Goal: Task Accomplishment & Management: Manage account settings

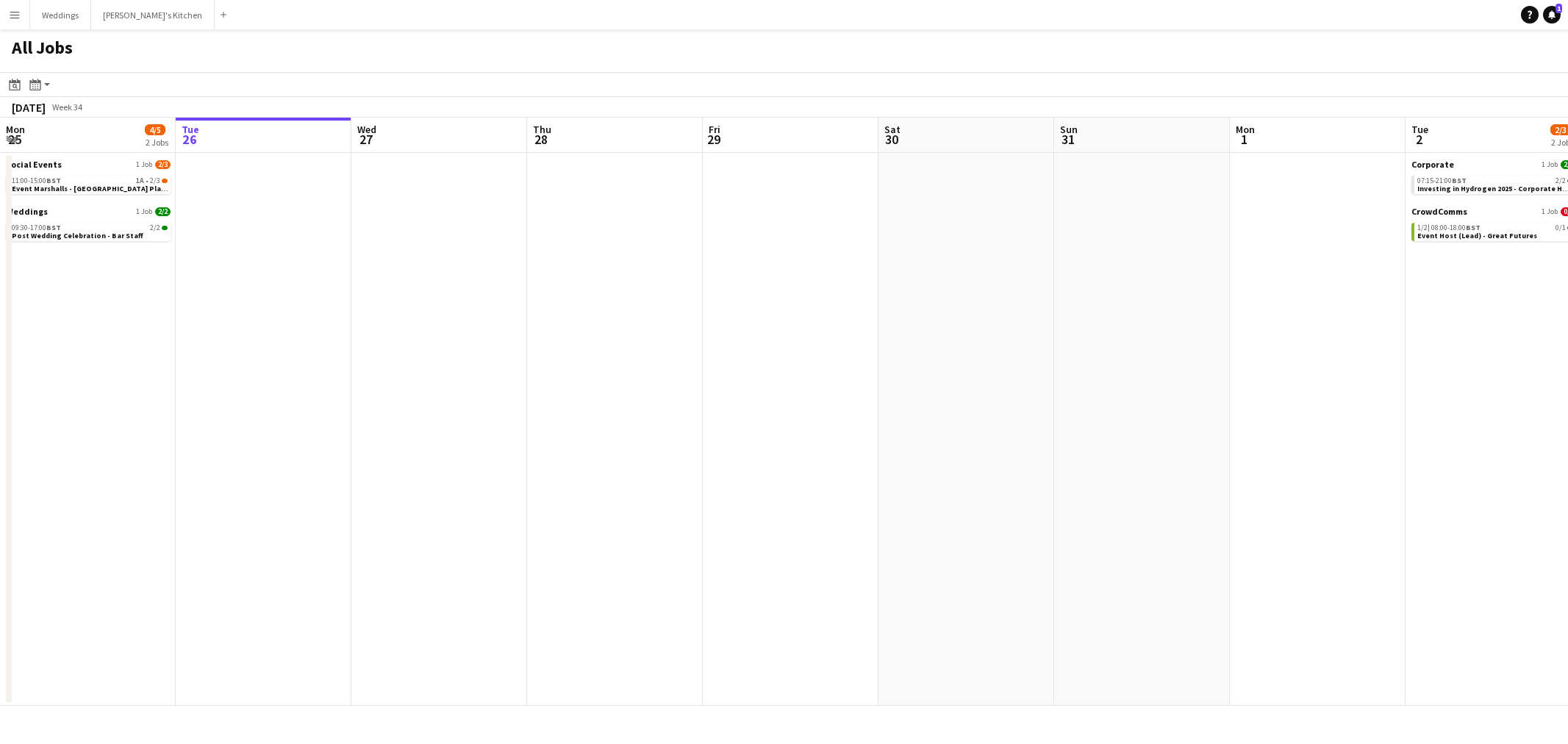
click at [241, 473] on app-calendar-viewport "Mon 25 4/5 2 Jobs Tue 26 Wed 27 Thu 28 Fri 29 Sat 30 Sun 31 Mon 1 Tue 2 2/3 2 J…" at bounding box center [784, 411] width 1568 height 588
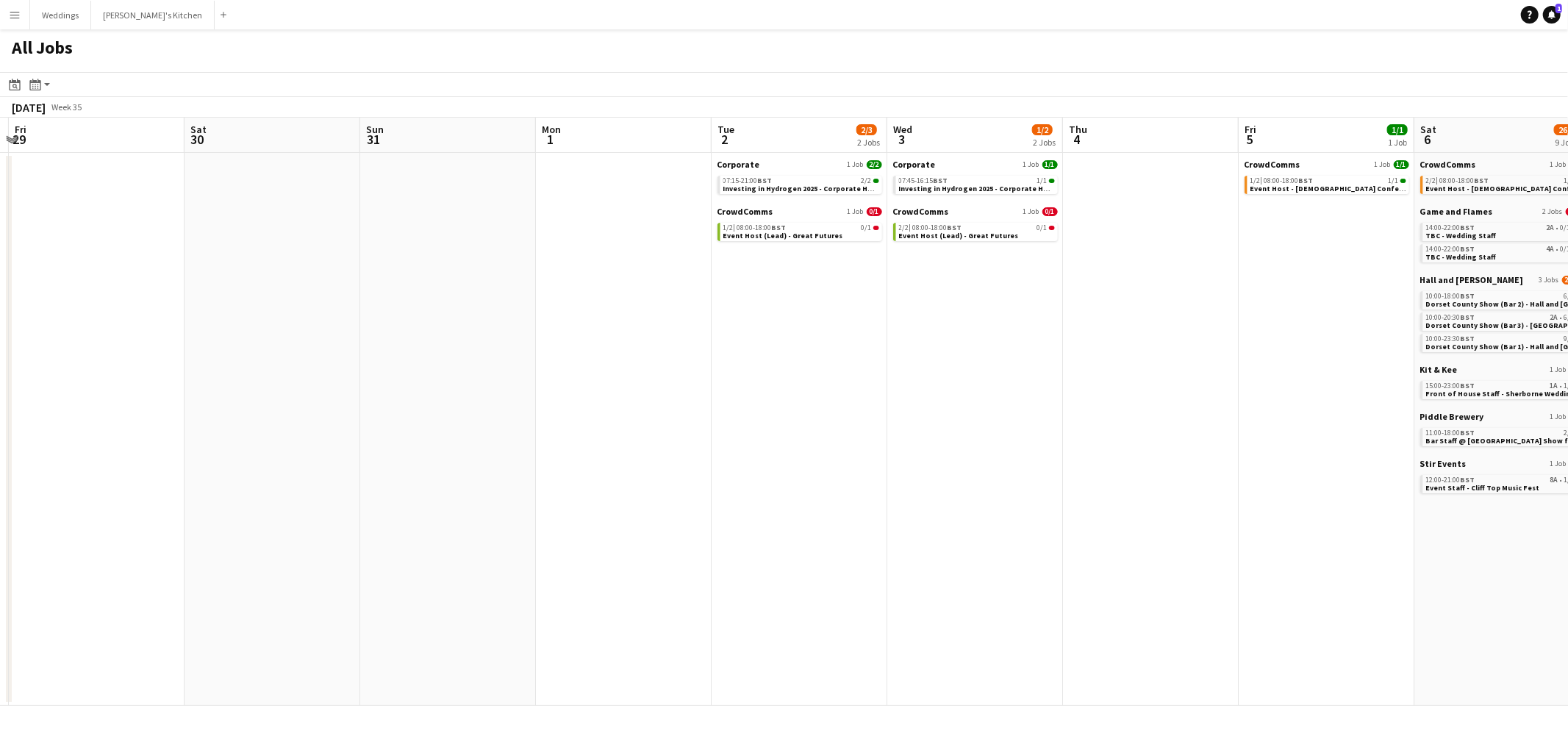
scroll to position [0, 515]
click at [905, 385] on app-calendar-viewport "Tue 26 Wed 27 Thu 28 Fri 29 Sat 30 Sun 31 Mon 1 Tue 2 2/3 2 Jobs Wed 3 1/2 2 Jo…" at bounding box center [784, 411] width 1568 height 588
click at [762, 231] on span "Event Host (Lead) - Great Futures" at bounding box center [786, 235] width 120 height 10
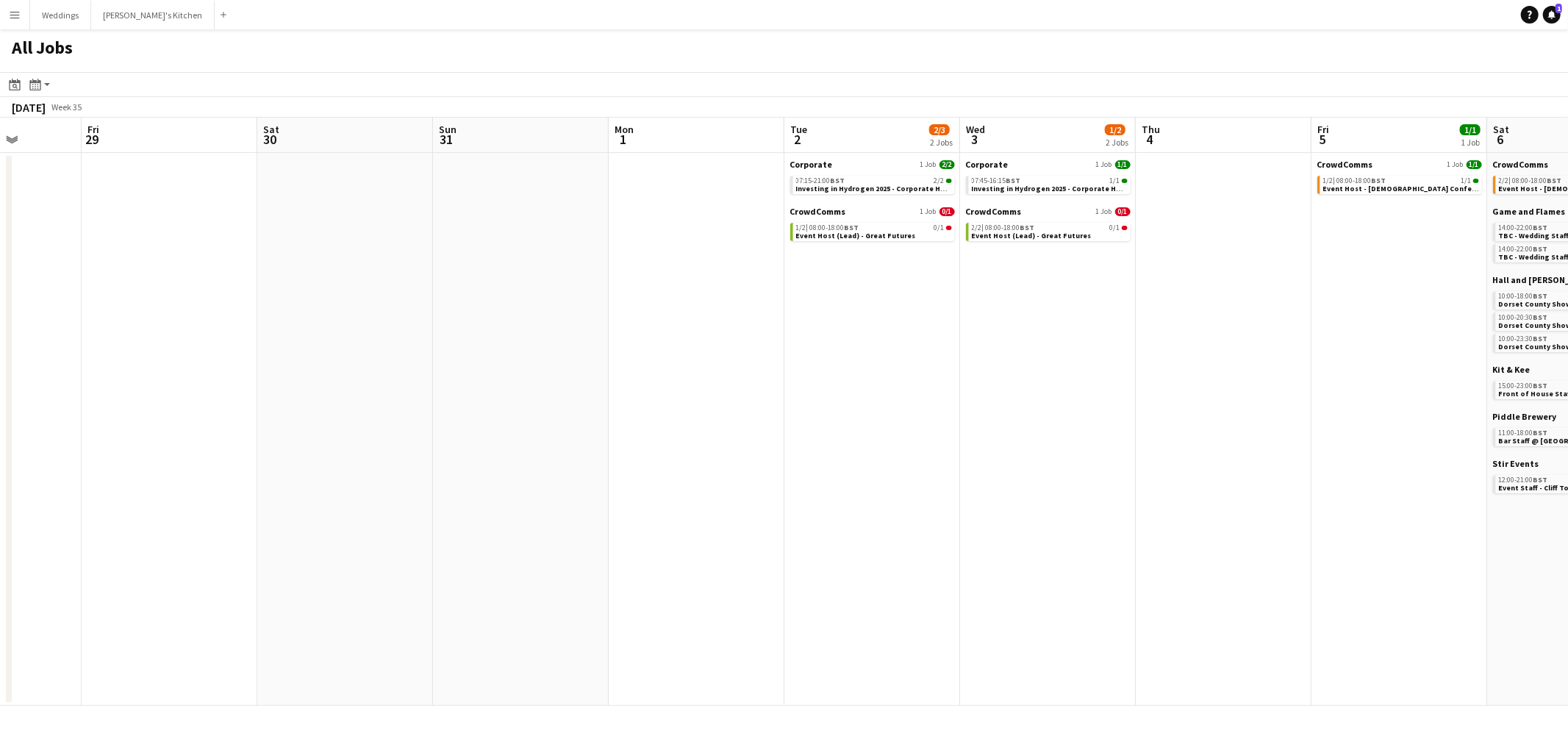
click at [704, 460] on app-all-jobs "All Jobs Date picker AUG 2025 AUG 2025 Monday M Tuesday T Wednesday W Thursday …" at bounding box center [784, 367] width 1568 height 676
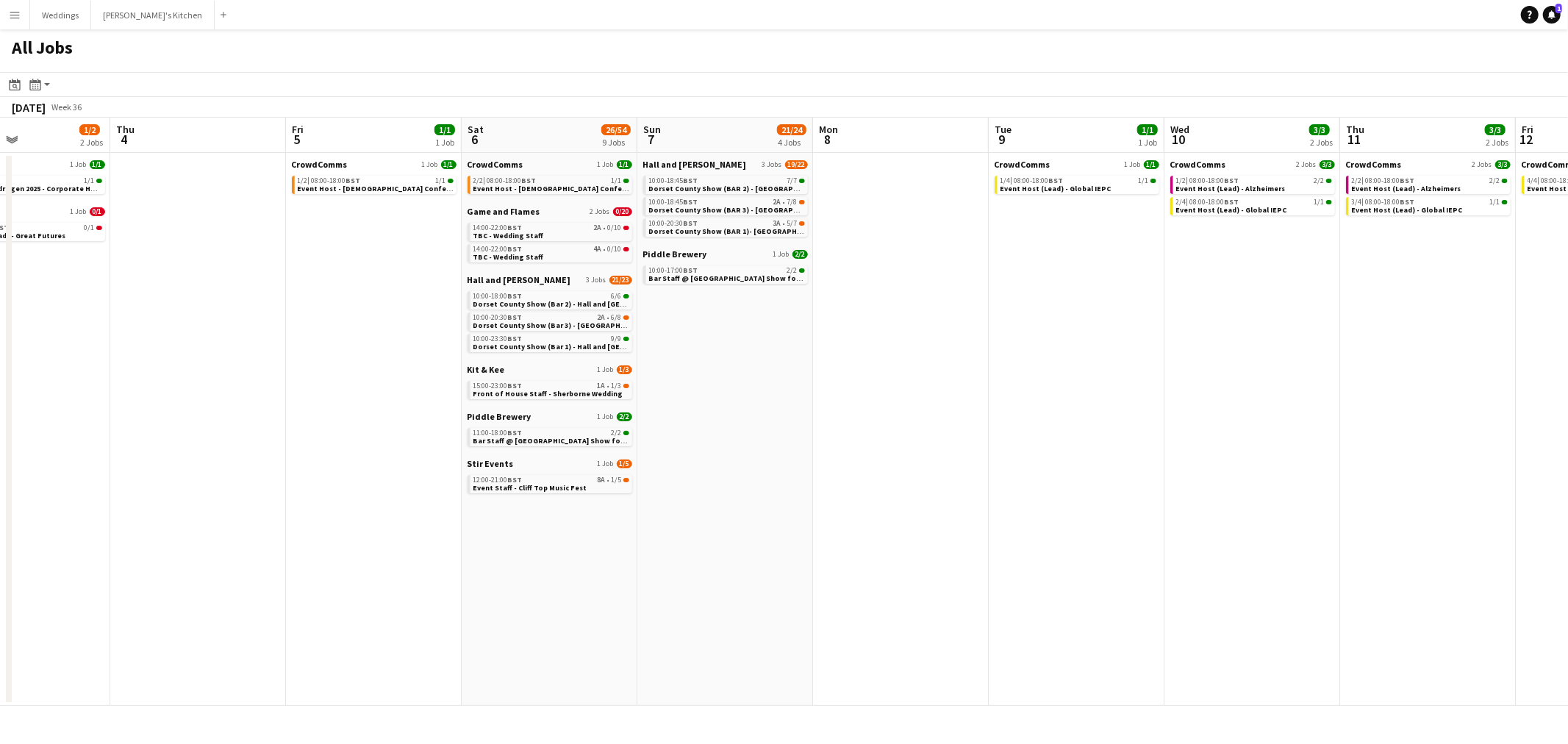
drag, startPoint x: 899, startPoint y: 266, endPoint x: 378, endPoint y: 331, distance: 525.0
click at [327, 343] on app-calendar-viewport "Mon 1 Tue 2 2/3 2 Jobs Wed 3 1/2 2 Jobs Thu 4 Fri 5 1/1 1 Job Sat 6 26/54 9 Job…" at bounding box center [784, 411] width 1568 height 588
click at [540, 487] on span "Event Staff - Cliff Top Music Fest" at bounding box center [531, 487] width 114 height 10
click at [538, 487] on span "Event Staff - Cliff Top Music Fest" at bounding box center [531, 487] width 114 height 10
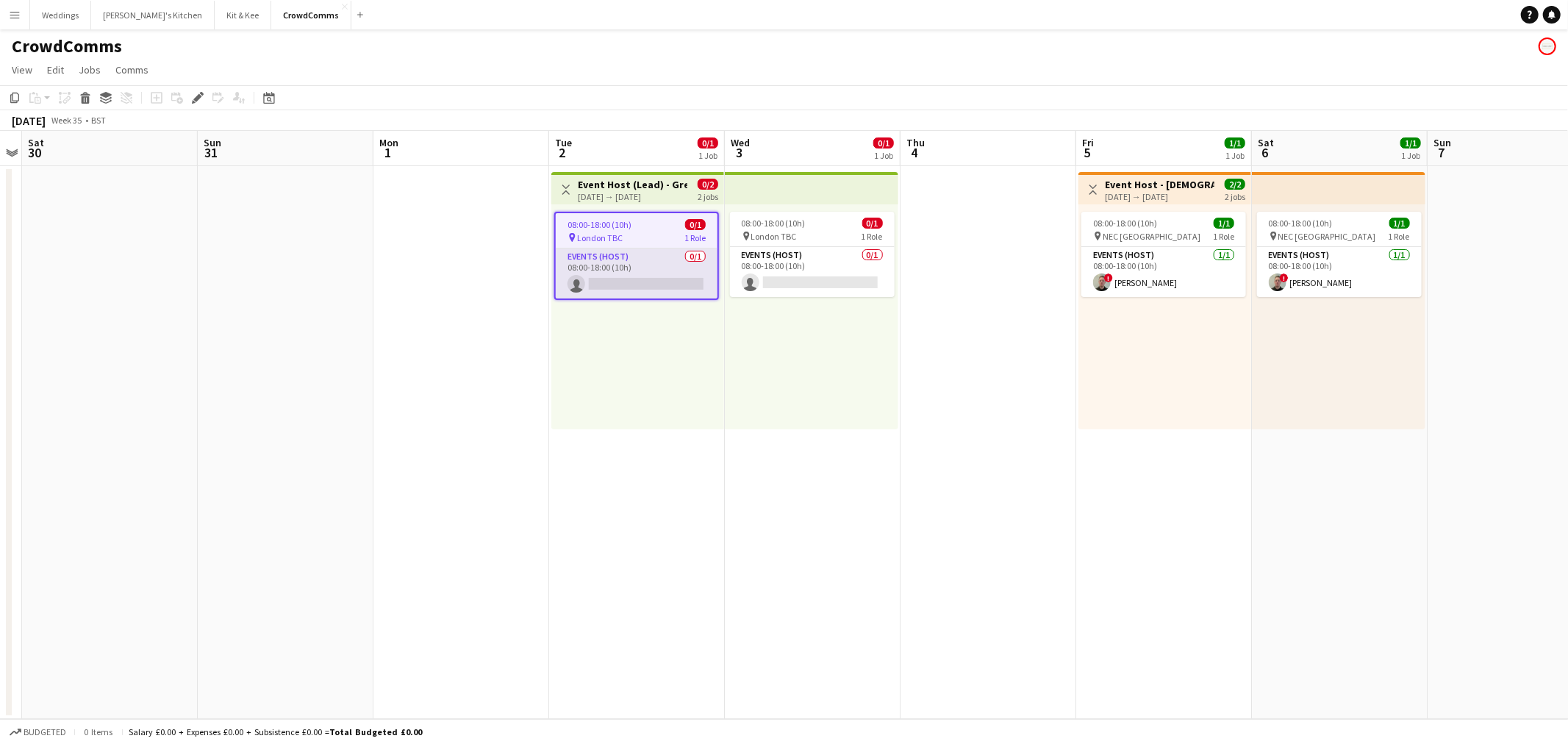
click at [691, 281] on app-card-role "Events (Host) 0/1 08:00-18:00 (10h) single-neutral-actions" at bounding box center [636, 273] width 161 height 50
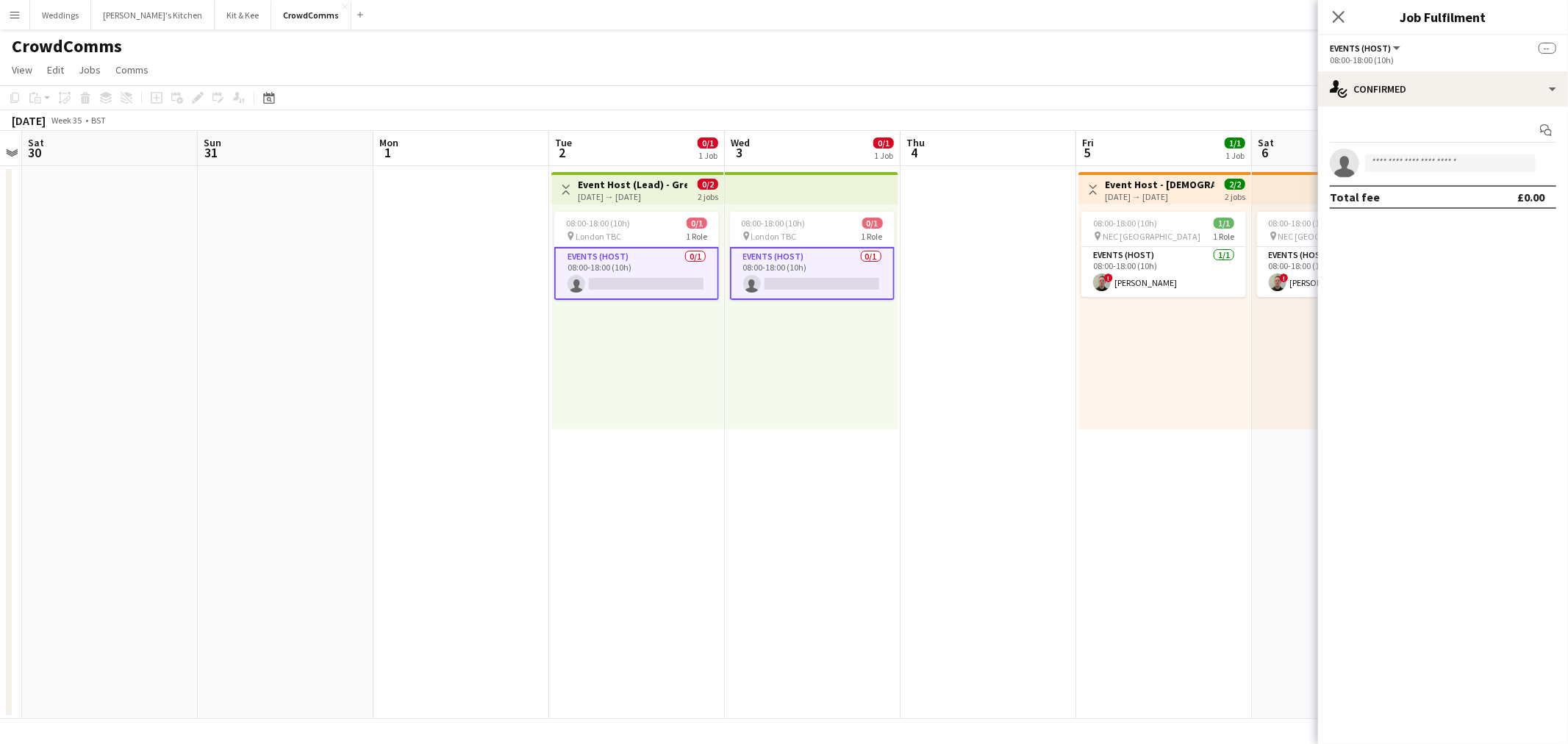
drag, startPoint x: 1388, startPoint y: 174, endPoint x: 1404, endPoint y: 158, distance: 22.6
click at [1388, 172] on app-invite-slot "single-neutral-actions" at bounding box center [1442, 163] width 250 height 29
click at [1408, 155] on input at bounding box center [1450, 163] width 171 height 17
type input "******"
click at [1412, 187] on span "Vanessa Njiri" at bounding box center [1419, 184] width 85 height 13
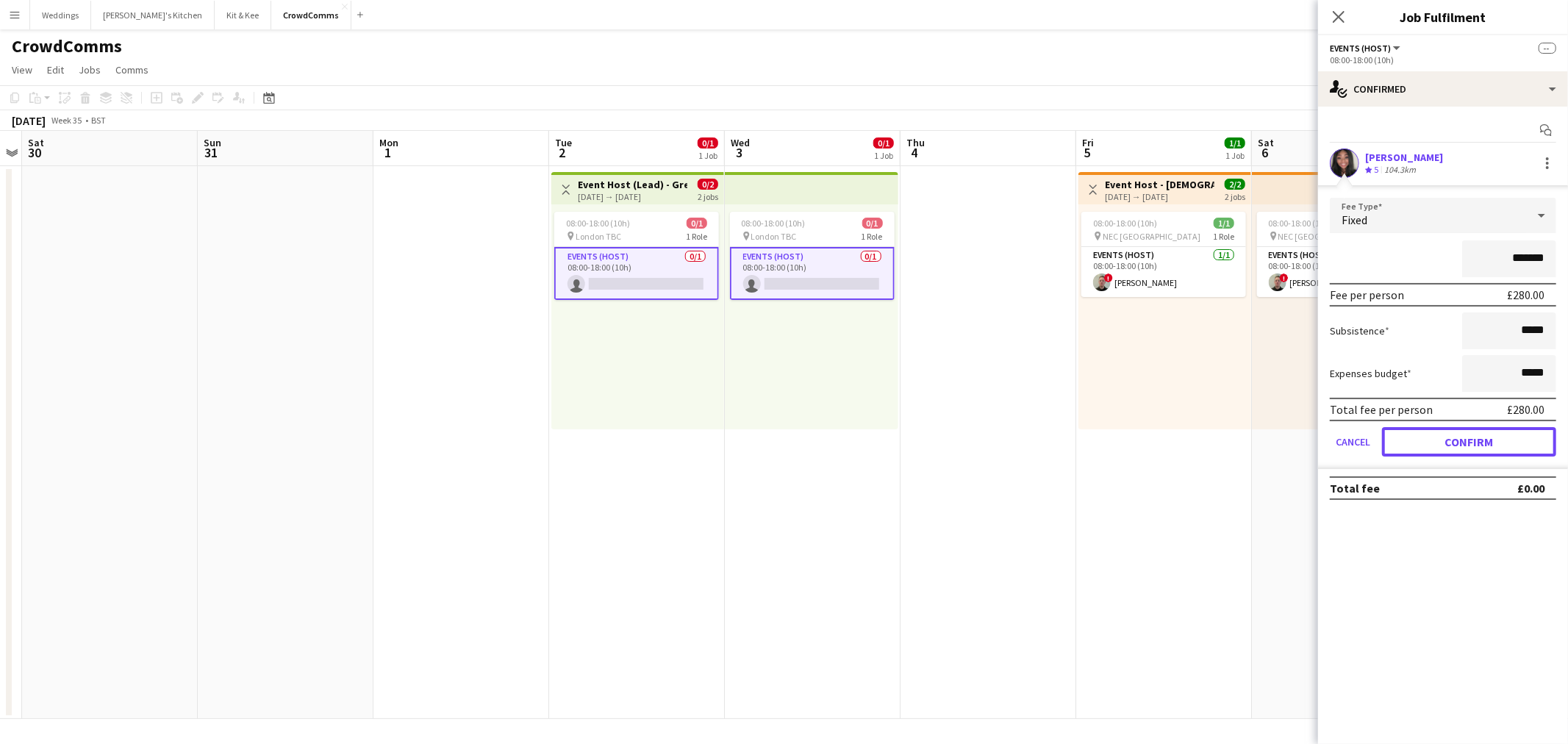
click at [1467, 438] on button "Confirm" at bounding box center [1468, 441] width 174 height 29
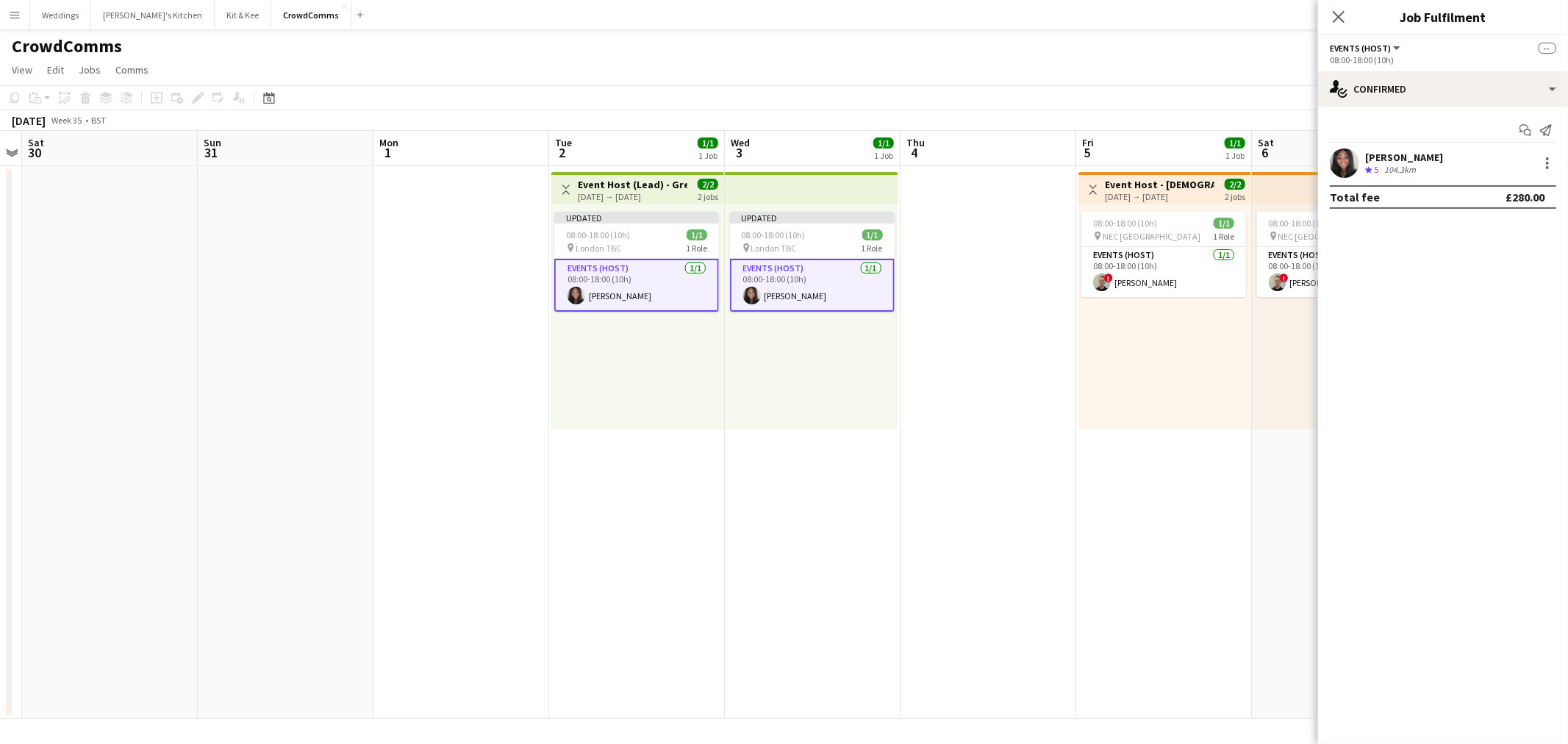
click at [1122, 493] on app-date-cell "Toggle View Event Host - Reform Party Conference 2025 05-09-2025 → 06-09-2025 2…" at bounding box center [1164, 442] width 176 height 552
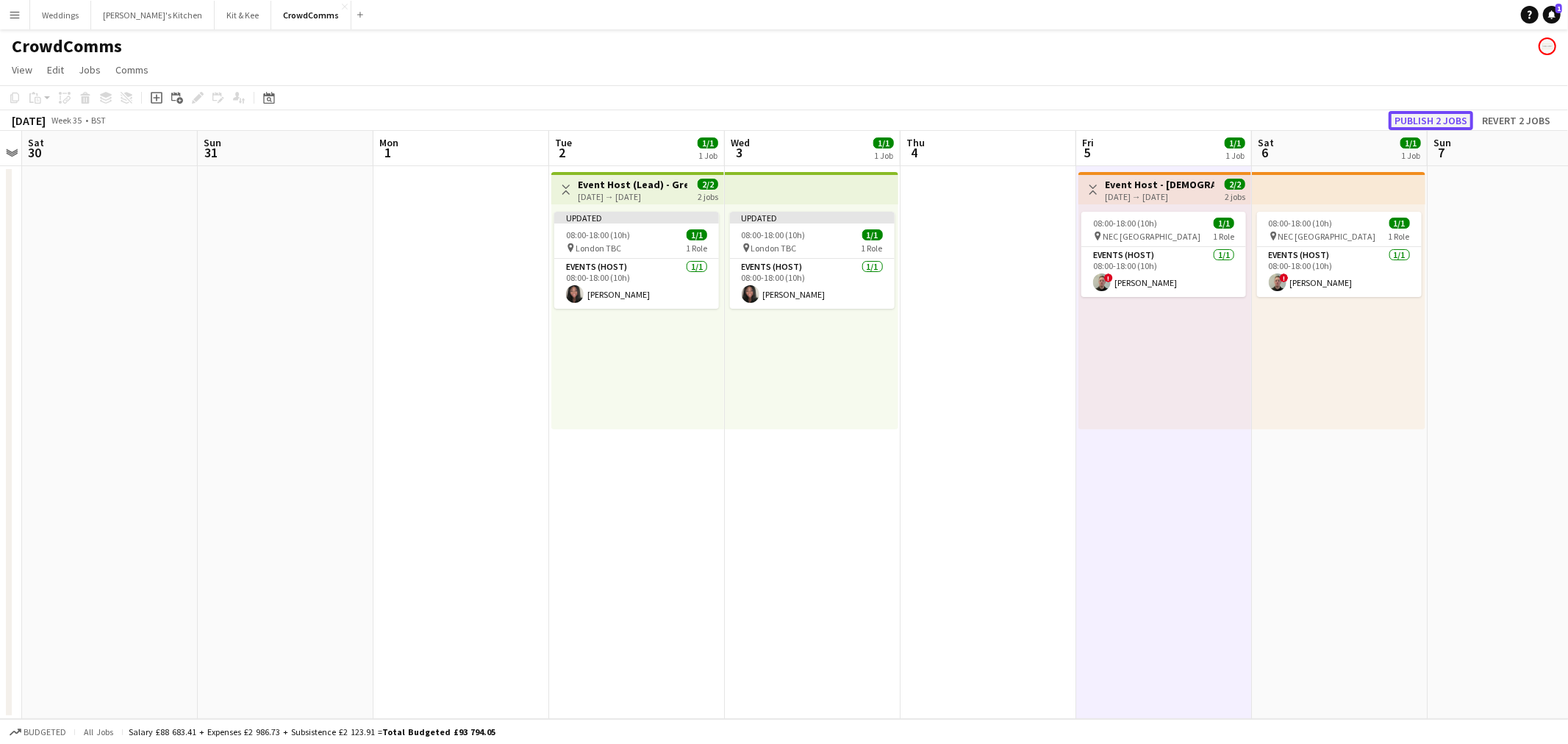
click at [1425, 119] on button "Publish 2 jobs" at bounding box center [1431, 120] width 85 height 19
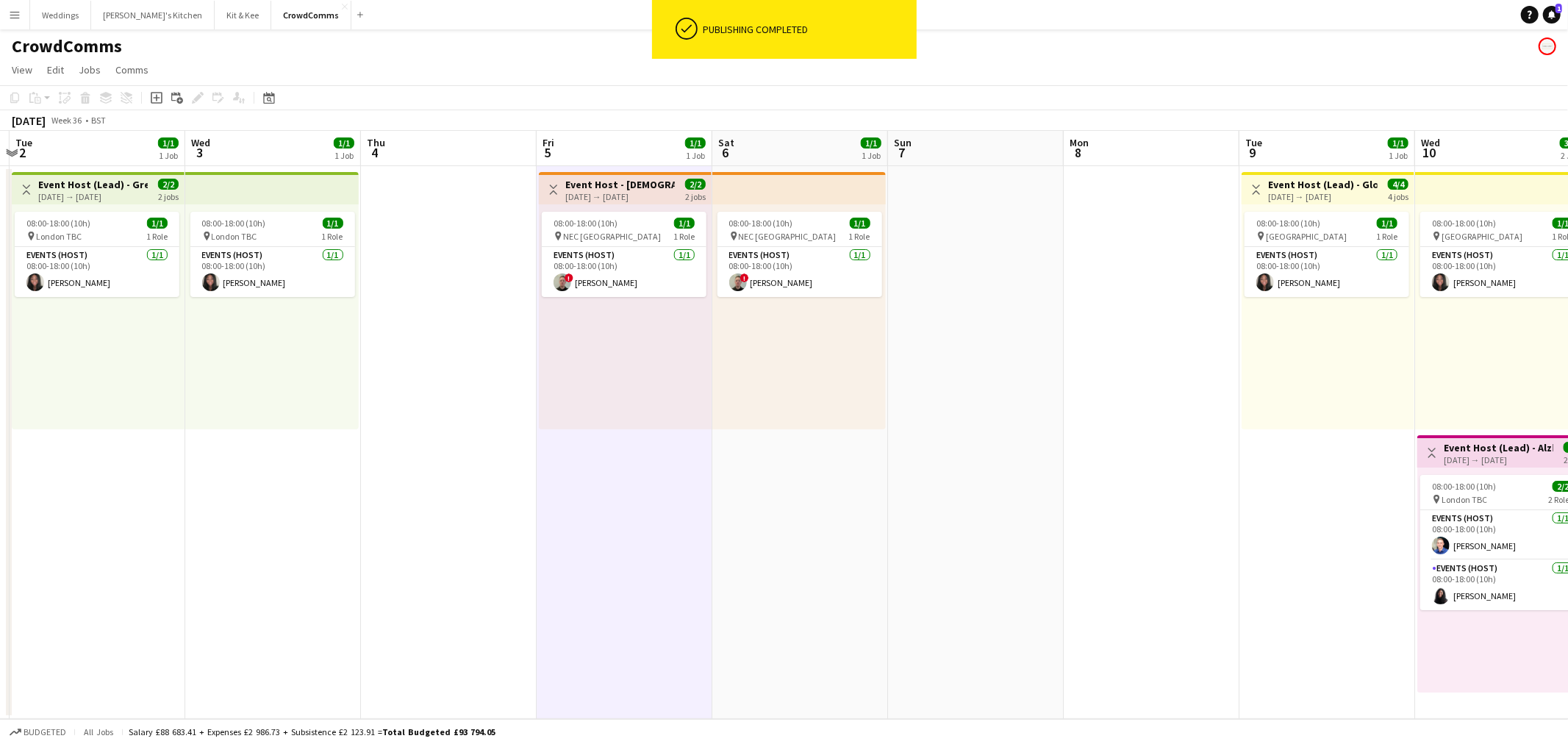
drag, startPoint x: 1012, startPoint y: 516, endPoint x: 472, endPoint y: 518, distance: 540.0
click at [472, 518] on app-calendar-viewport "Sat 30 Sun 31 Mon 1 Tue 2 1/1 1 Job Wed 3 1/1 1 Job Thu 4 Fri 5 1/1 1 Job Sat 6…" at bounding box center [784, 424] width 1568 height 588
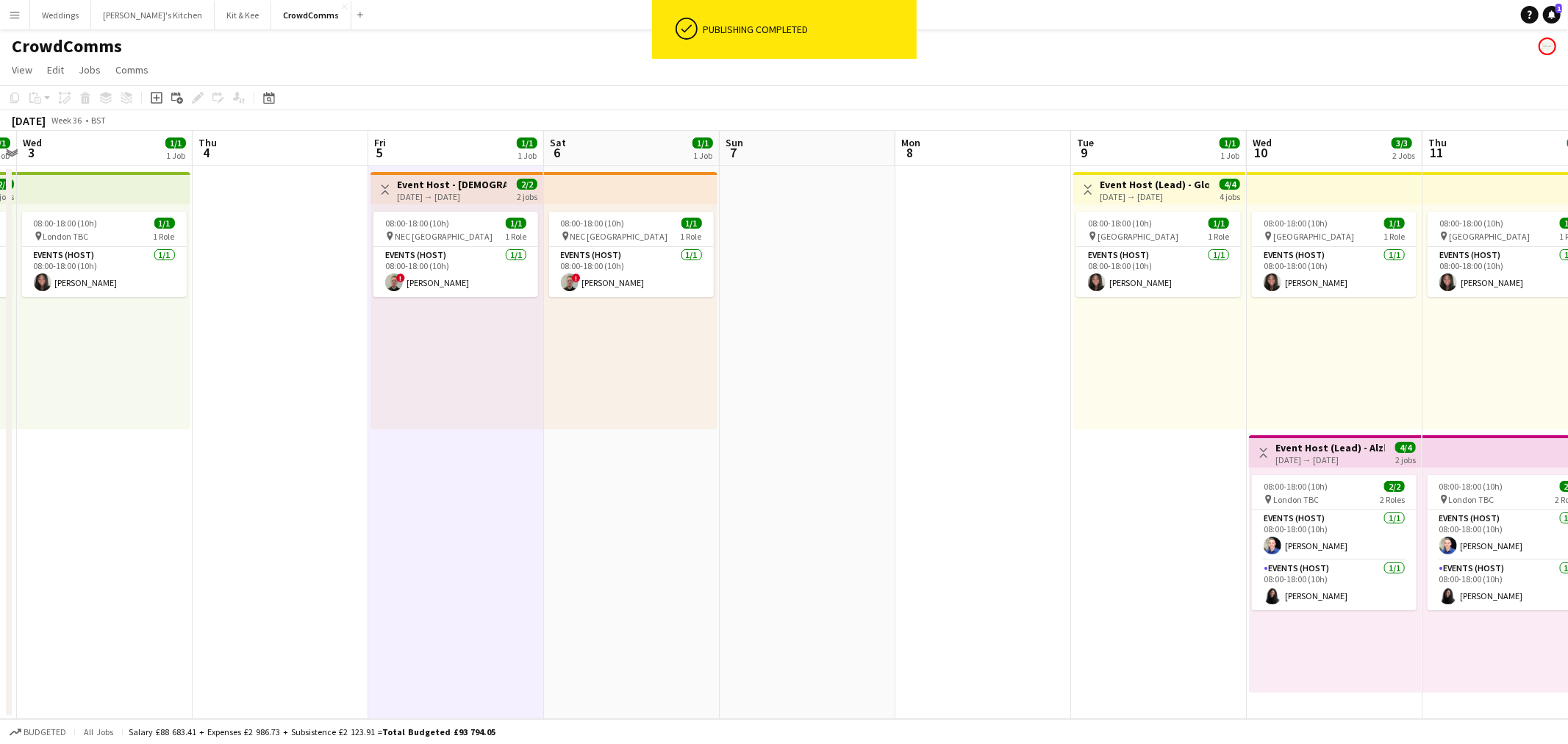
drag, startPoint x: 1019, startPoint y: 482, endPoint x: 458, endPoint y: 484, distance: 561.0
click at [454, 484] on app-calendar-viewport "Sun 31 Mon 1 Tue 2 1/1 1 Job Wed 3 1/1 1 Job Thu 4 Fri 5 1/1 1 Job Sat 6 1/1 1 …" at bounding box center [784, 424] width 1568 height 588
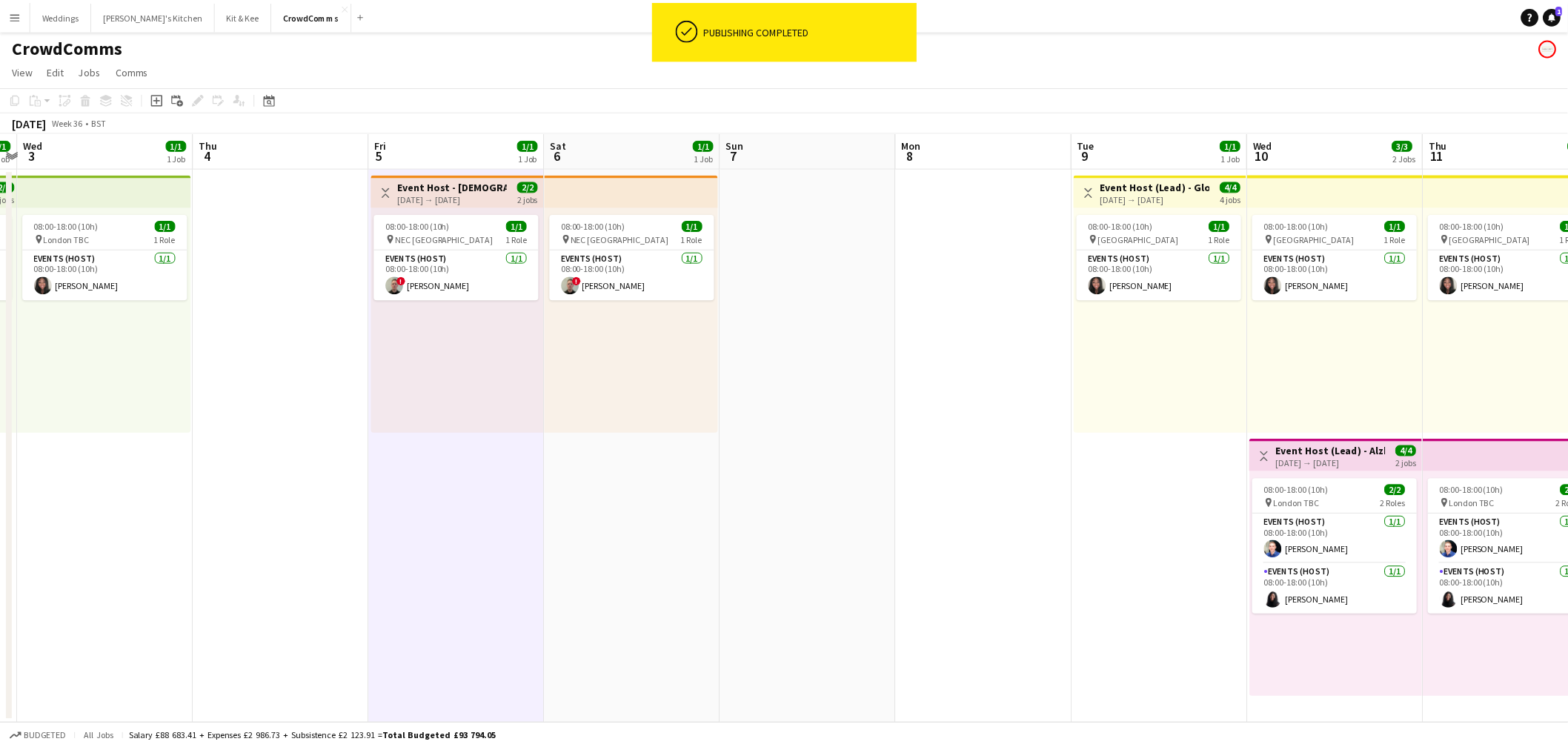
scroll to position [0, 516]
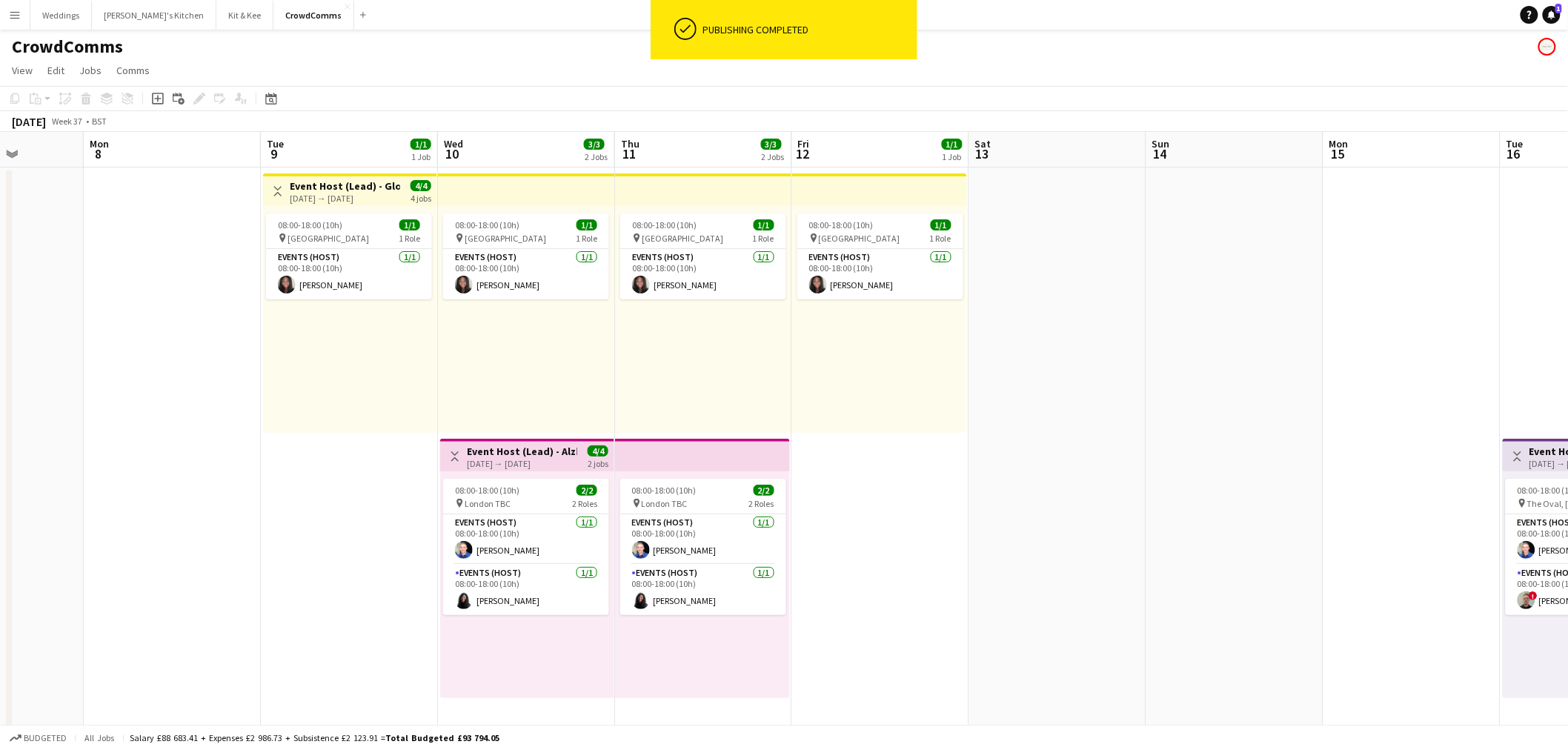
drag, startPoint x: 1242, startPoint y: 530, endPoint x: 425, endPoint y: 545, distance: 817.1
click at [425, 545] on app-calendar-viewport "Fri 5 1/1 1 Job Sat 6 1/1 1 Job Sun 7 Mon 8 Tue 9 1/1 1 Job Wed 10 3/3 2 Jobs T…" at bounding box center [784, 682] width 1568 height 1102
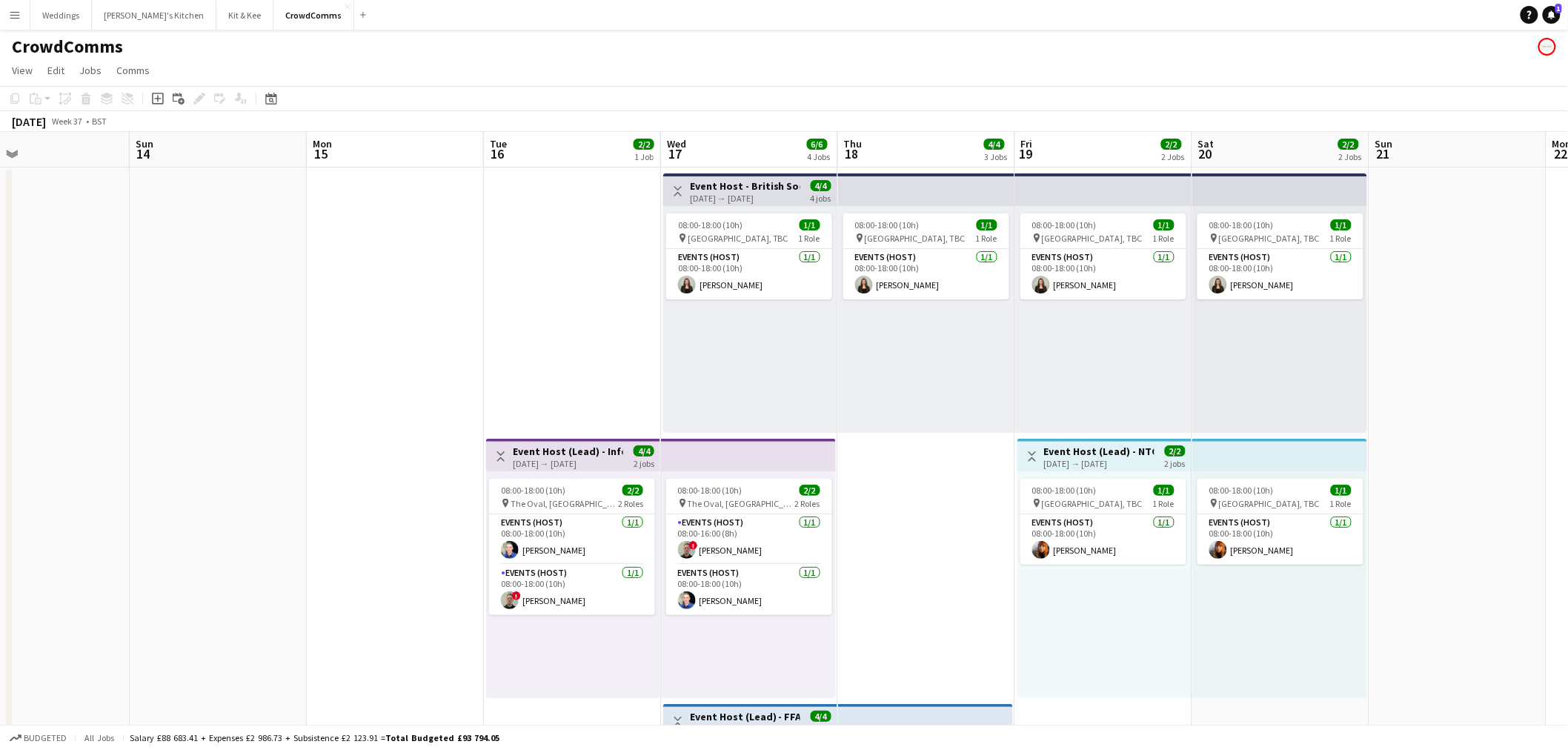
drag, startPoint x: 1347, startPoint y: 527, endPoint x: 964, endPoint y: 527, distance: 383.0
click at [1035, 523] on app-calendar-viewport "Thu 11 3/3 2 Jobs Fri 12 1/1 1 Job Sat 13 Sun 14 Mon 15 Tue 16 2/2 1 Job Wed 17…" at bounding box center [784, 682] width 1568 height 1102
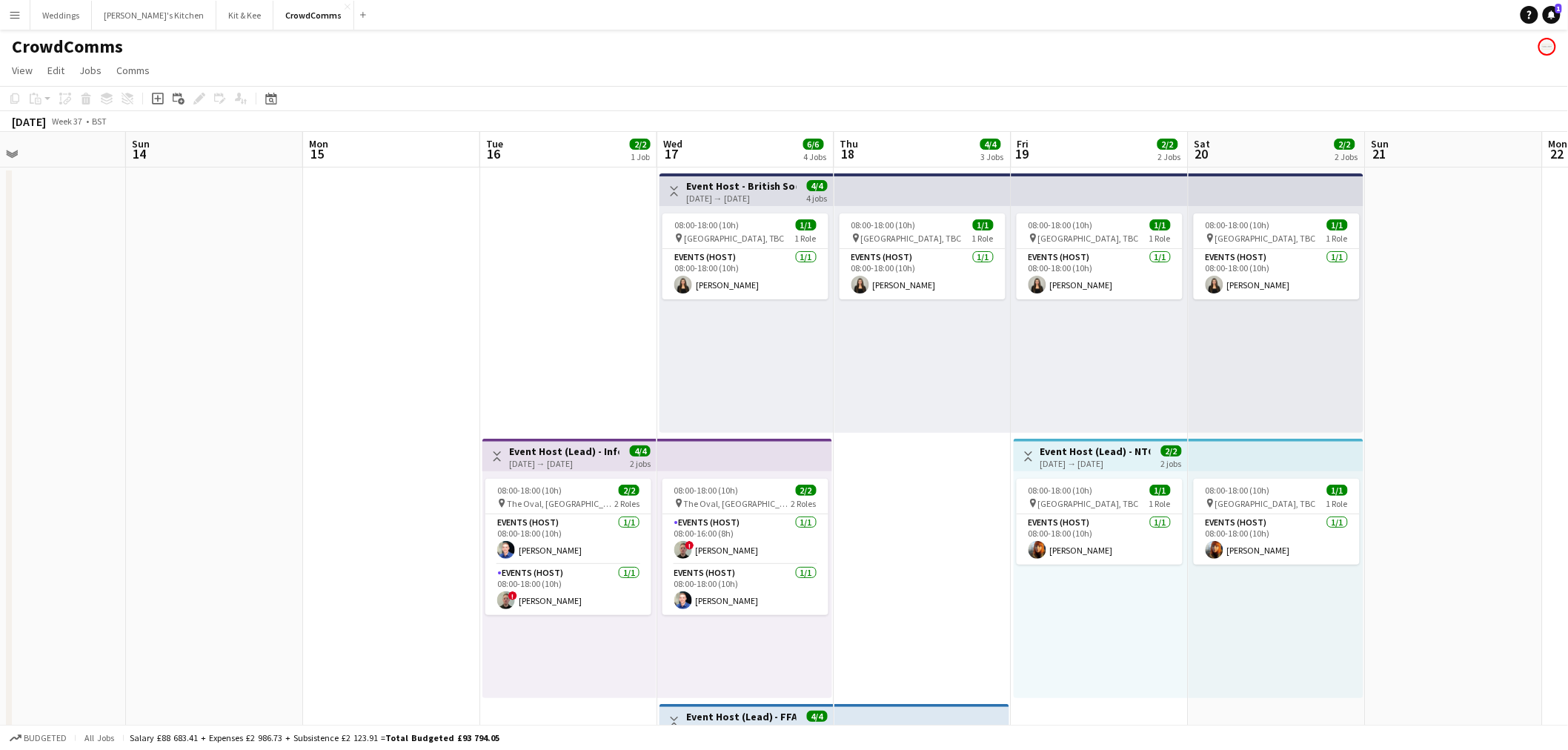
scroll to position [0, 425]
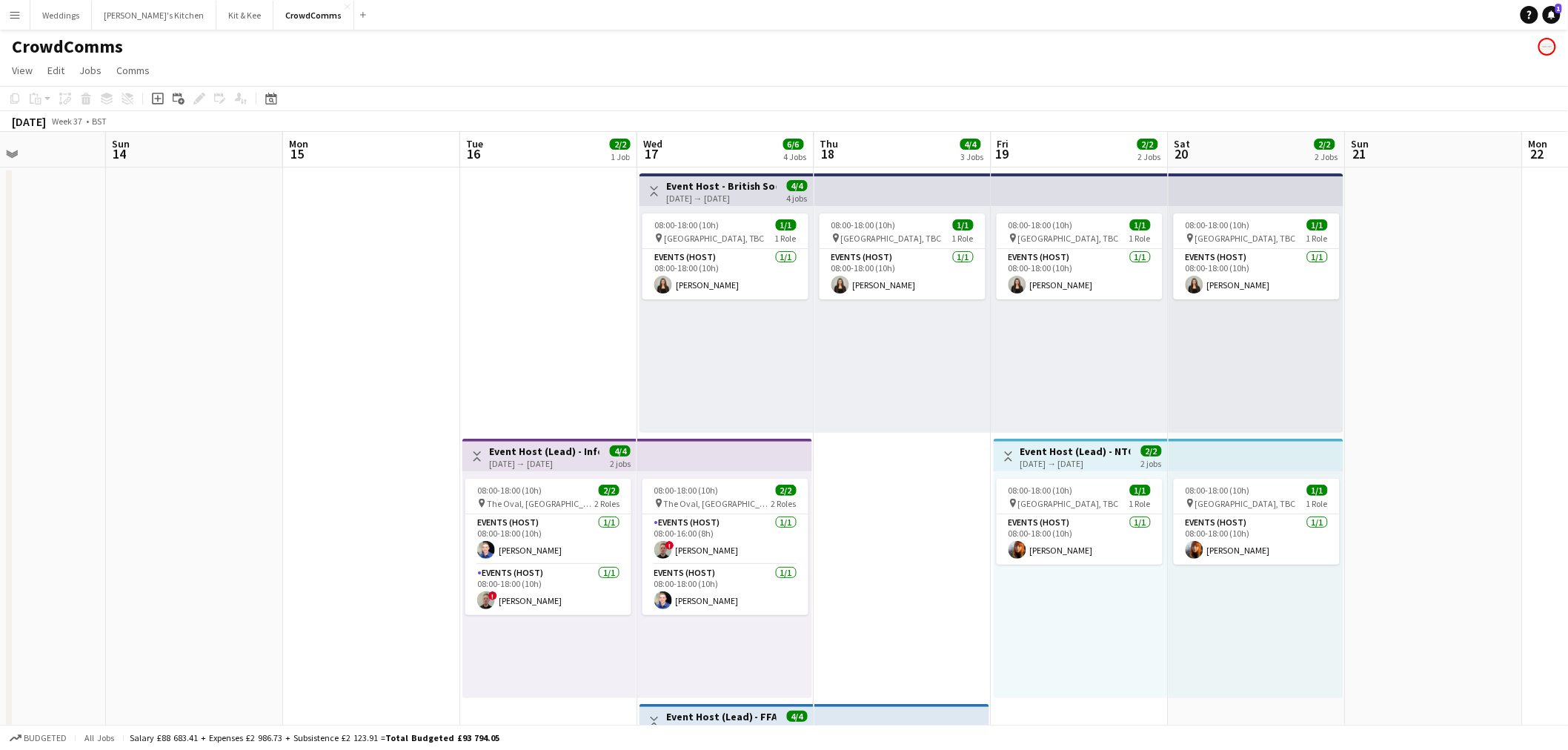
drag, startPoint x: 956, startPoint y: 571, endPoint x: 943, endPoint y: 410, distance: 161.5
click at [943, 408] on app-calendar-viewport "Thu 11 3/3 2 Jobs Fri 12 1/1 1 Job Sat 13 Sun 14 Mon 15 Tue 16 2/2 1 Job Wed 17…" at bounding box center [784, 682] width 1568 height 1102
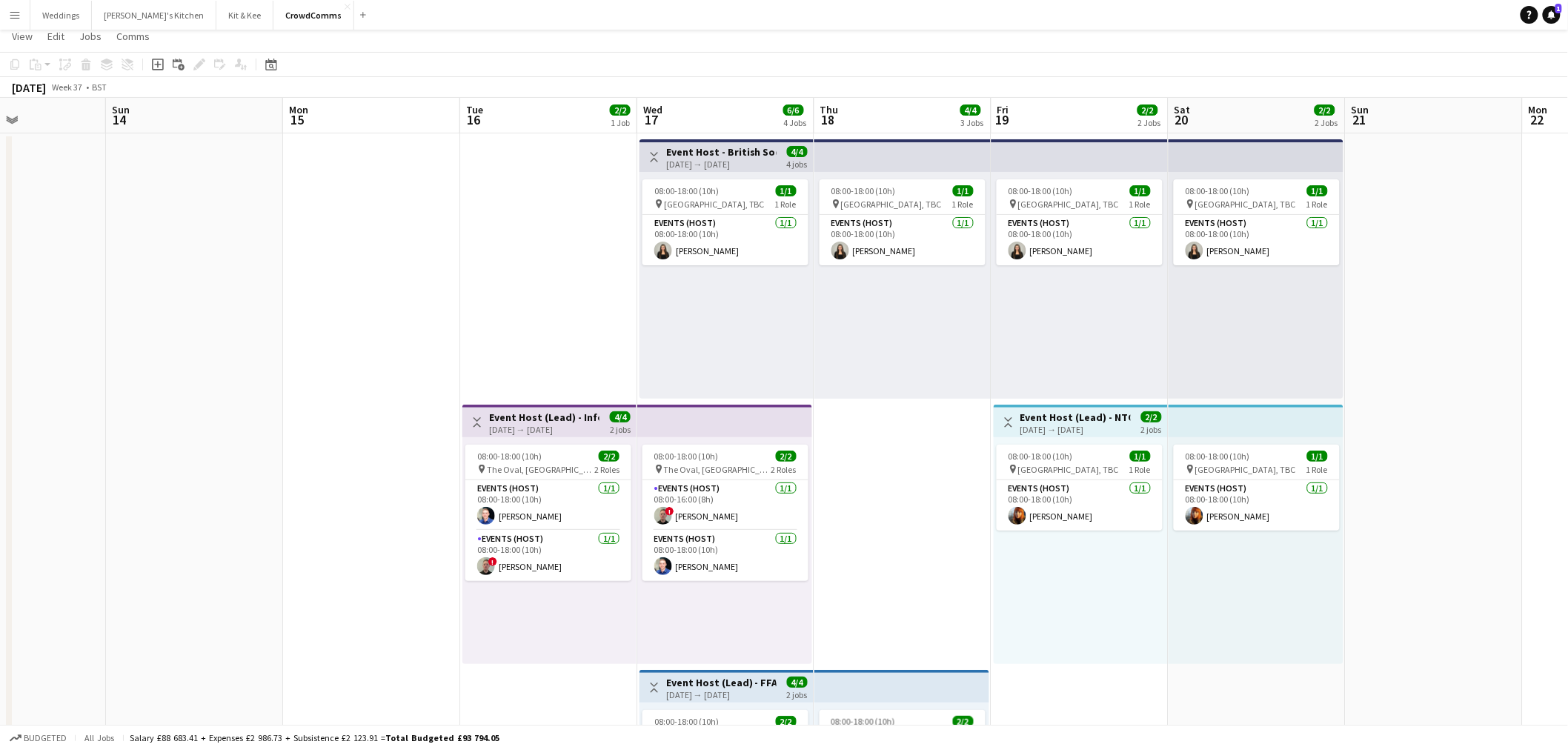
scroll to position [0, 0]
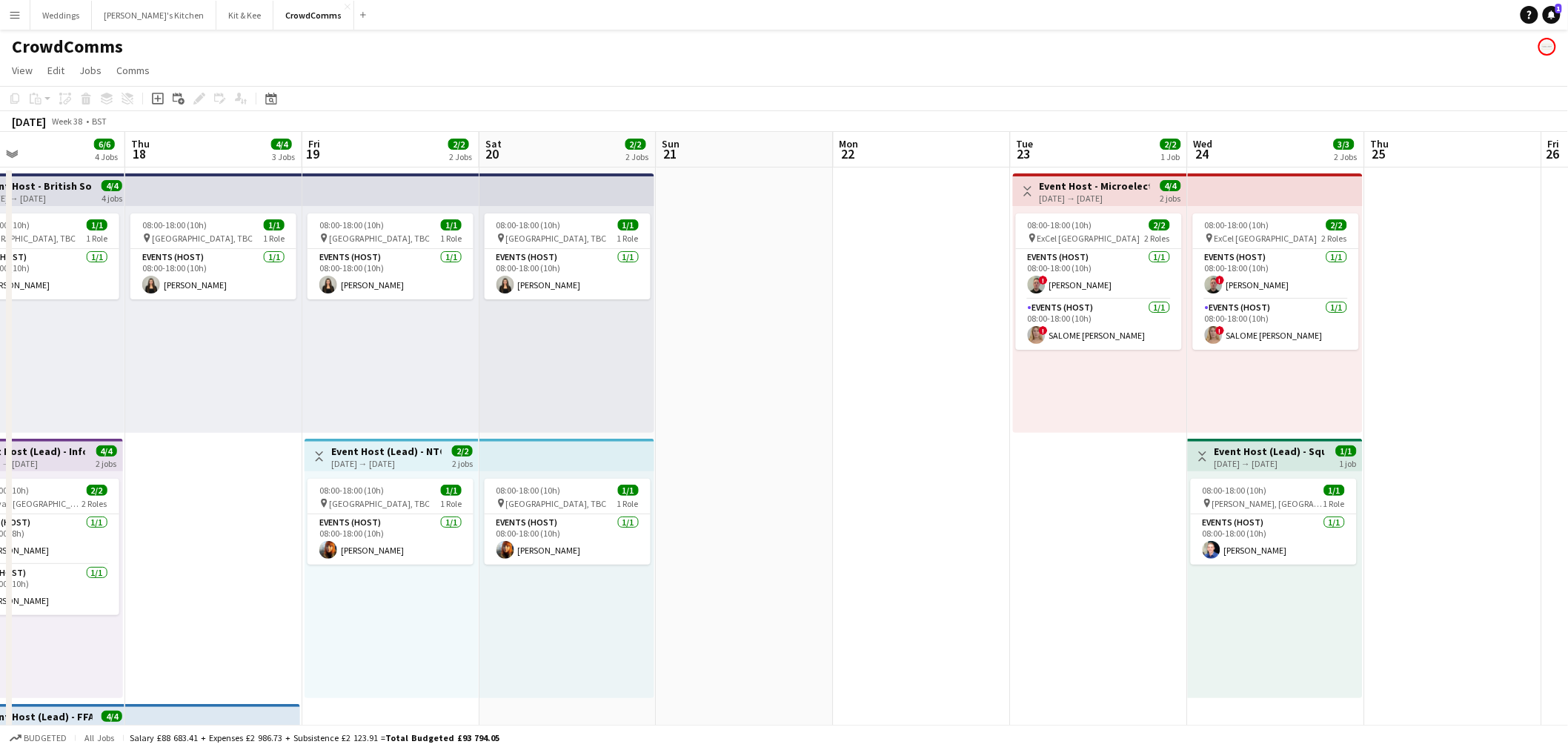
drag, startPoint x: 1098, startPoint y: 587, endPoint x: 533, endPoint y: 586, distance: 565.0
click at [533, 586] on app-calendar-viewport "Sun 14 Mon 15 Tue 16 2/2 1 Job Wed 17 6/6 4 Jobs Thu 18 4/4 3 Jobs Fri 19 2/2 2…" at bounding box center [784, 682] width 1568 height 1102
click at [1264, 485] on div "08:00-18:00 (10h) 1/1" at bounding box center [1271, 490] width 166 height 11
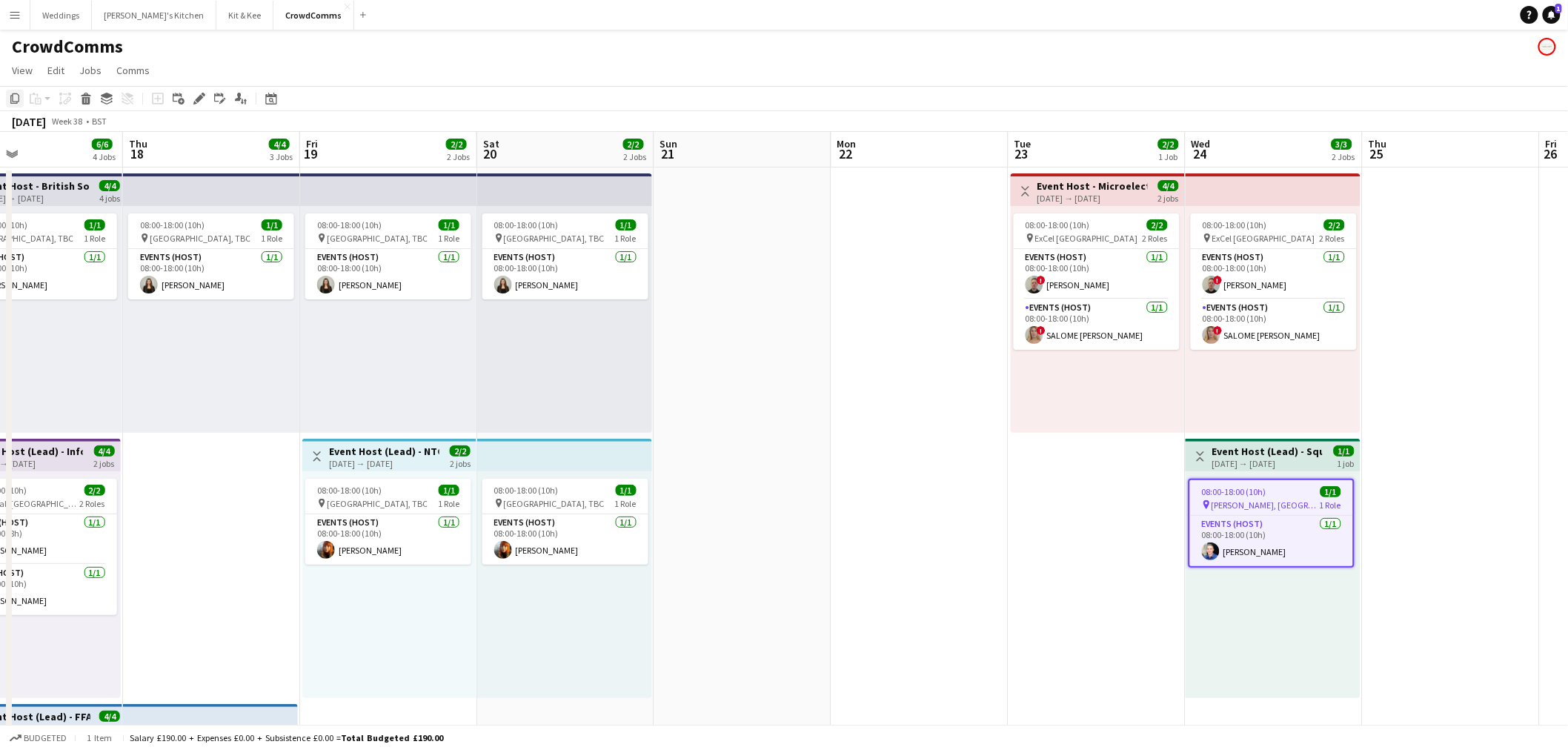
click at [21, 101] on div "Copy" at bounding box center [14, 98] width 17 height 17
click at [1093, 498] on app-date-cell "Toggle View Event Host - Microelectronics 23-09-2025 → 24-09-2025 4/4 2 jobs 08…" at bounding box center [1097, 701] width 177 height 1067
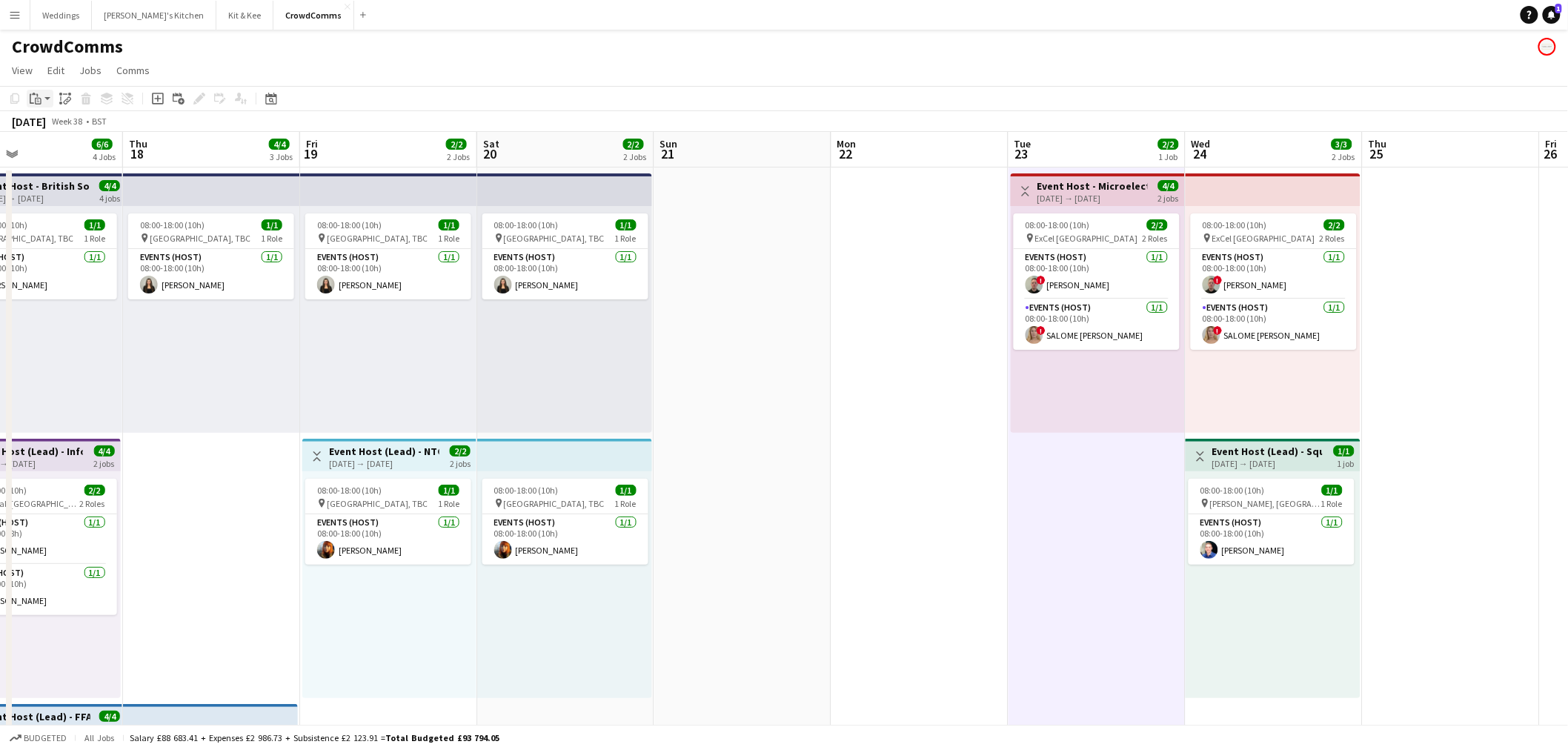
click at [36, 105] on div "Paste" at bounding box center [35, 98] width 17 height 17
click at [70, 99] on icon at bounding box center [68, 100] width 5 height 6
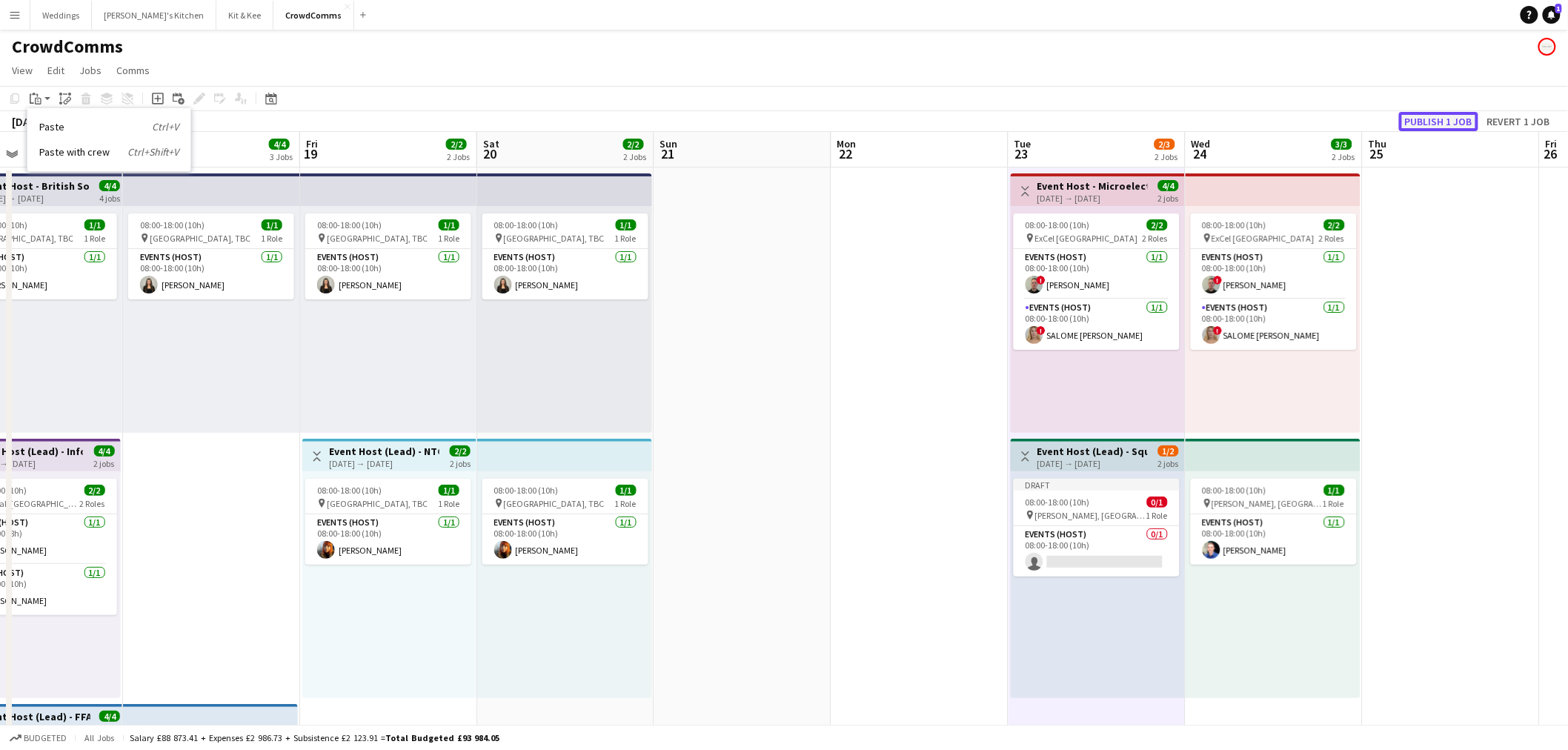
click at [1433, 113] on button "Publish 1 job" at bounding box center [1439, 121] width 79 height 19
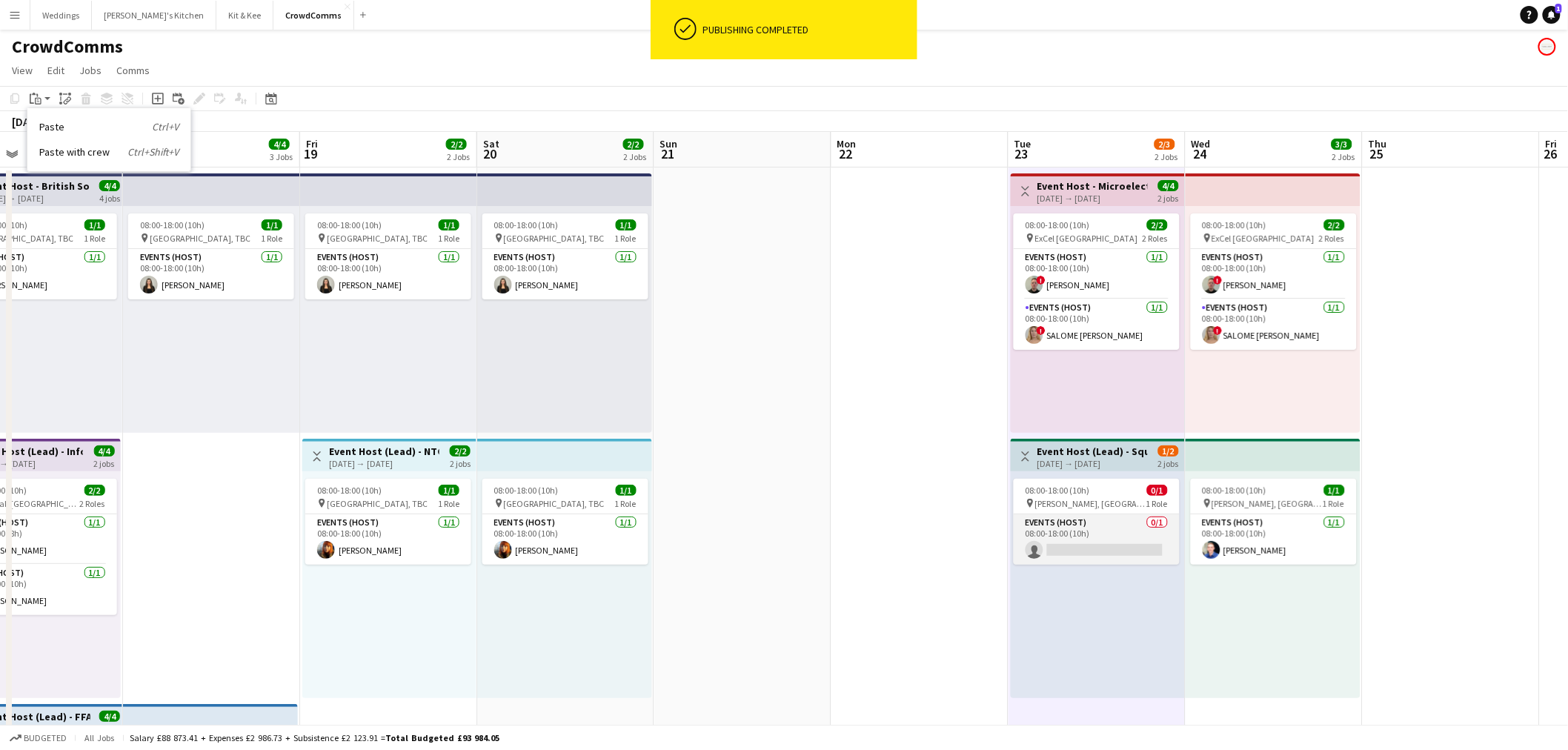
click at [1090, 556] on app-card-role "Events (Host) 0/1 08:00-18:00 (10h) single-neutral-actions" at bounding box center [1096, 539] width 166 height 50
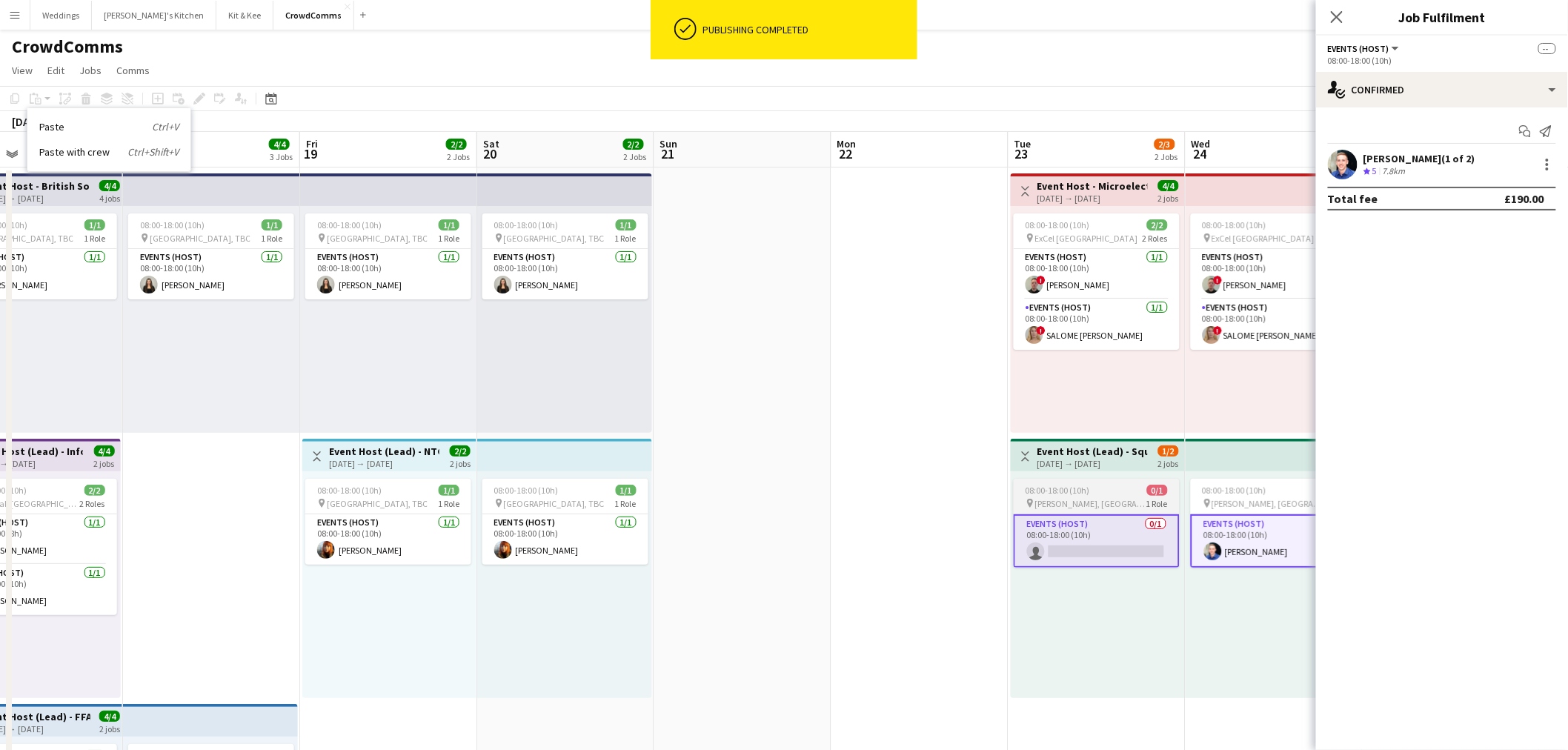
click at [1129, 539] on app-card-role "Events (Host) 0/1 08:00-18:00 (10h) single-neutral-actions" at bounding box center [1096, 541] width 166 height 53
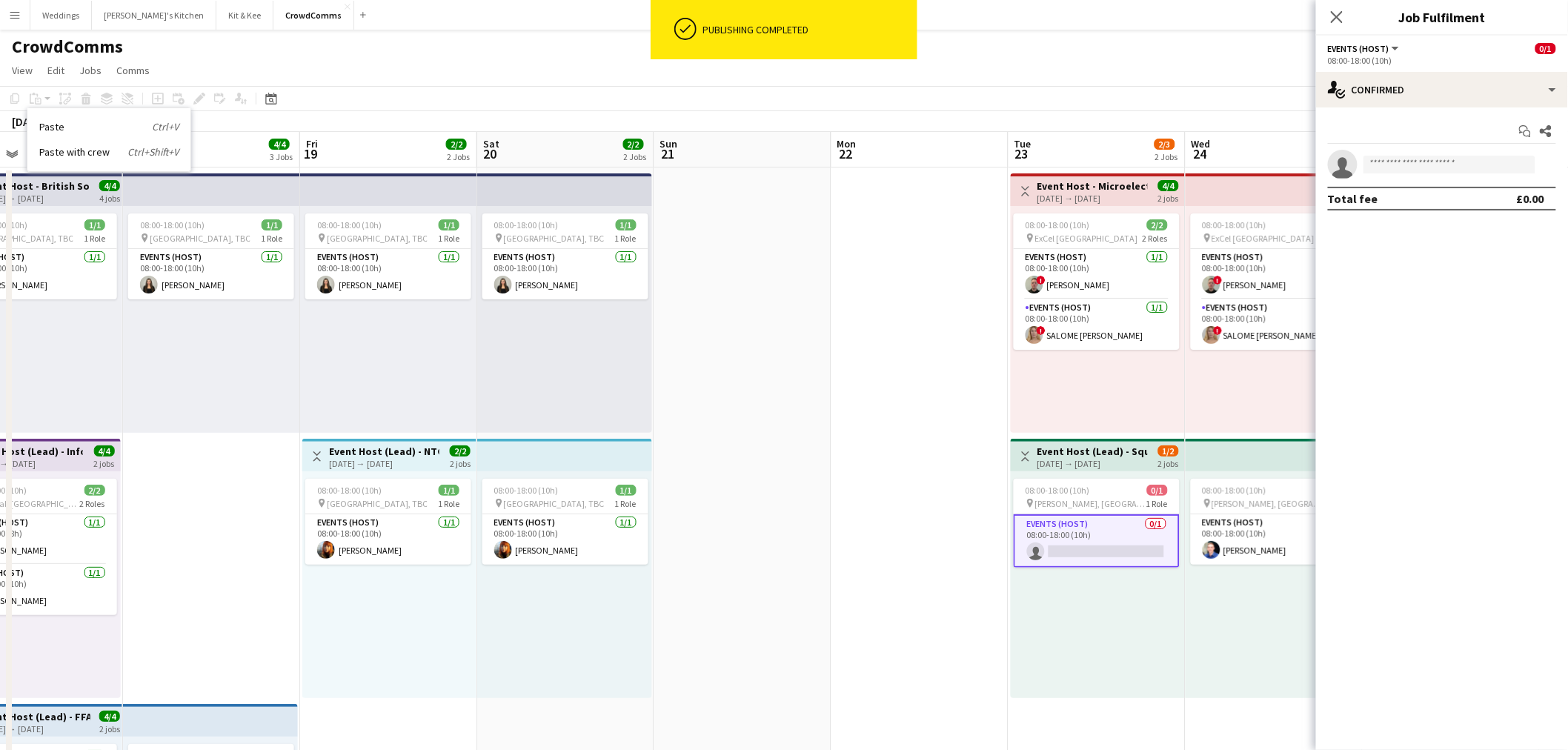
click at [1412, 150] on app-invite-slot "single-neutral-actions" at bounding box center [1442, 164] width 252 height 30
click at [1405, 168] on input at bounding box center [1449, 164] width 172 height 17
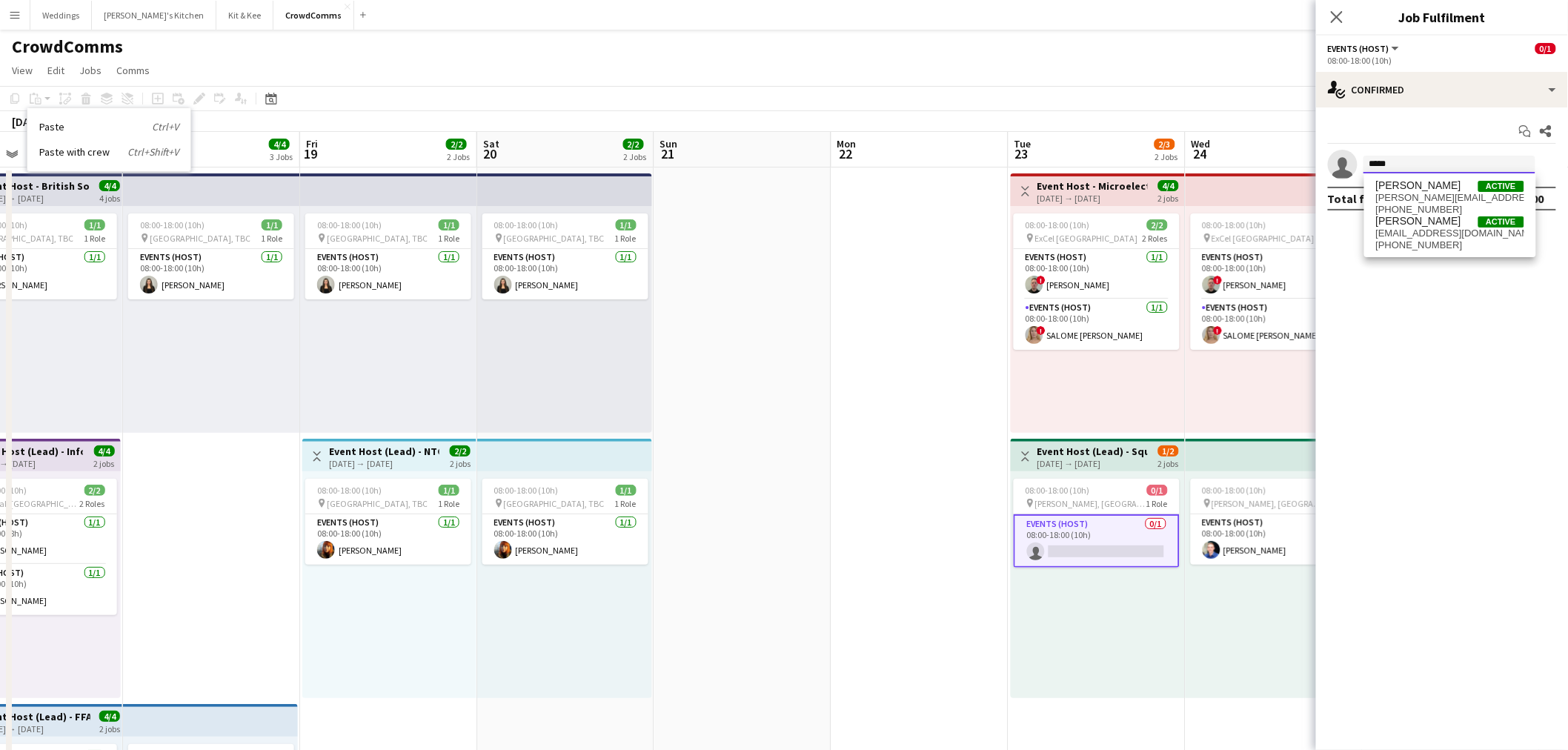
type input "*****"
click at [1398, 186] on span "Peter Clamp" at bounding box center [1419, 186] width 85 height 13
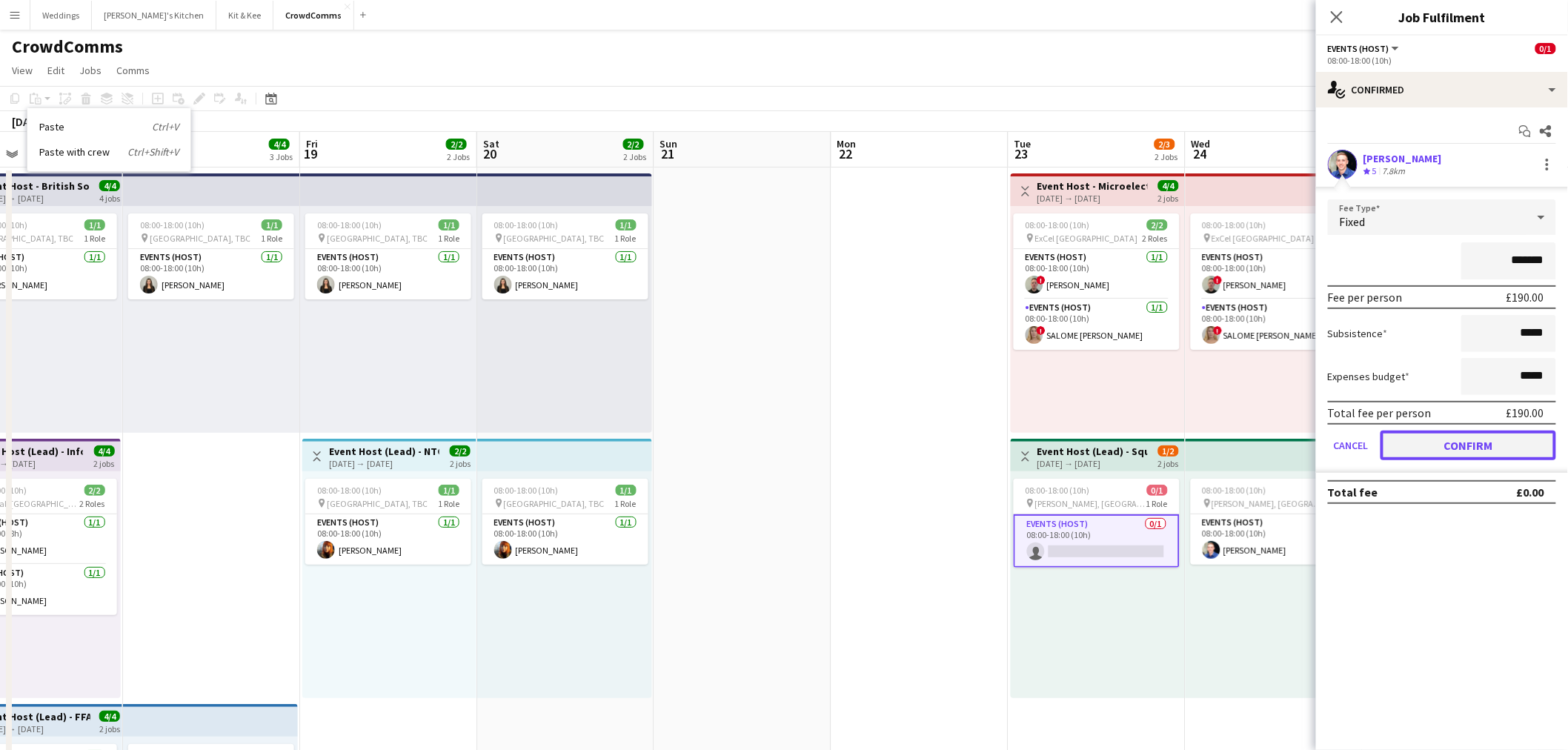
click at [1454, 434] on button "Confirm" at bounding box center [1468, 445] width 176 height 30
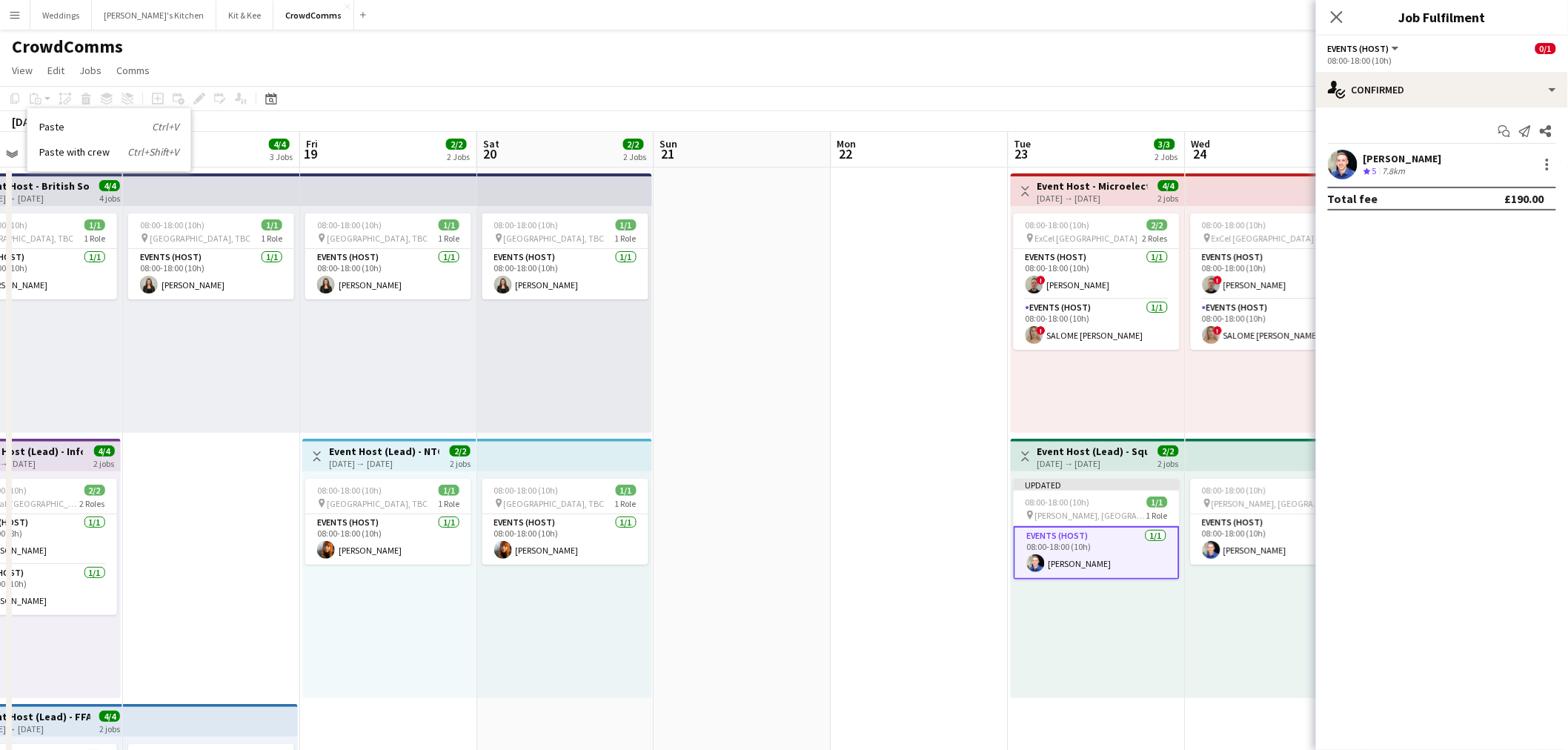
click at [914, 432] on app-date-cell at bounding box center [920, 701] width 177 height 1067
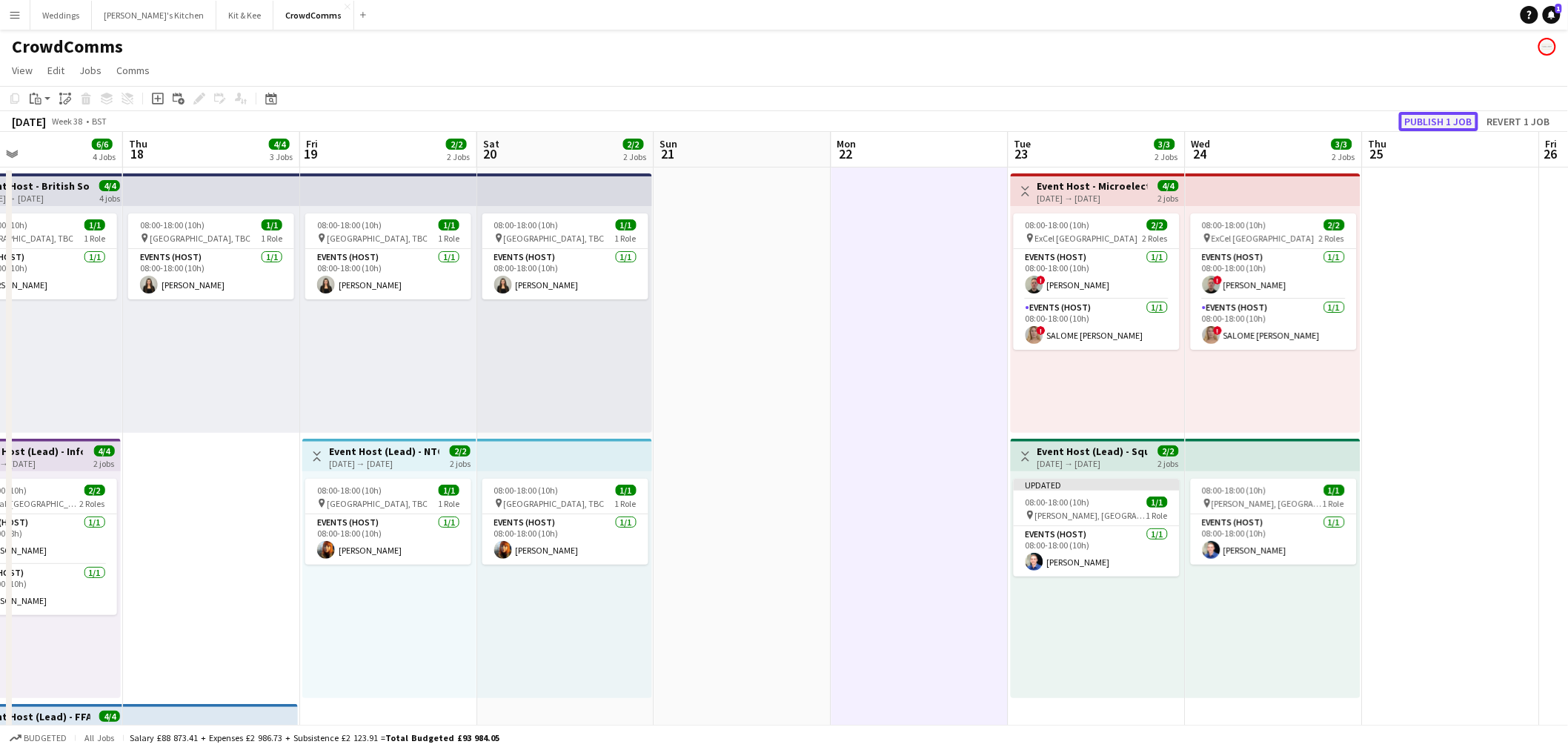
click at [1452, 119] on button "Publish 1 job" at bounding box center [1439, 121] width 79 height 19
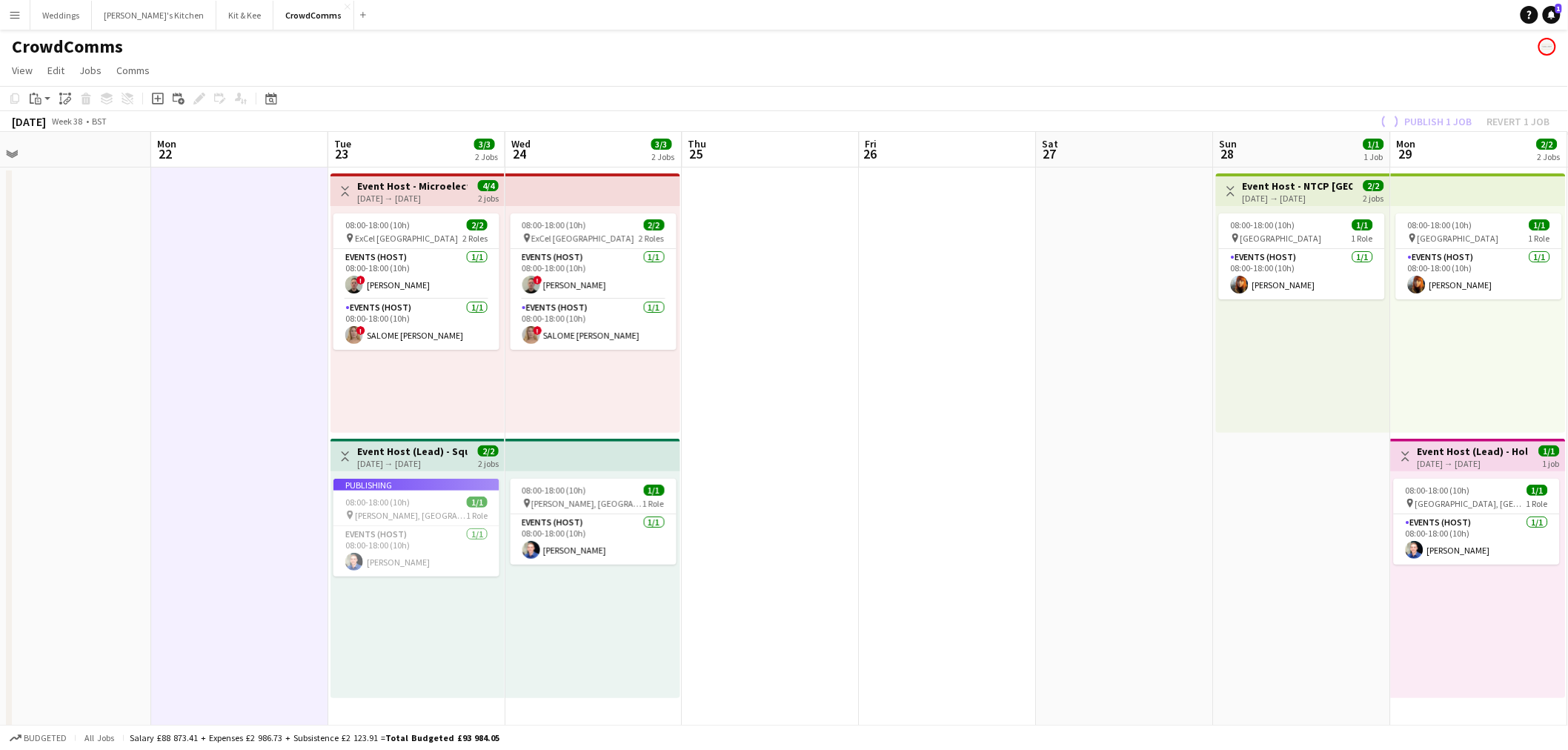
click at [851, 345] on app-calendar-viewport "Thu 18 4/4 3 Jobs Fri 19 2/2 2 Jobs Sat 20 2/2 2 Jobs Sun 21 Mon 22 Tue 23 3/3 …" at bounding box center [784, 682] width 1568 height 1102
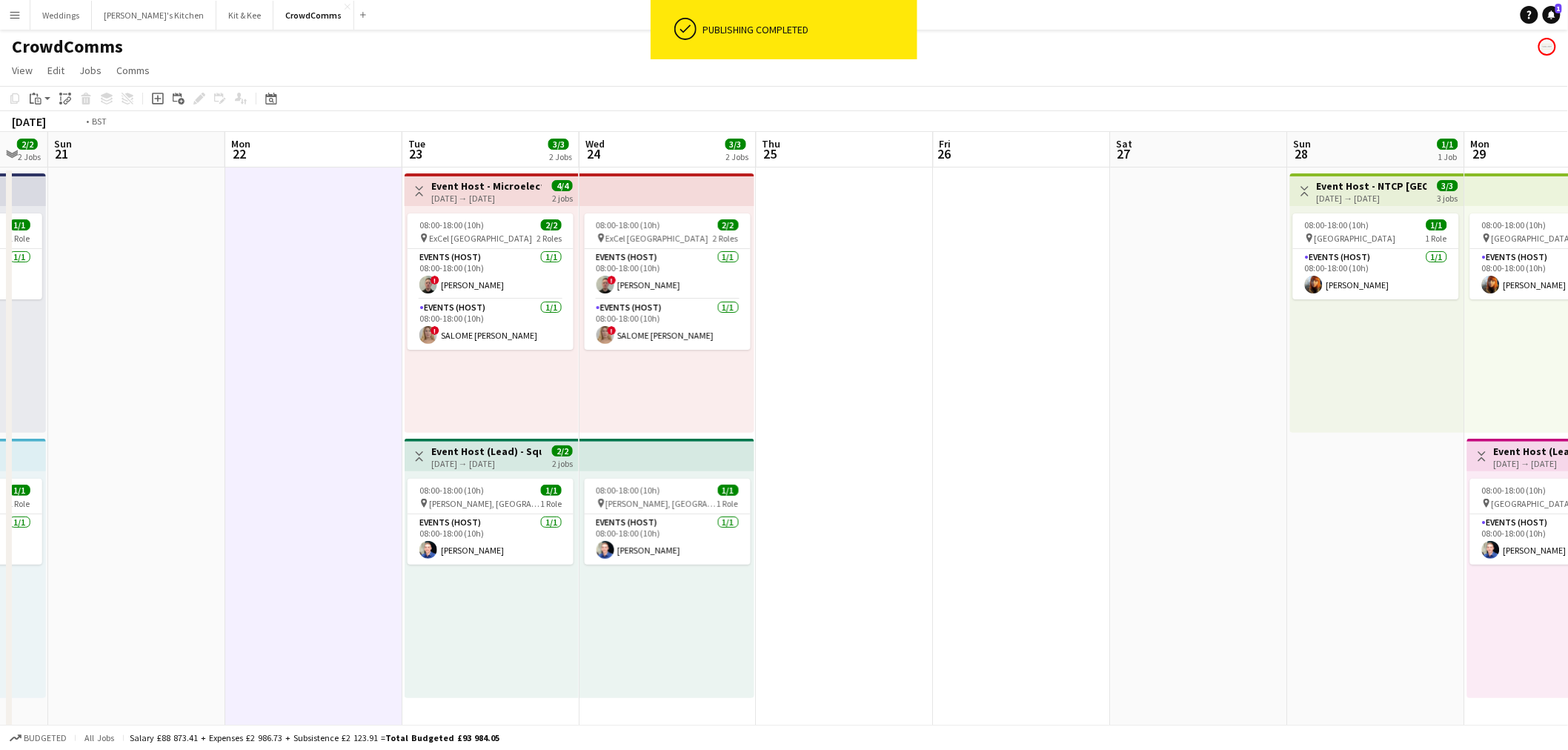
drag, startPoint x: 1239, startPoint y: 321, endPoint x: 613, endPoint y: 328, distance: 626.0
click at [613, 328] on app-calendar-viewport "Thu 18 4/4 3 Jobs Fri 19 2/2 2 Jobs Sat 20 2/2 2 Jobs Sun 21 Mon 22 Tue 23 3/3 …" at bounding box center [784, 682] width 1568 height 1102
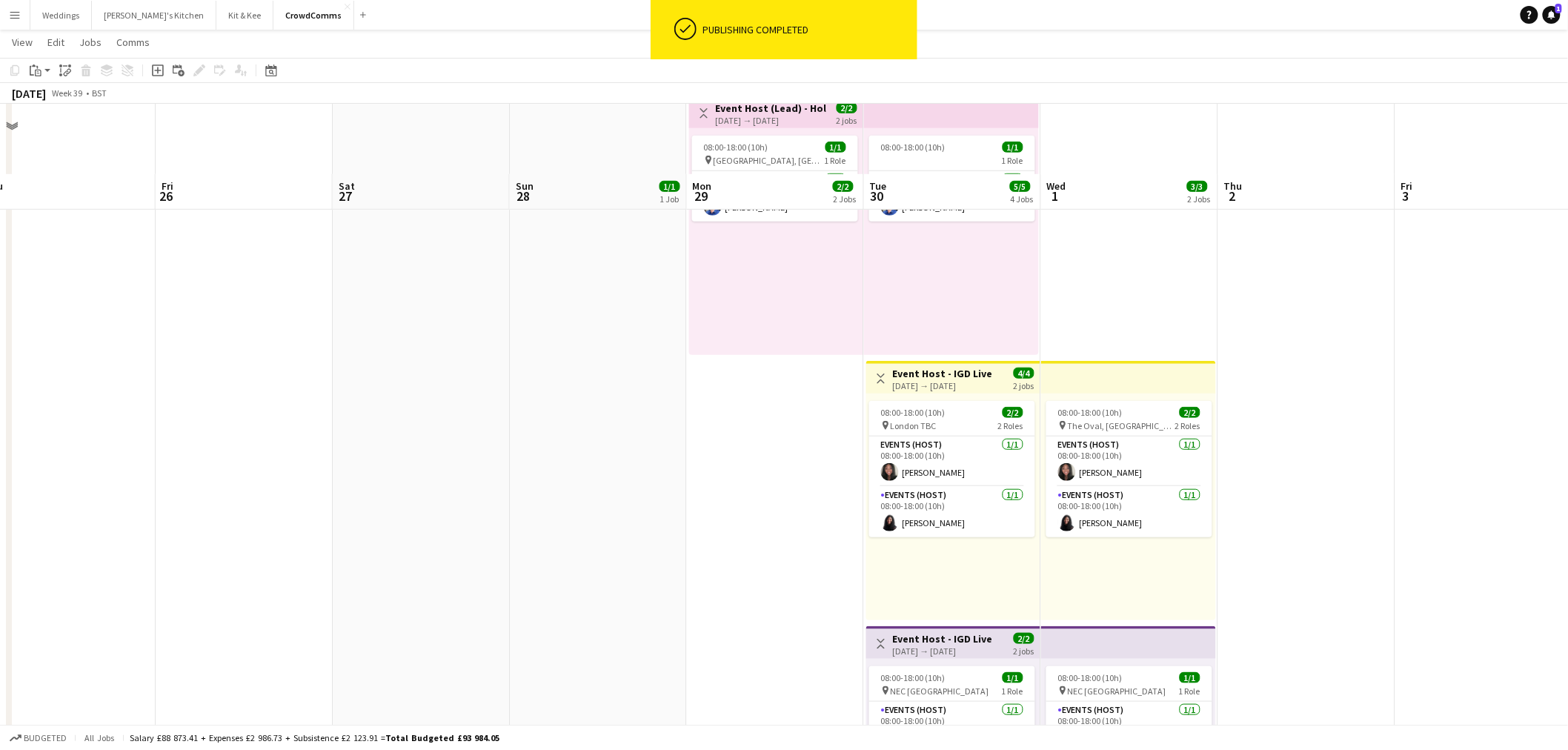
scroll to position [0, 0]
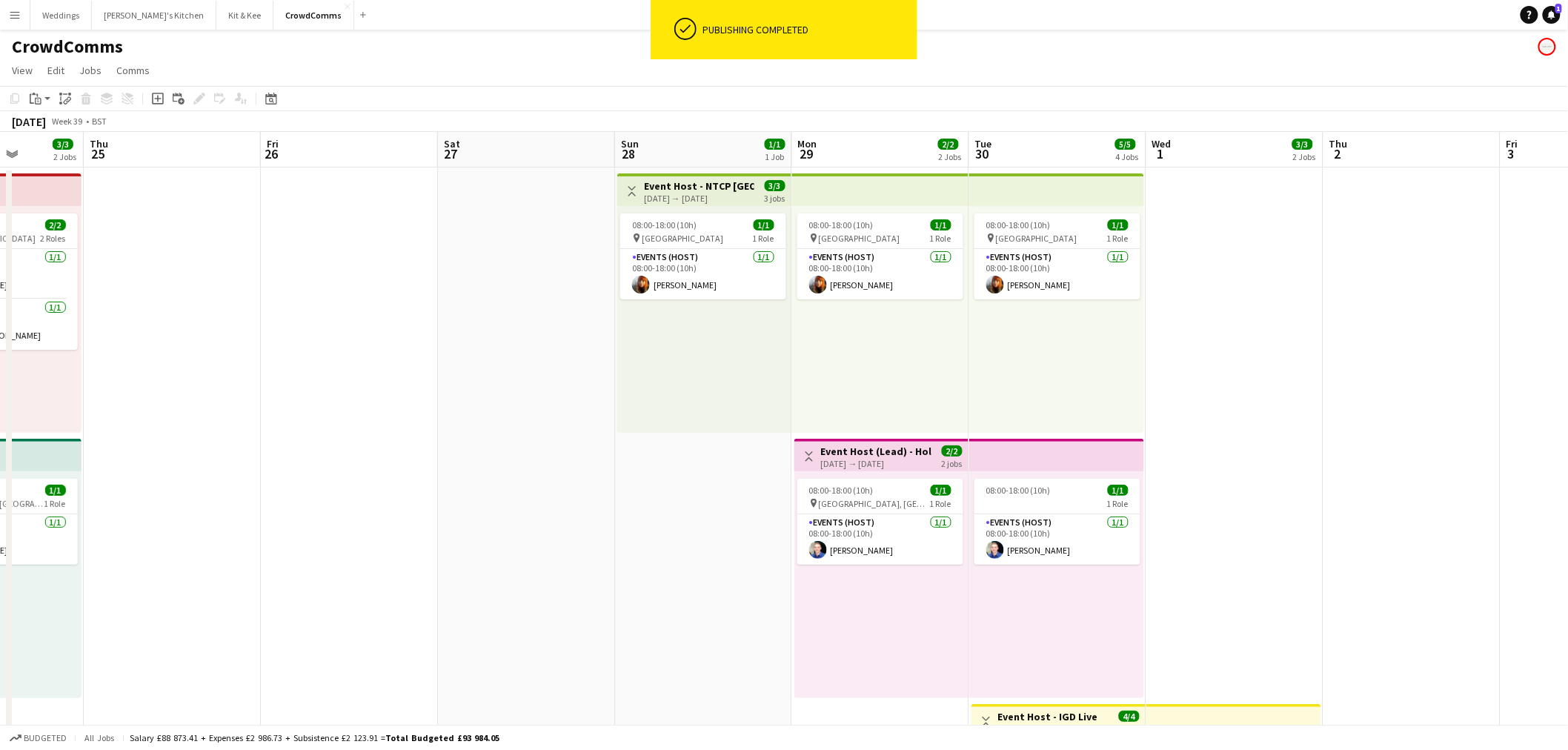
drag, startPoint x: 747, startPoint y: 489, endPoint x: 774, endPoint y: 475, distance: 30.4
click at [723, 489] on app-calendar-viewport "Mon 22 Tue 23 3/3 2 Jobs Wed 24 3/3 2 Jobs Thu 25 Fri 26 Sat 27 Sun 28 1/1 1 Jo…" at bounding box center [784, 682] width 1568 height 1102
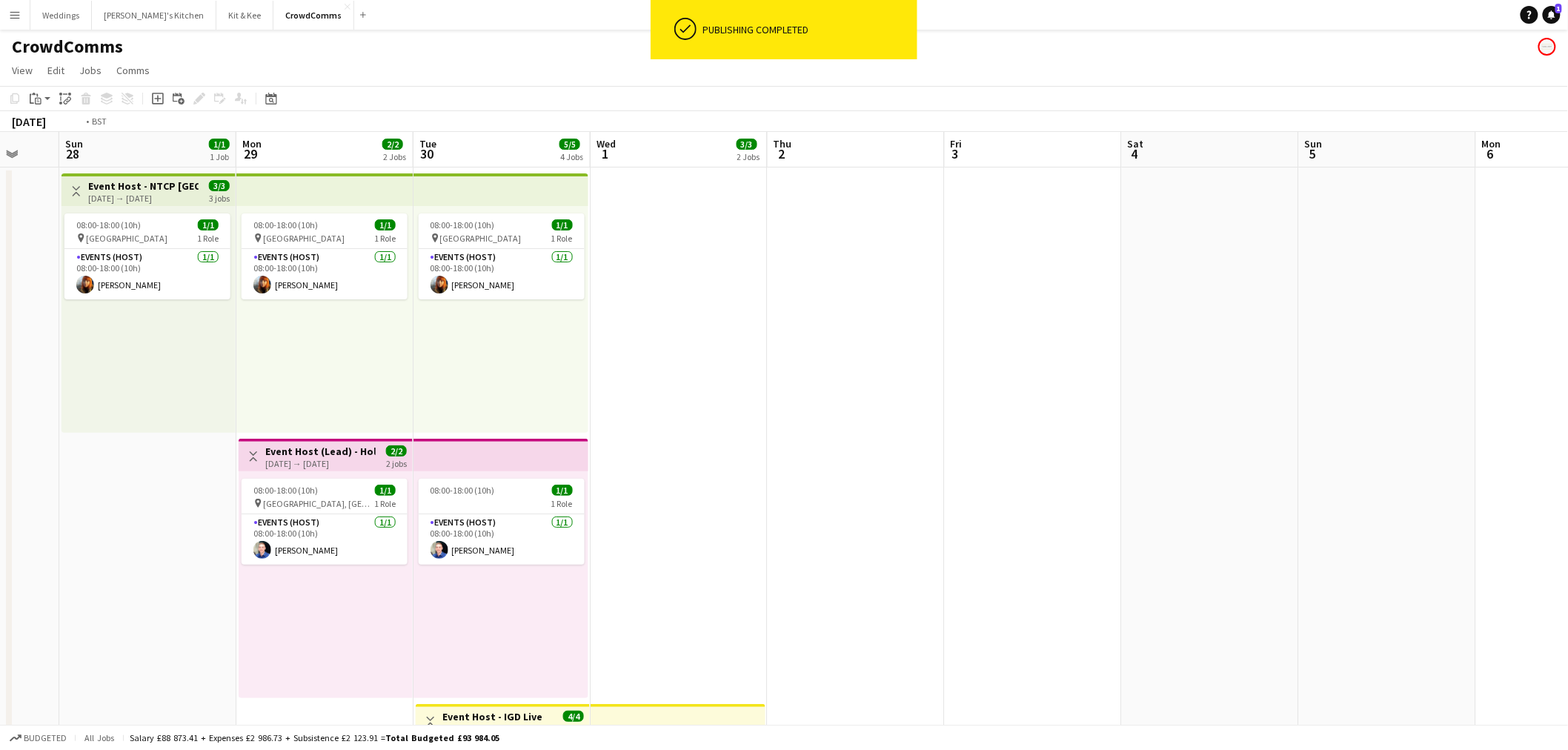
click at [272, 383] on app-calendar-viewport "Thu 25 Fri 26 Sat 27 Sun 28 1/1 1 Job Mon 29 2/2 2 Jobs Tue 30 5/5 4 Jobs Wed 1…" at bounding box center [784, 682] width 1568 height 1102
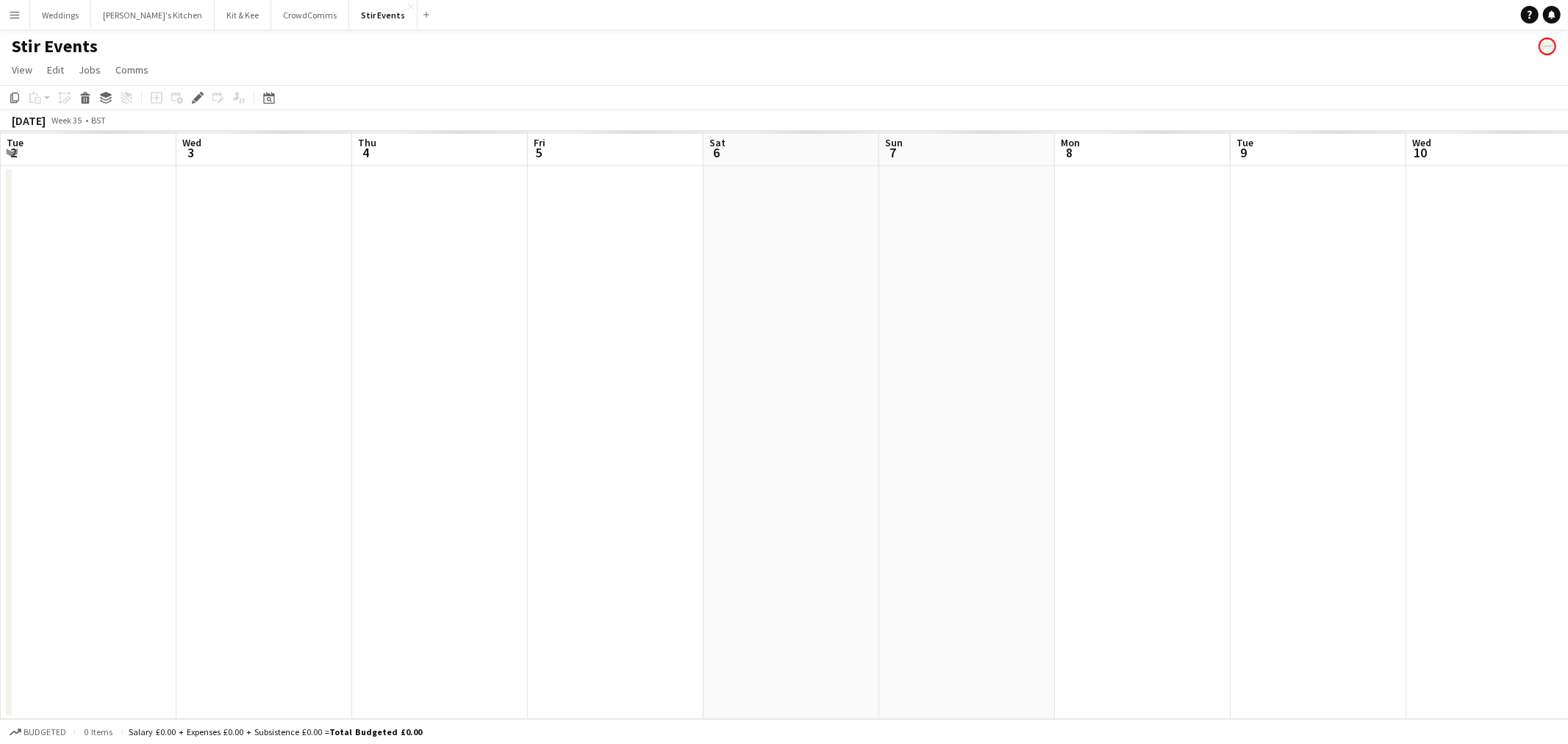
scroll to position [0, 505]
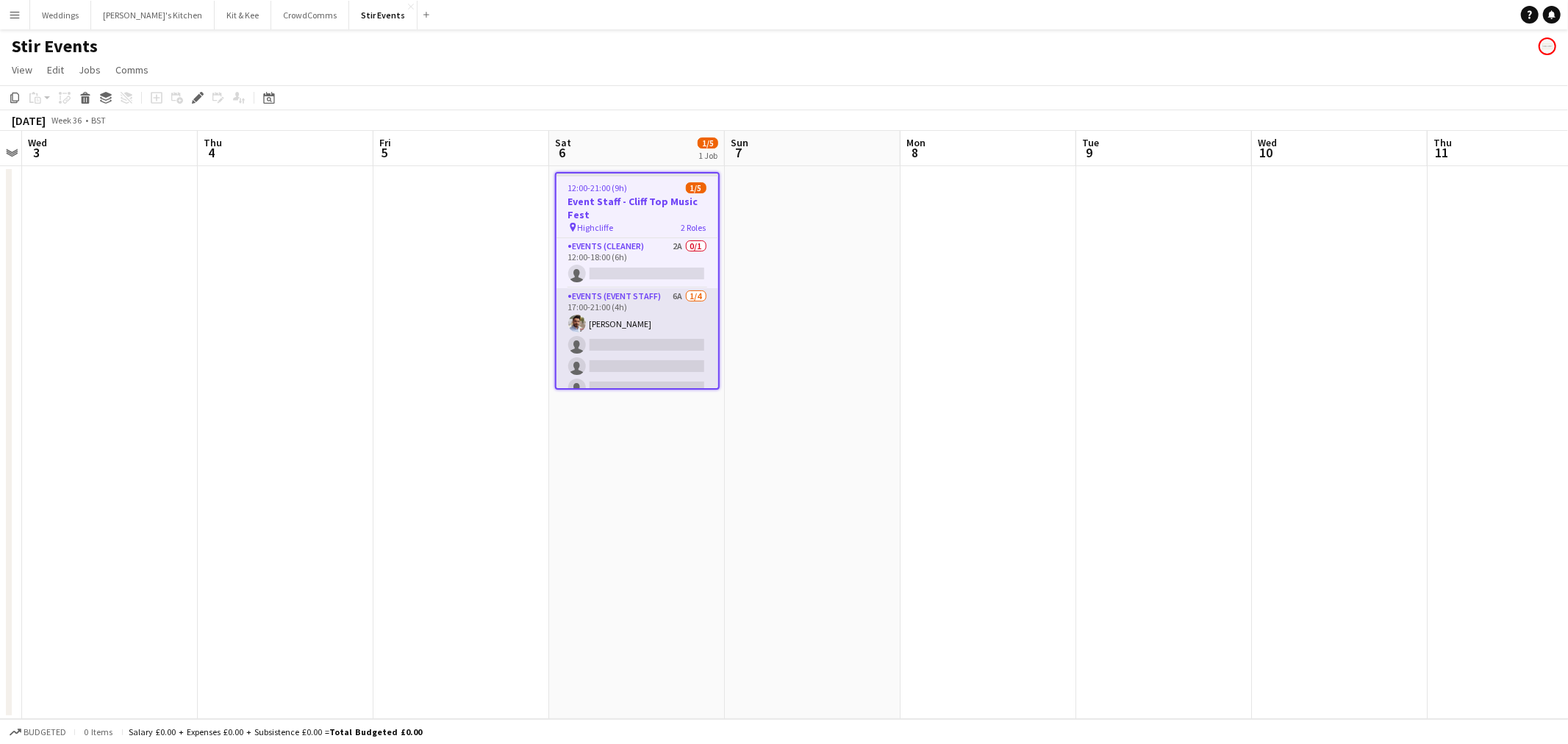
click at [664, 337] on app-card-role "Events (Event Staff) 6A 1/4 17:00-21:00 (4h) Fahad Alzahrani single-neutral-act…" at bounding box center [637, 345] width 161 height 114
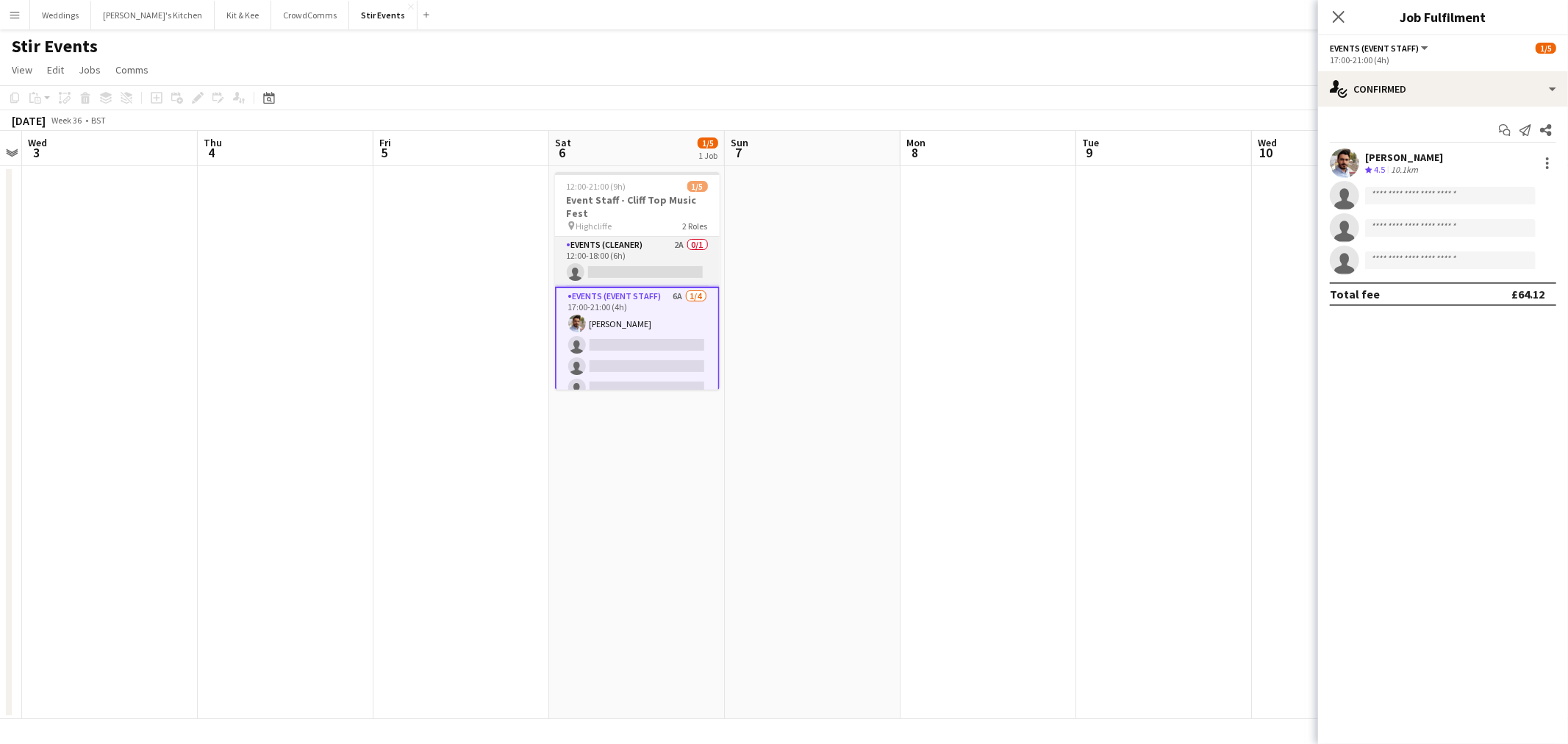
click at [666, 248] on app-card-role "Events (Cleaner) 2A 0/1 12:00-18:00 (6h) single-neutral-actions" at bounding box center [637, 262] width 164 height 50
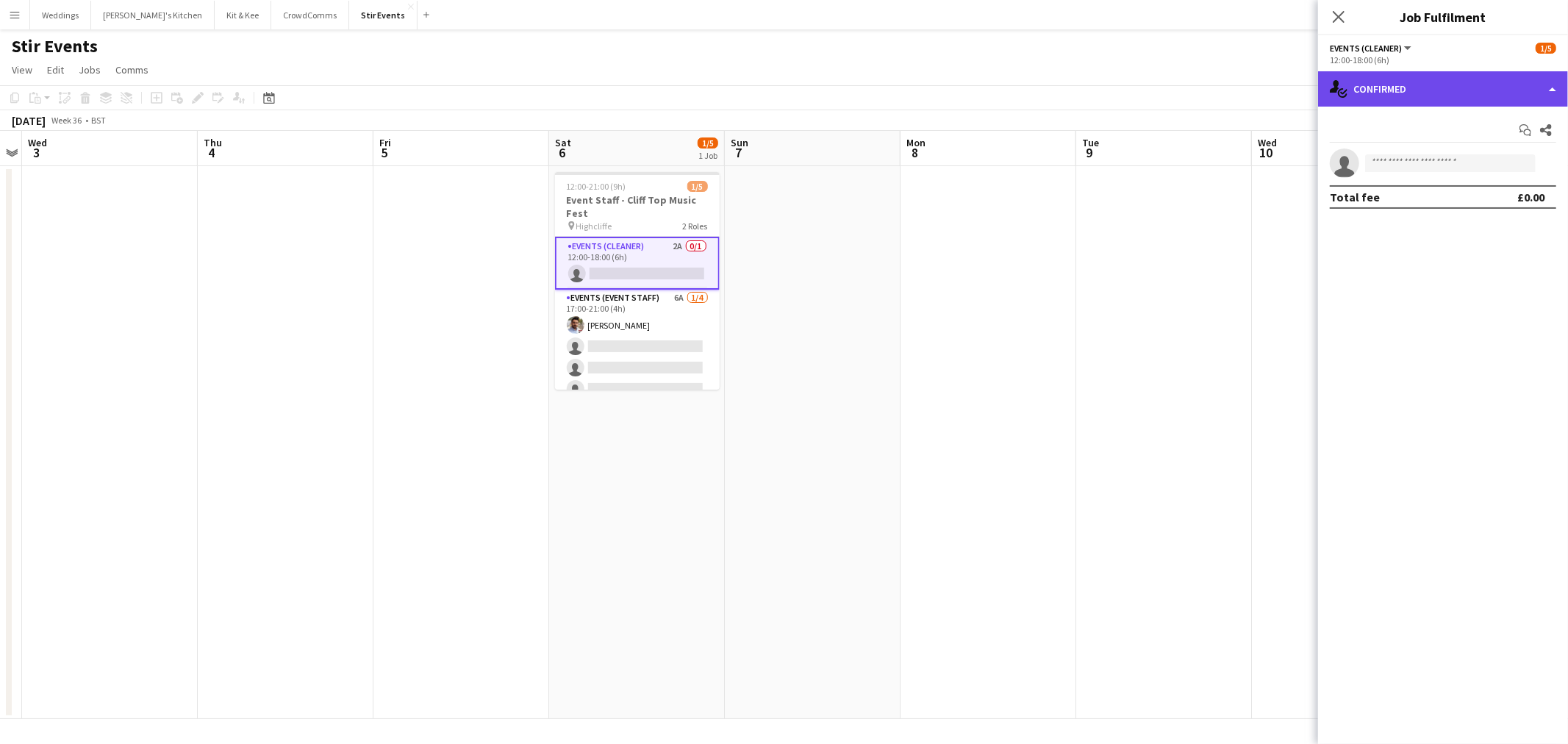
click at [1437, 85] on div "single-neutral-actions-check-2 Confirmed" at bounding box center [1442, 88] width 250 height 35
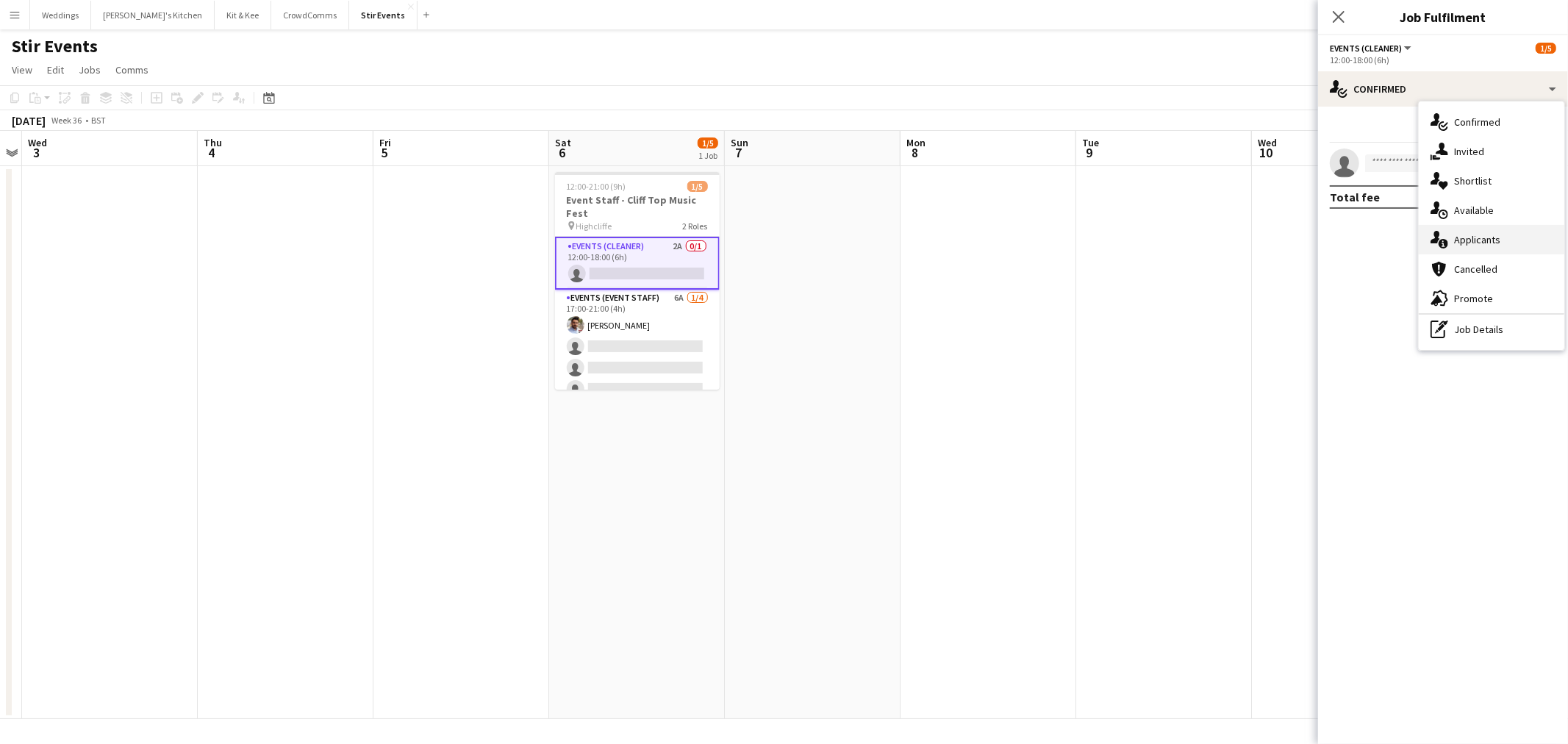
click at [1497, 247] on div "single-neutral-actions-information Applicants" at bounding box center [1491, 239] width 146 height 29
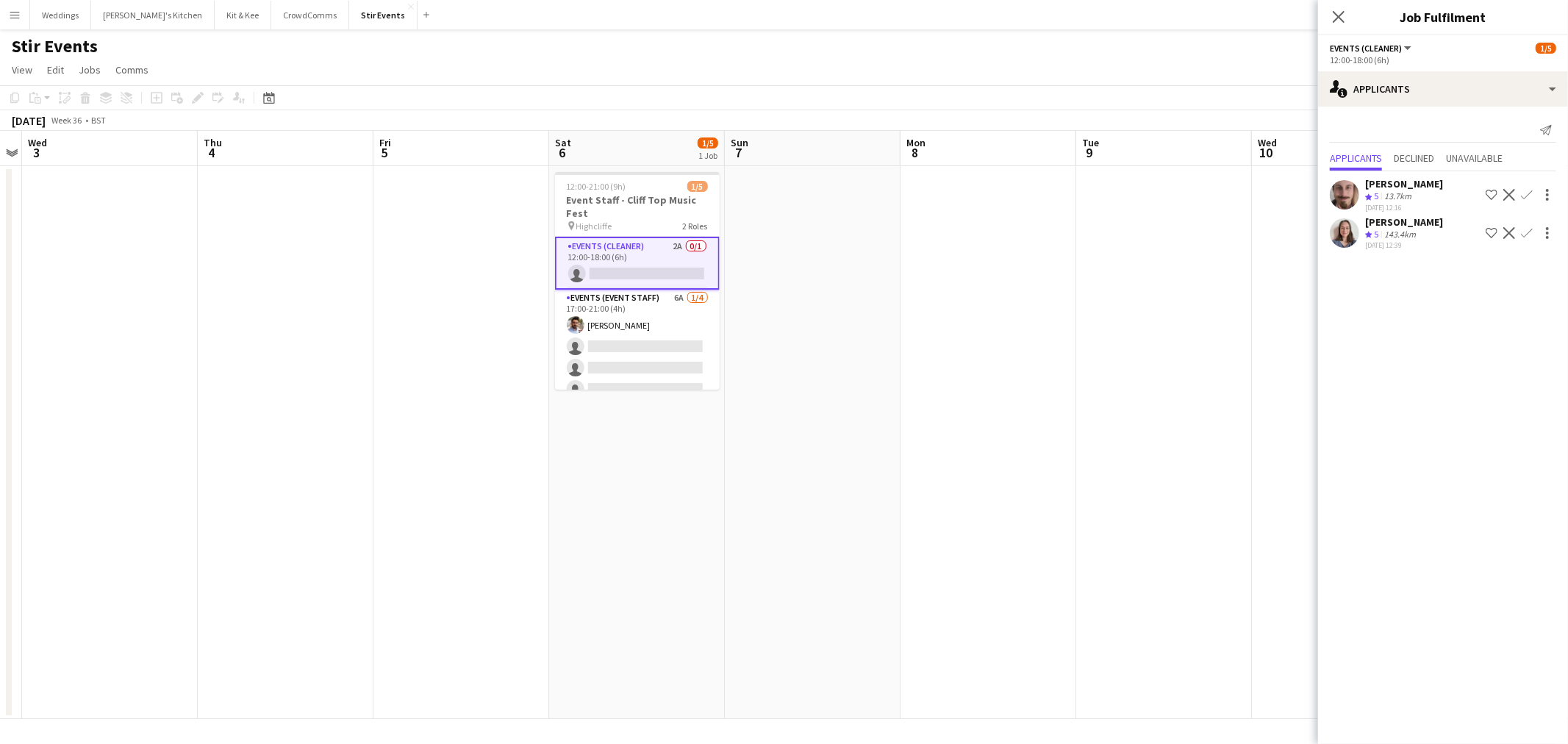
click at [1523, 195] on app-icon "Confirm" at bounding box center [1526, 195] width 12 height 12
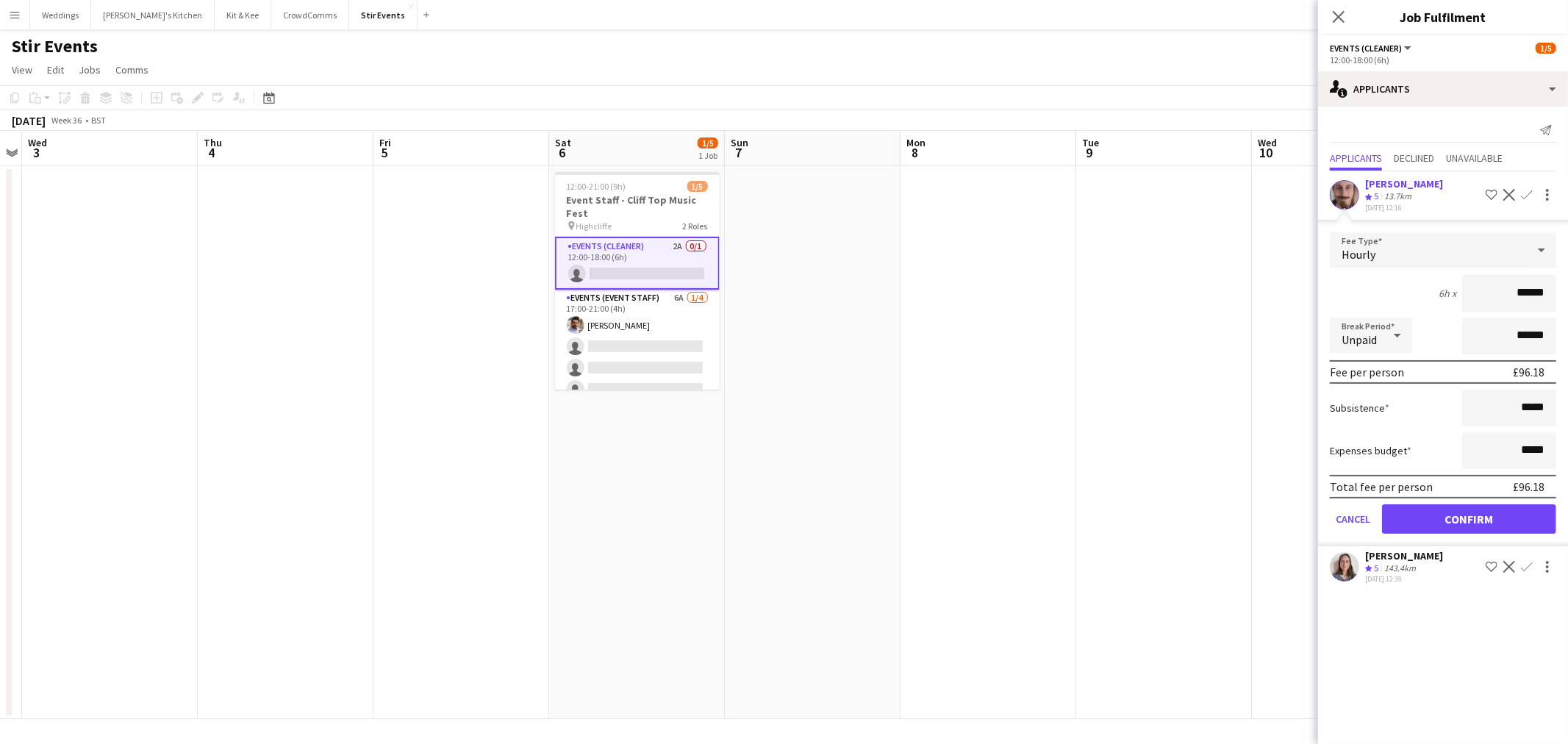
click at [1430, 196] on div "Crew rating 5 13.7km" at bounding box center [1404, 196] width 78 height 13
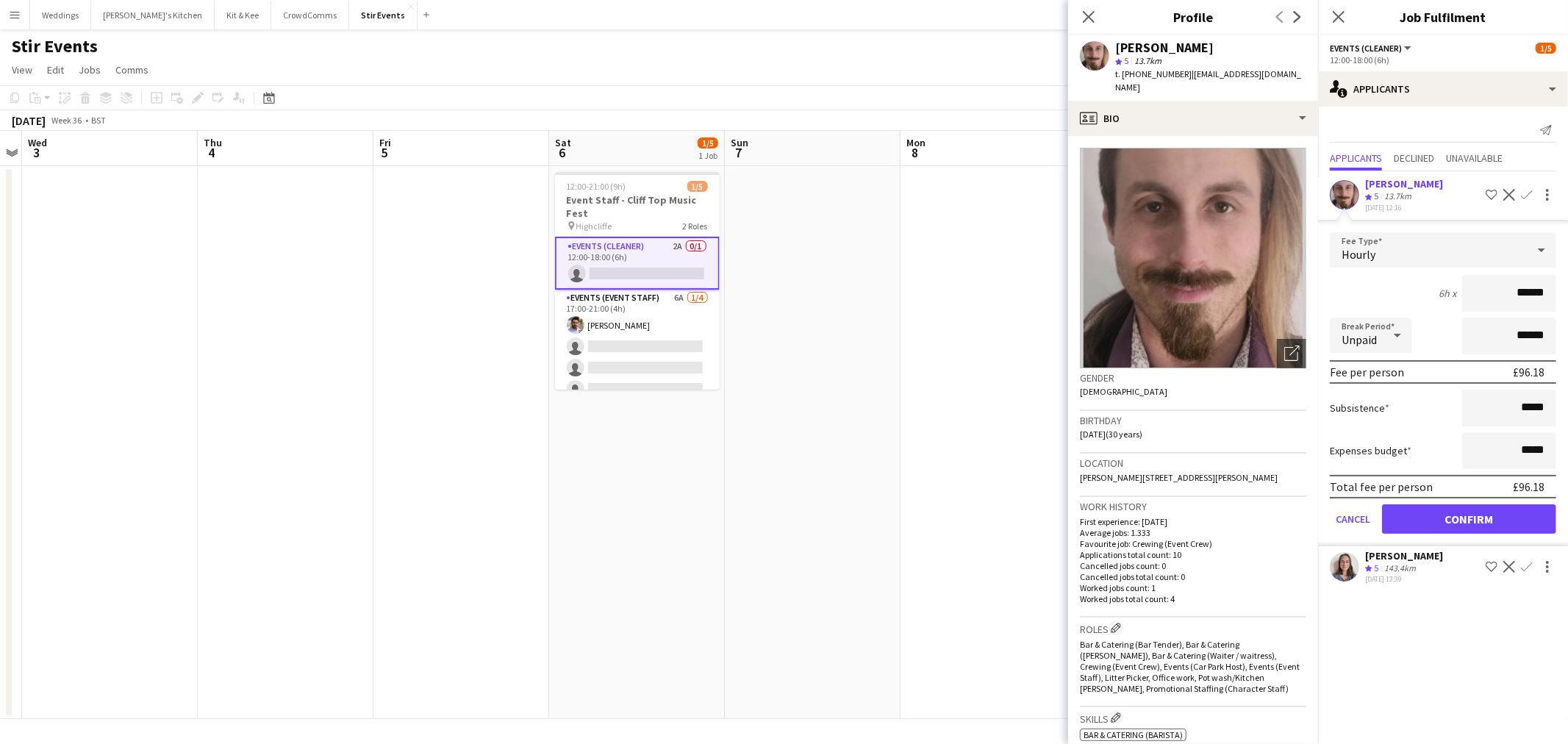
click at [1391, 552] on div "Jessica Burton" at bounding box center [1404, 556] width 78 height 14
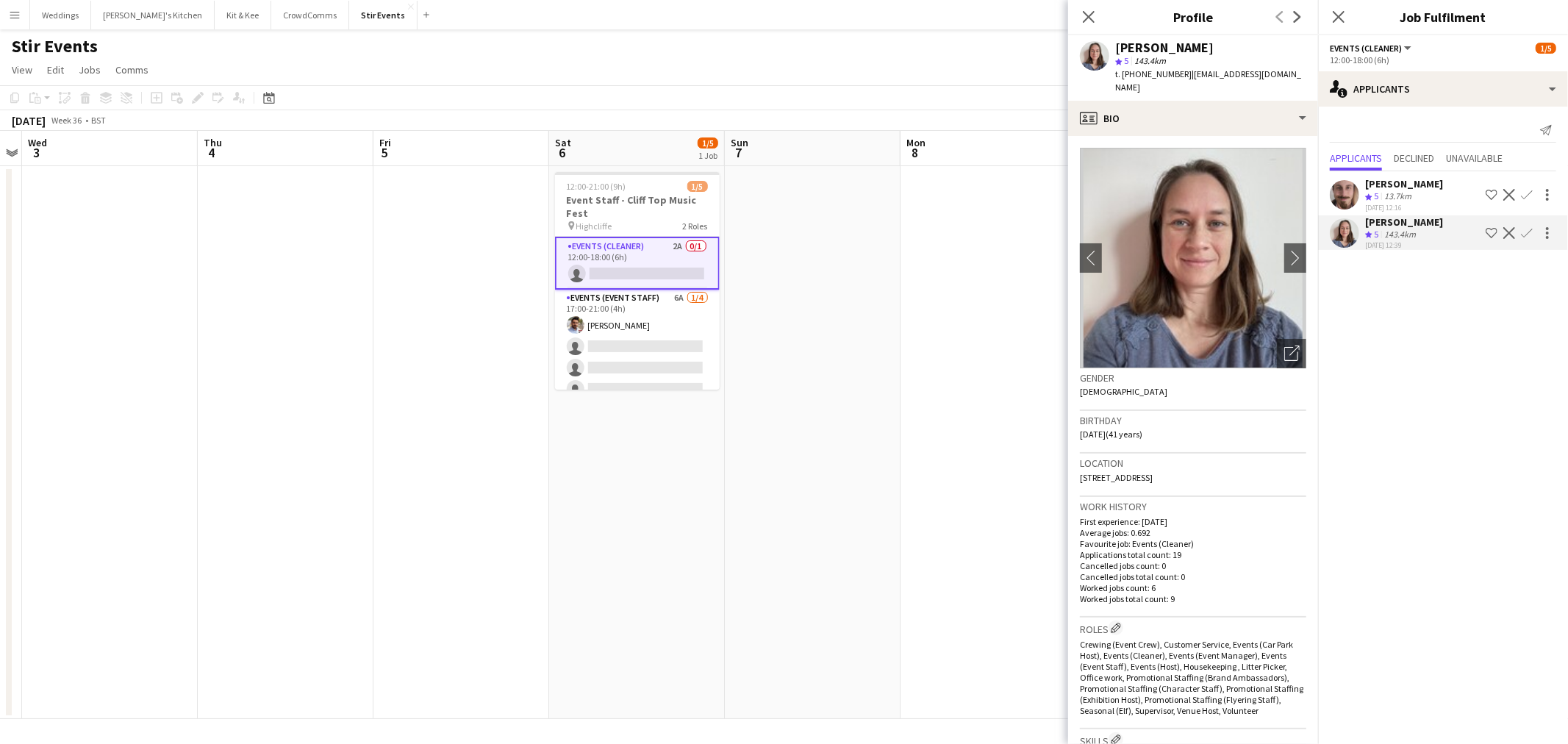
click at [1526, 237] on app-icon "Confirm" at bounding box center [1526, 233] width 12 height 12
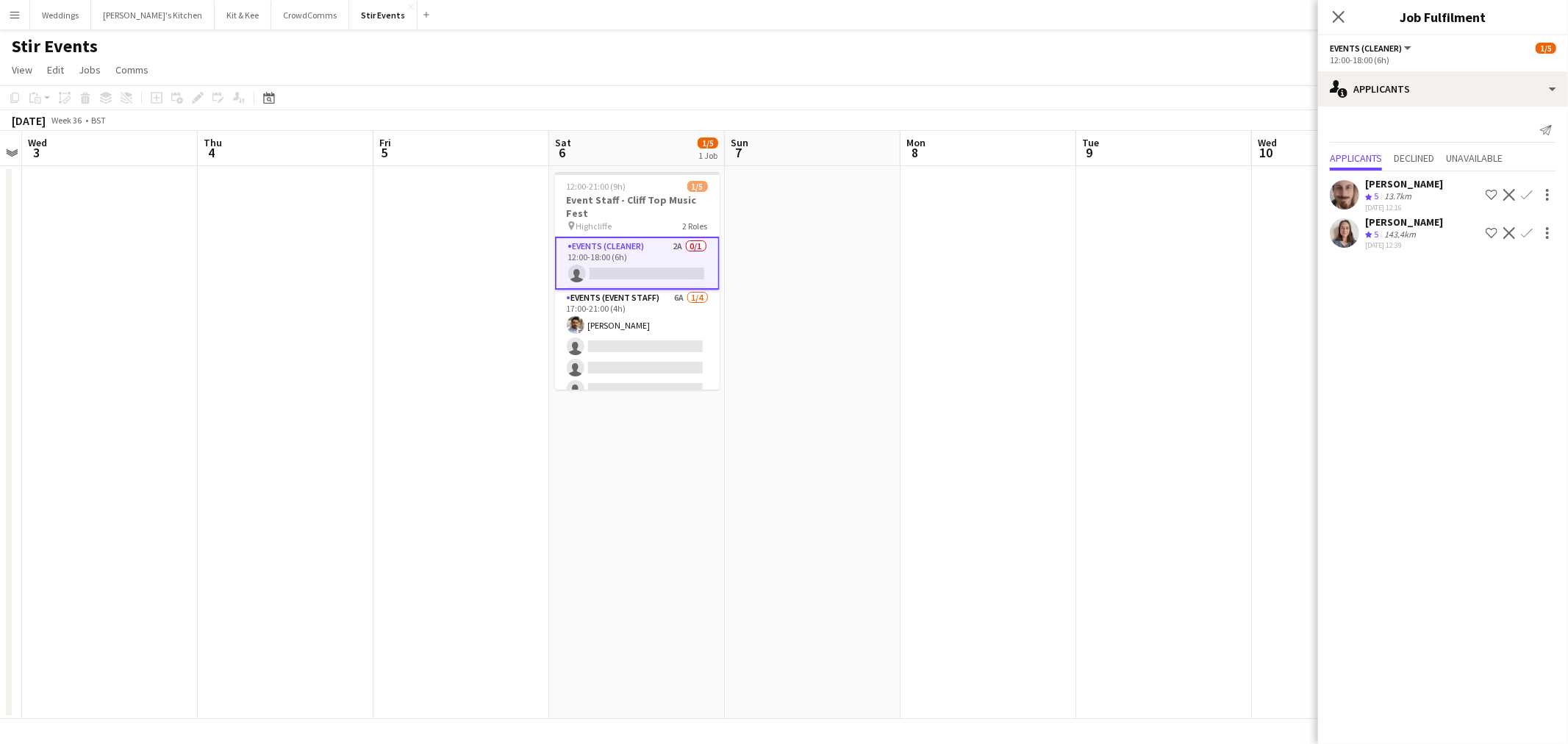
click at [1531, 235] on app-icon "Confirm" at bounding box center [1526, 233] width 12 height 12
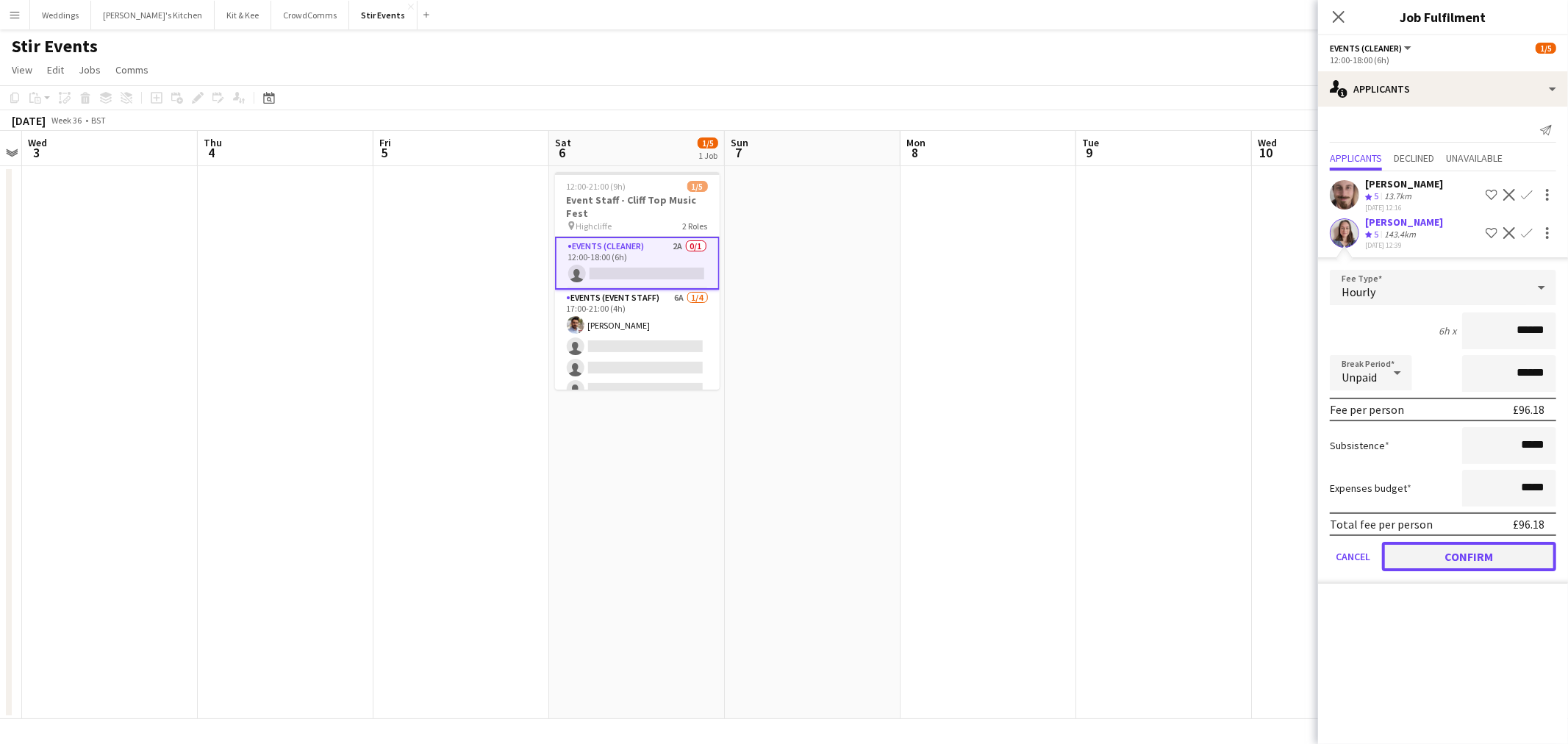
click at [1465, 558] on button "Confirm" at bounding box center [1468, 556] width 174 height 29
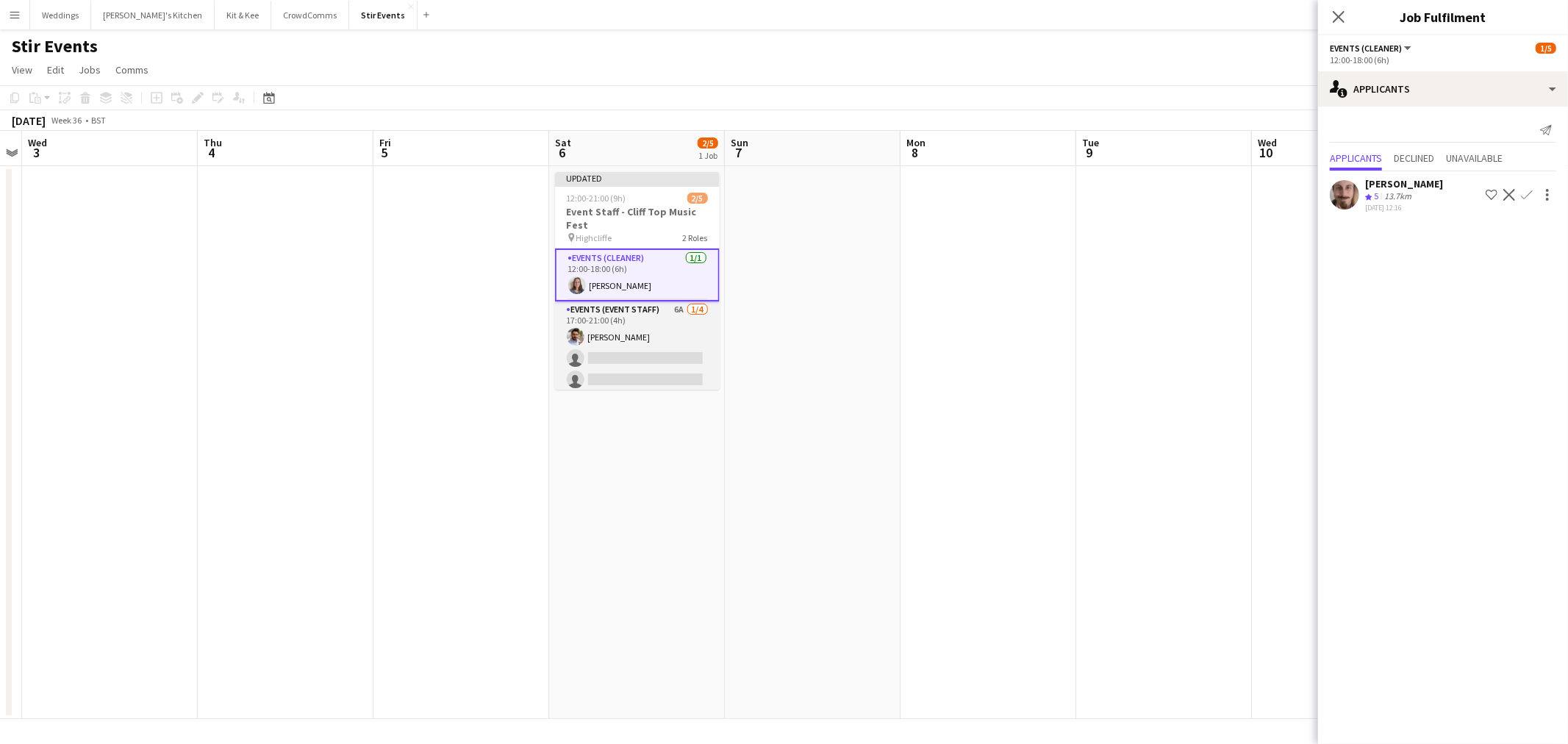
click at [635, 360] on app-card-role "Events (Event Staff) 6A 1/4 17:00-21:00 (4h) Fahad Alzahrani single-neutral-act…" at bounding box center [637, 358] width 164 height 114
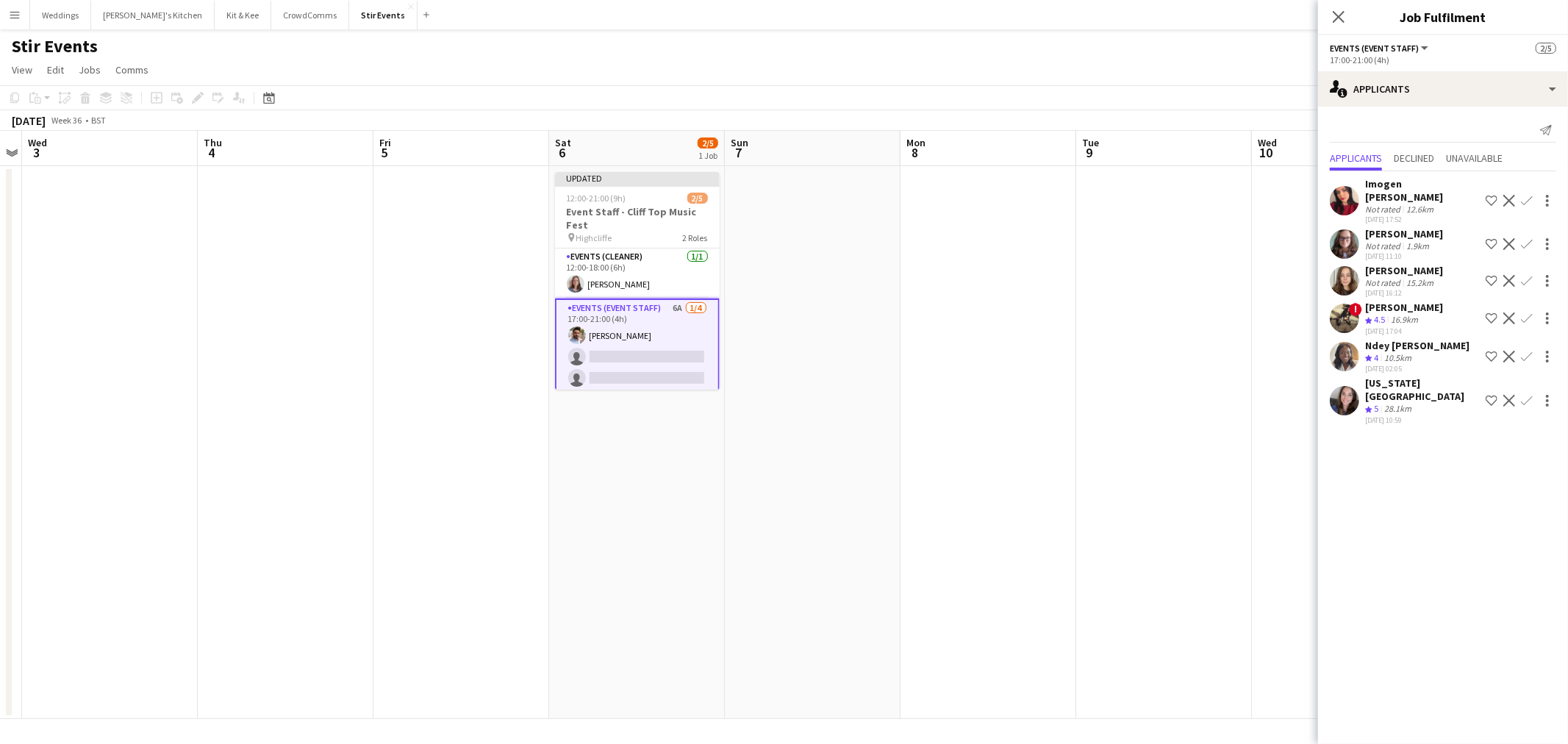
click at [1530, 238] on app-icon "Confirm" at bounding box center [1526, 244] width 12 height 12
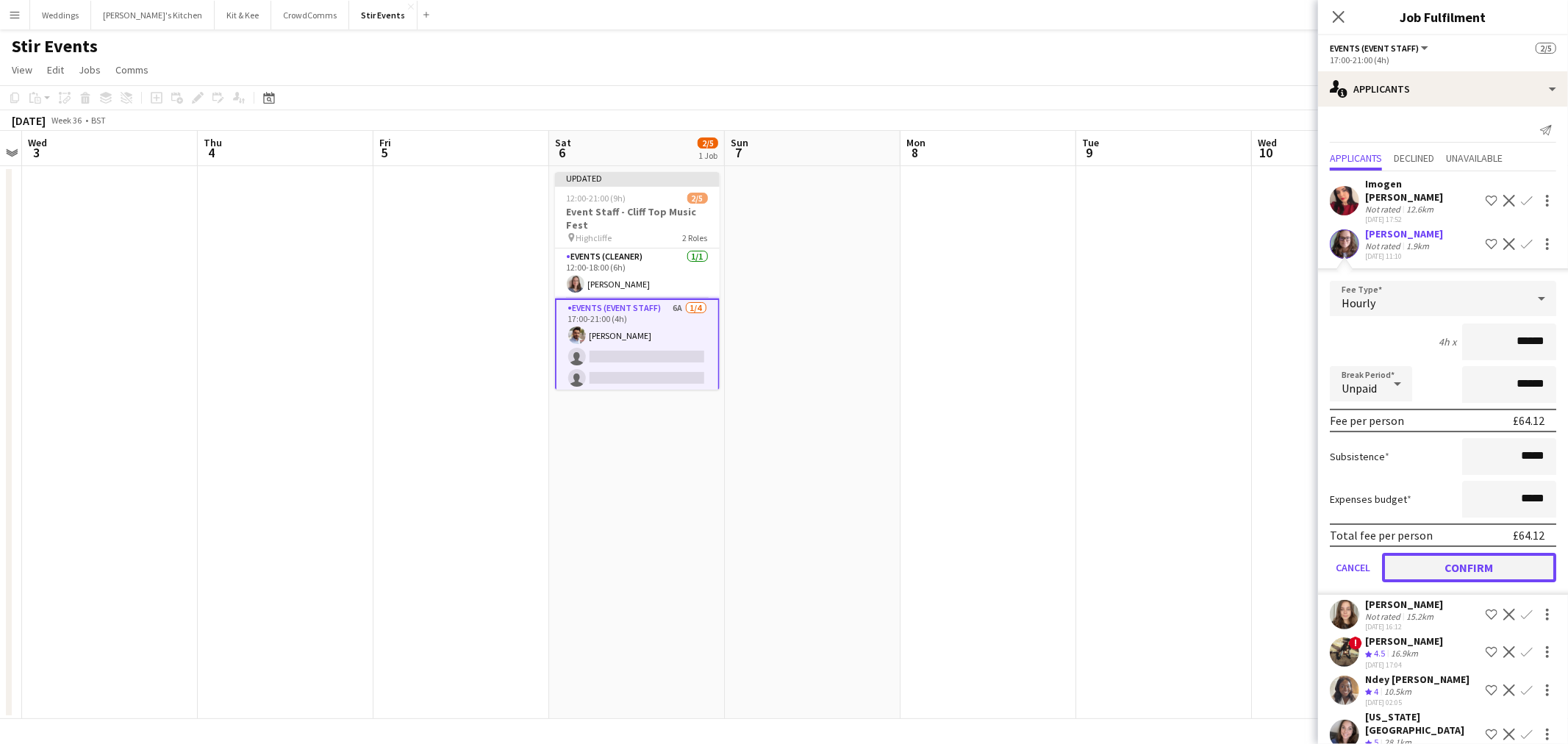
click at [1477, 552] on button "Confirm" at bounding box center [1468, 567] width 174 height 29
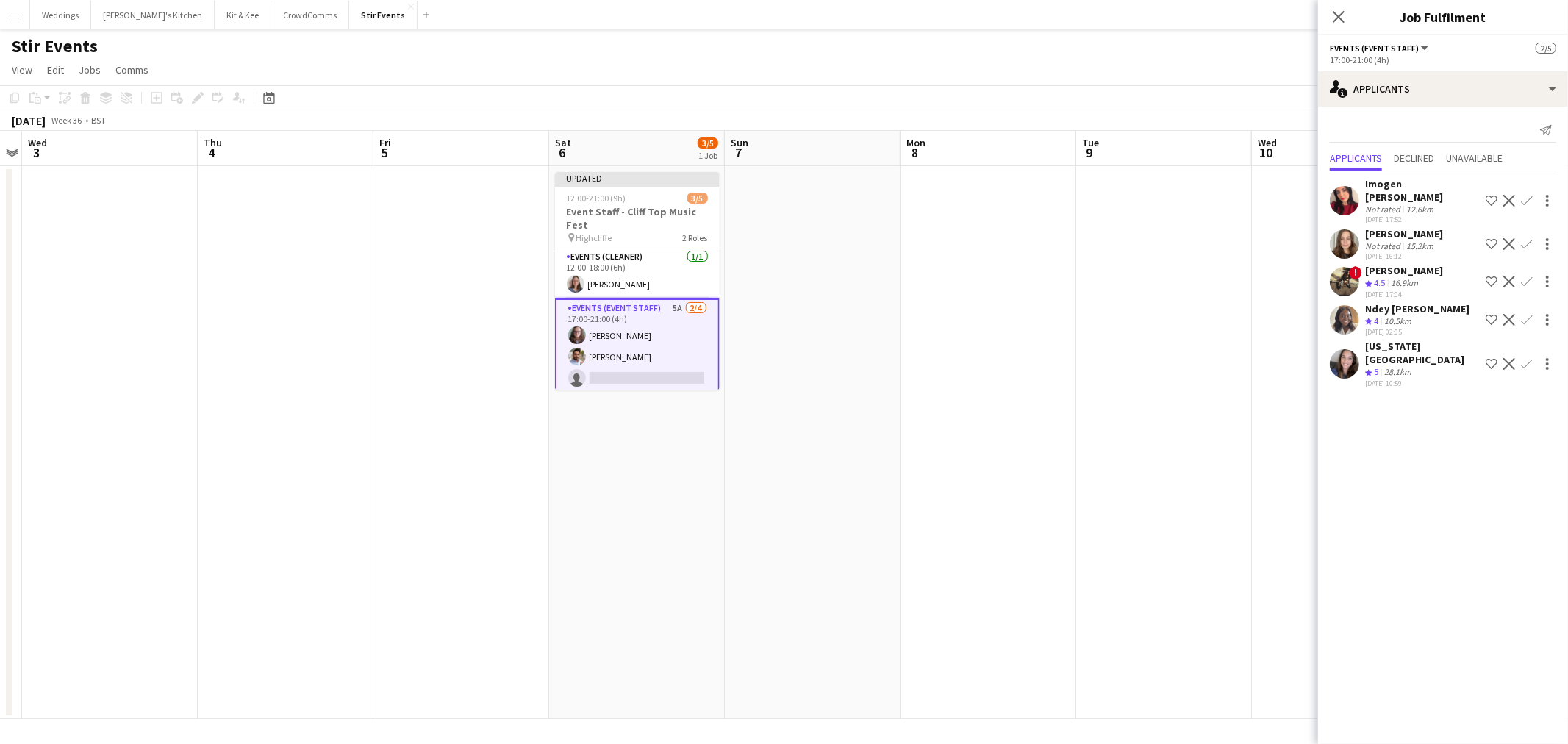
click at [1524, 358] on app-icon "Confirm" at bounding box center [1526, 364] width 12 height 12
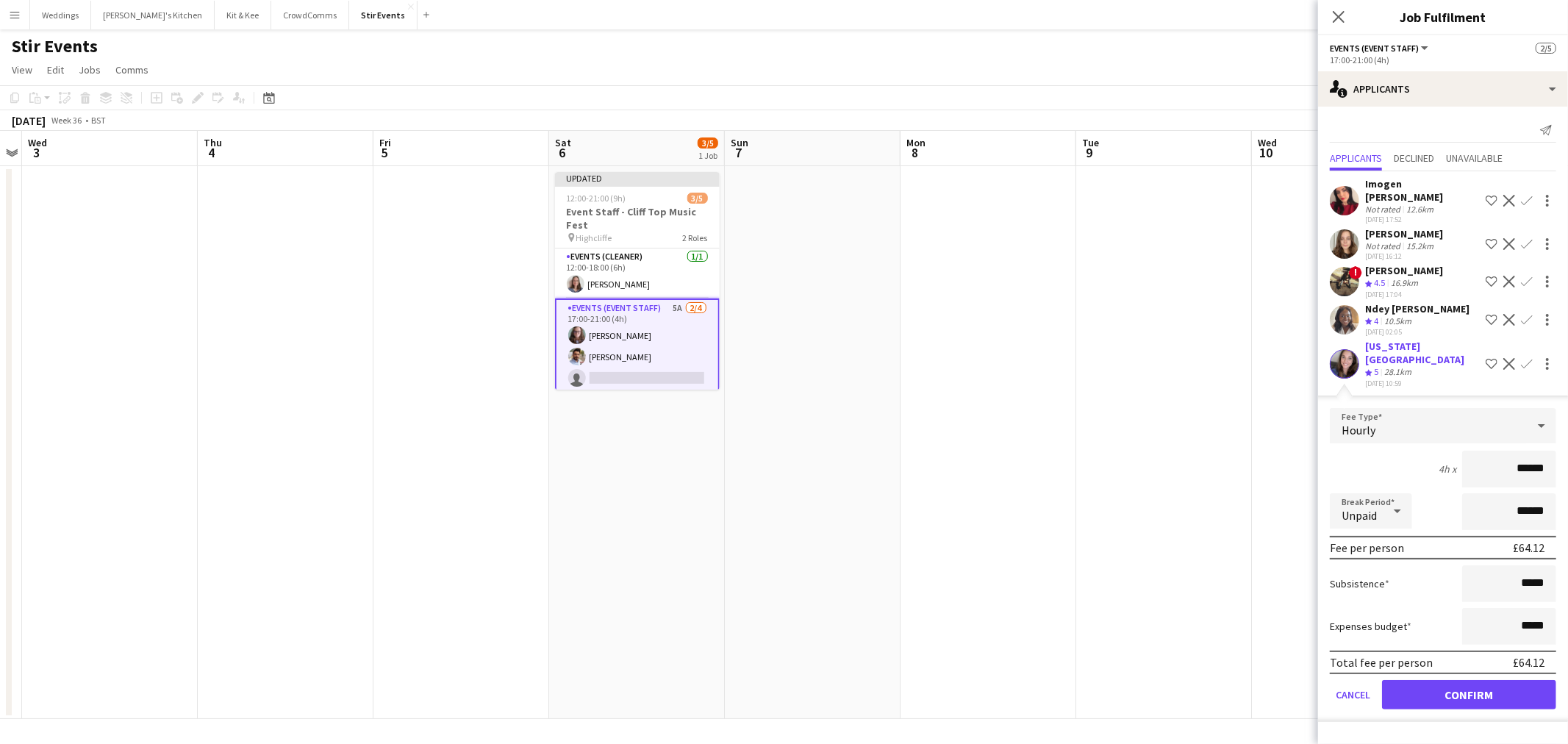
click at [1530, 314] on app-icon "Confirm" at bounding box center [1526, 320] width 12 height 12
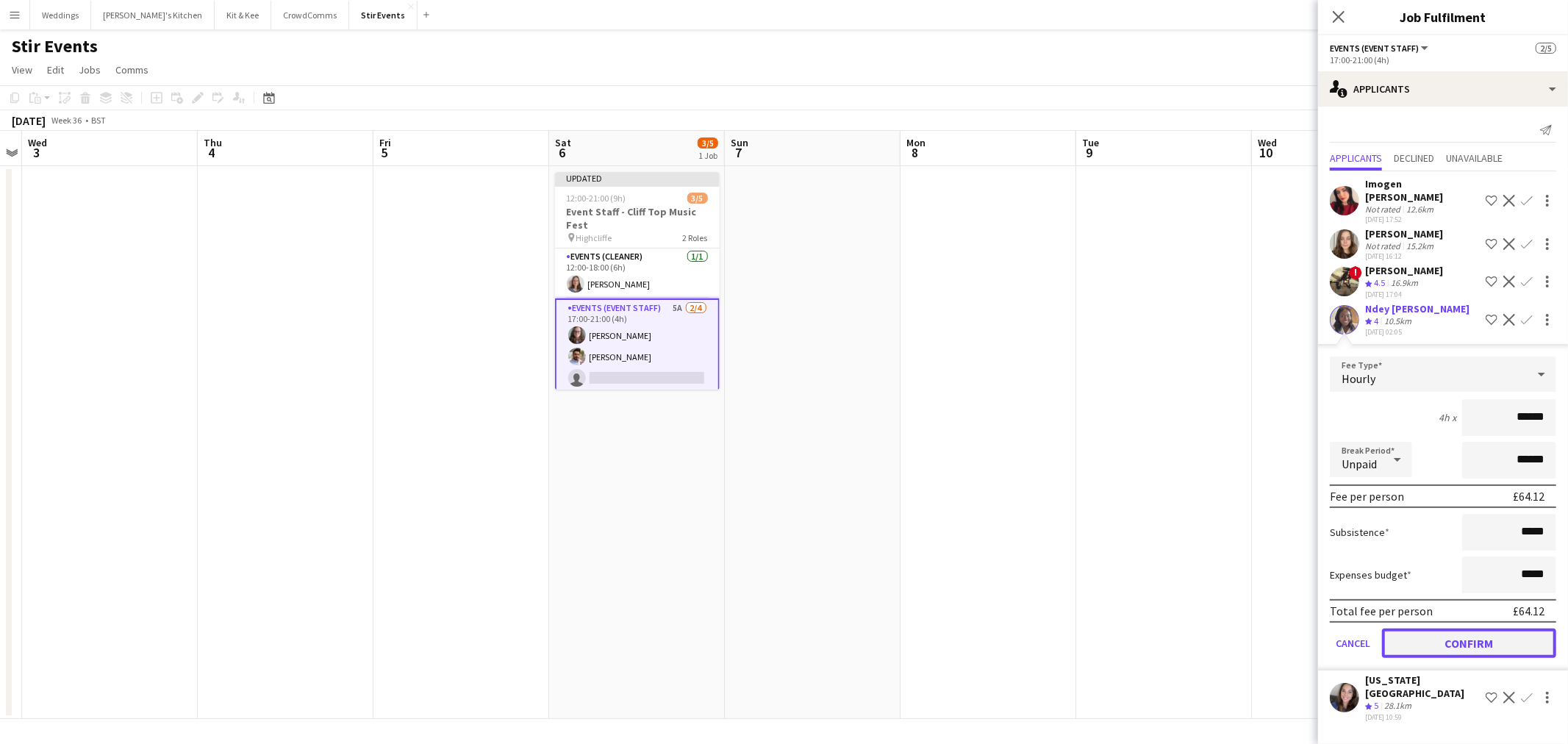
click at [1437, 636] on button "Confirm" at bounding box center [1468, 643] width 174 height 29
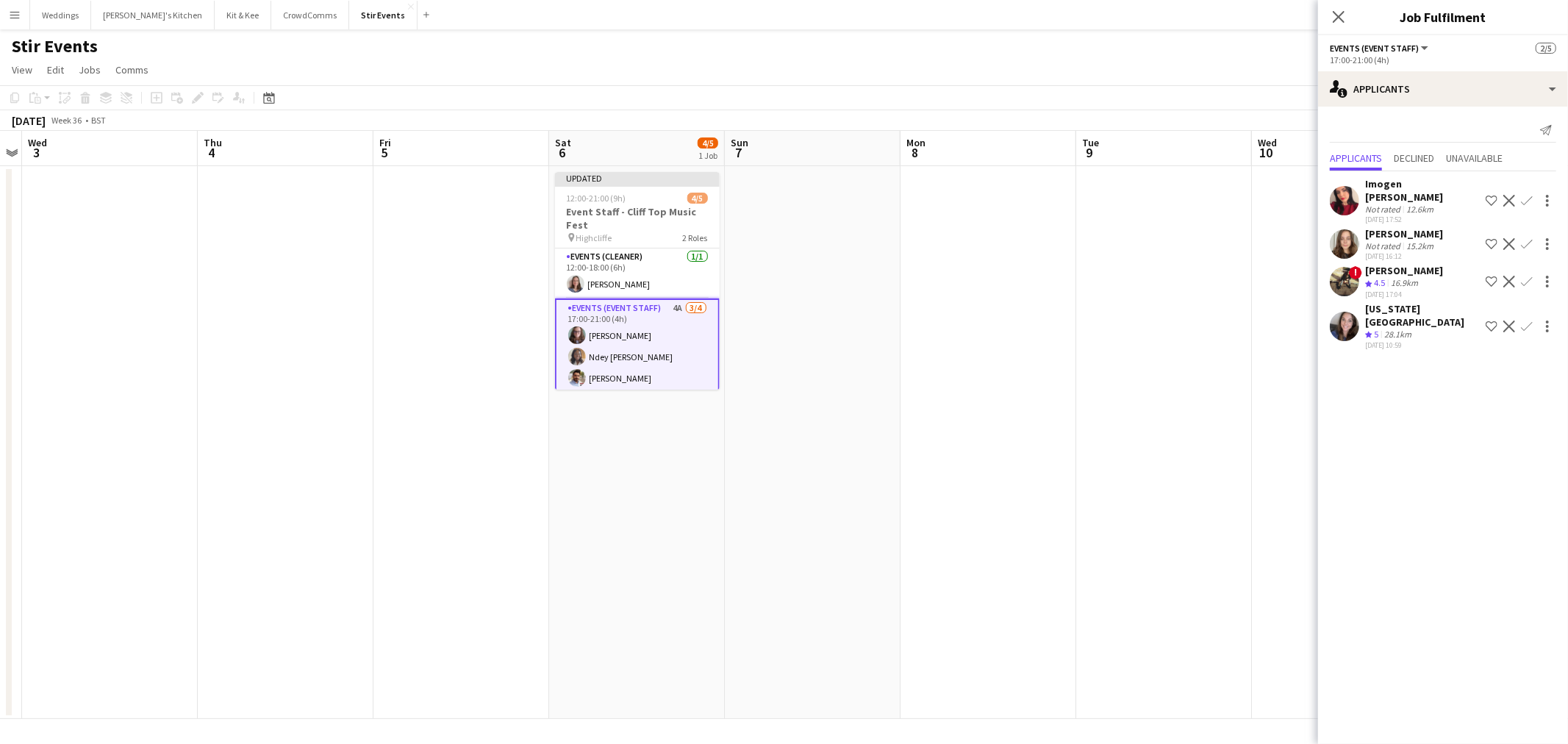
click at [1530, 238] on app-icon "Confirm" at bounding box center [1526, 244] width 12 height 12
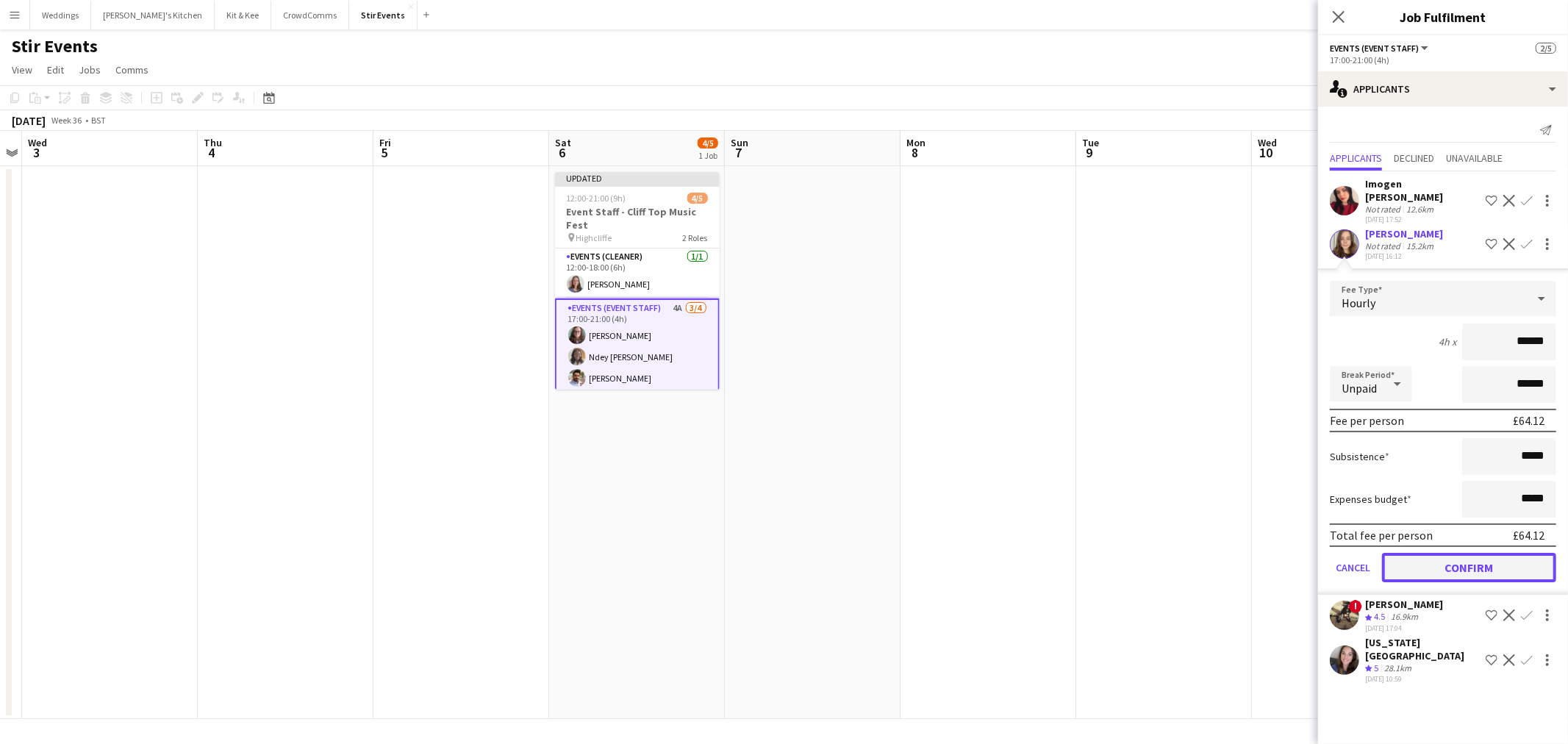
click at [1462, 558] on button "Confirm" at bounding box center [1468, 567] width 174 height 29
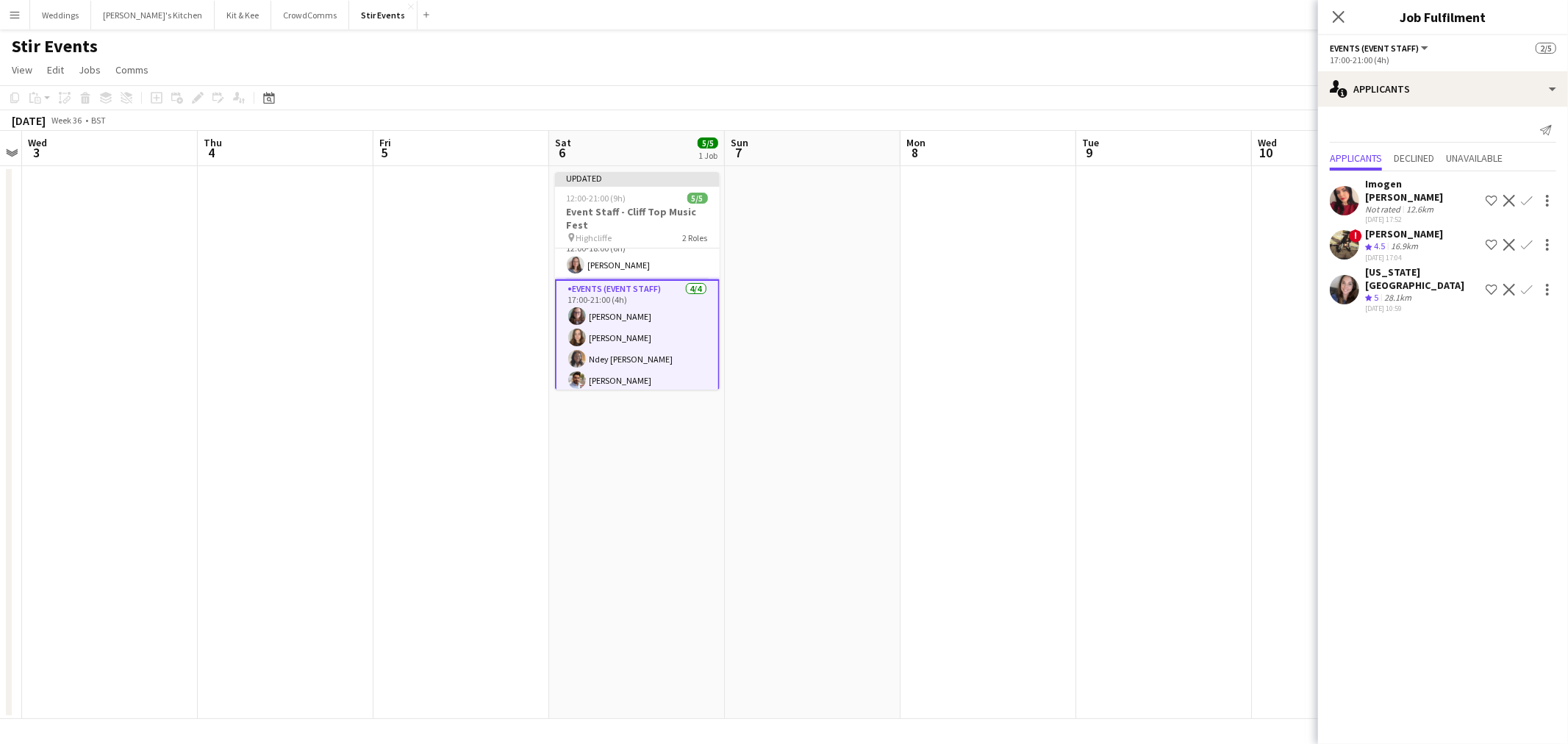
scroll to position [24, 0]
click at [1011, 325] on app-date-cell at bounding box center [988, 442] width 176 height 552
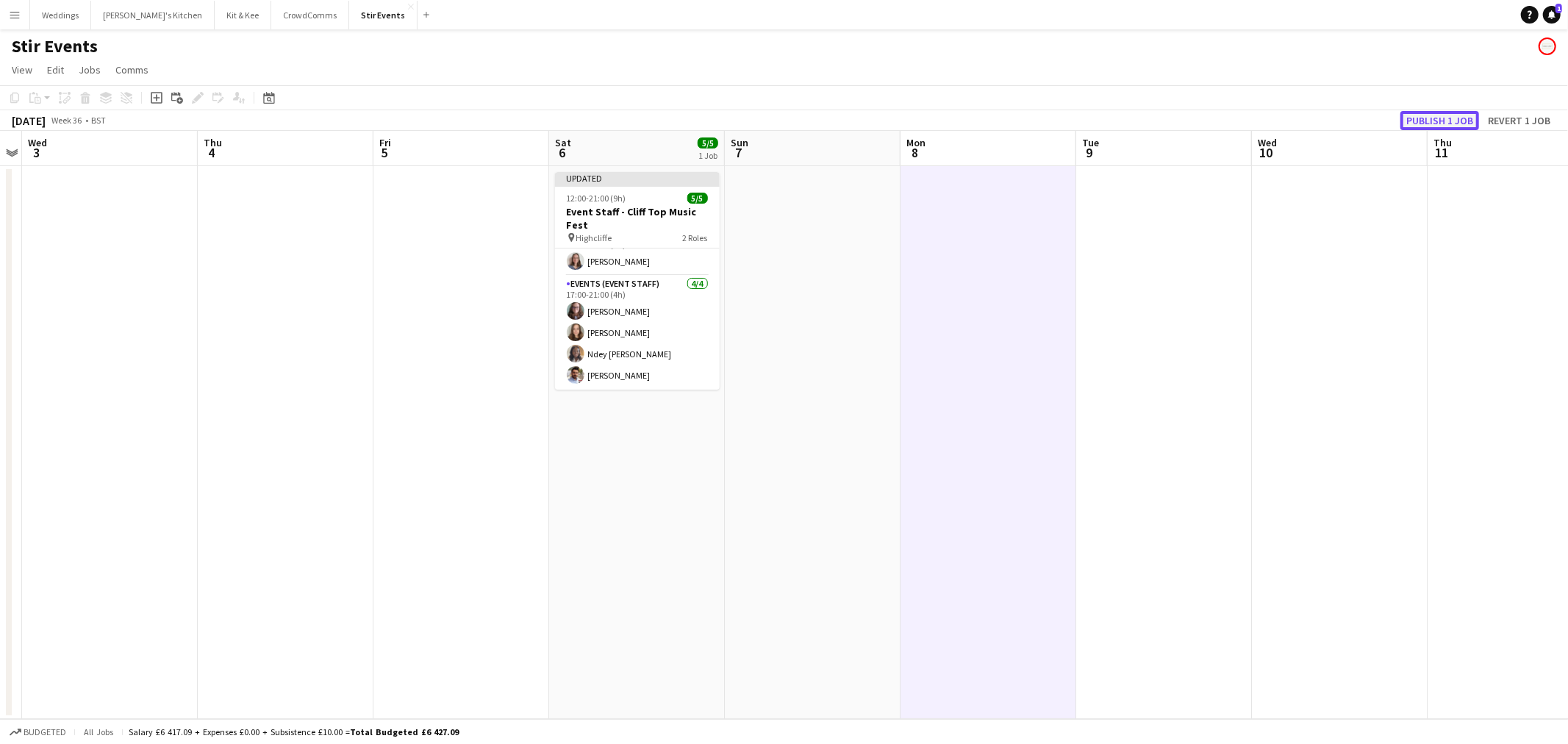
click at [1428, 118] on button "Publish 1 job" at bounding box center [1440, 120] width 78 height 19
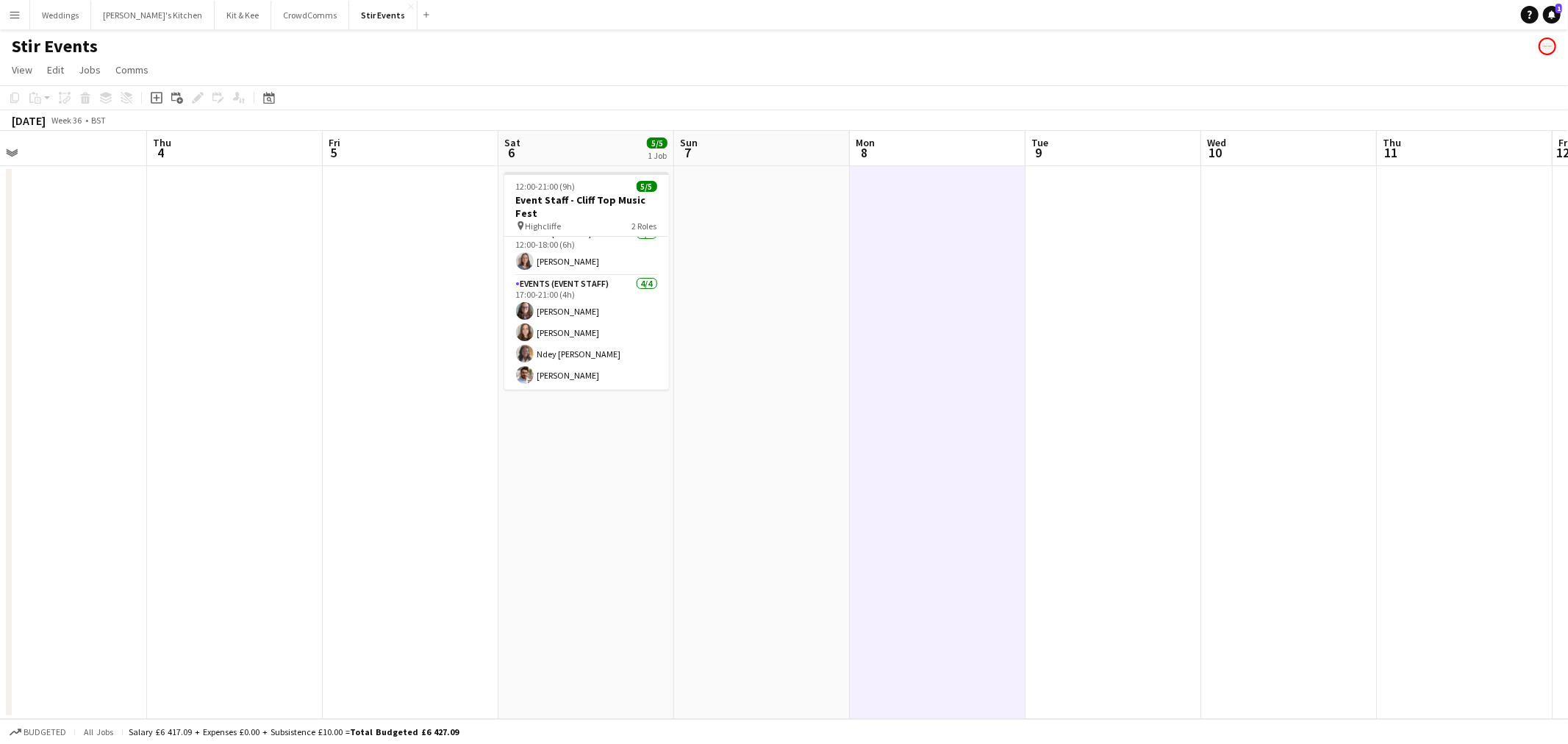
scroll to position [0, 451]
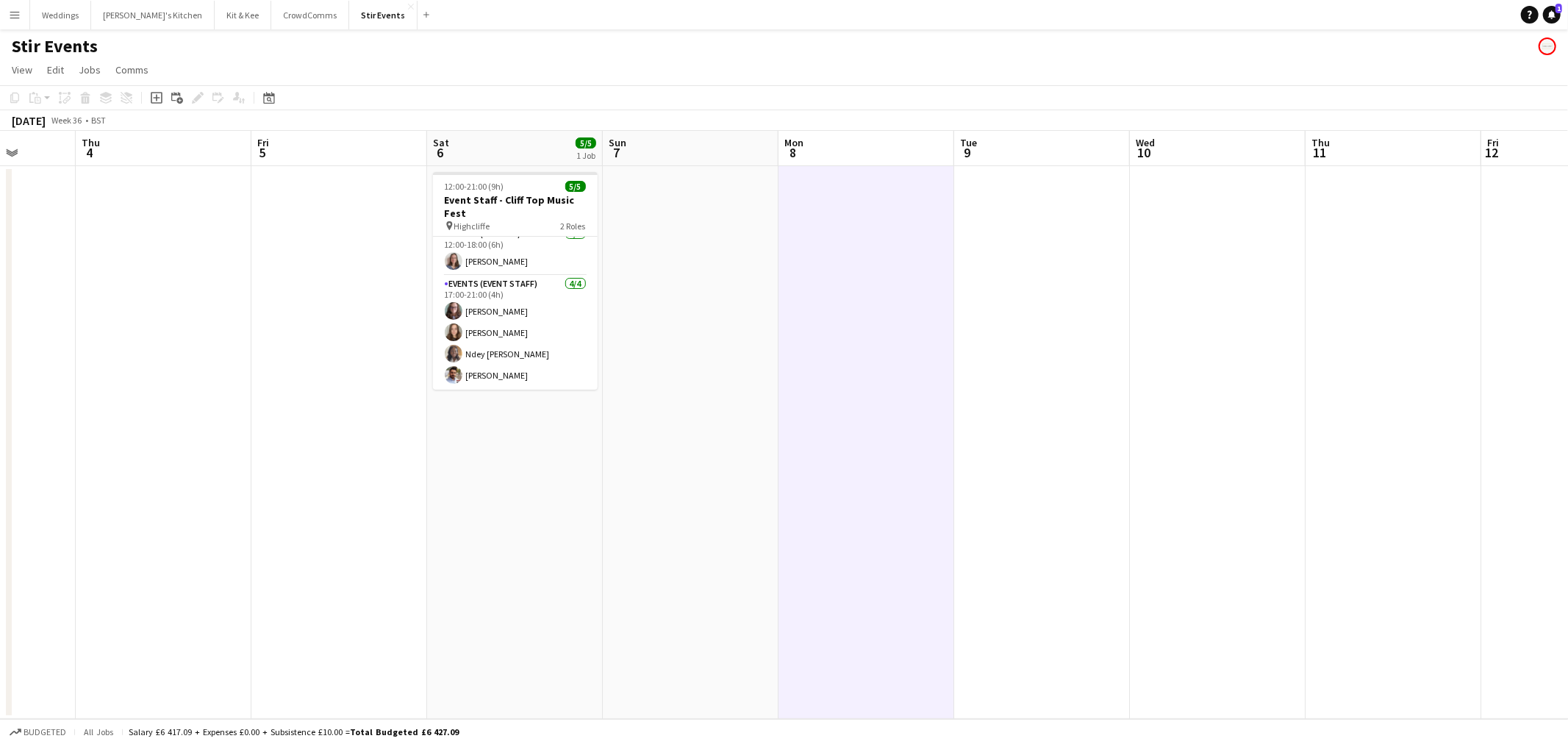
drag, startPoint x: 810, startPoint y: 424, endPoint x: 690, endPoint y: 430, distance: 120.1
click at [690, 430] on app-calendar-viewport "Mon 1 Tue 2 Wed 3 Thu 4 Fri 5 Sat 6 5/5 1 Job Sun 7 Mon 8 Tue 9 Wed 10 Thu 11 F…" at bounding box center [784, 424] width 1568 height 588
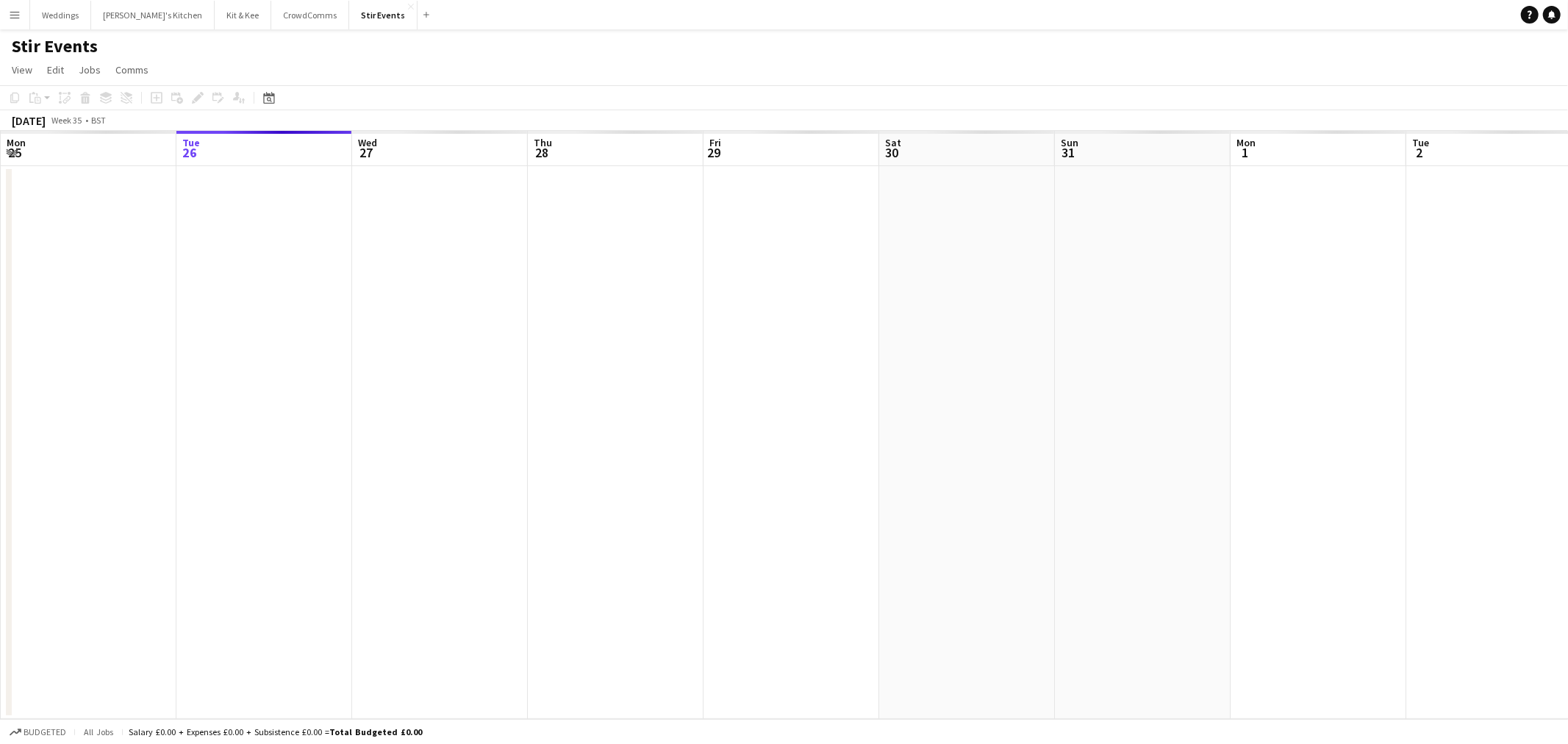
scroll to position [0, 505]
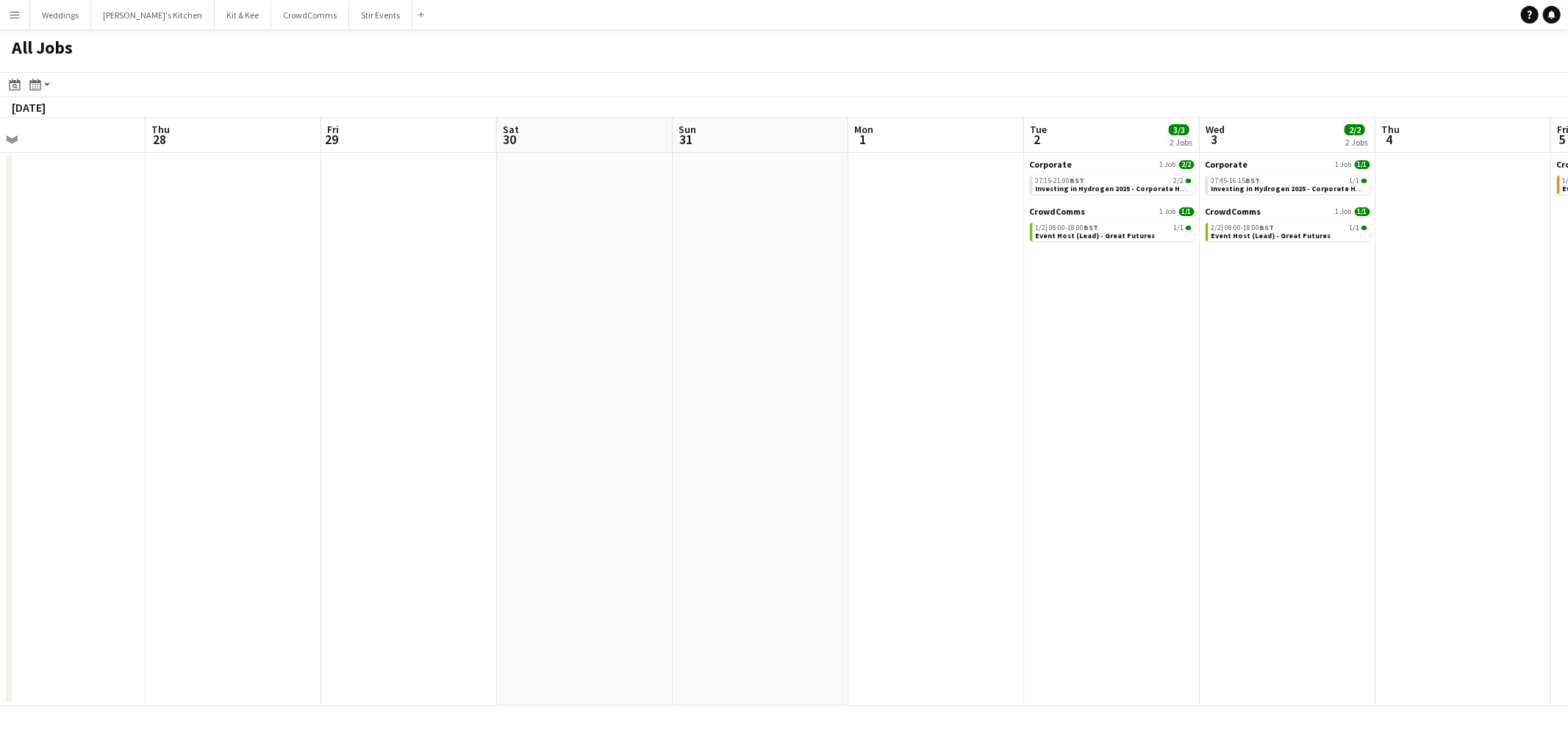
click at [214, 399] on app-all-jobs "All Jobs Date picker [DATE] [DATE] [DATE] M [DATE] T [DATE] W [DATE] T [DATE] F…" at bounding box center [784, 367] width 1568 height 676
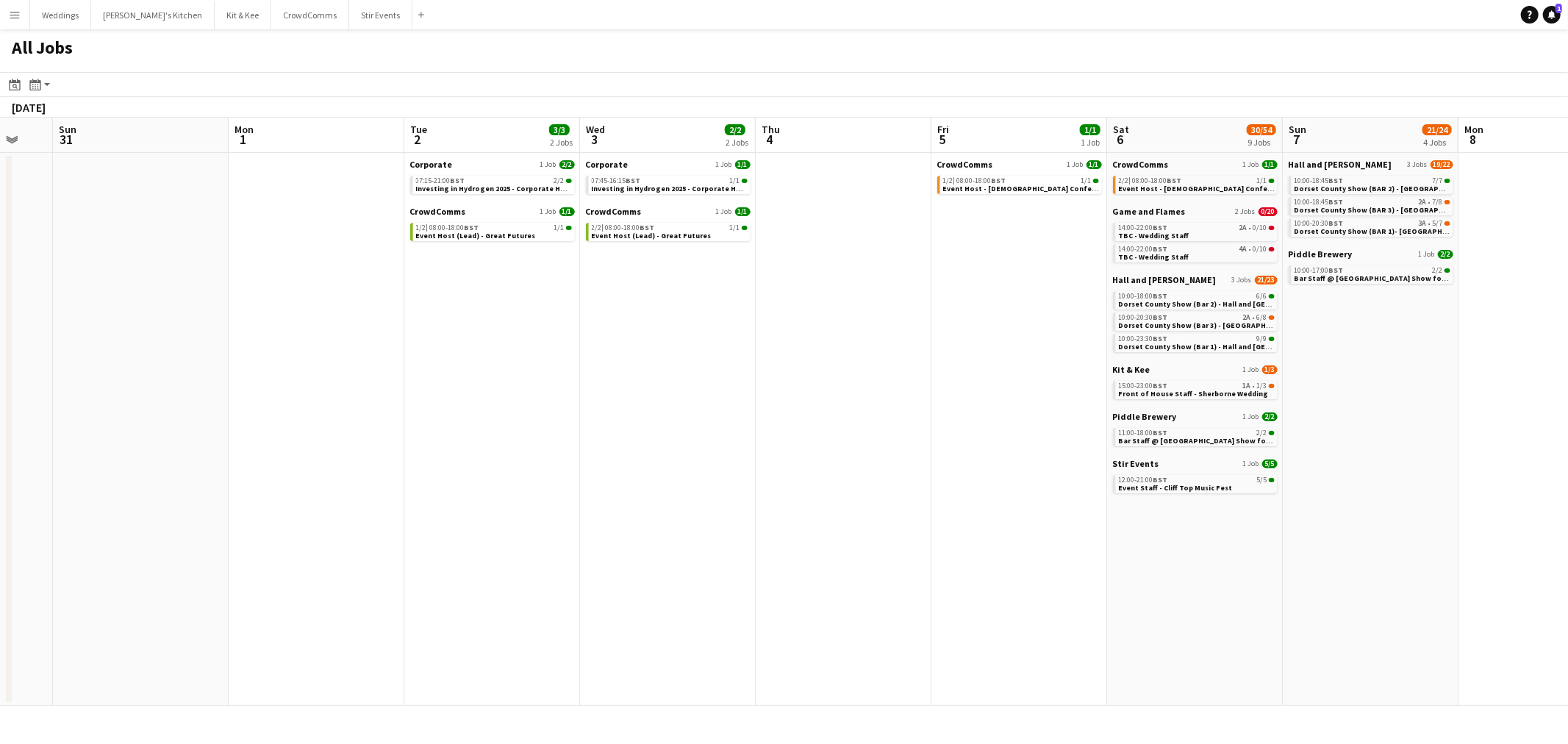
drag, startPoint x: 976, startPoint y: 383, endPoint x: 532, endPoint y: 411, distance: 444.9
click at [532, 411] on app-calendar-viewport "Thu 28 Fri 29 Sat 30 Sun 31 Mon 1 Tue 2 3/3 2 Jobs Wed 3 2/2 2 Jobs Thu 4 Fri 5…" at bounding box center [784, 411] width 1568 height 588
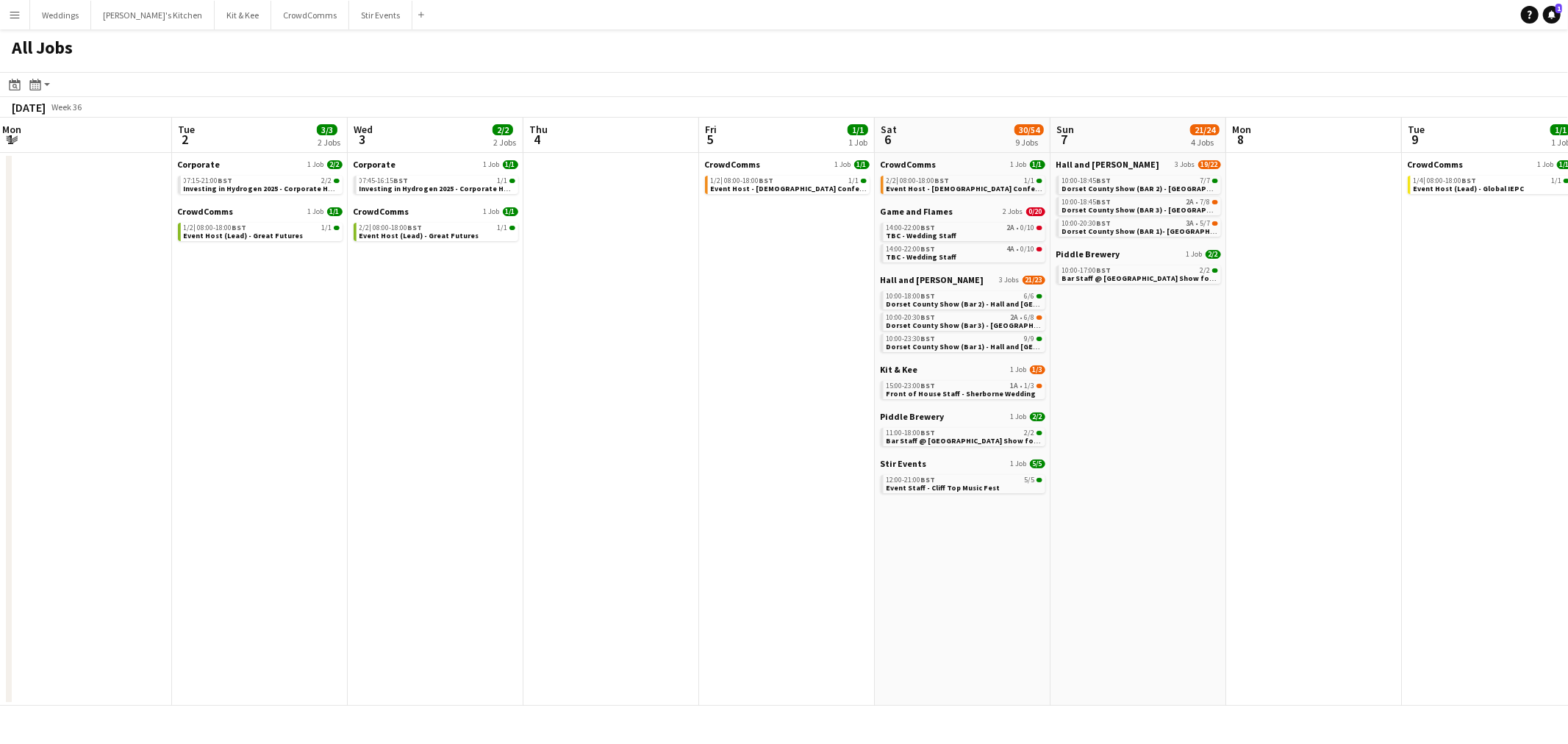
click at [326, 395] on app-all-jobs "All Jobs Date picker AUG 2025 AUG 2025 Monday M Tuesday T Wednesday W Thursday …" at bounding box center [784, 367] width 1568 height 676
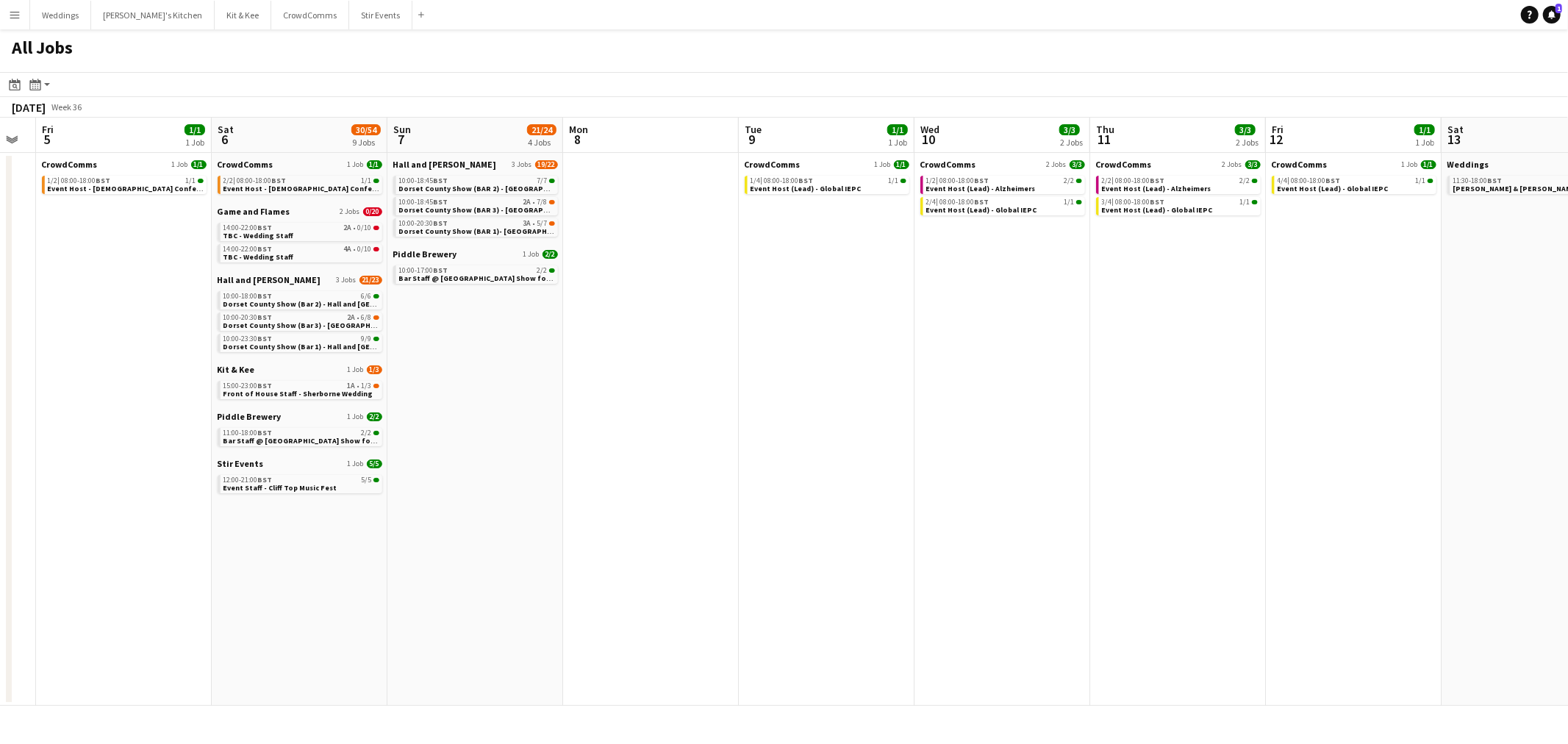
drag, startPoint x: 890, startPoint y: 453, endPoint x: 509, endPoint y: 443, distance: 381.1
click at [441, 463] on app-calendar-viewport "Tue 2 3/3 2 Jobs Wed 3 2/2 2 Jobs Thu 4 Fri 5 1/1 1 Job Sat 6 30/54 9 Jobs Sun …" at bounding box center [784, 411] width 1568 height 588
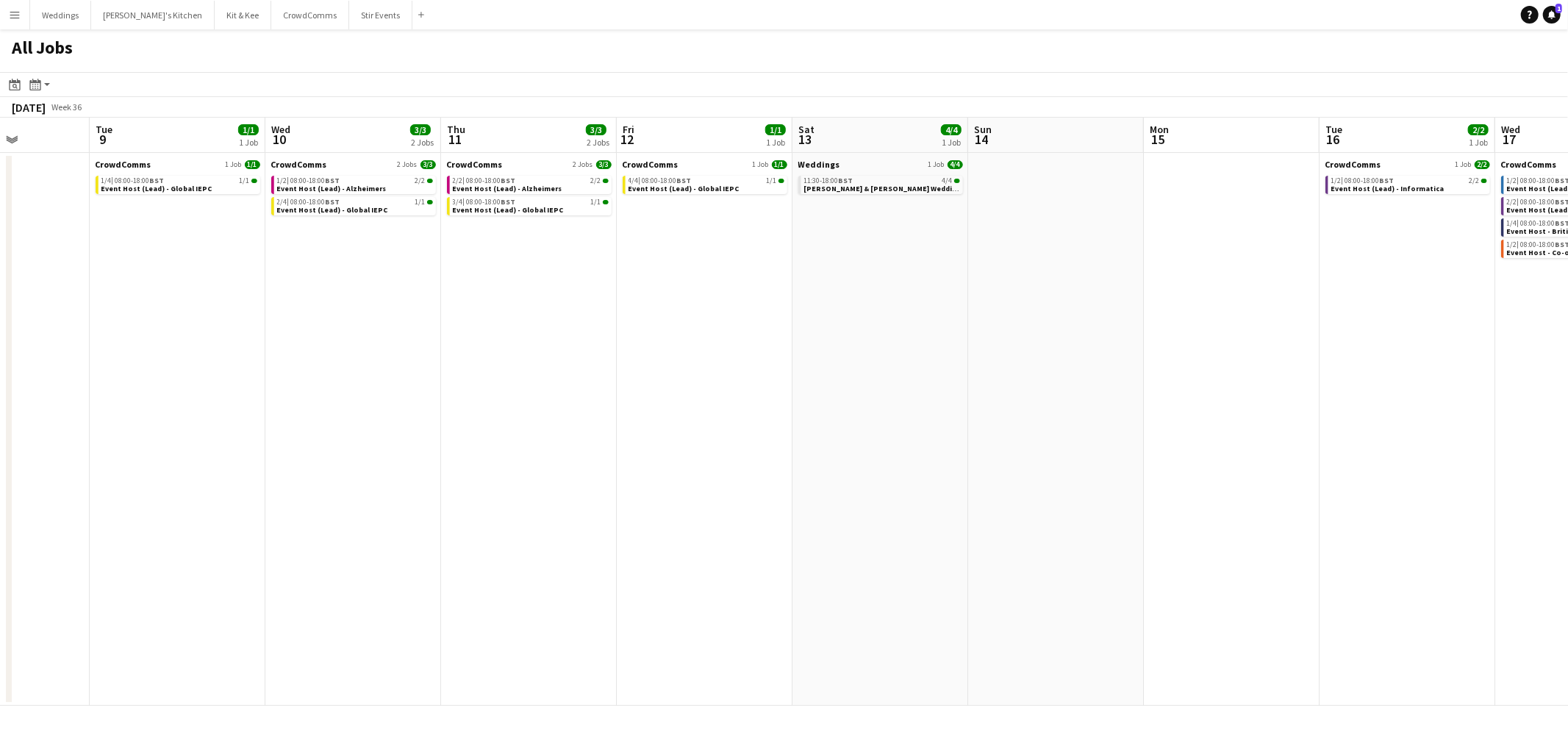
drag, startPoint x: 1431, startPoint y: 386, endPoint x: 680, endPoint y: 390, distance: 751.0
click at [680, 390] on app-calendar-viewport "Sat 6 30/54 9 Jobs Sun 7 21/24 4 Jobs Mon 8 Tue 9 1/1 1 Job Wed 10 3/3 2 Jobs T…" at bounding box center [784, 411] width 1568 height 588
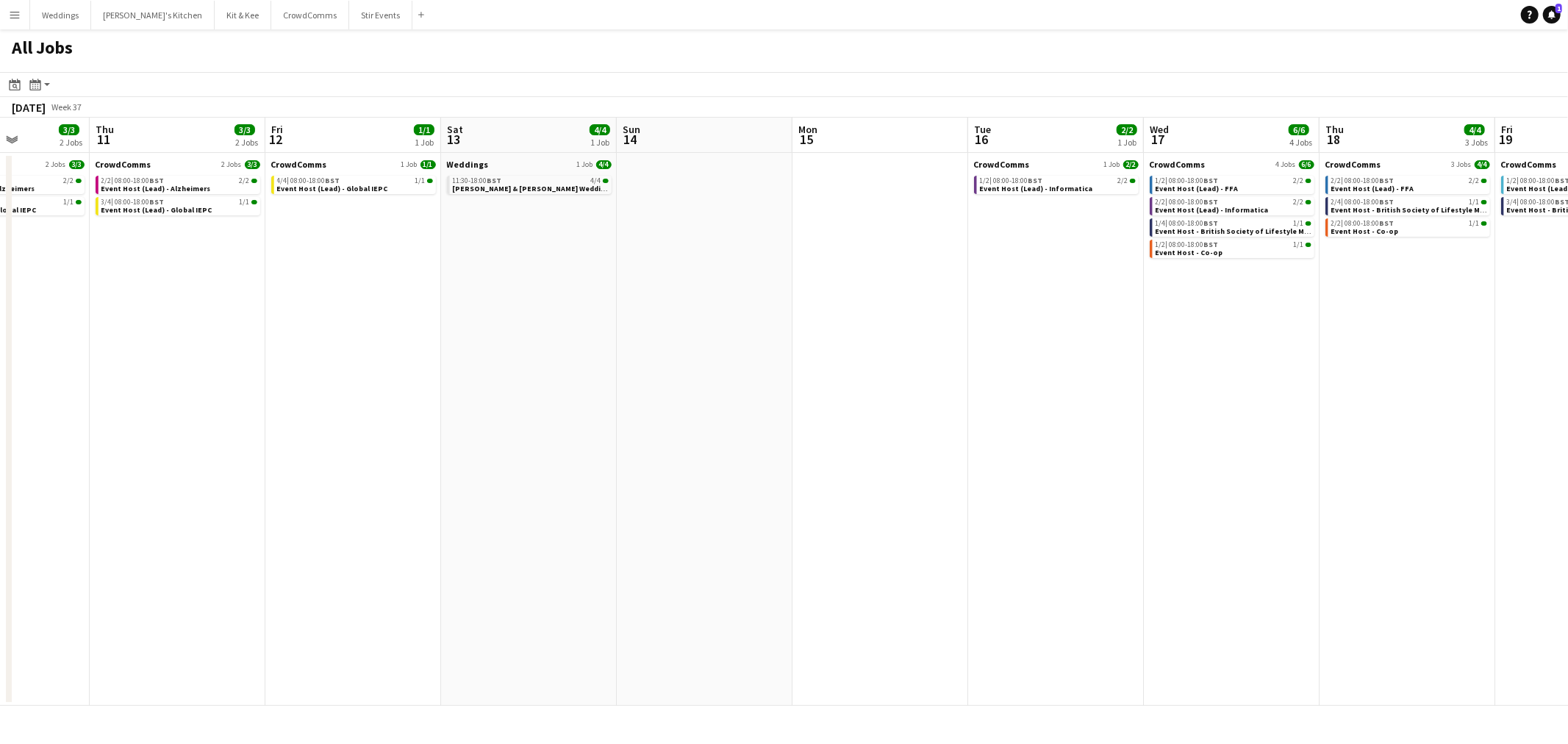
scroll to position [0, 439]
click at [116, 392] on app-all-jobs "All Jobs Date picker AUG 2025 AUG 2025 Monday M Tuesday T Wednesday W Thursday …" at bounding box center [784, 367] width 1568 height 676
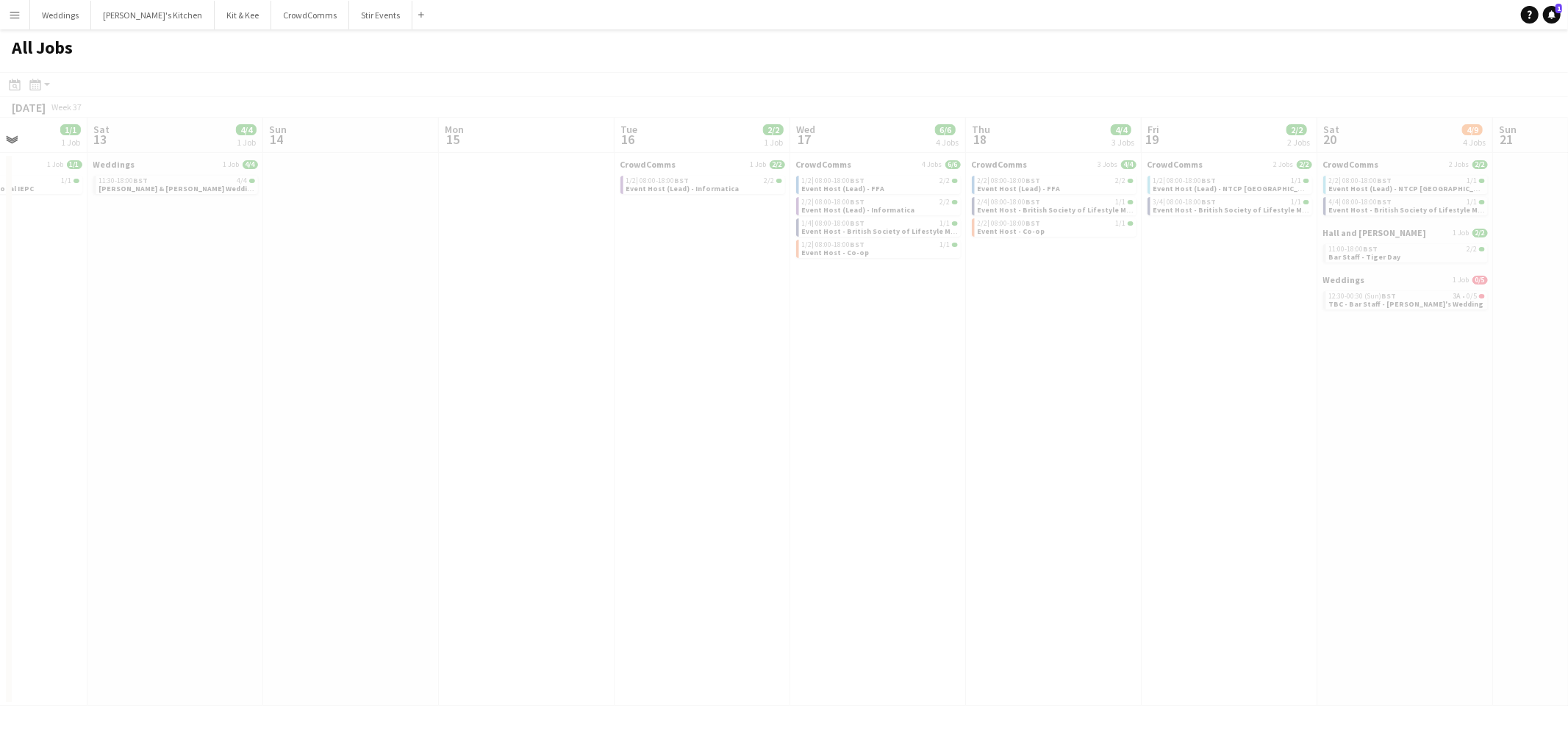
drag, startPoint x: 510, startPoint y: 385, endPoint x: 358, endPoint y: 402, distance: 152.9
click at [358, 402] on div at bounding box center [784, 410] width 1568 height 676
drag, startPoint x: 1027, startPoint y: 385, endPoint x: 616, endPoint y: 361, distance: 411.7
click at [150, 398] on div at bounding box center [784, 410] width 1568 height 676
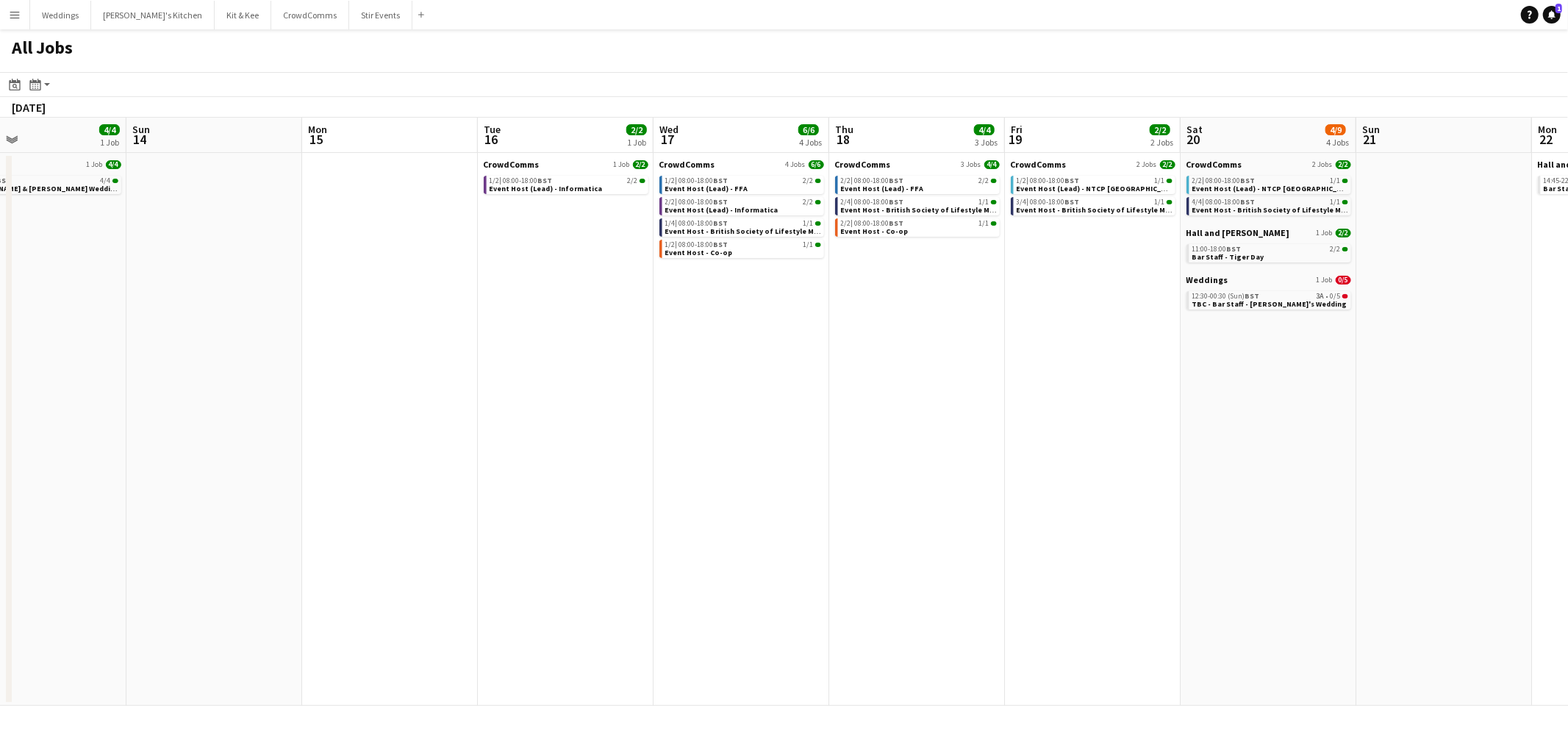
click at [404, 386] on app-calendar-viewport "Wed 10 3/3 2 Jobs Thu 11 3/3 2 Jobs Fri 12 1/1 1 Job Sat 13 4/4 1 Job Sun 14 Mo…" at bounding box center [784, 411] width 1568 height 588
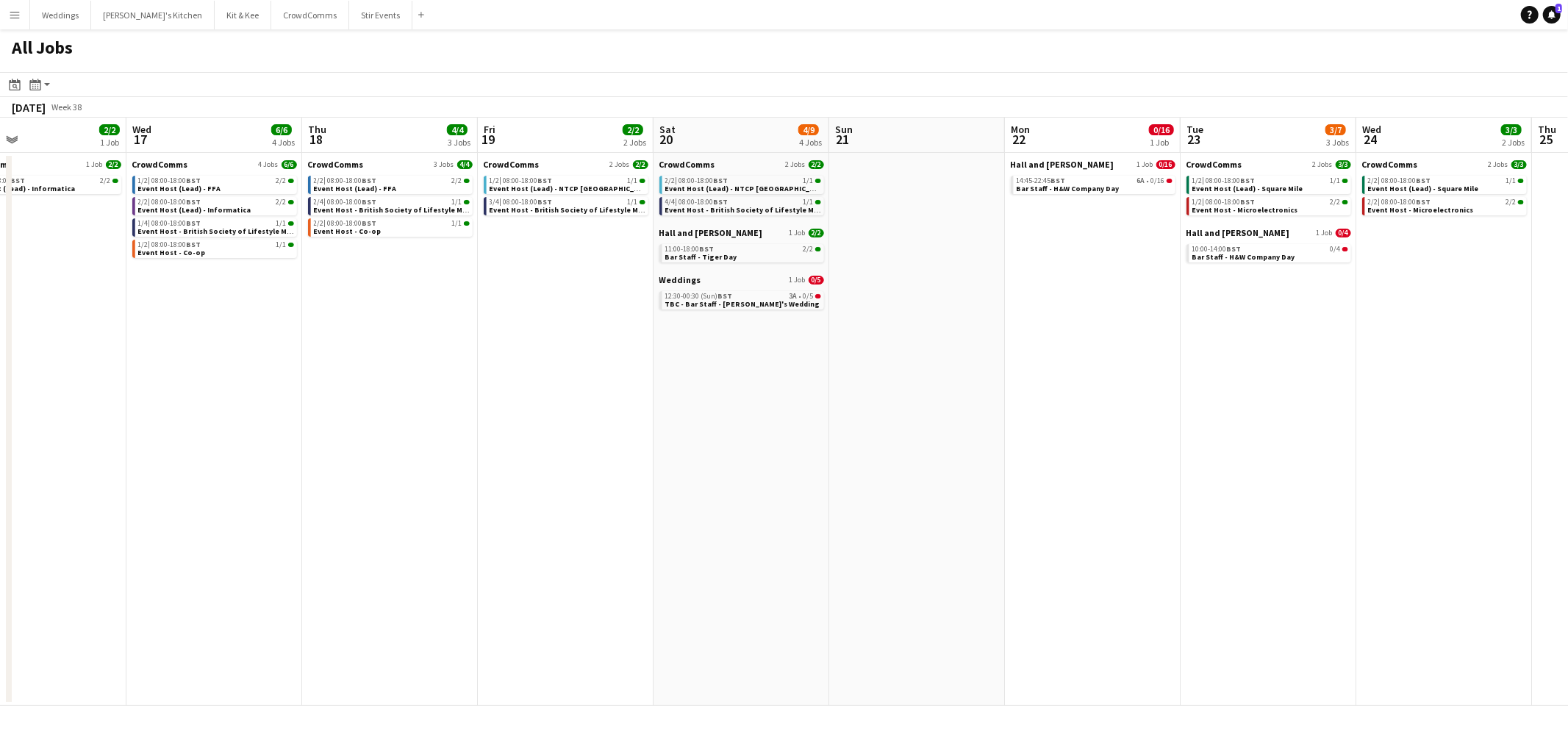
scroll to position [0, 479]
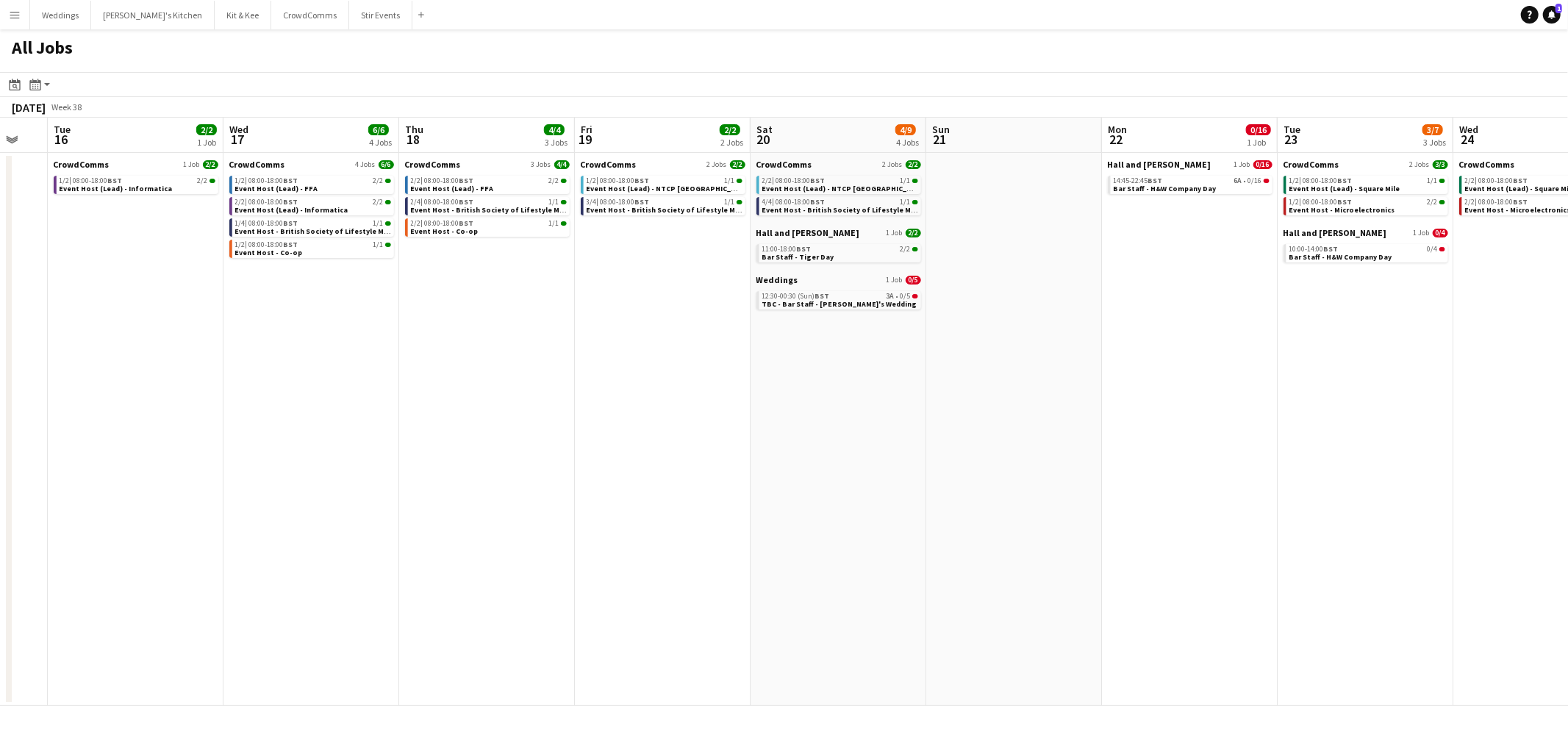
click at [991, 401] on app-all-jobs "All Jobs Date picker AUG 2025 AUG 2025 Monday M Tuesday T Wednesday W Thursday …" at bounding box center [784, 367] width 1568 height 676
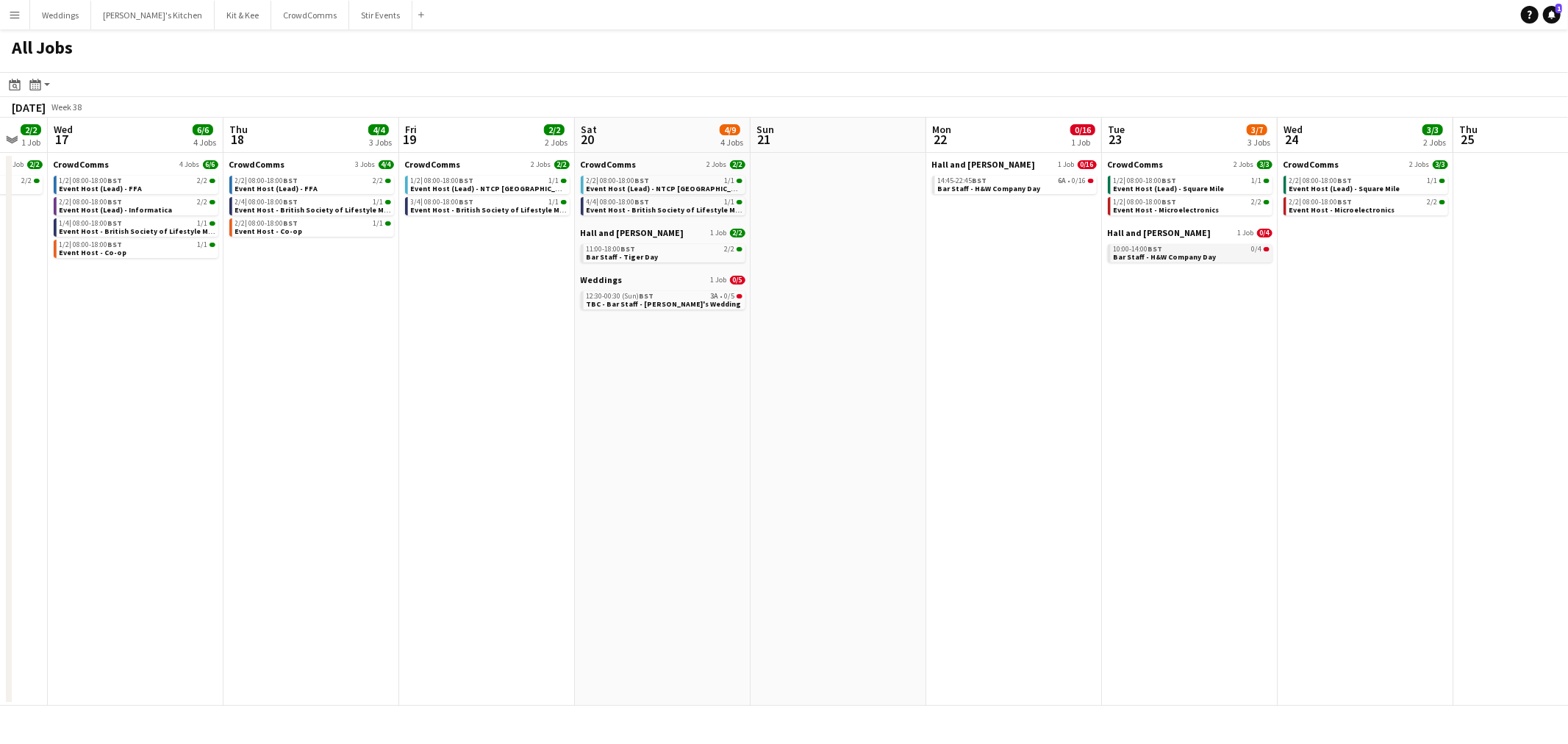
click at [1202, 252] on span "Bar Staff - H&W Company Day" at bounding box center [1165, 257] width 103 height 10
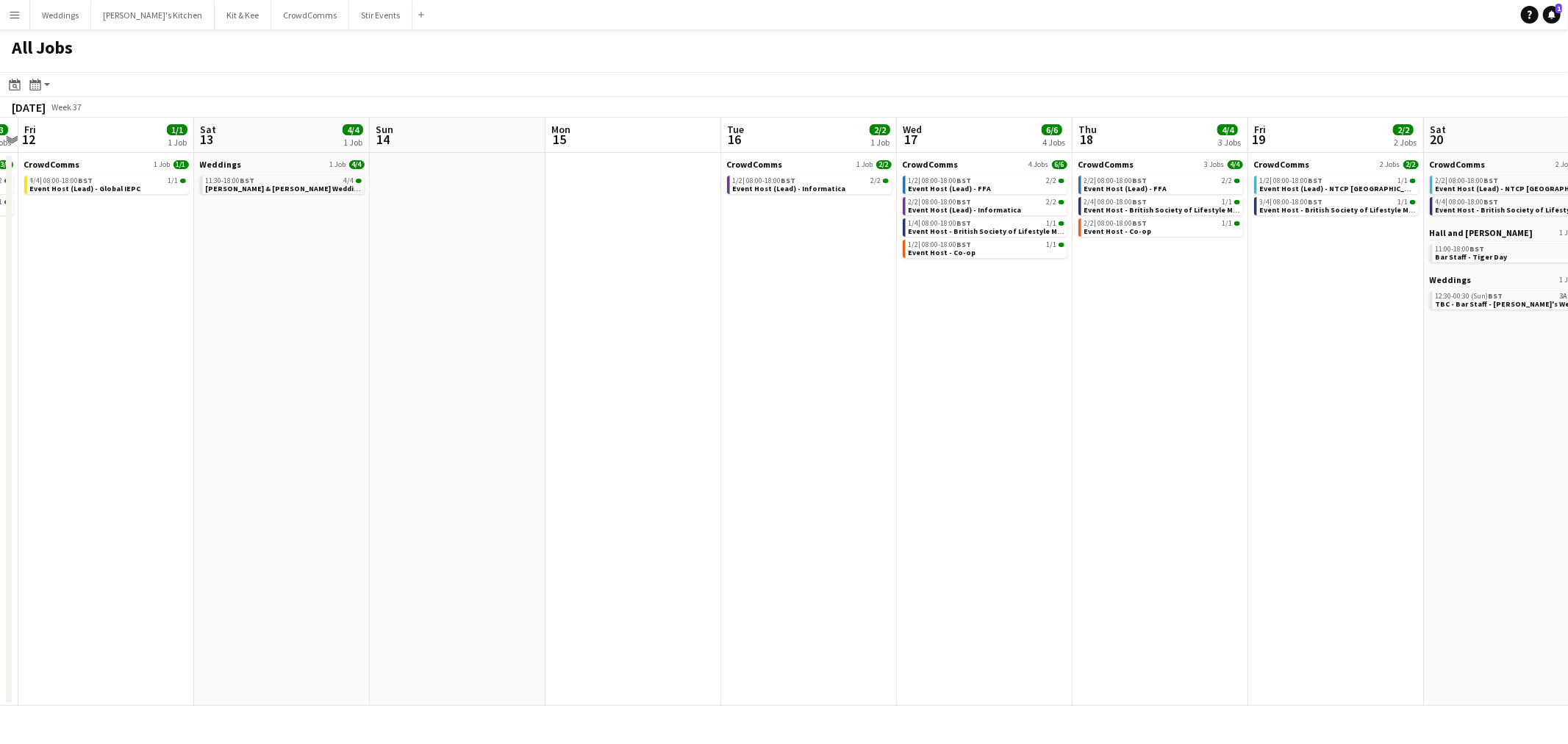
drag, startPoint x: 1061, startPoint y: 459, endPoint x: 1375, endPoint y: 459, distance: 314.0
click at [1375, 459] on app-calendar-viewport "Wed 10 3/3 2 Jobs Thu 11 3/3 2 Jobs Fri 12 1/1 1 Job Sat 13 4/4 1 Job Sun 14 Mo…" at bounding box center [784, 411] width 1568 height 588
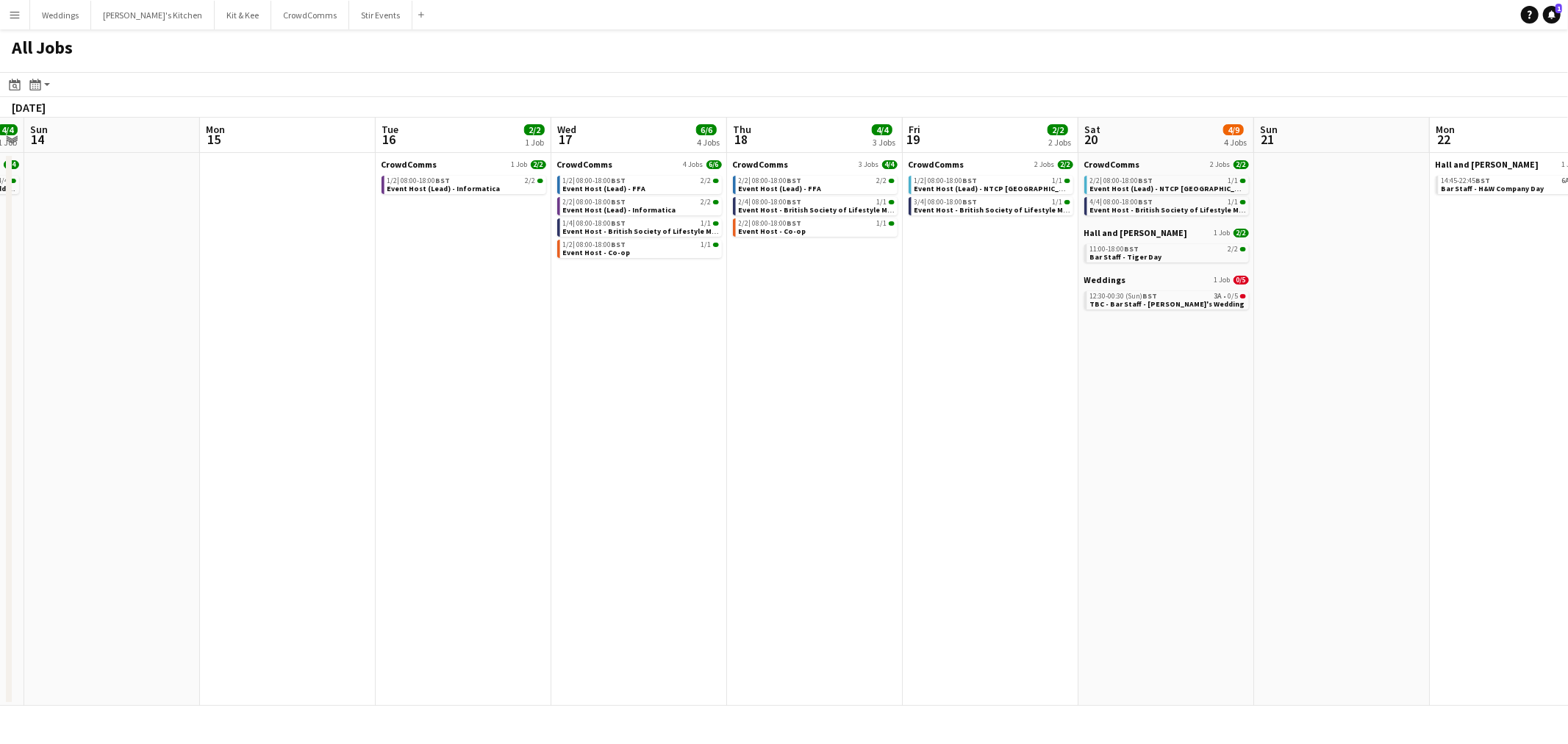
drag, startPoint x: 796, startPoint y: 458, endPoint x: 1502, endPoint y: 417, distance: 707.2
click at [1505, 416] on app-calendar-viewport "Thu 11 3/3 2 Jobs Fri 12 1/1 1 Job Sat 13 4/4 1 Job Sun 14 Mon 15 Tue 16 2/2 1 …" at bounding box center [784, 411] width 1568 height 588
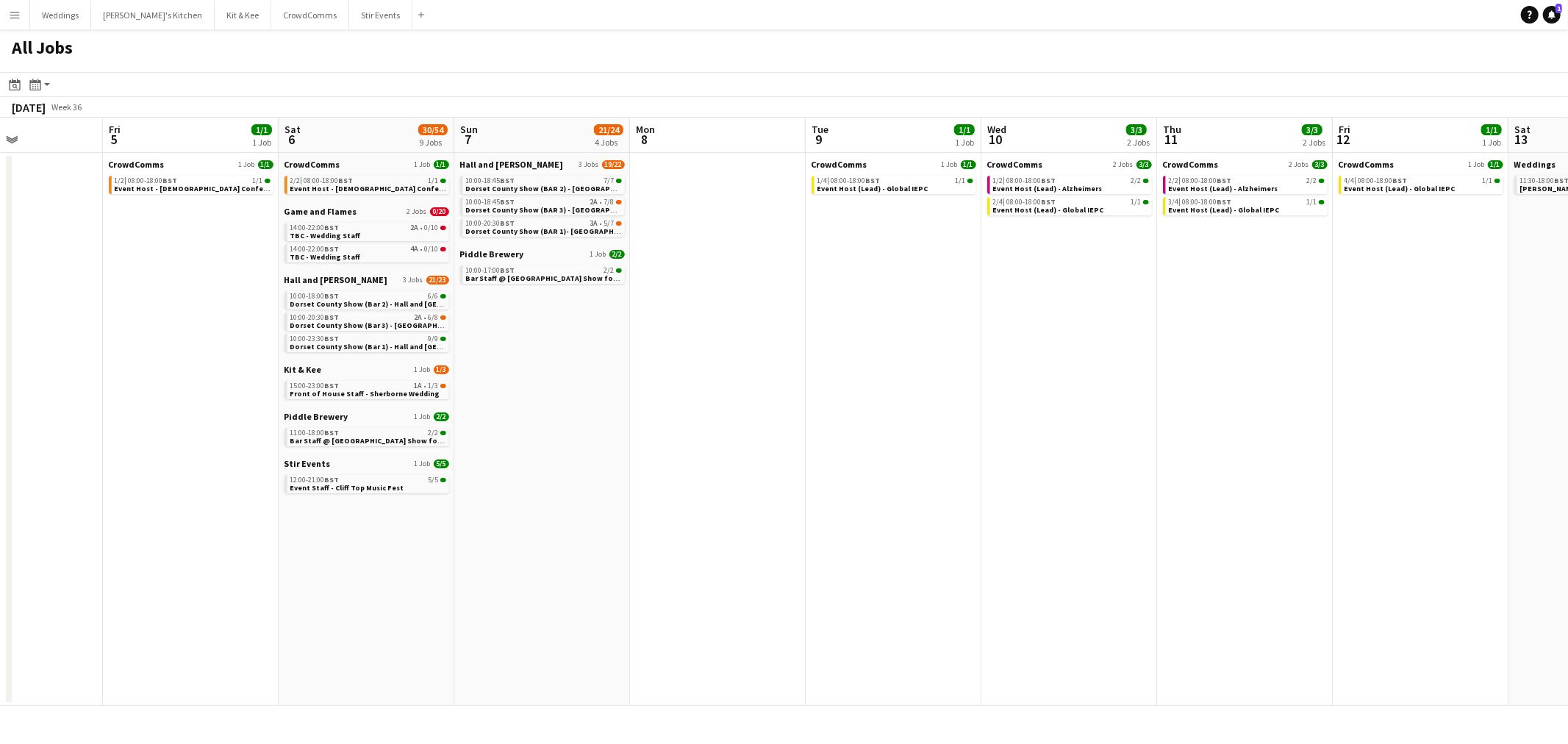
drag, startPoint x: 577, startPoint y: 417, endPoint x: 1151, endPoint y: 384, distance: 574.9
click at [1185, 380] on app-calendar-viewport "Tue 2 3/3 2 Jobs Wed 3 2/2 2 Jobs Thu 4 Fri 5 1/1 1 Job Sat 6 30/54 9 Jobs Sun …" at bounding box center [784, 411] width 1568 height 588
click at [351, 321] on span "Dorset County Show (Bar 3) - [GEOGRAPHIC_DATA] and [GEOGRAPHIC_DATA]" at bounding box center [429, 325] width 269 height 10
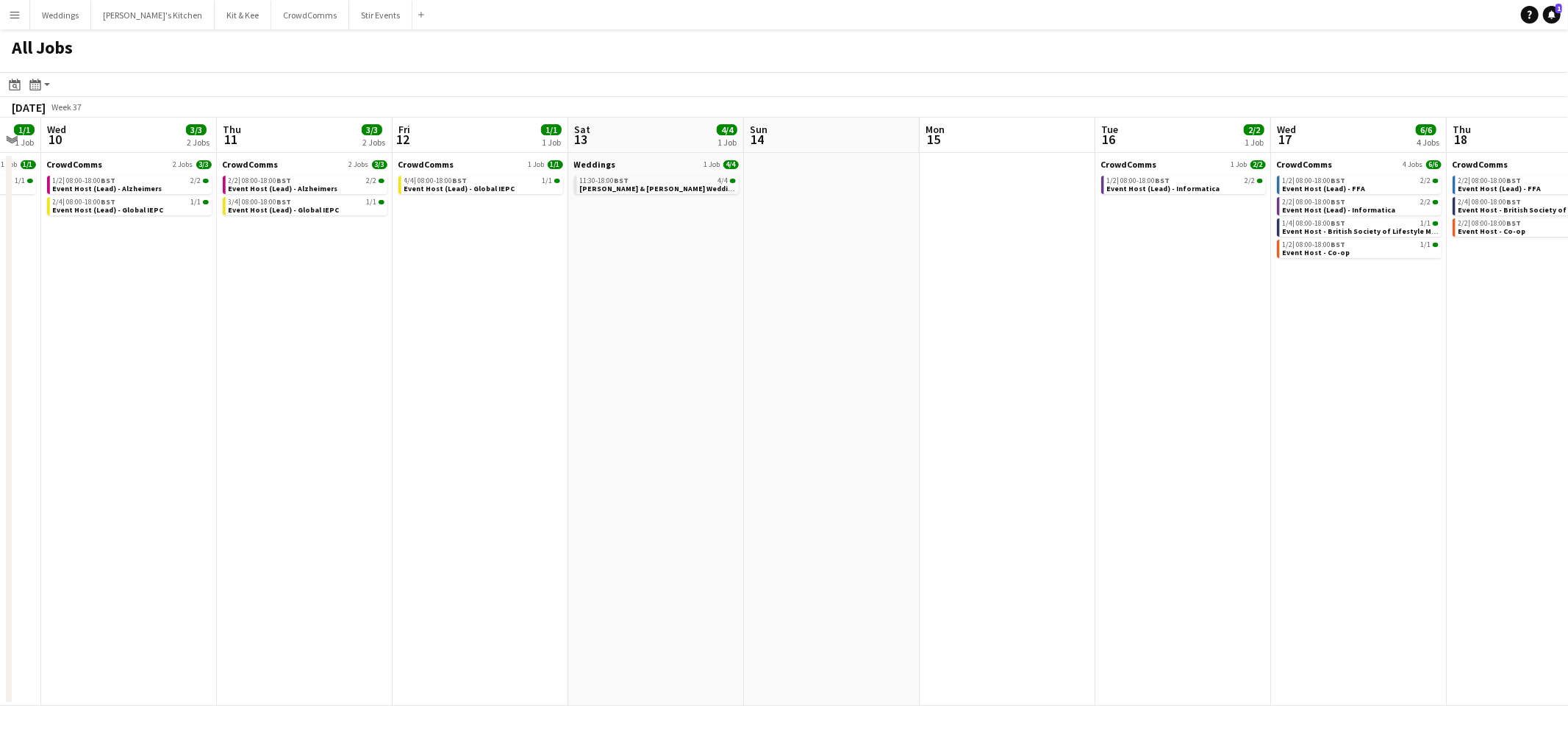
scroll to position [0, 487]
drag, startPoint x: 1301, startPoint y: 470, endPoint x: 367, endPoint y: 479, distance: 934.0
click at [367, 479] on app-calendar-viewport "Sun 7 21/24 4 Jobs Mon 8 Tue 9 1/1 1 Job Wed 10 3/3 2 Jobs Thu 11 3/3 2 Jobs Fr…" at bounding box center [784, 411] width 1568 height 588
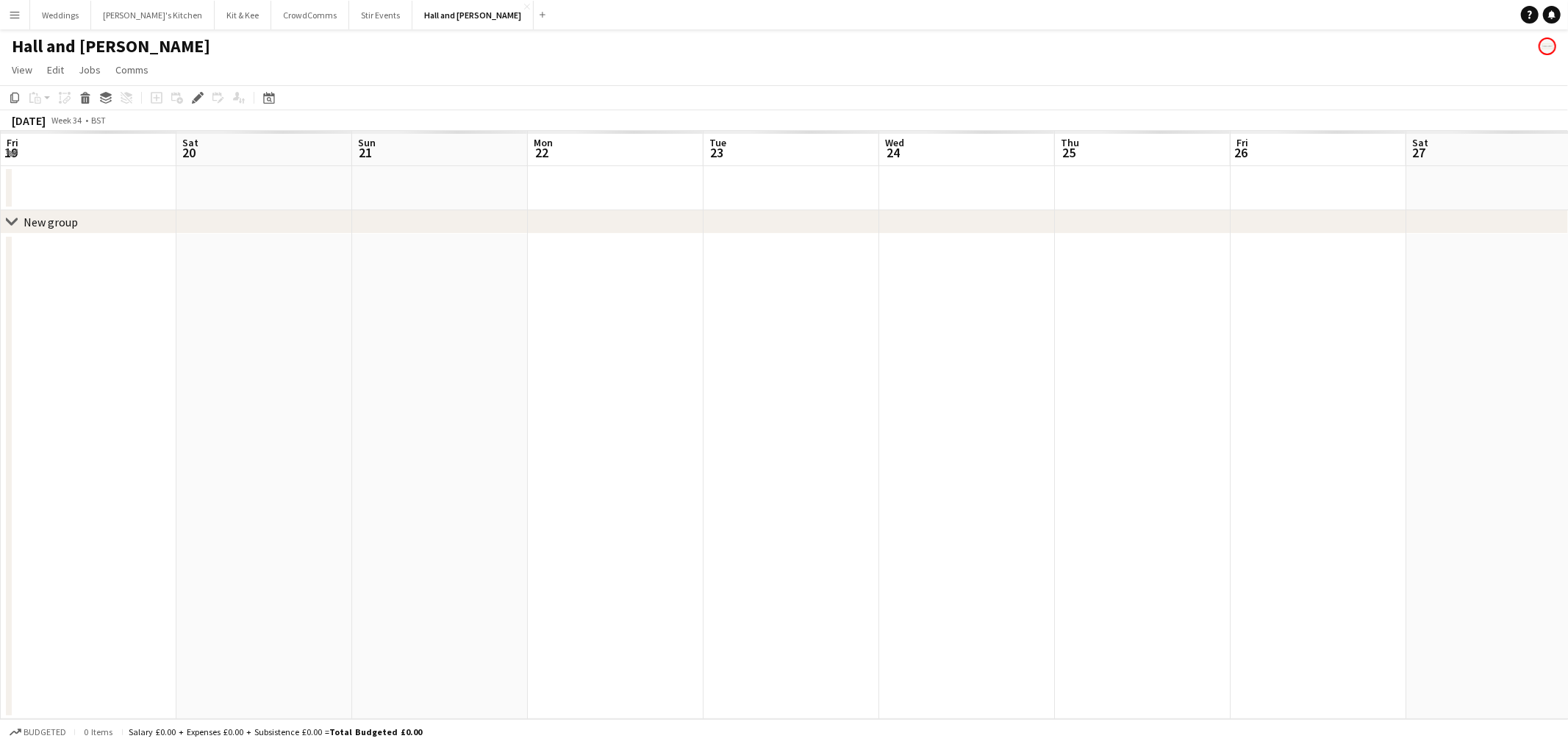
scroll to position [0, 505]
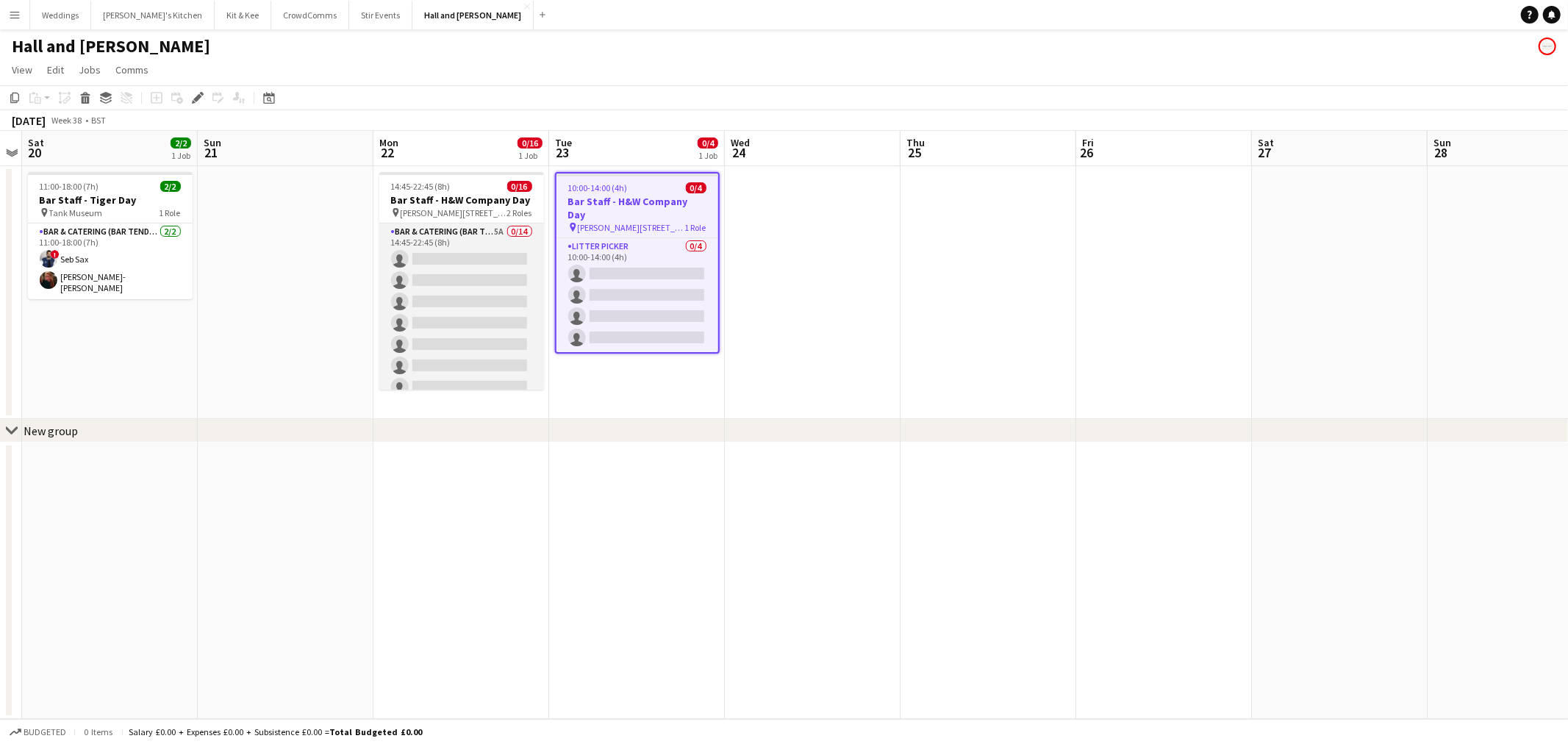
click at [414, 283] on app-card-role "Bar & Catering (Bar Tender) 5A 0/14 14:45-22:45 (8h) single-neutral-actions sin…" at bounding box center [462, 386] width 164 height 327
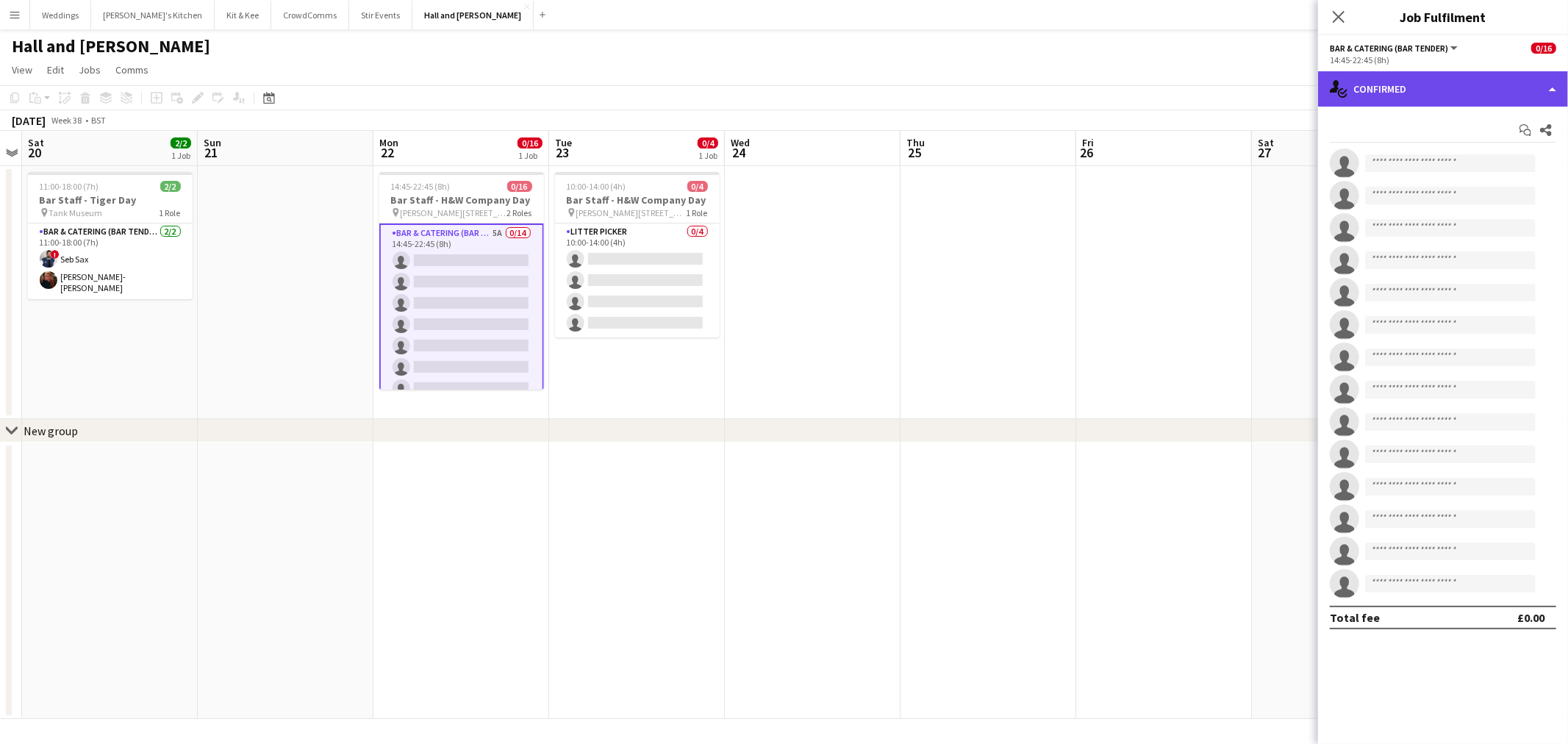
click at [1414, 77] on div "single-neutral-actions-check-2 Confirmed" at bounding box center [1442, 88] width 250 height 35
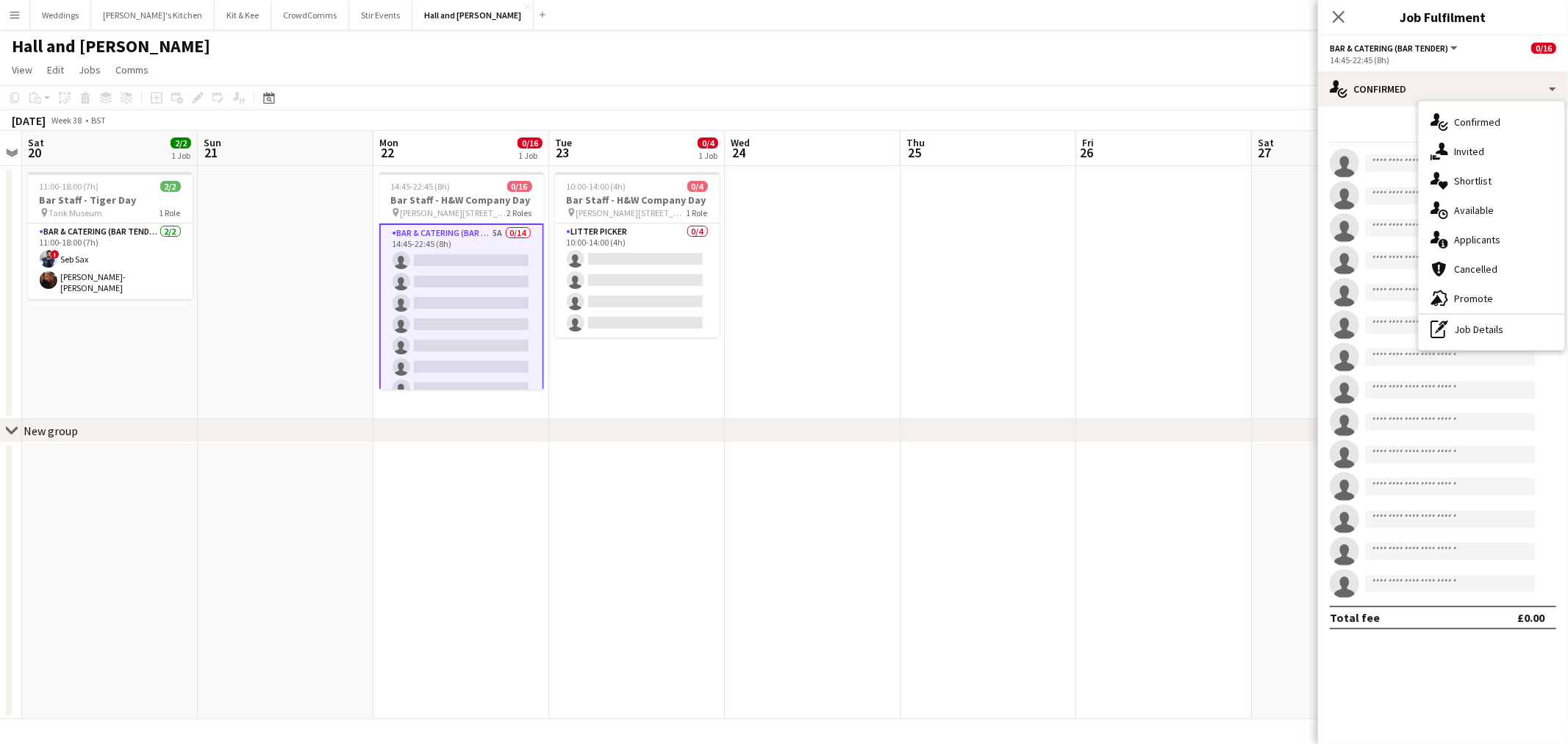
click at [1492, 241] on div "single-neutral-actions-information Applicants" at bounding box center [1491, 239] width 146 height 29
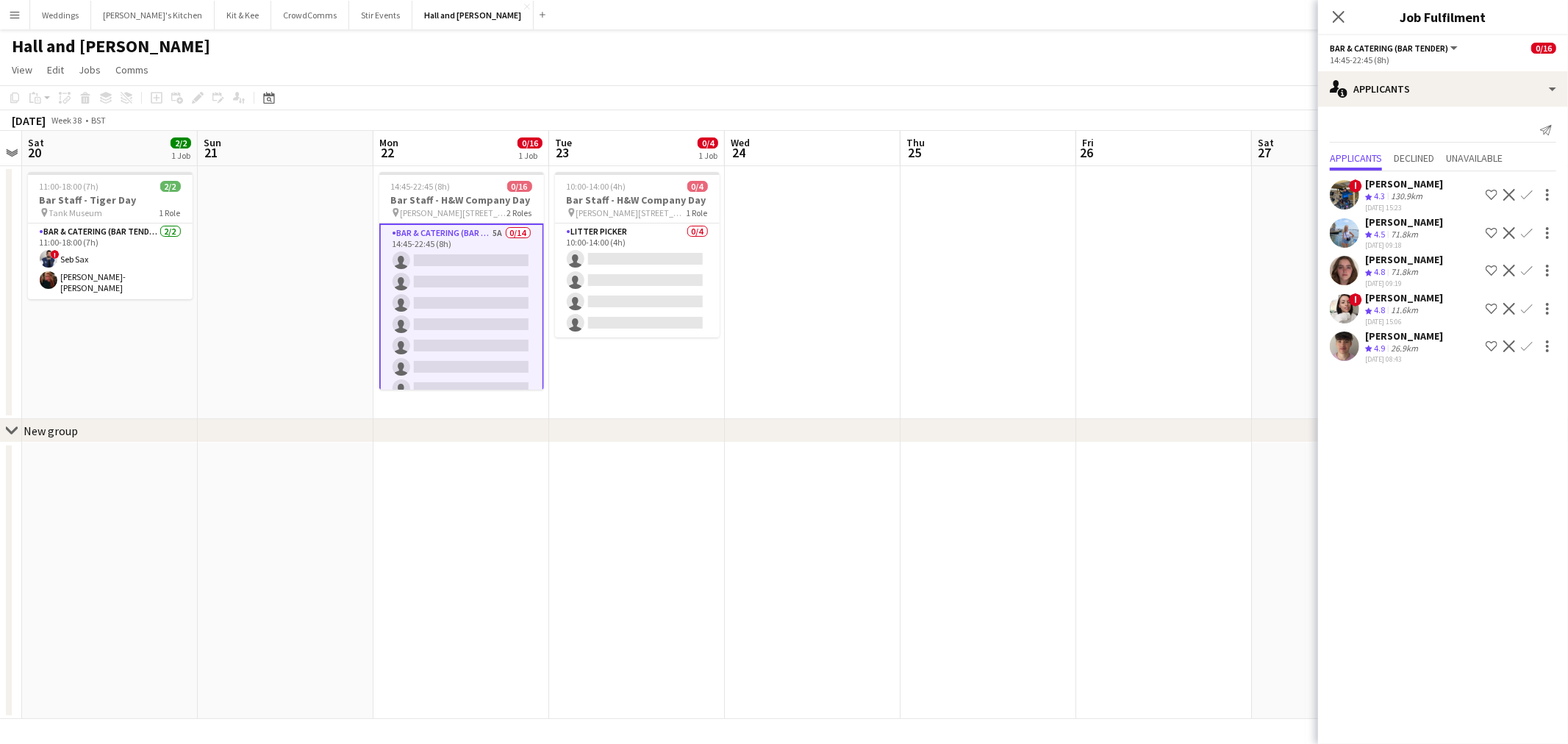
click at [1526, 227] on app-icon "Confirm" at bounding box center [1526, 233] width 12 height 12
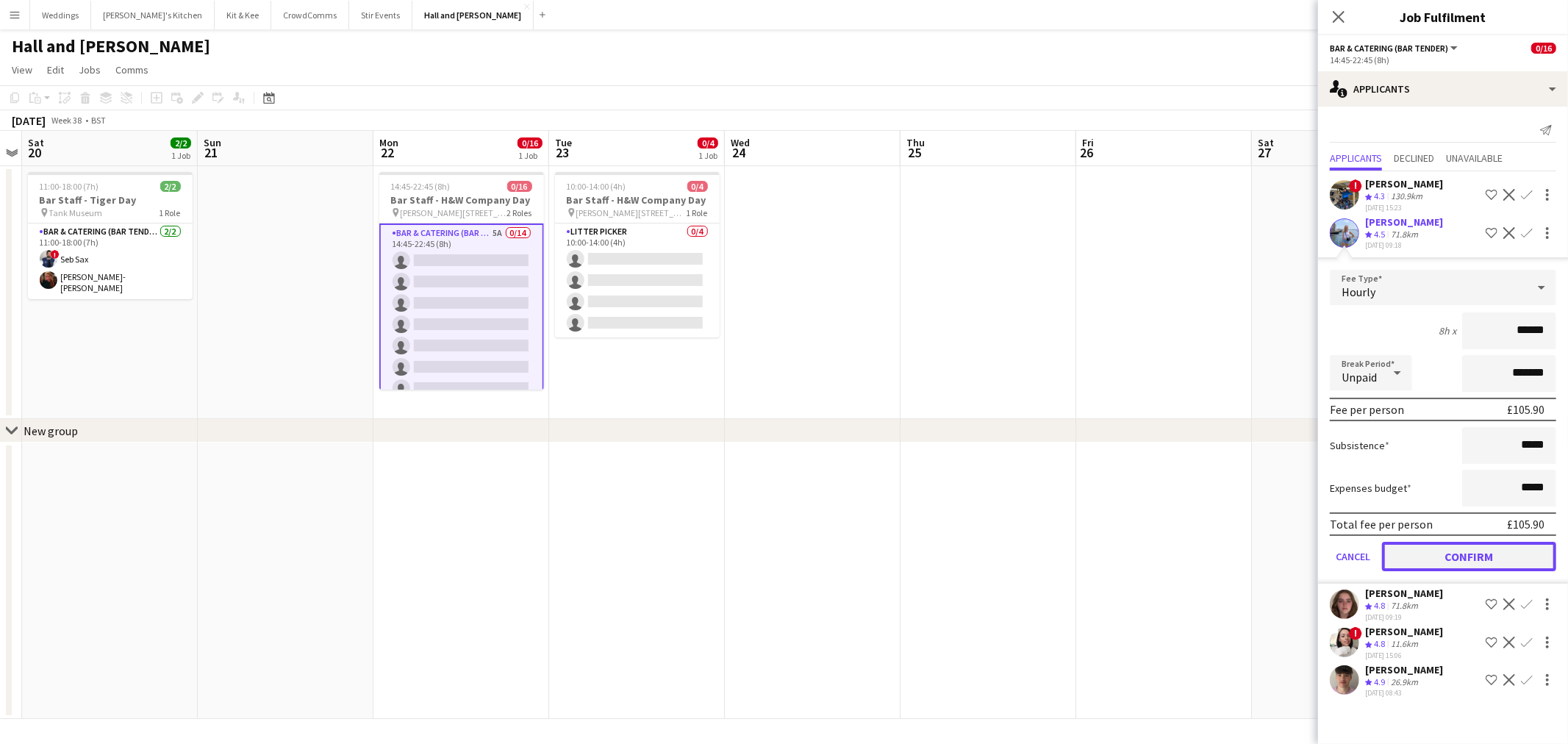
click at [1437, 548] on button "Confirm" at bounding box center [1468, 556] width 174 height 29
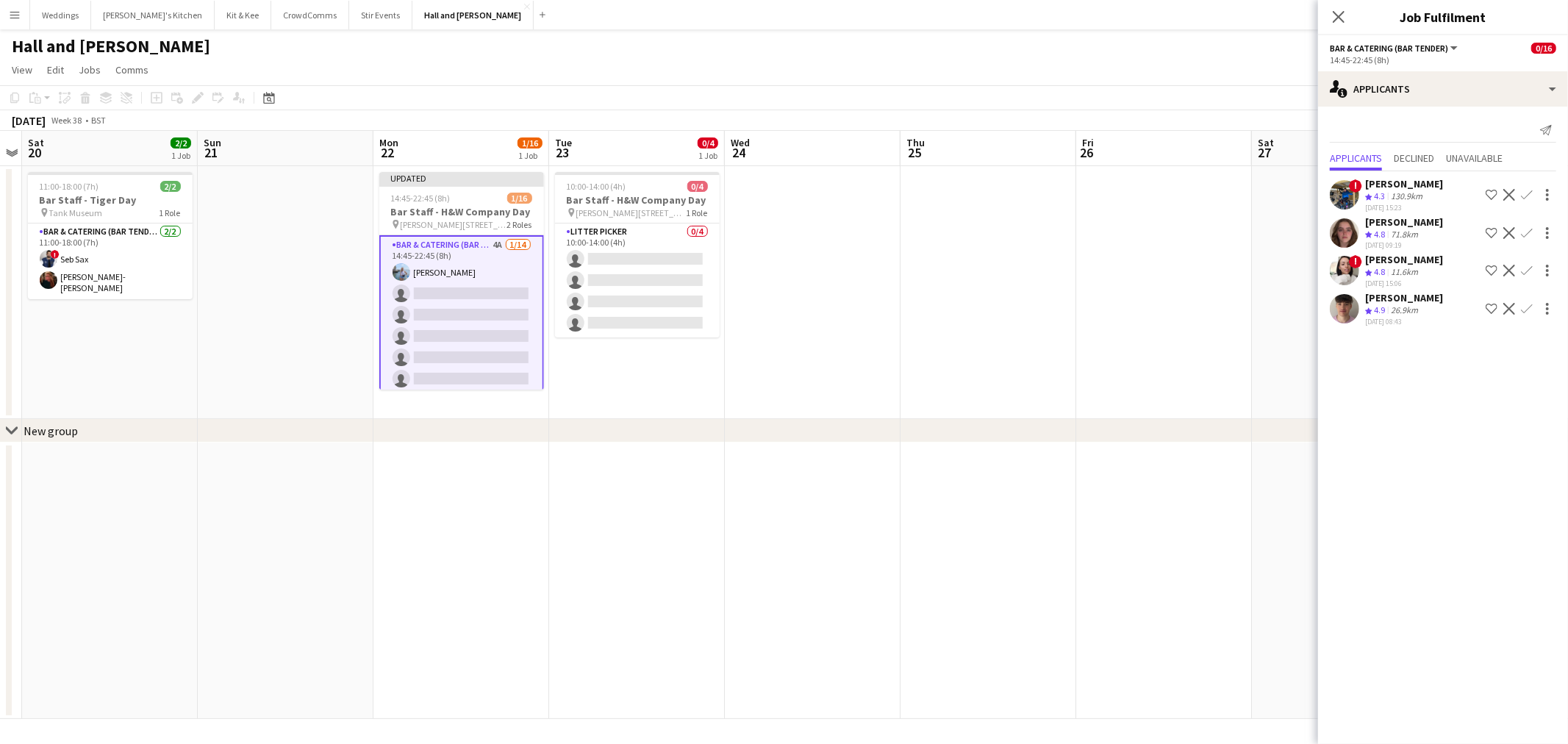
click at [1530, 229] on app-icon "Confirm" at bounding box center [1526, 233] width 12 height 12
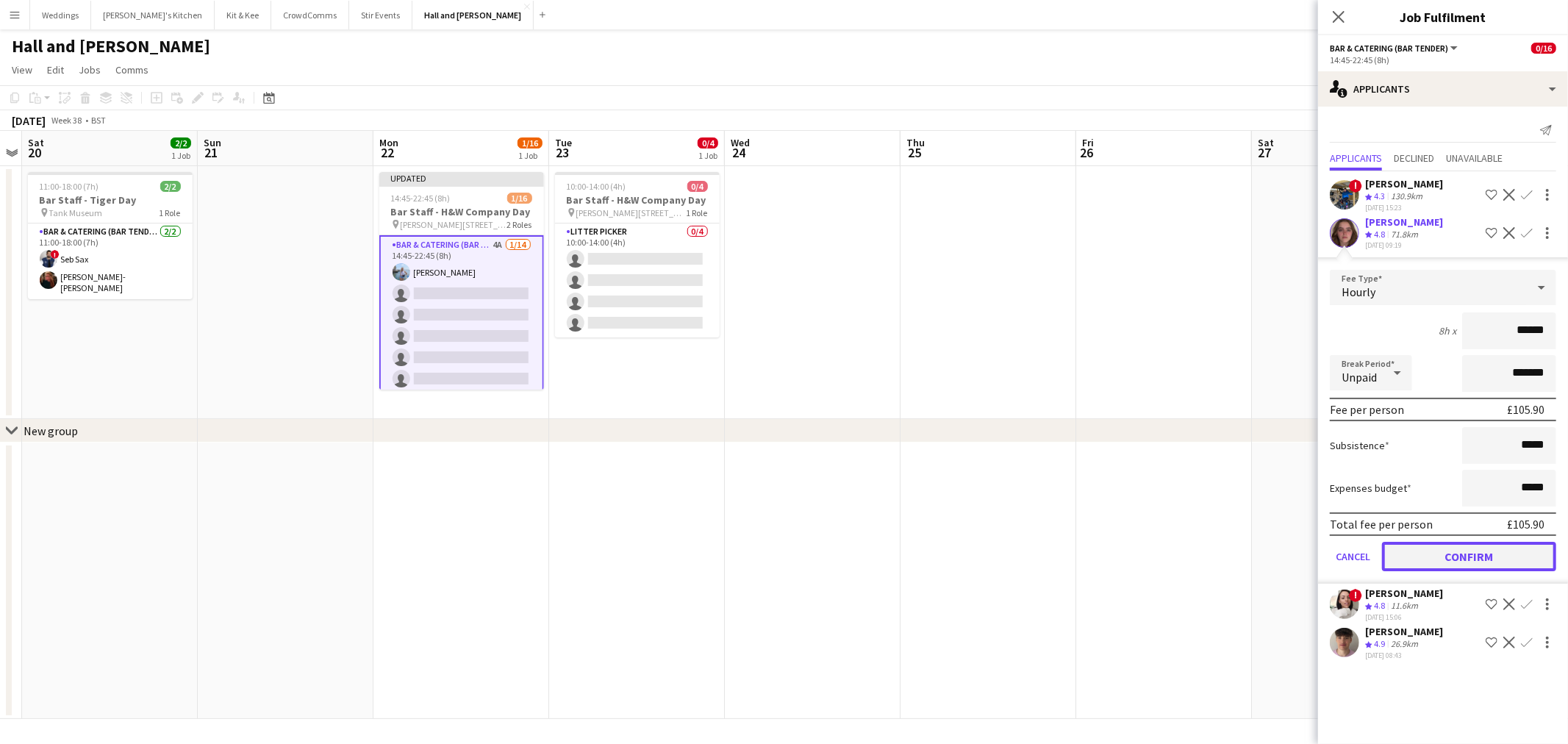
click at [1421, 555] on button "Confirm" at bounding box center [1468, 556] width 174 height 29
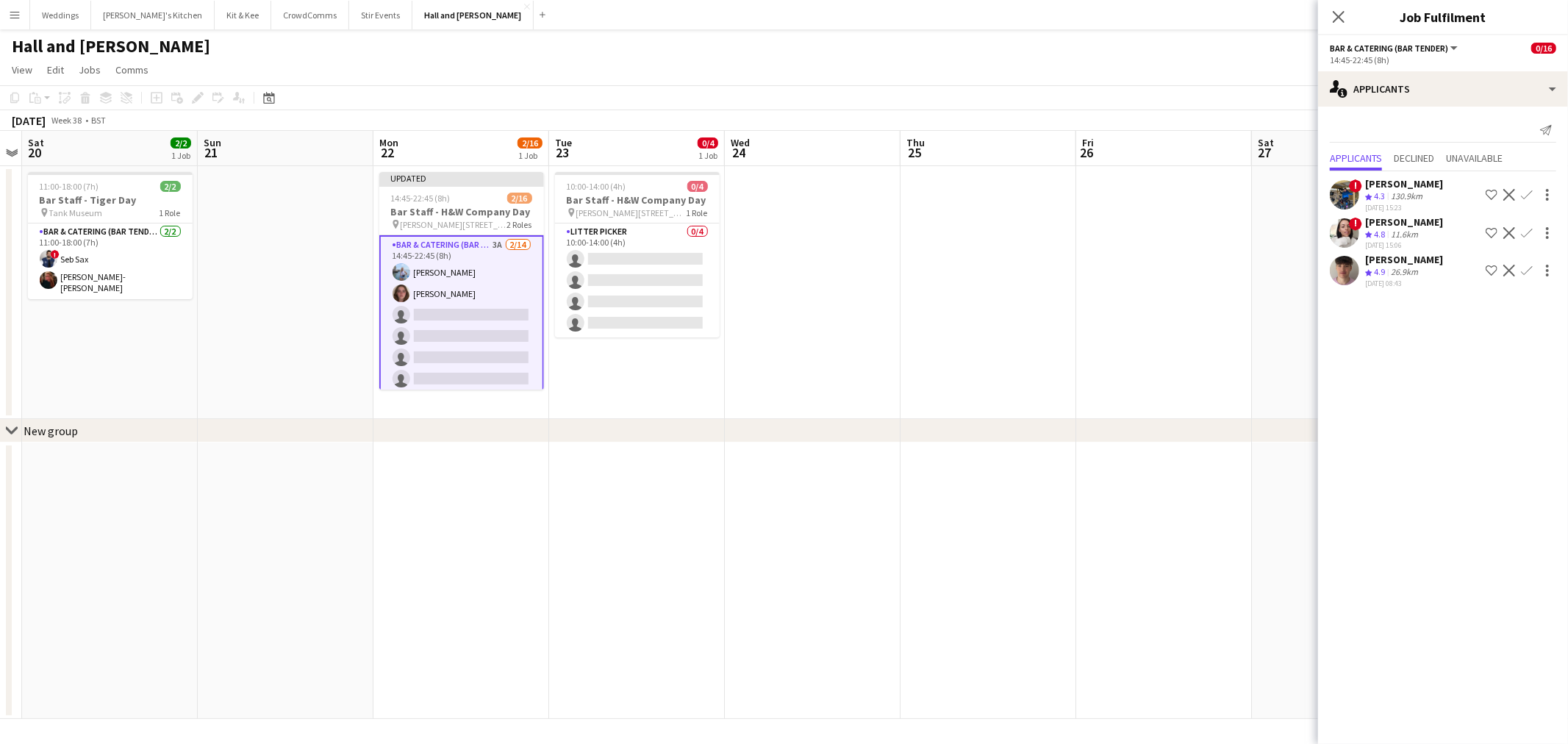
click at [1530, 228] on app-icon "Confirm" at bounding box center [1526, 233] width 12 height 12
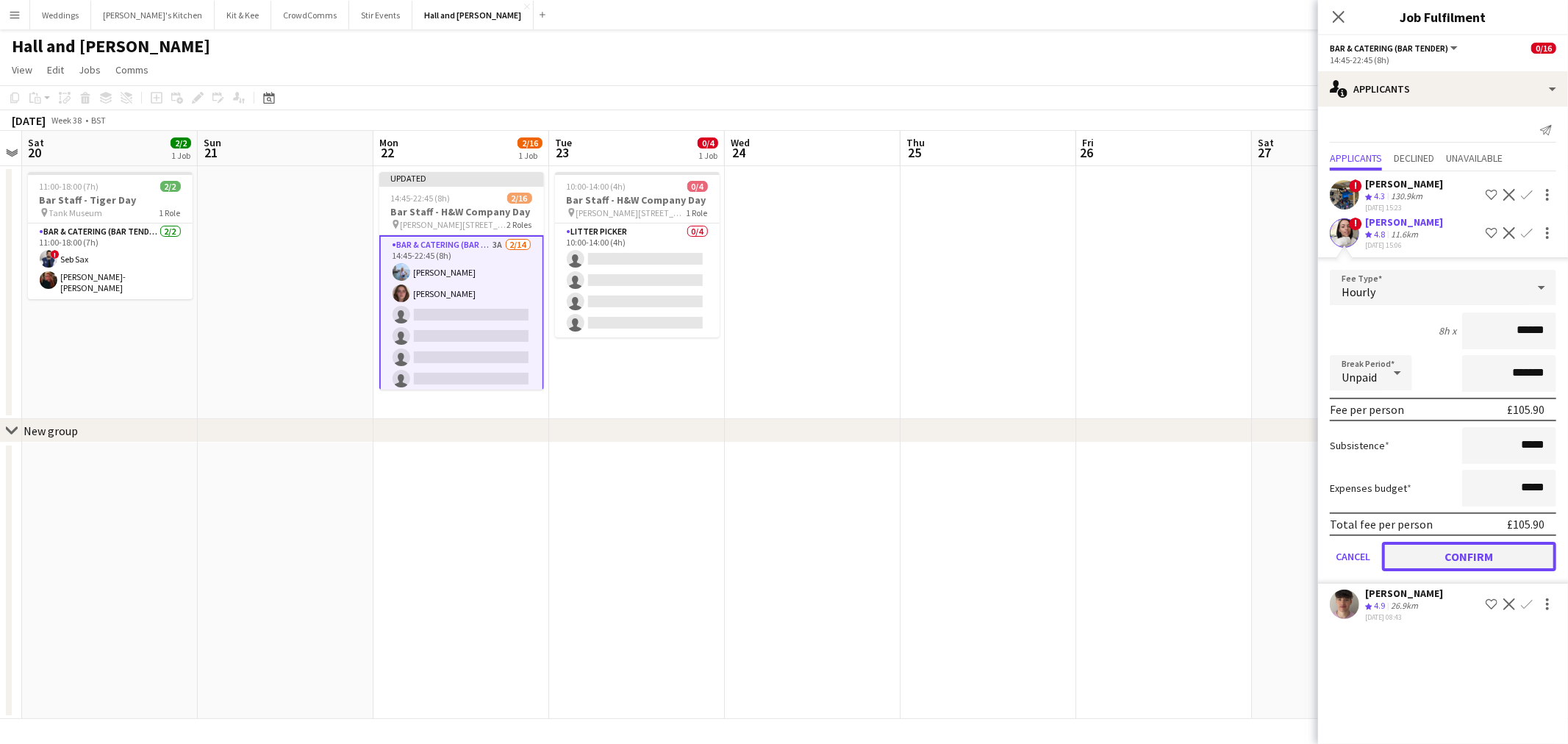
click at [1428, 553] on button "Confirm" at bounding box center [1468, 556] width 174 height 29
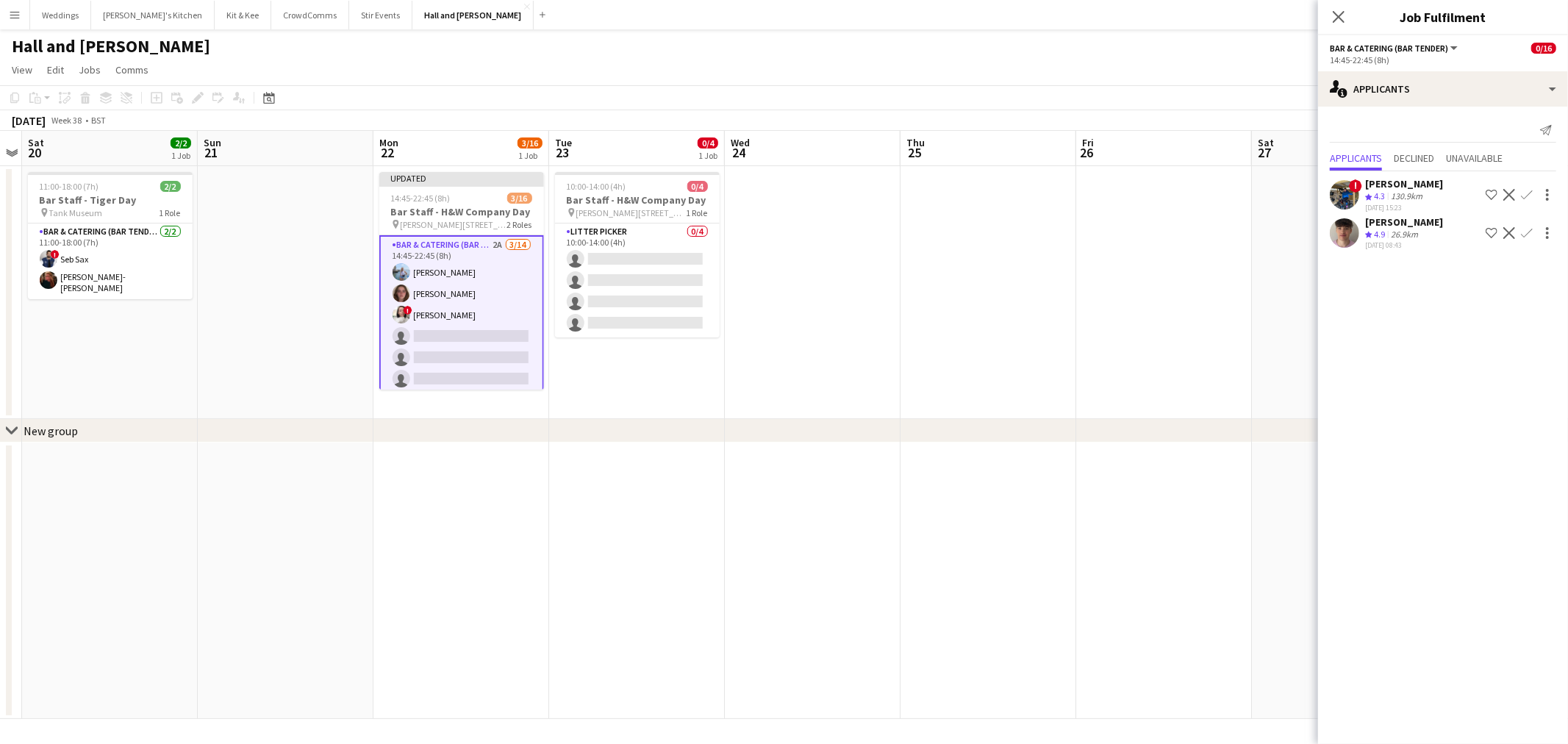
click at [1530, 232] on app-icon "Confirm" at bounding box center [1526, 233] width 12 height 12
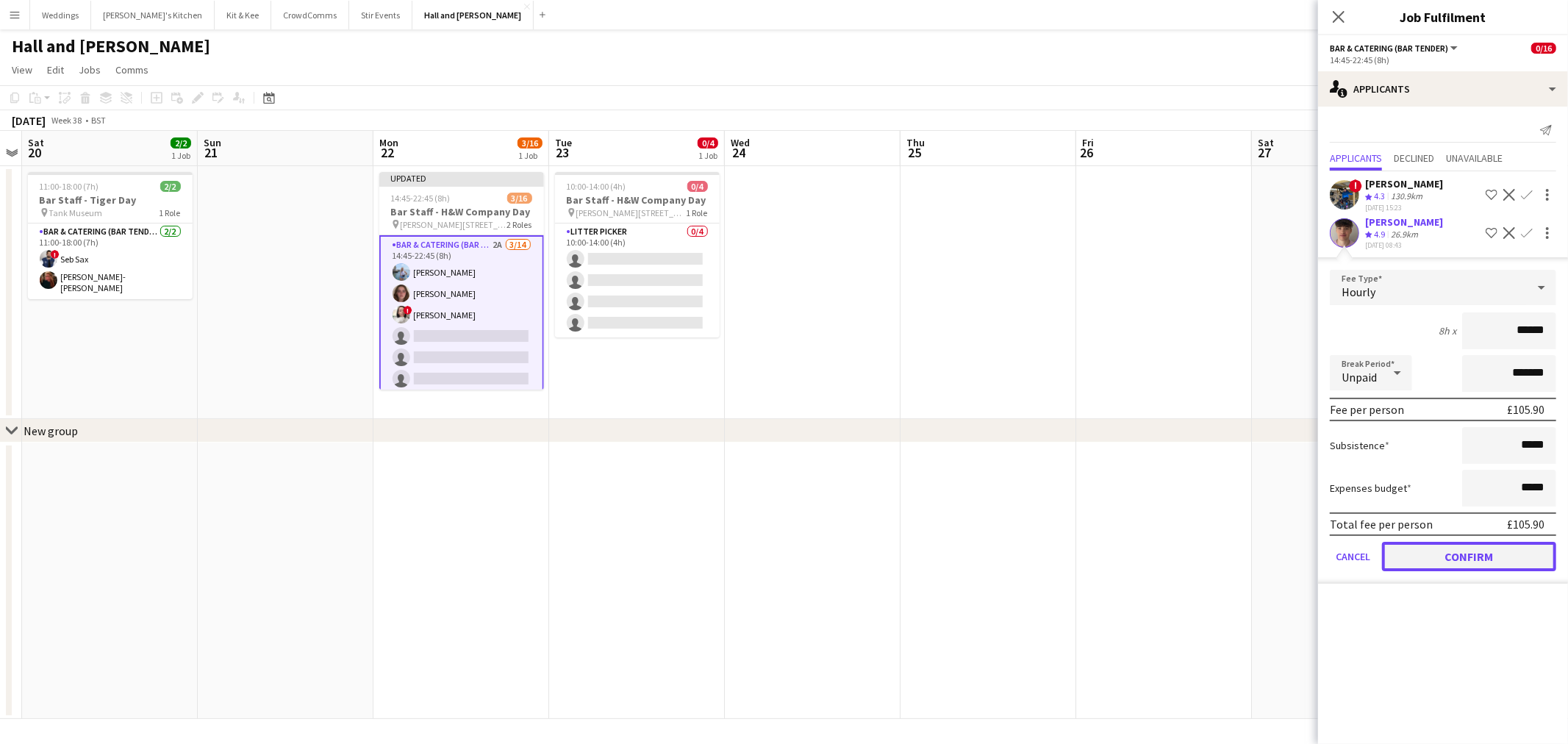
click at [1442, 546] on button "Confirm" at bounding box center [1468, 556] width 174 height 29
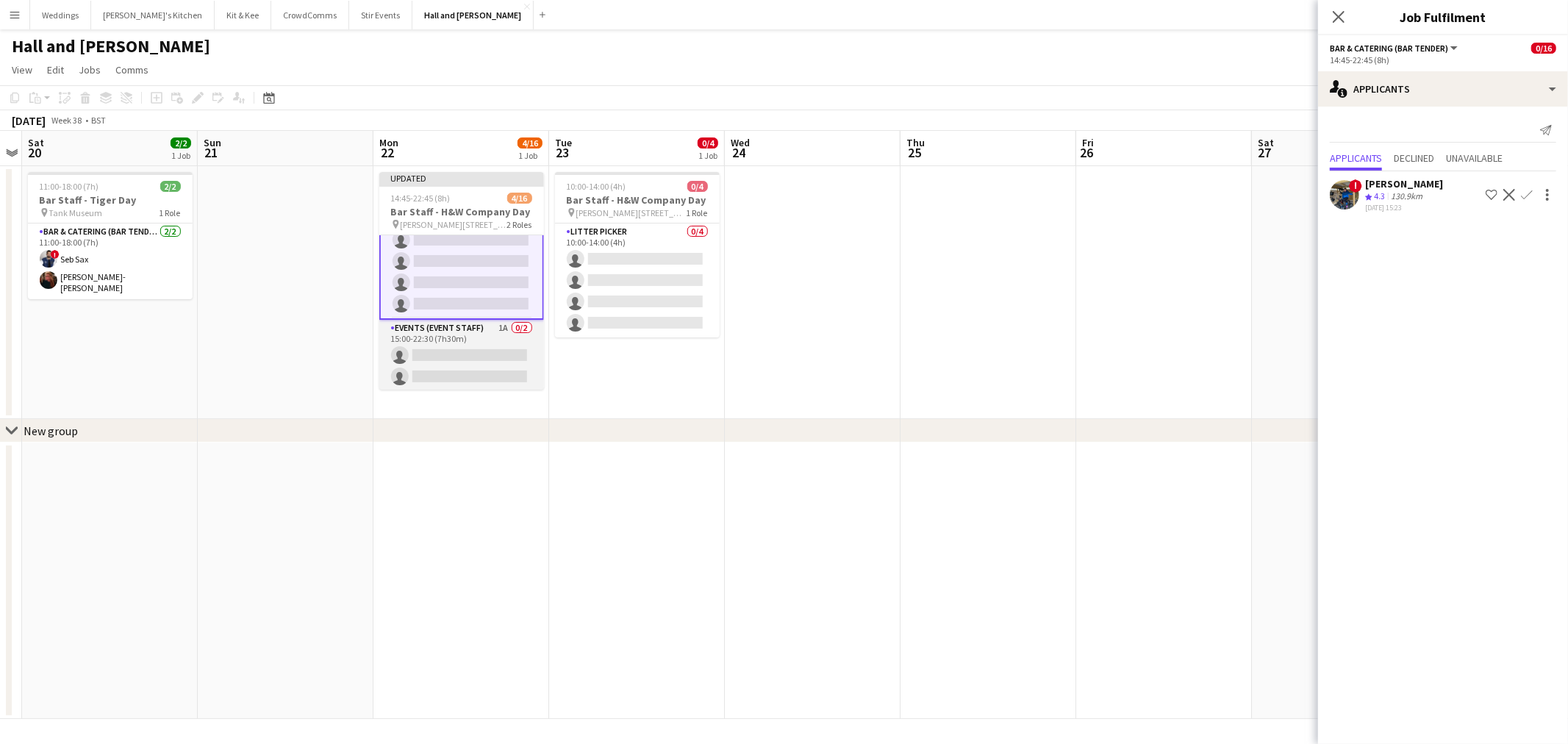
click at [443, 353] on app-card-role "Events (Event Staff) 1A 0/2 15:00-22:30 (7h30m) single-neutral-actions single-n…" at bounding box center [462, 355] width 164 height 71
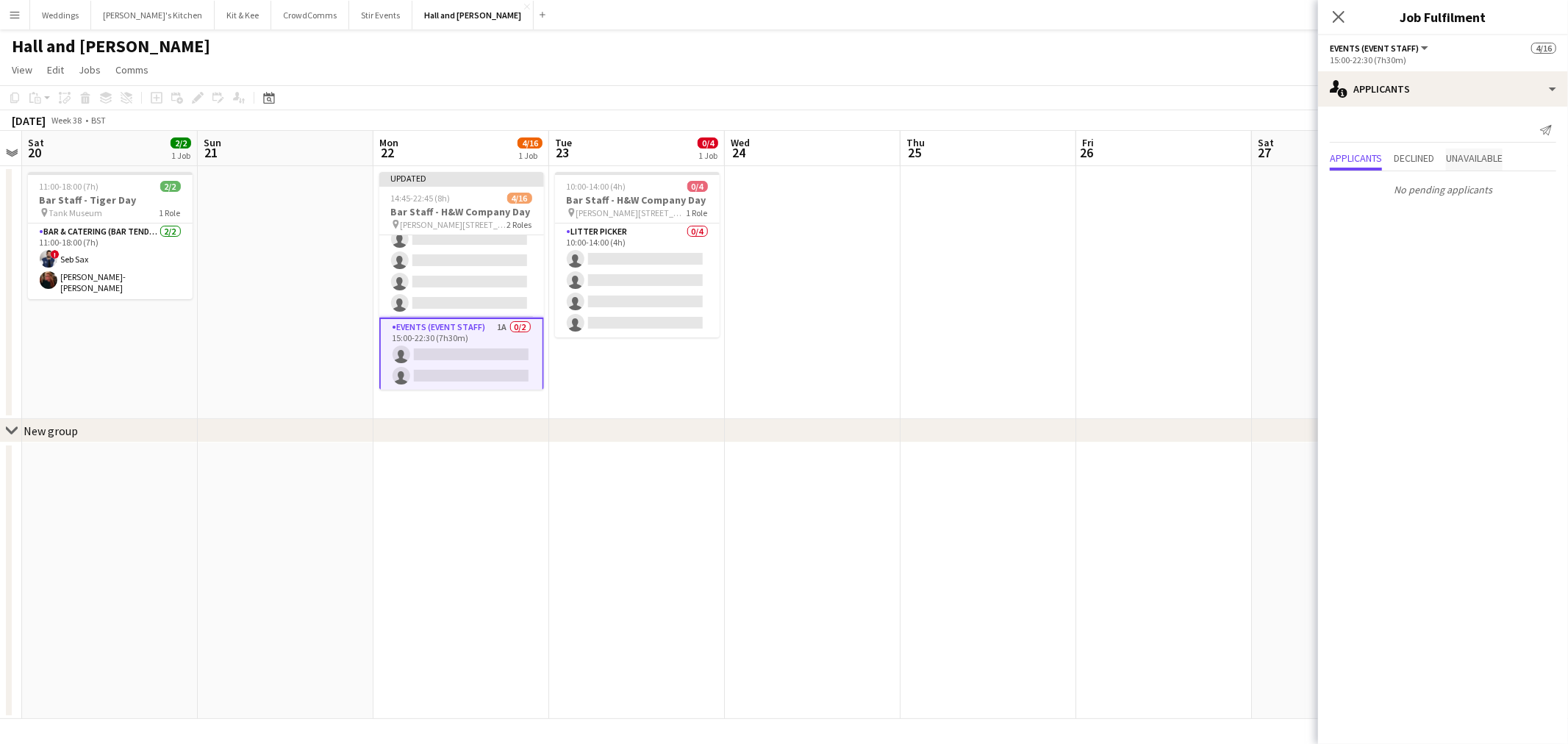
click at [1483, 149] on span "Unavailable" at bounding box center [1474, 159] width 57 height 22
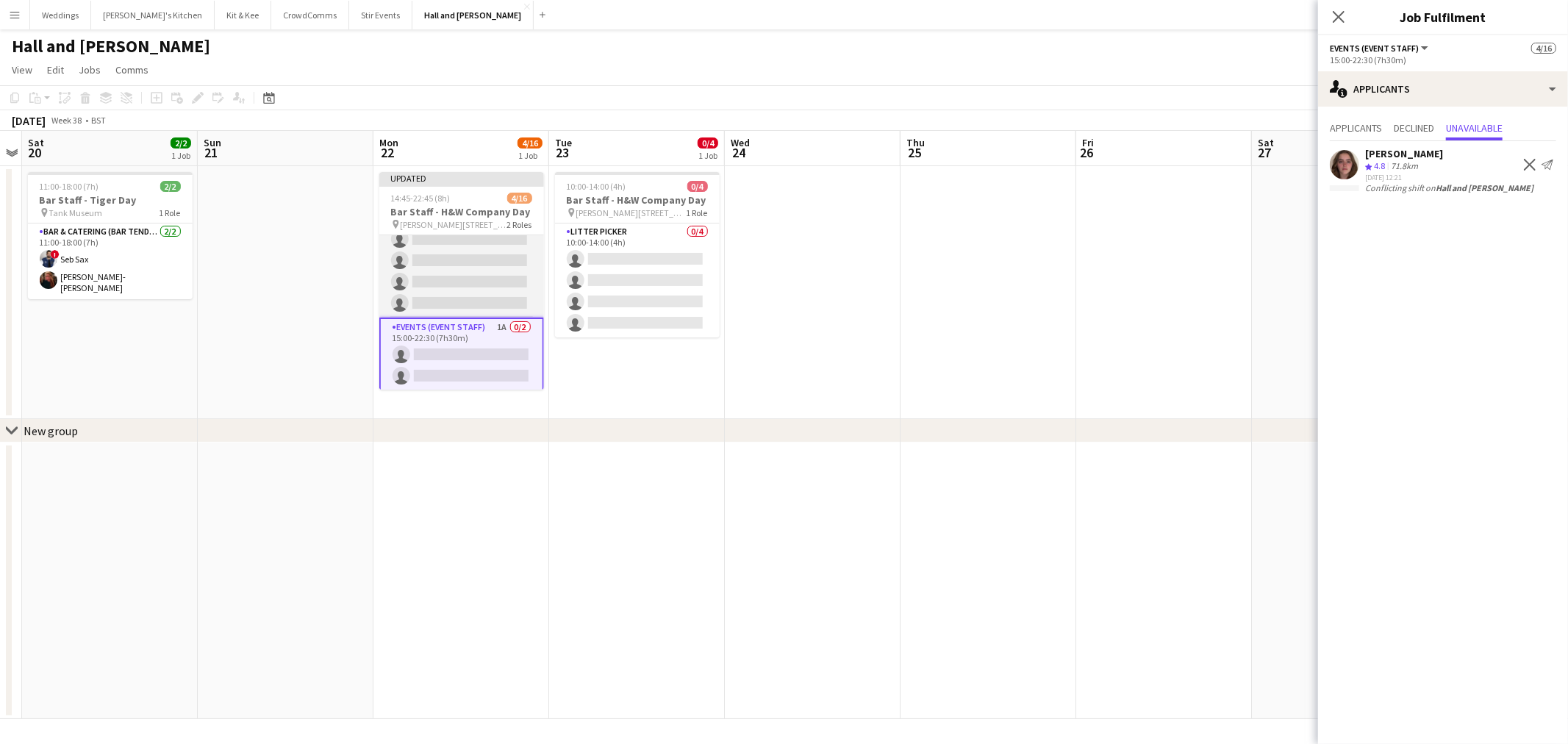
click at [480, 281] on app-card-role "Bar & Catering (Bar Tender) 1A 4/14 14:45-22:45 (8h) Luisa Garcia-Stokes Georgi…" at bounding box center [462, 153] width 164 height 327
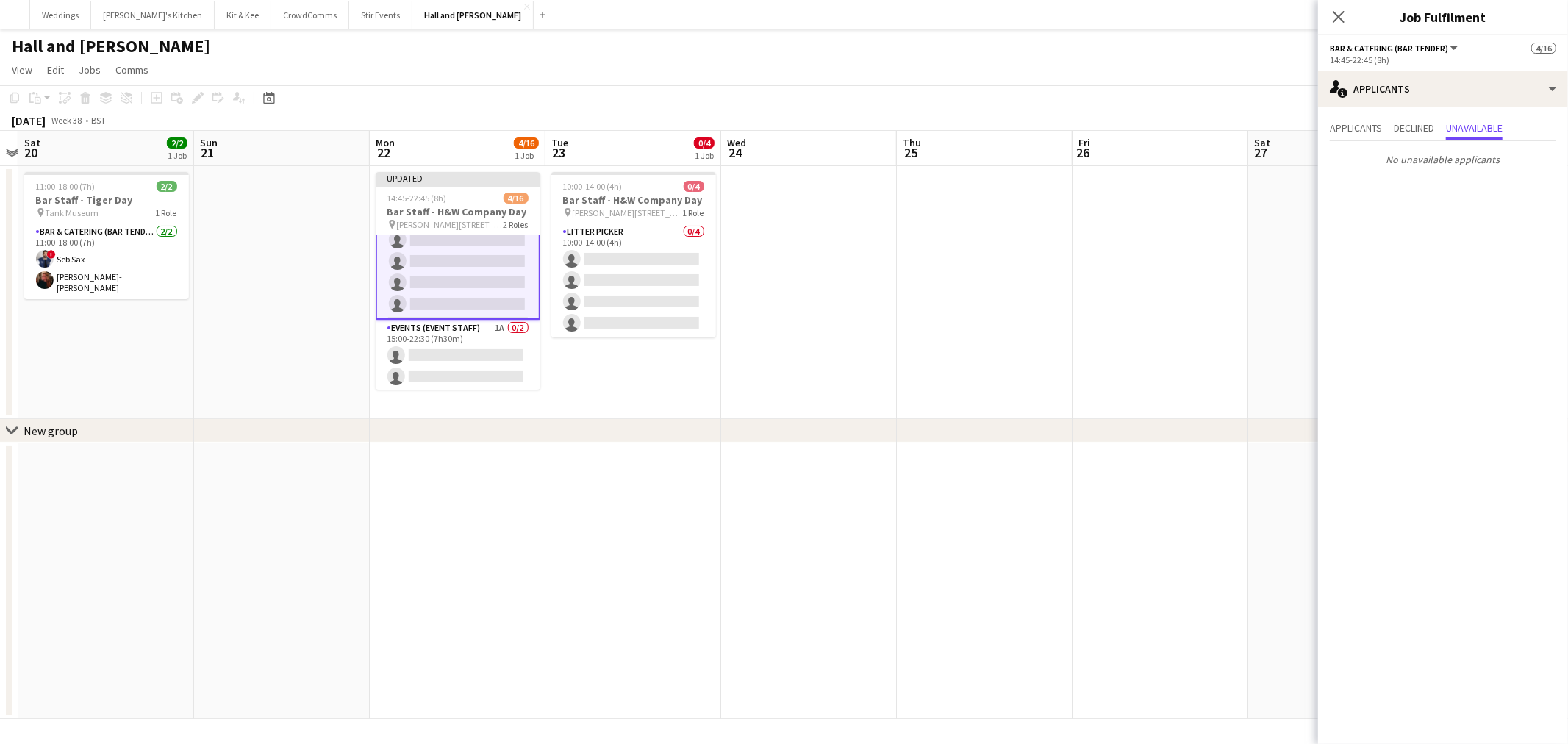
click at [847, 335] on app-date-cell at bounding box center [809, 292] width 176 height 253
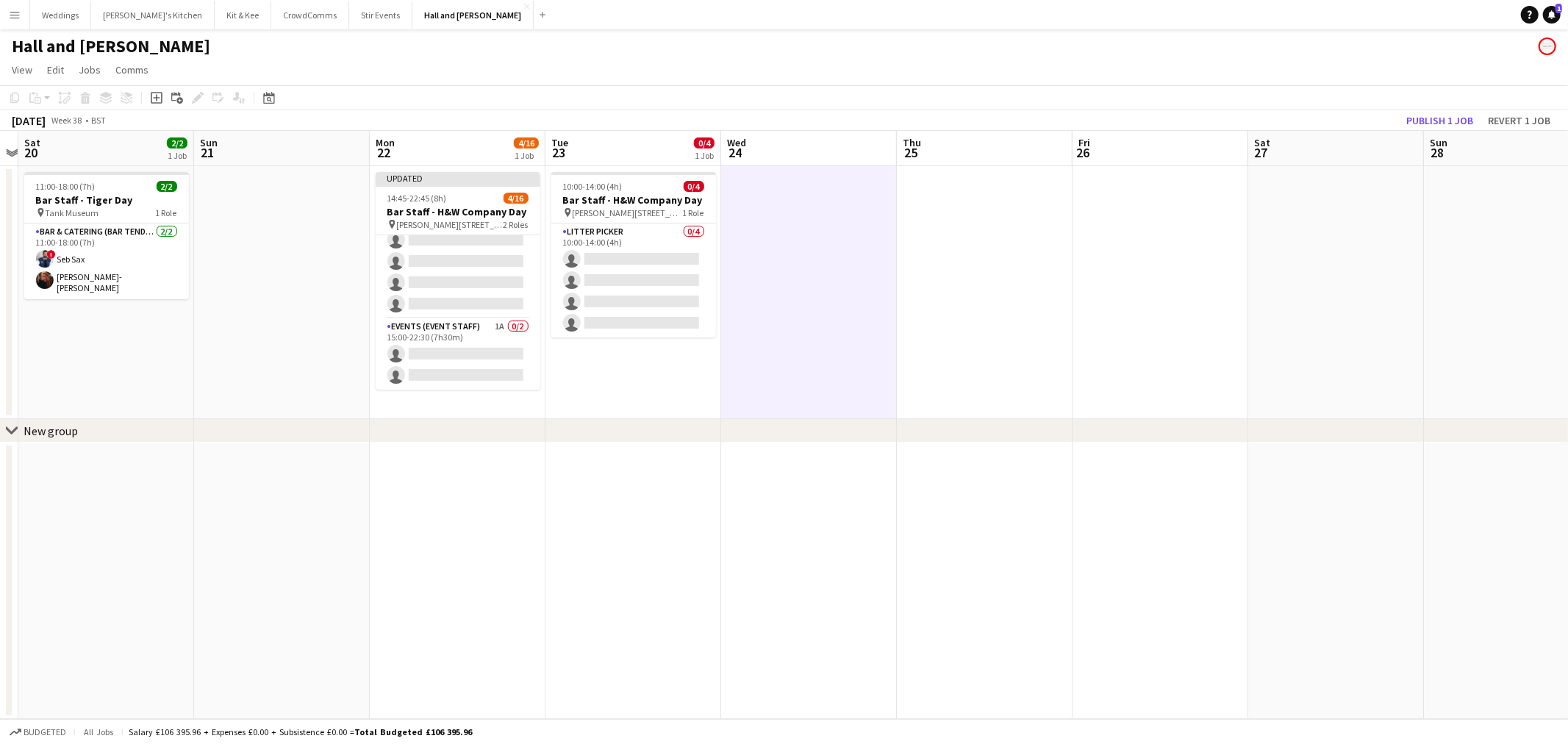
scroll to position [244, 0]
click at [1431, 120] on button "Publish 1 job" at bounding box center [1440, 120] width 78 height 19
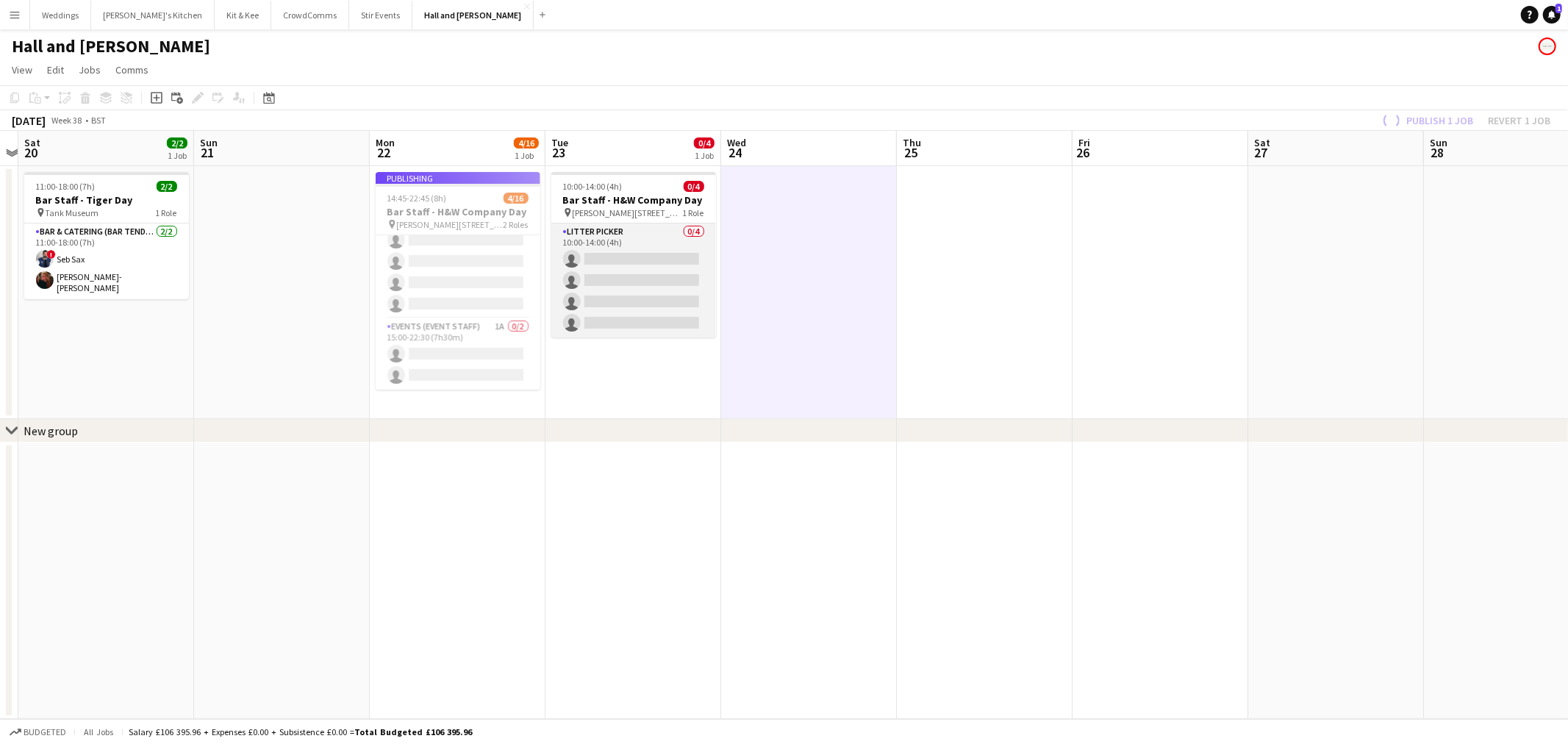
click at [709, 244] on app-card-role "Litter Picker 0/4 10:00-14:00 (4h) single-neutral-actions single-neutral-action…" at bounding box center [634, 280] width 164 height 114
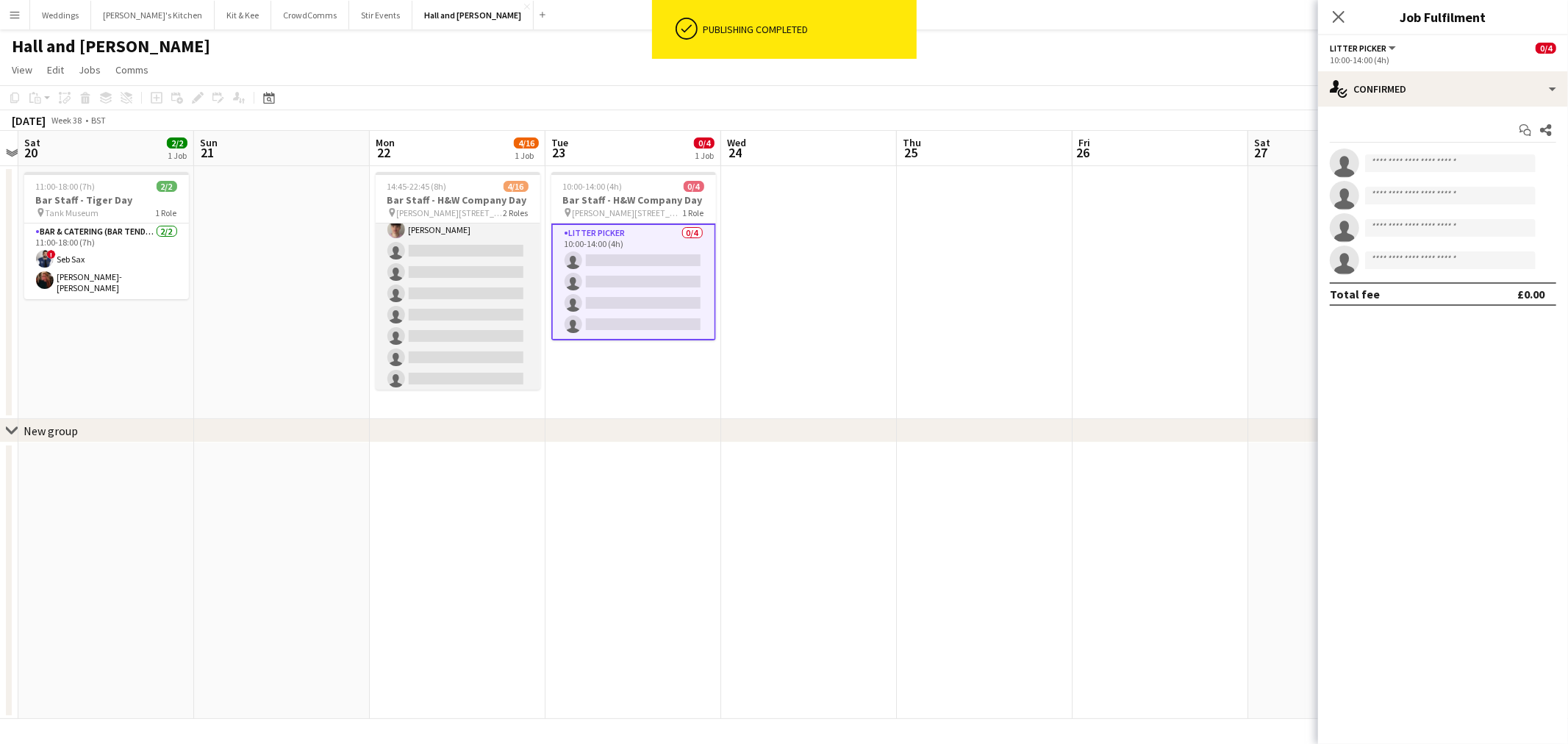
scroll to position [0, 0]
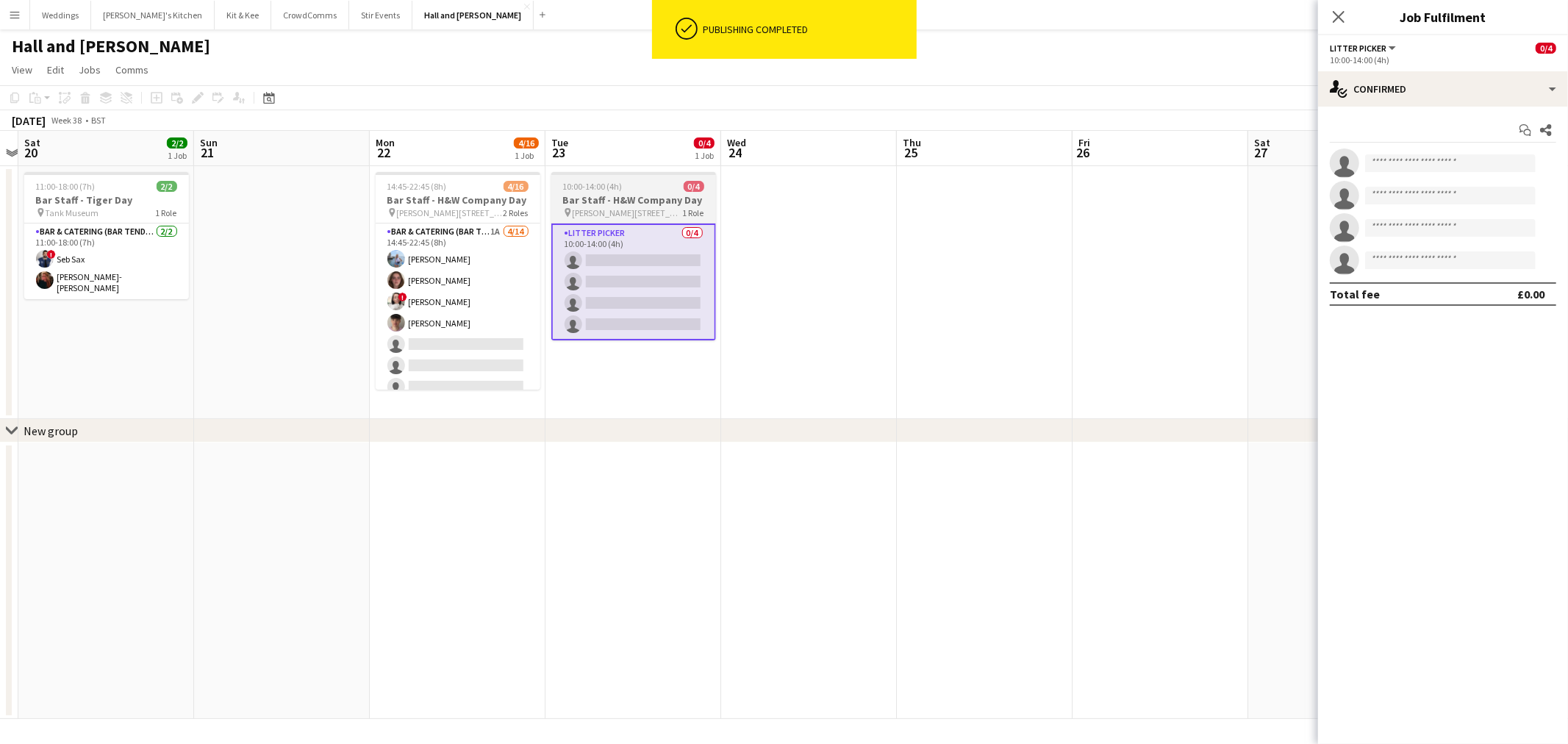
click at [648, 199] on h3 "Bar Staff - H&W Company Day" at bounding box center [634, 200] width 164 height 14
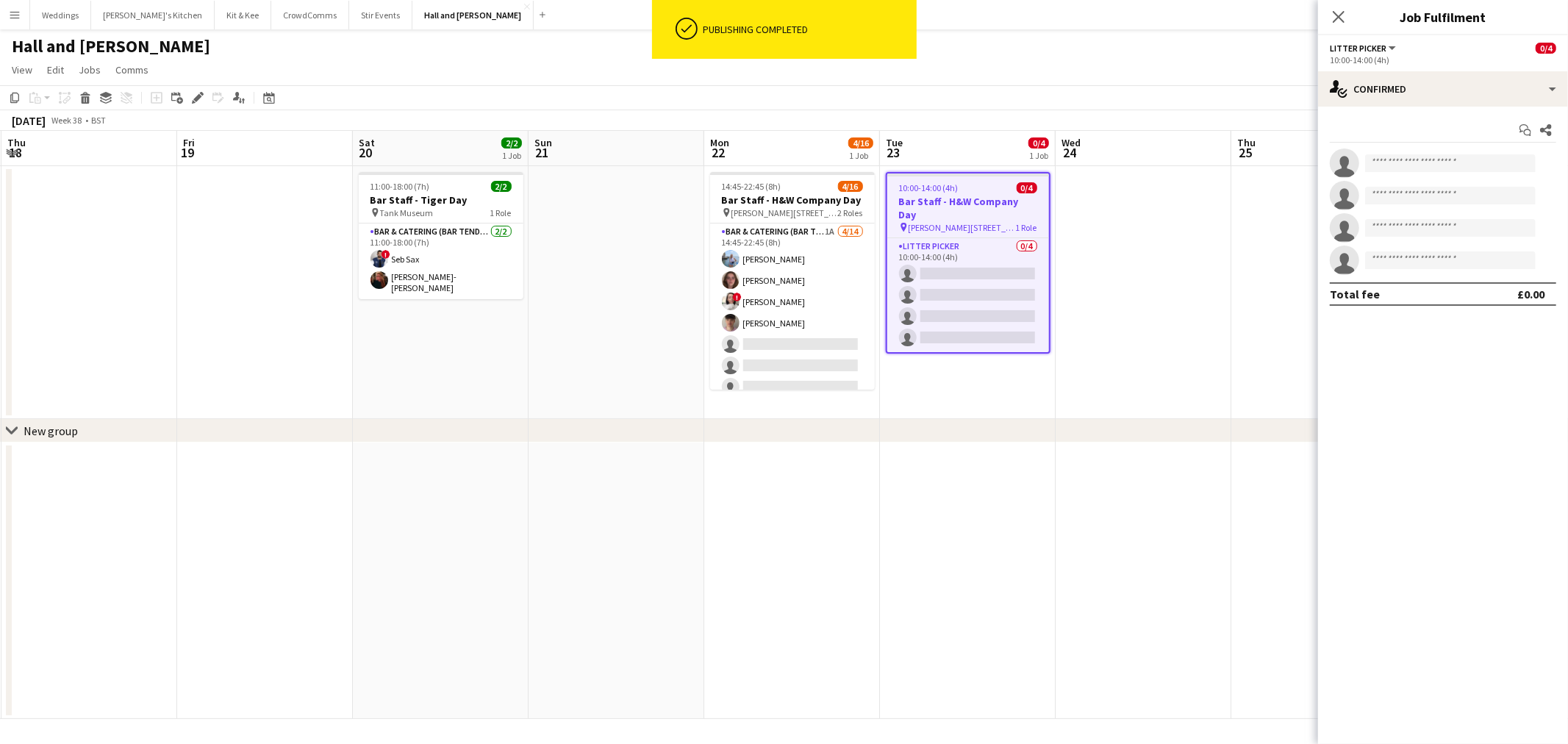
scroll to position [0, 325]
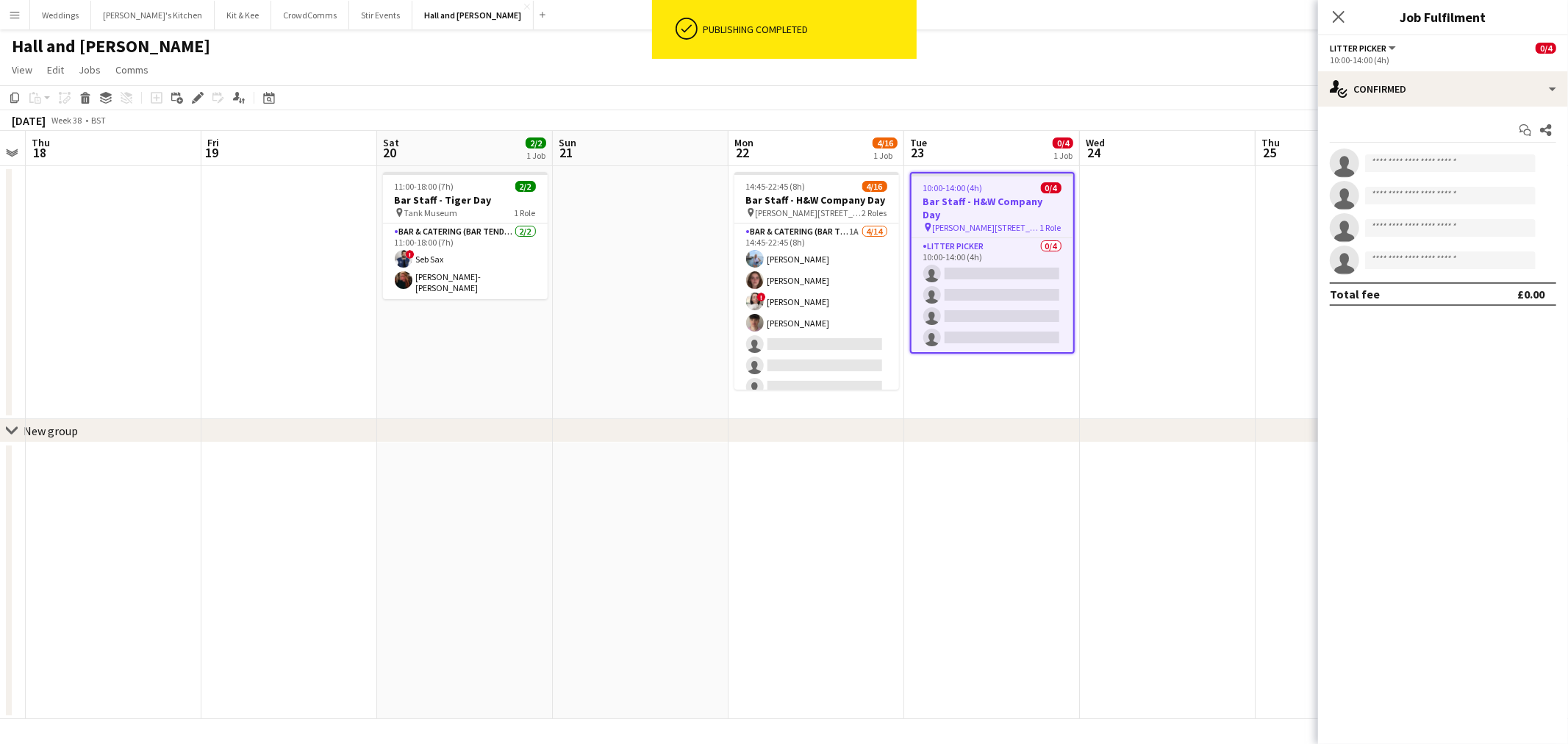
drag, startPoint x: 118, startPoint y: 375, endPoint x: 475, endPoint y: 372, distance: 357.0
click at [475, 372] on app-calendar-viewport "Tue 16 Wed 17 Thu 18 Fri 19 Sat 20 2/2 1 Job Sun 21 Mon 22 4/16 1 Job Tue 23 0/…" at bounding box center [784, 424] width 1568 height 588
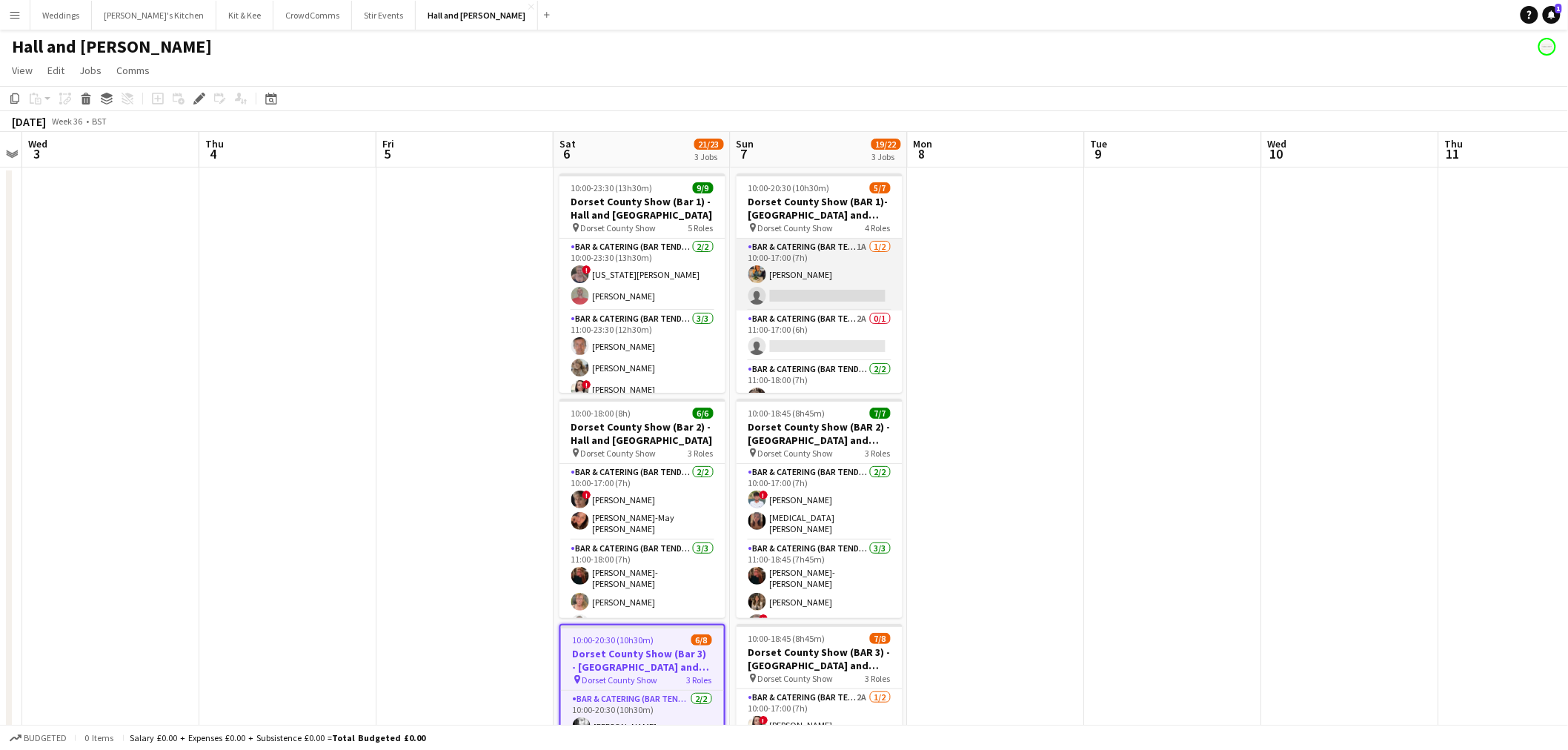
click at [809, 308] on app-card-role "Bar & Catering (Bar Tender) 1A [DATE] 10:00-17:00 (7h) [PERSON_NAME] single-neu…" at bounding box center [819, 275] width 166 height 72
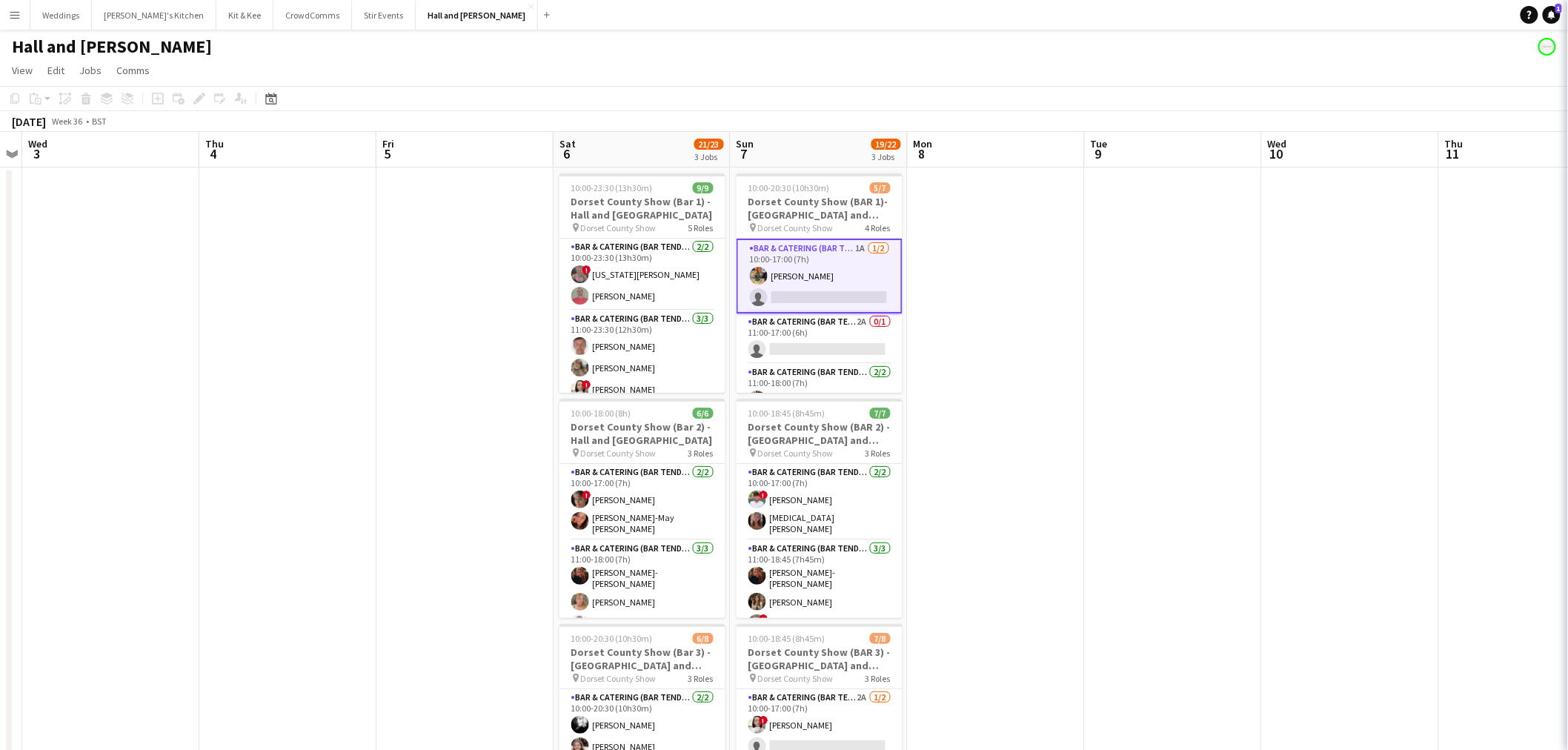
scroll to position [0, 507]
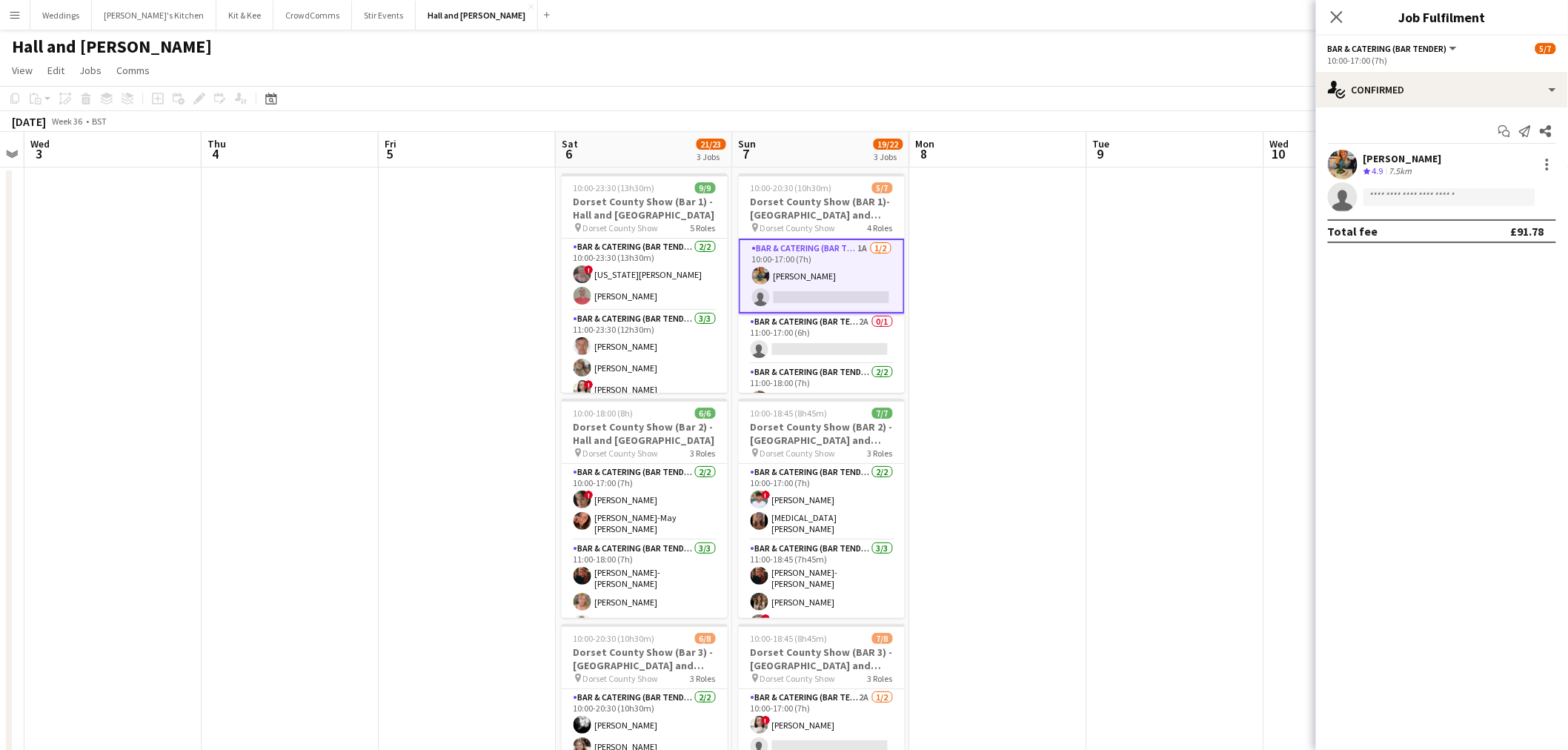
click at [1483, 62] on div "10:00-17:00 (7h)" at bounding box center [1442, 60] width 228 height 11
click at [1480, 78] on div "single-neutral-actions-check-2 Confirmed" at bounding box center [1442, 89] width 252 height 36
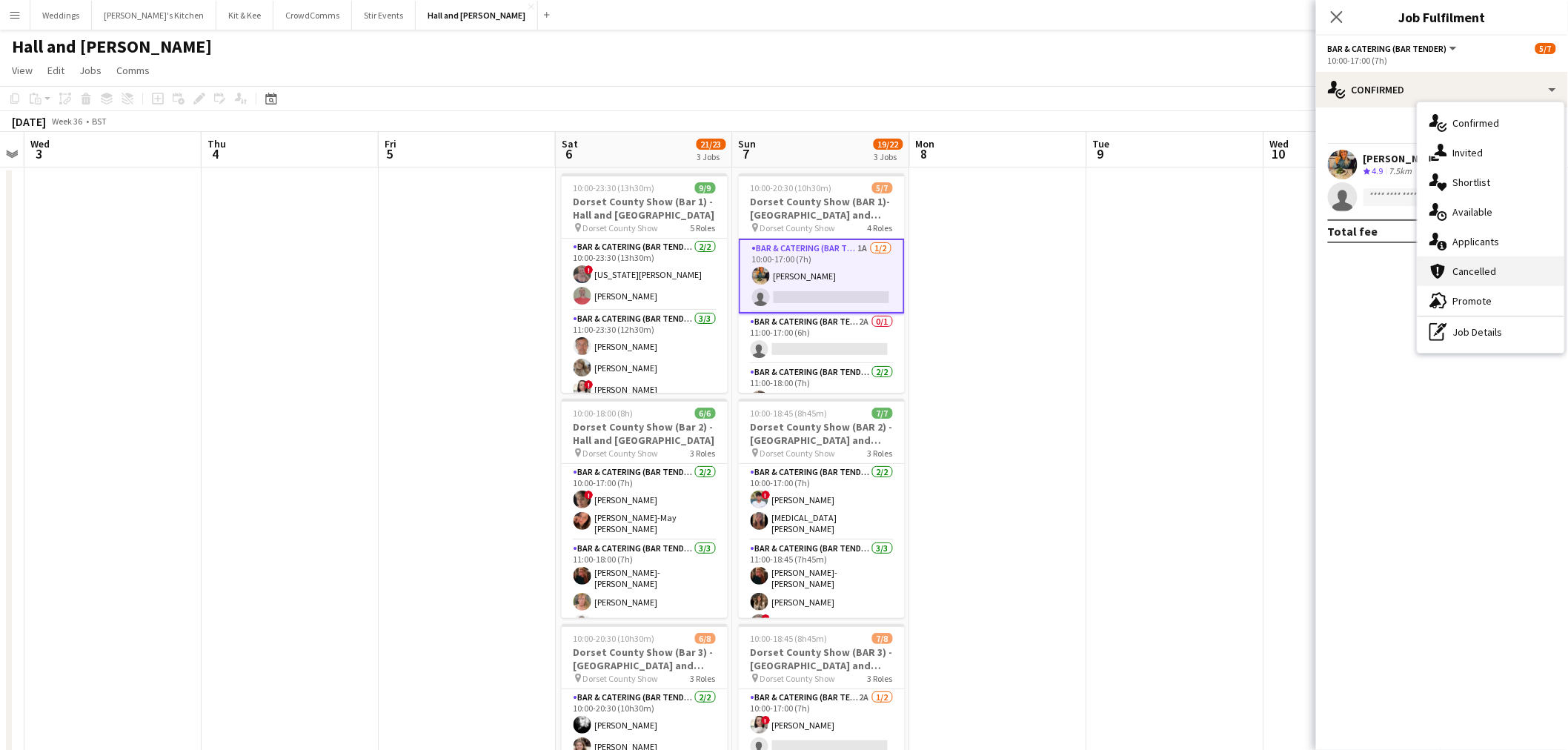
click at [1478, 262] on div "cancellation Cancelled" at bounding box center [1490, 271] width 147 height 30
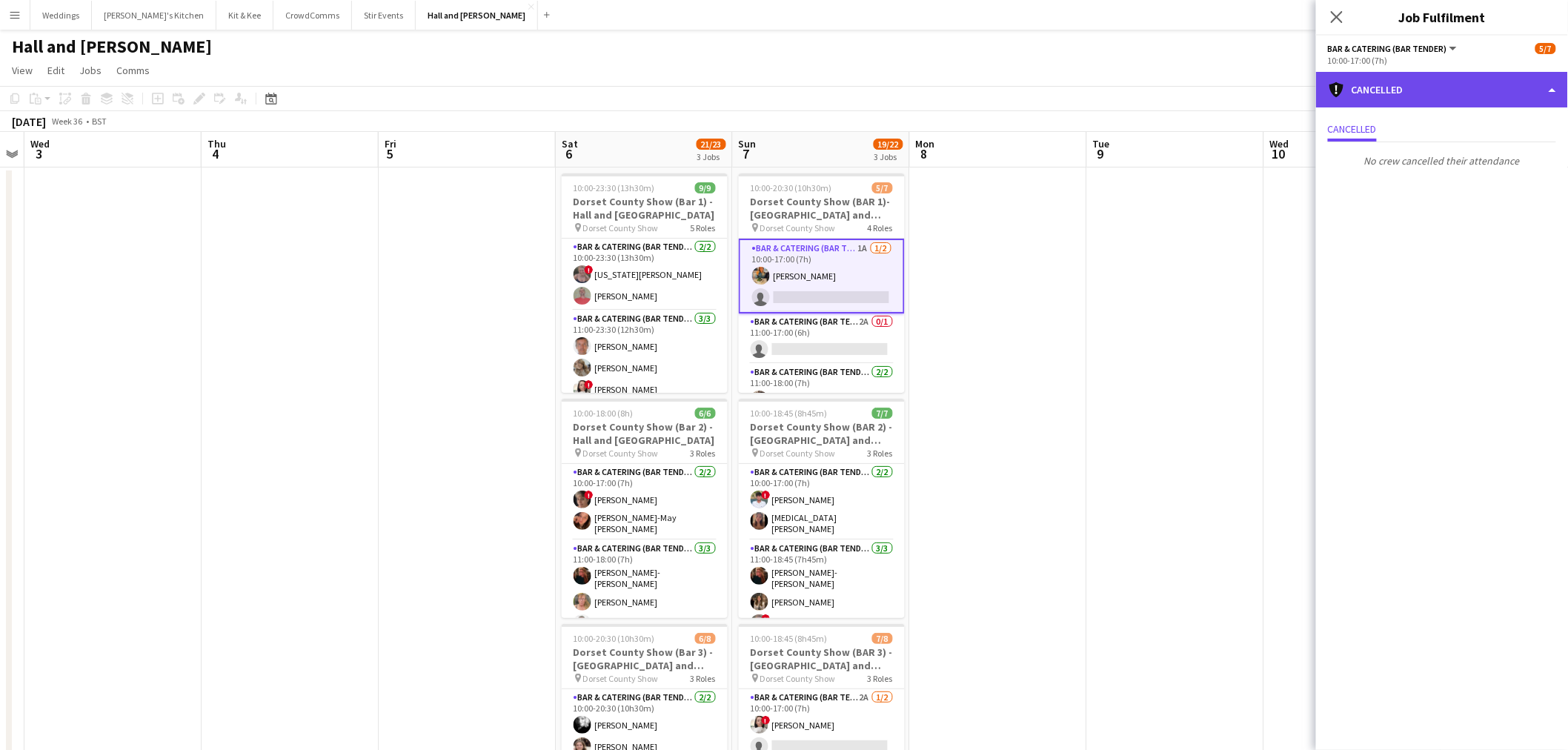
click at [1433, 82] on div "cancellation Cancelled" at bounding box center [1442, 89] width 252 height 36
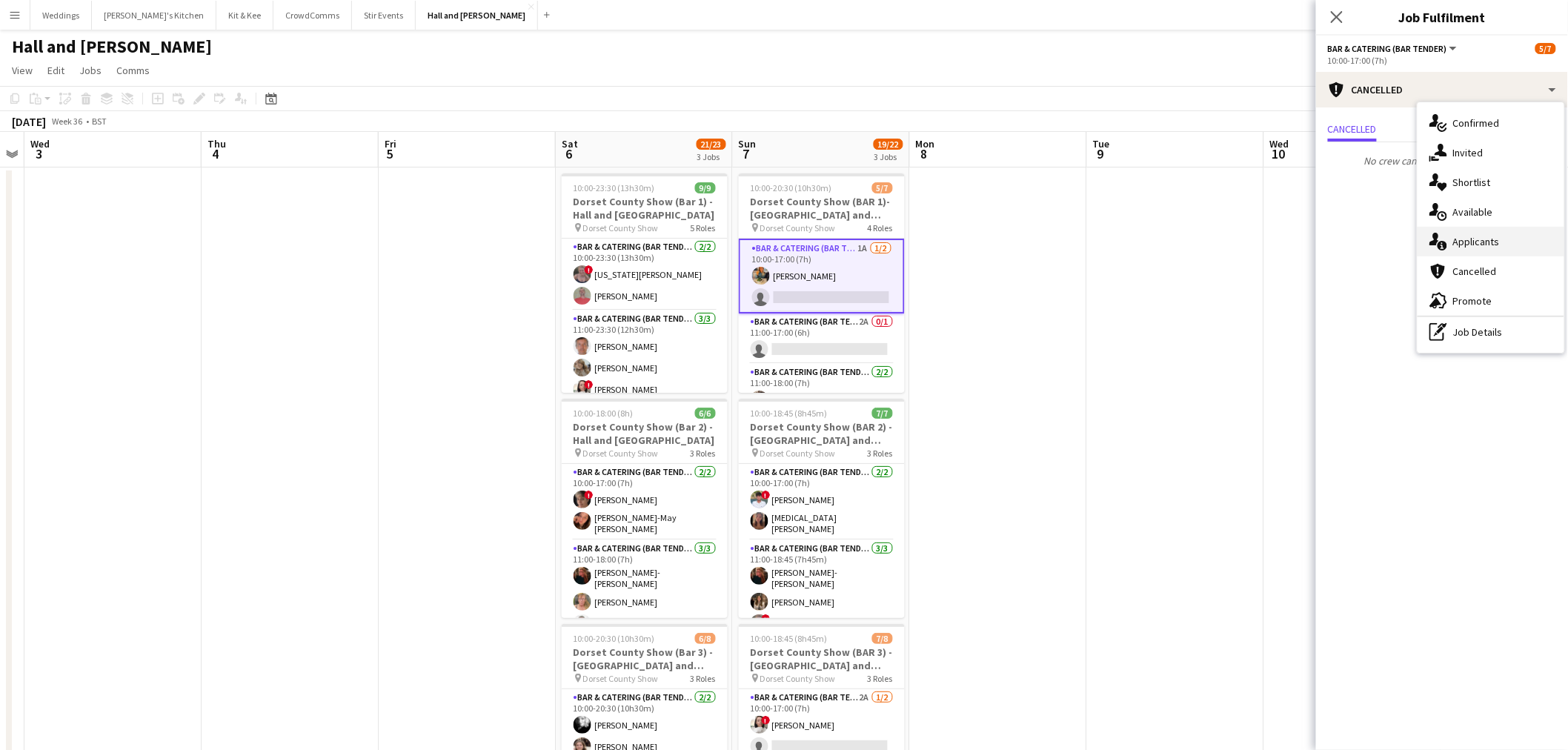
click at [1481, 235] on div "single-neutral-actions-information Applicants" at bounding box center [1490, 241] width 147 height 30
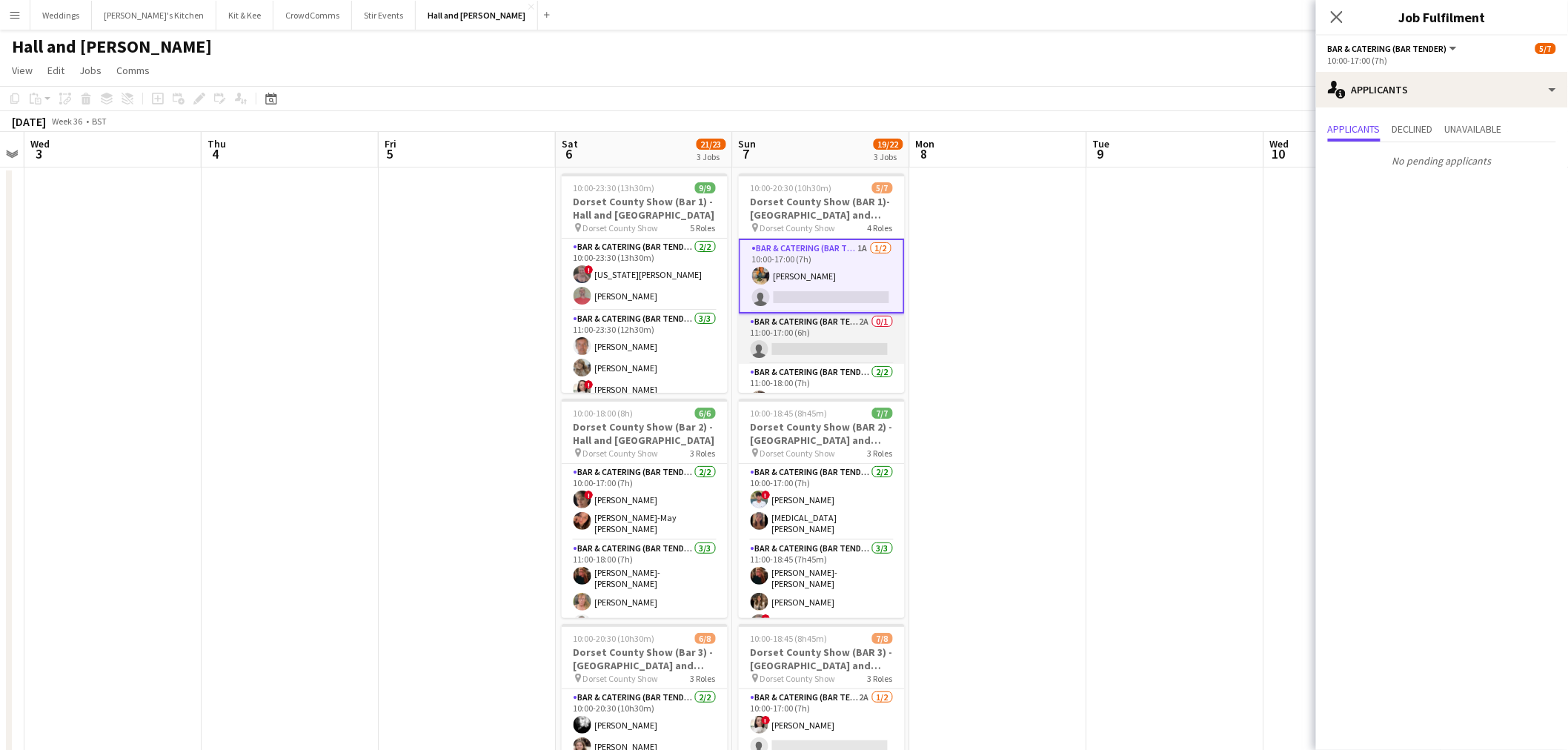
click at [848, 332] on app-card-role "Bar & Catering (Bar Tender) 2A 0/1 11:00-17:00 (6h) single-neutral-actions" at bounding box center [822, 338] width 166 height 50
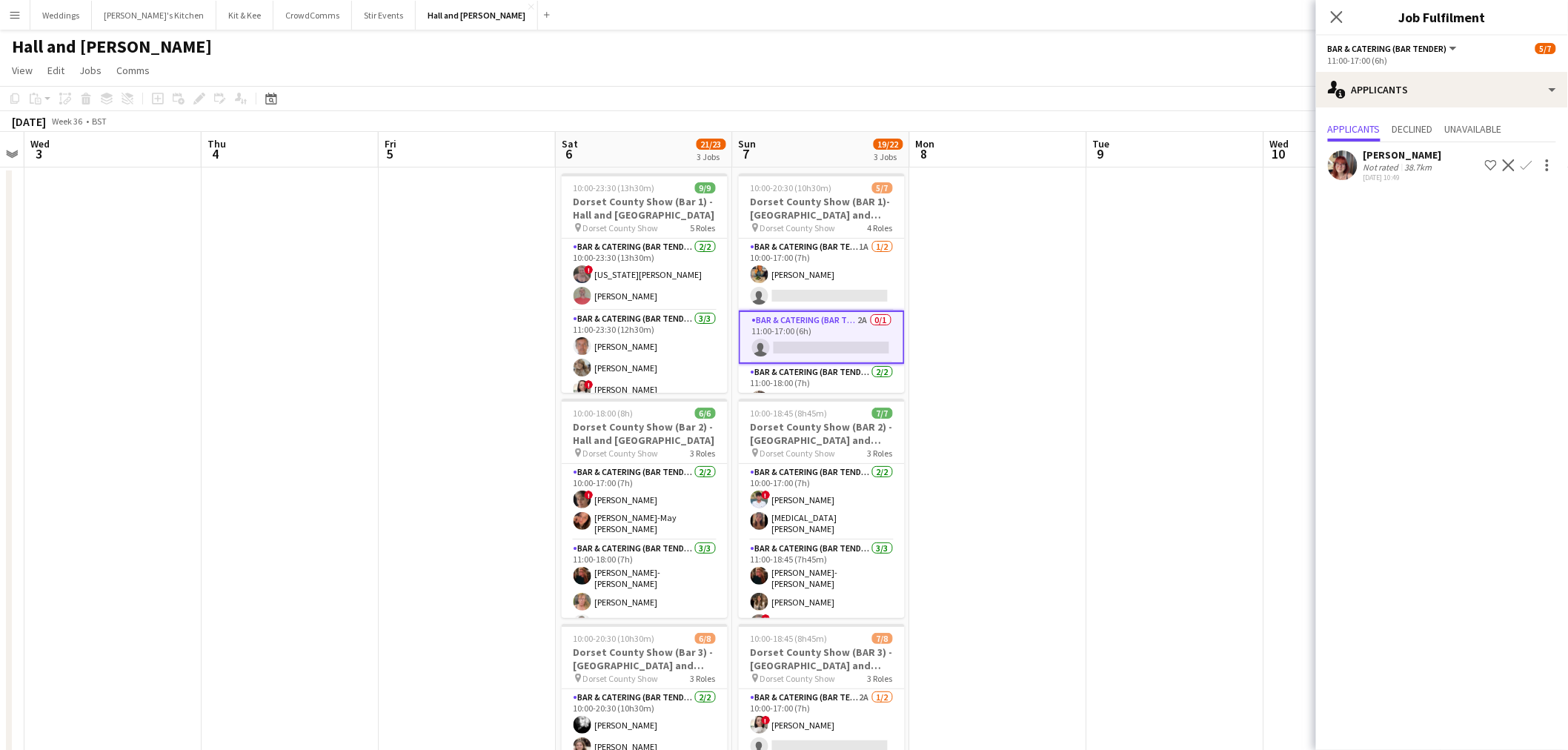
click at [1530, 165] on app-icon "Confirm" at bounding box center [1527, 165] width 12 height 12
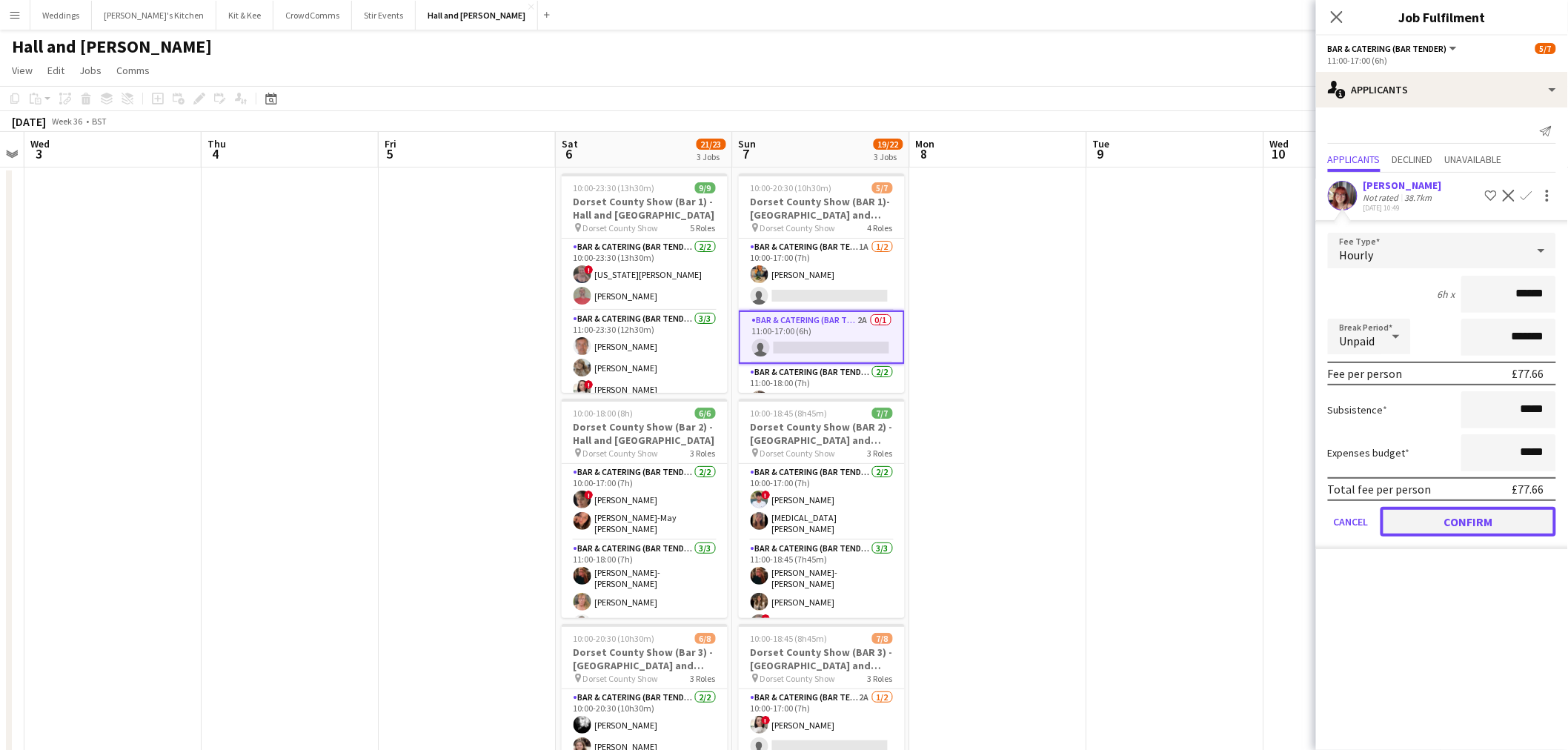
click at [1441, 515] on button "Confirm" at bounding box center [1468, 521] width 176 height 30
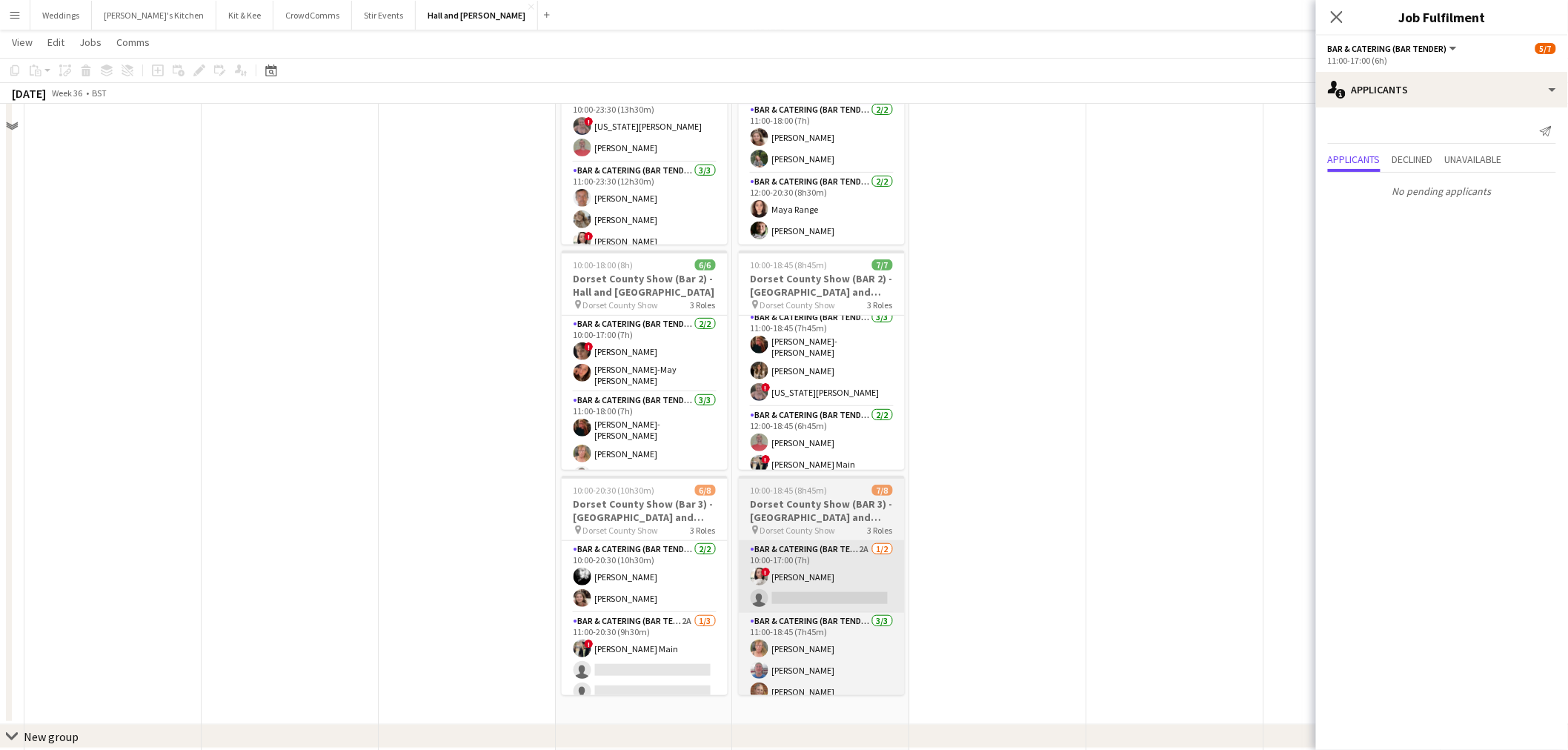
scroll to position [215, 0]
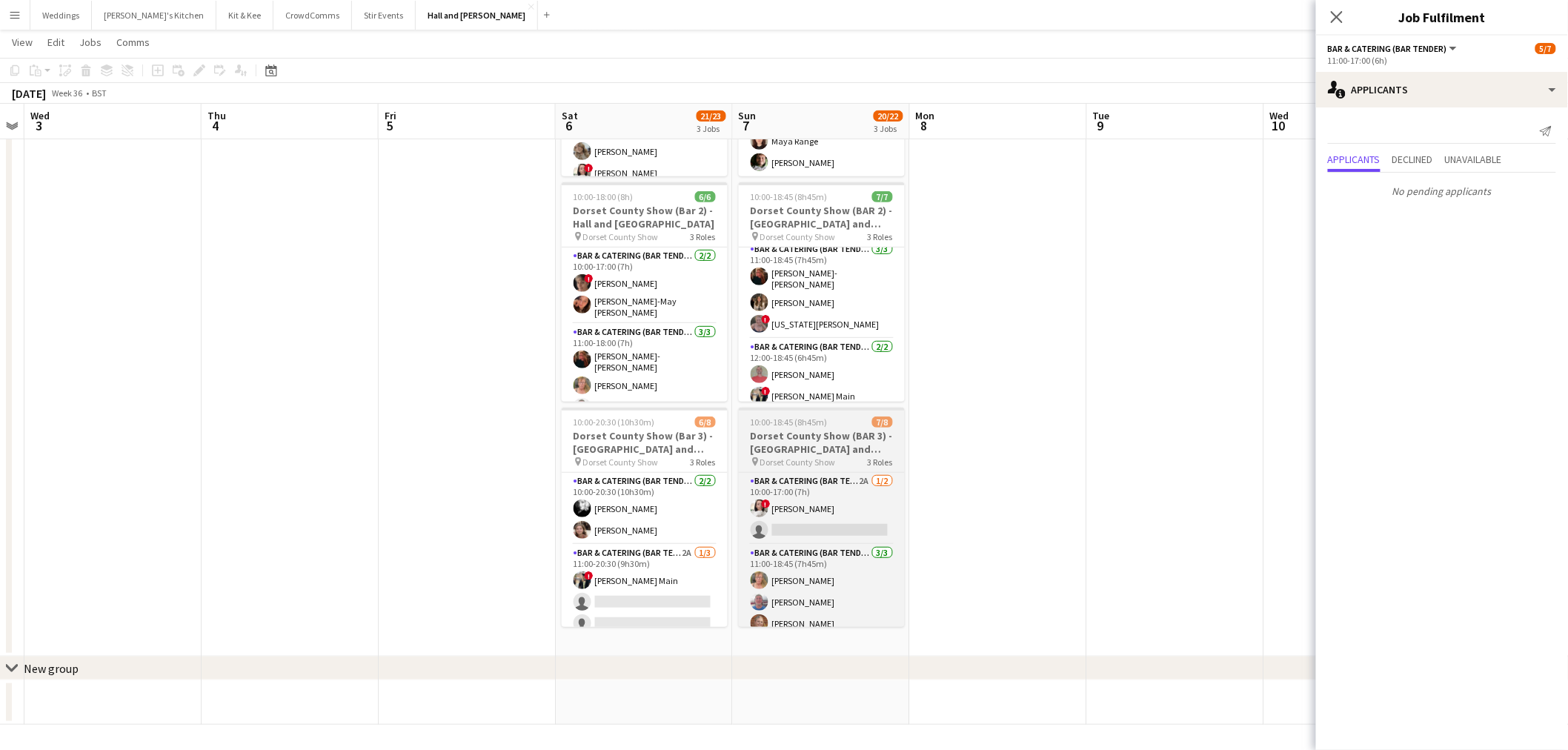
click at [842, 469] on app-job-card "10:00-18:45 (8h45m) 7/8 Dorset County Show (BAR 3) - Hall and [GEOGRAPHIC_DATA]…" at bounding box center [822, 517] width 166 height 219
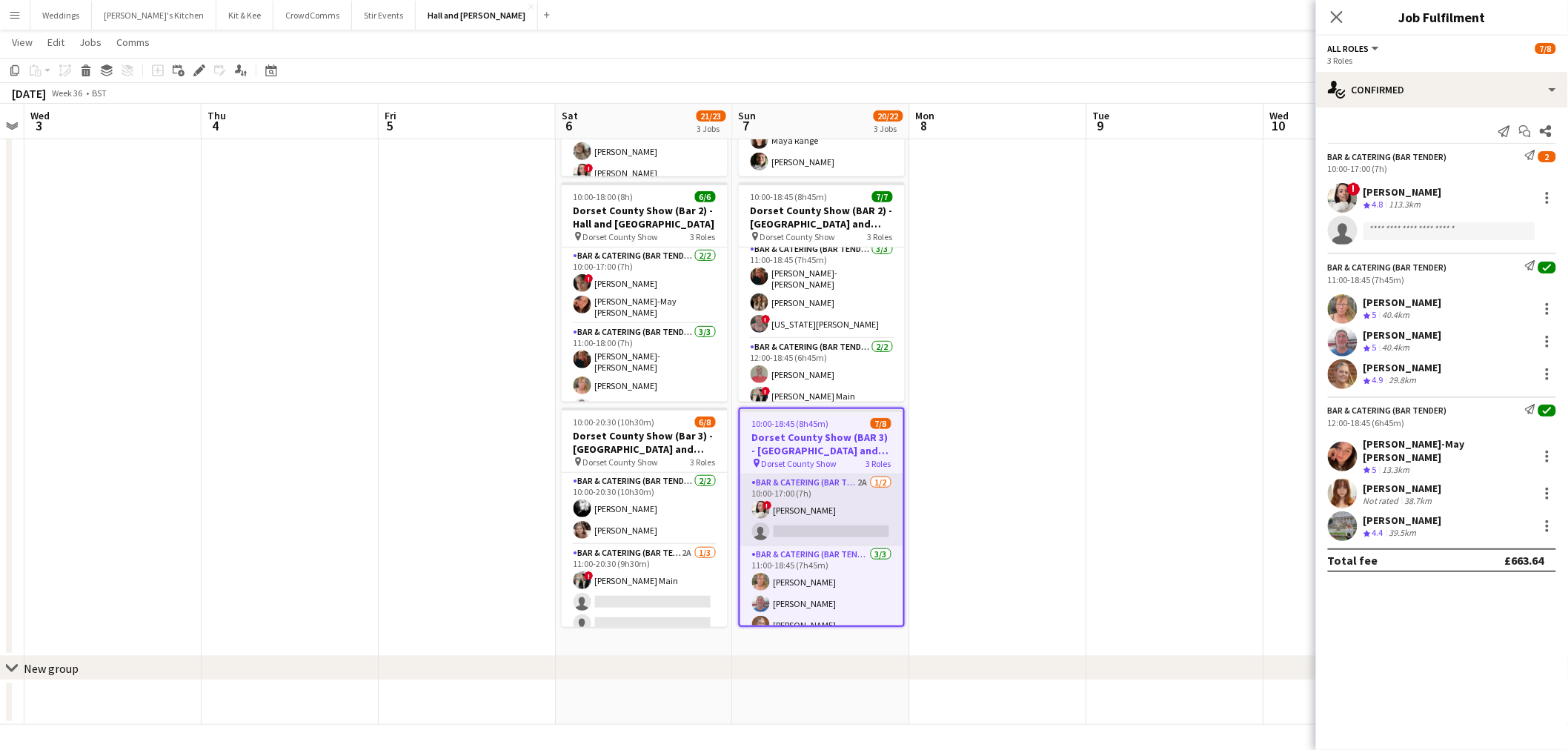
scroll to position [124, 0]
click at [841, 499] on app-card-role "Bar & Catering (Bar Tender) 2A [DATE] 10:00-17:00 (7h) ! [PERSON_NAME] single-n…" at bounding box center [822, 510] width 163 height 72
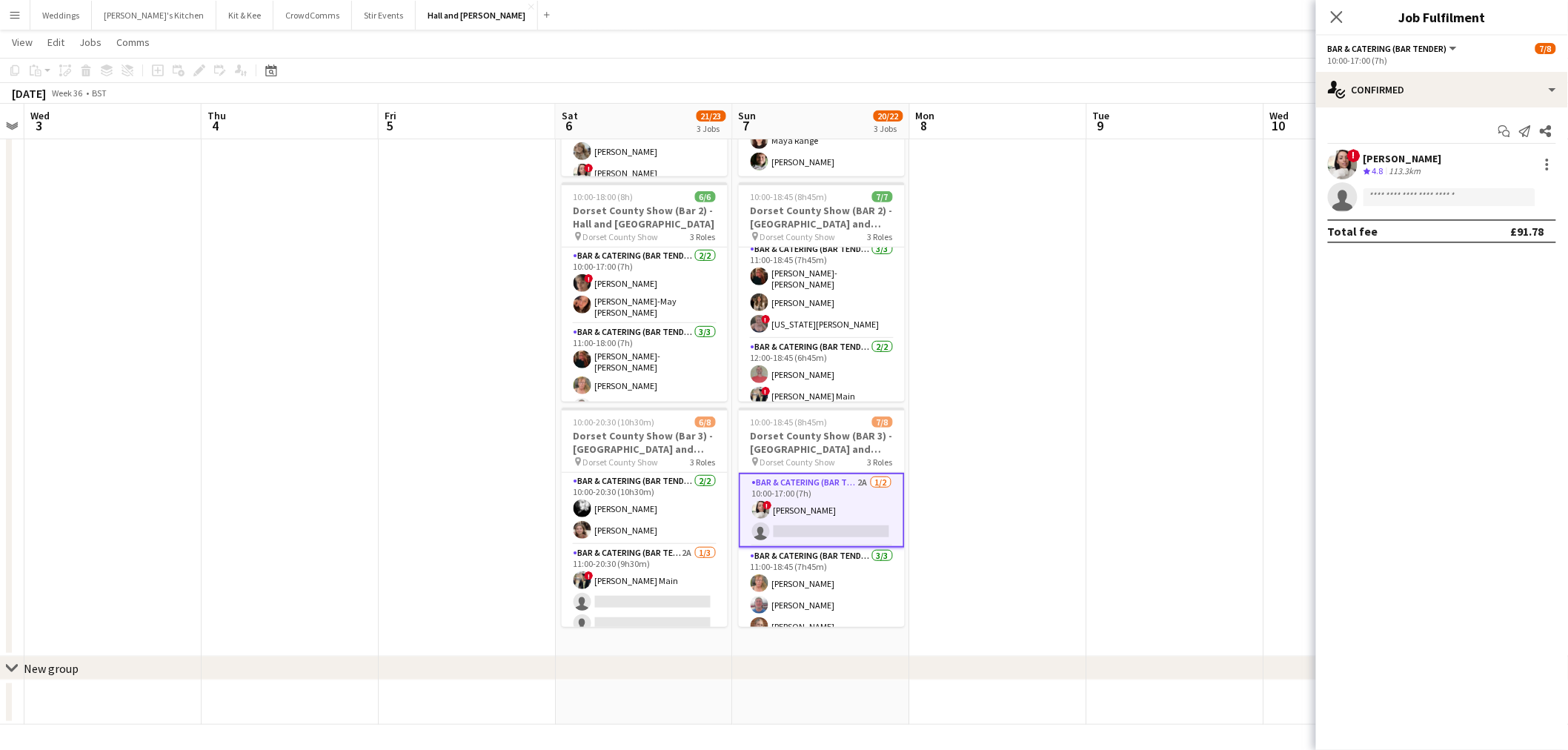
click at [1486, 55] on div "10:00-17:00 (7h)" at bounding box center [1442, 60] width 228 height 11
click at [1469, 79] on div "single-neutral-actions-check-2 Confirmed" at bounding box center [1442, 89] width 252 height 36
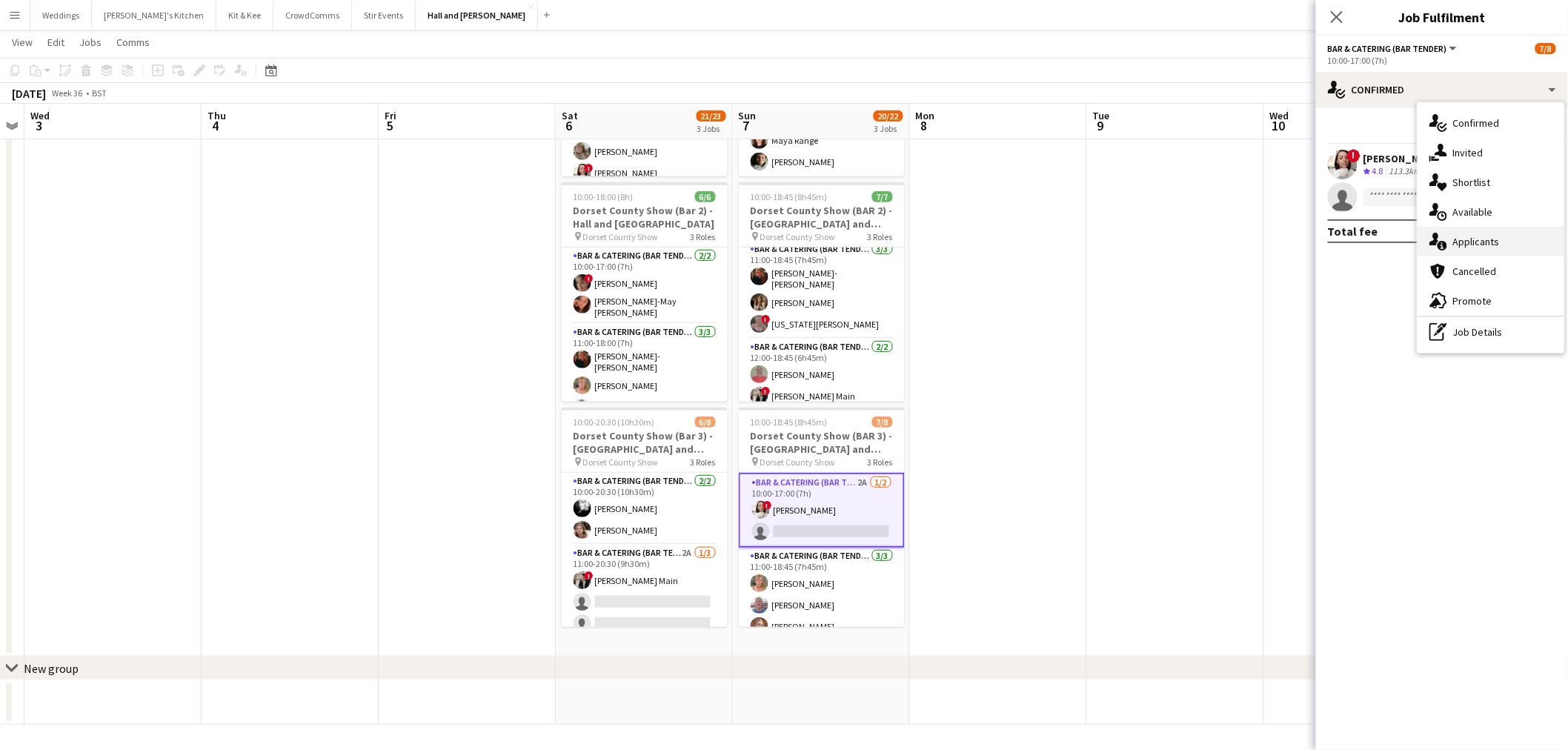
click at [1481, 240] on div "single-neutral-actions-information Applicants" at bounding box center [1490, 241] width 147 height 30
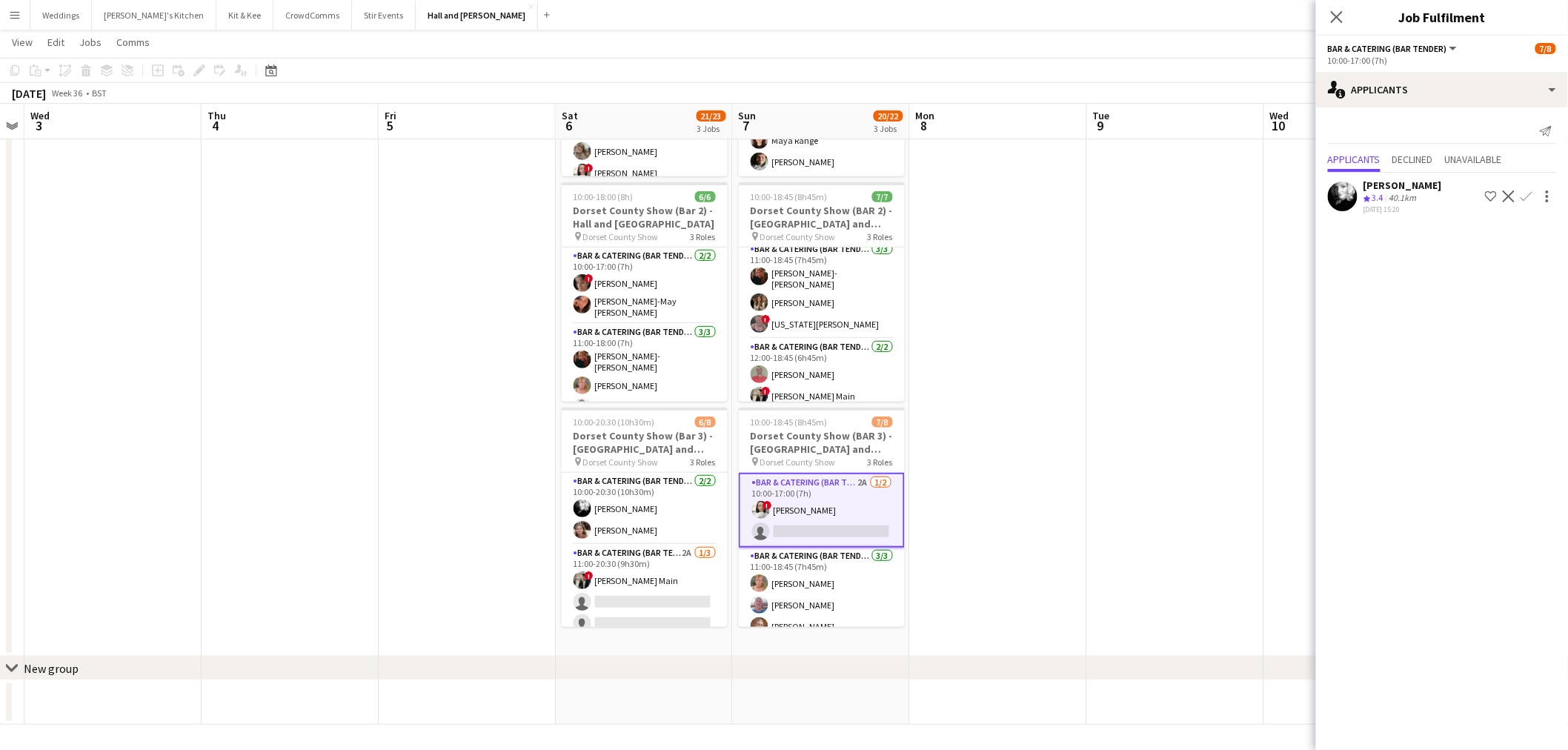
click at [1531, 194] on app-icon "Confirm" at bounding box center [1527, 196] width 12 height 12
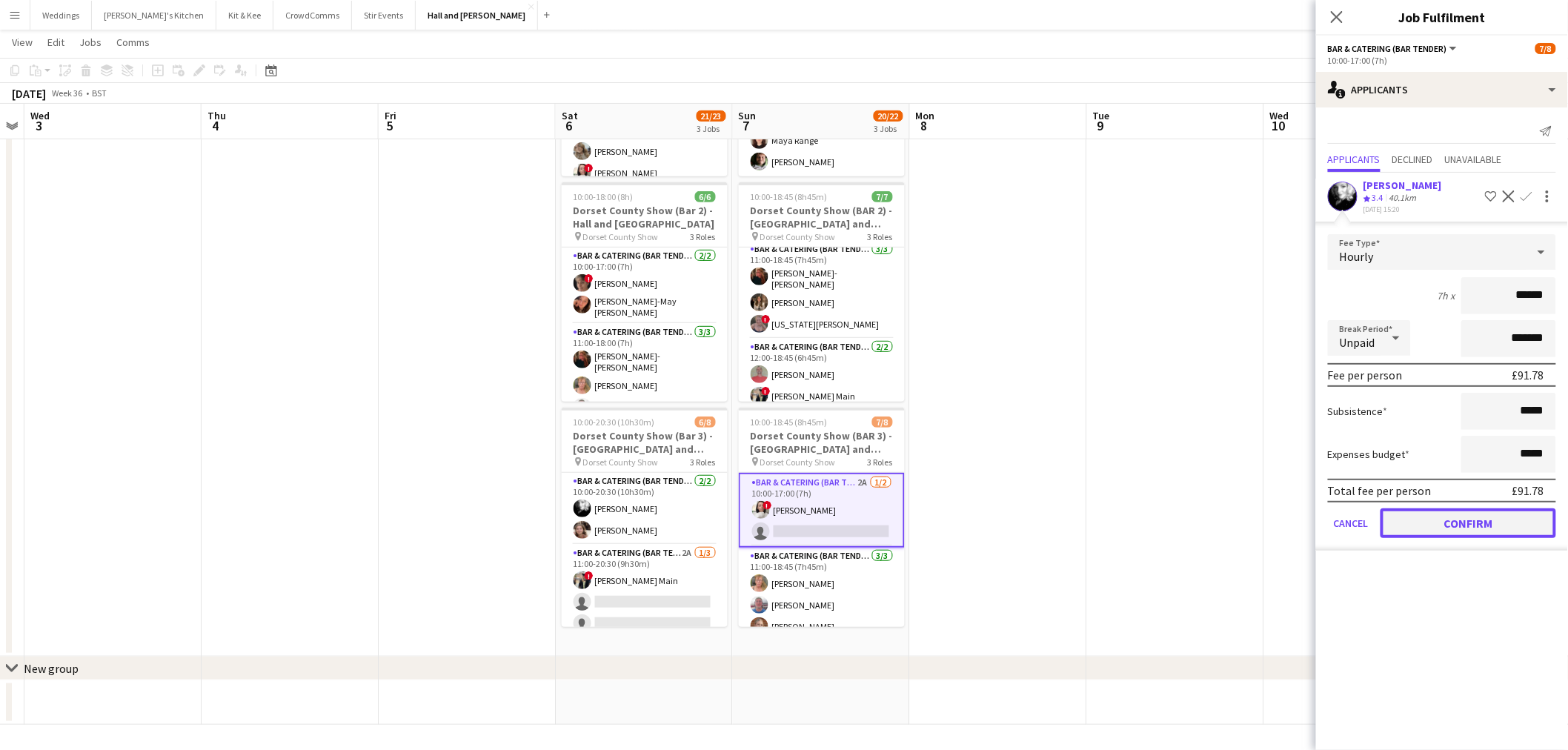
click at [1426, 521] on button "Confirm" at bounding box center [1468, 523] width 176 height 30
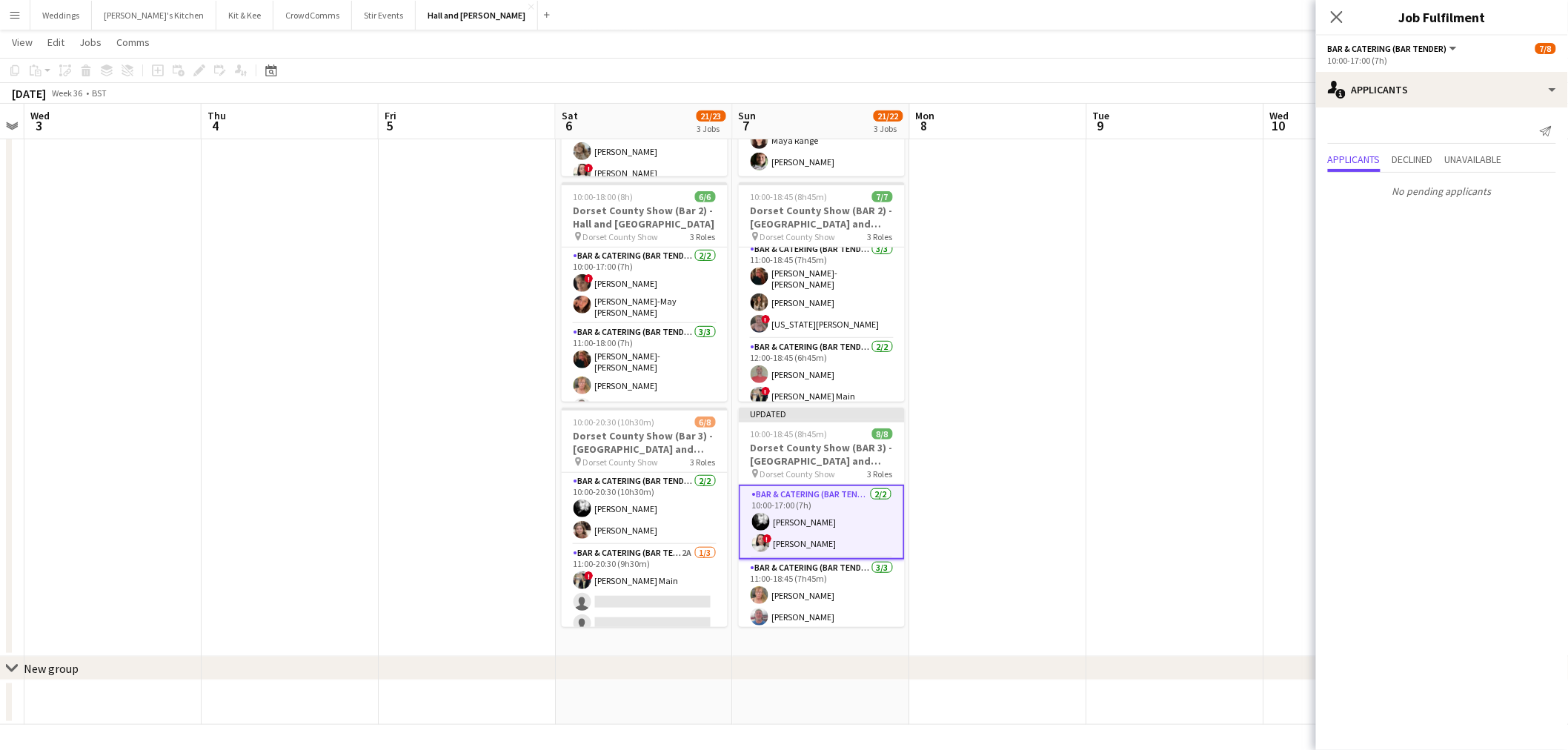
click at [1137, 342] on app-date-cell at bounding box center [1175, 303] width 177 height 705
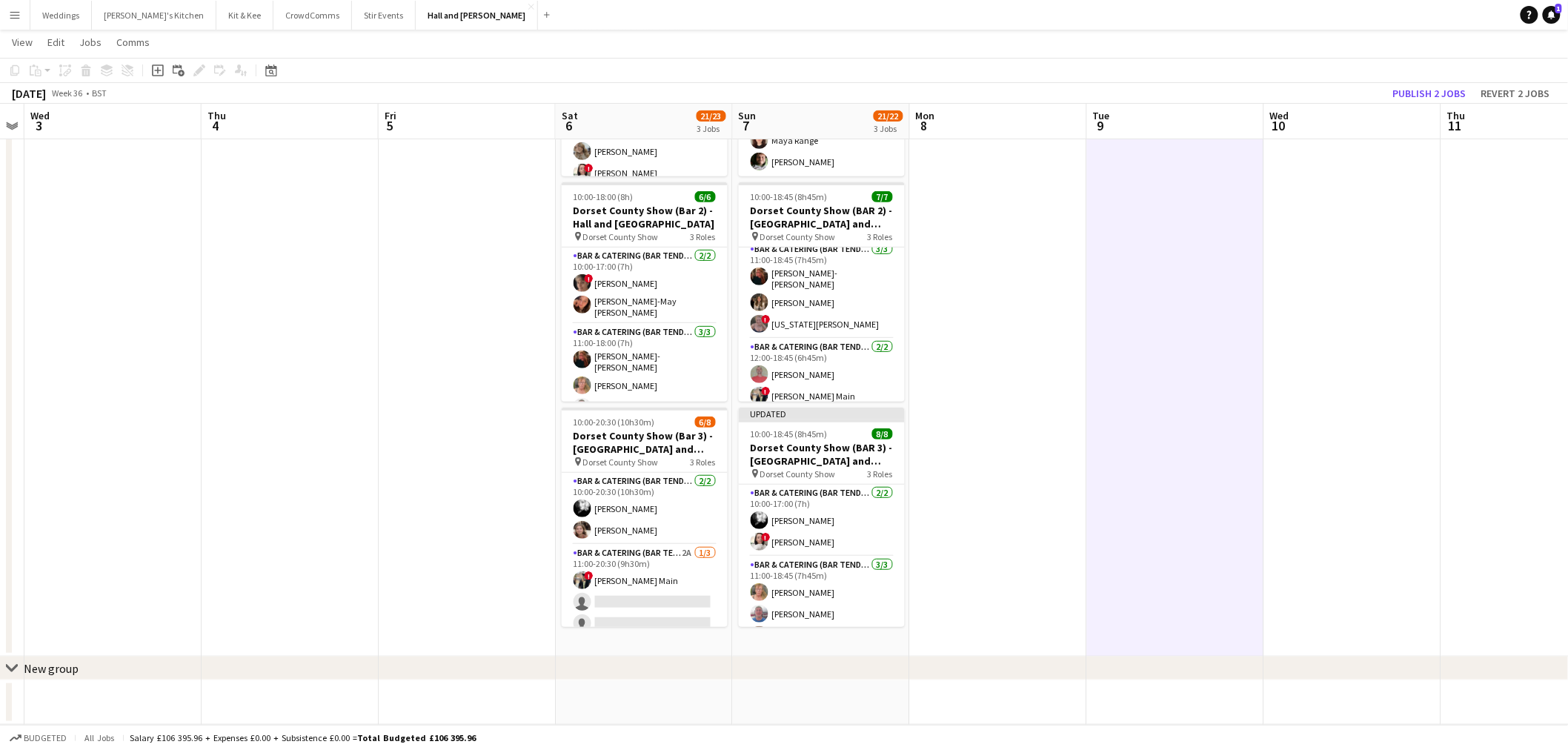
click at [1457, 68] on app-toolbar "Copy Paste Paste Ctrl+V Paste with crew Ctrl+Shift+V Paste linked Job [GEOGRAPH…" at bounding box center [784, 70] width 1568 height 25
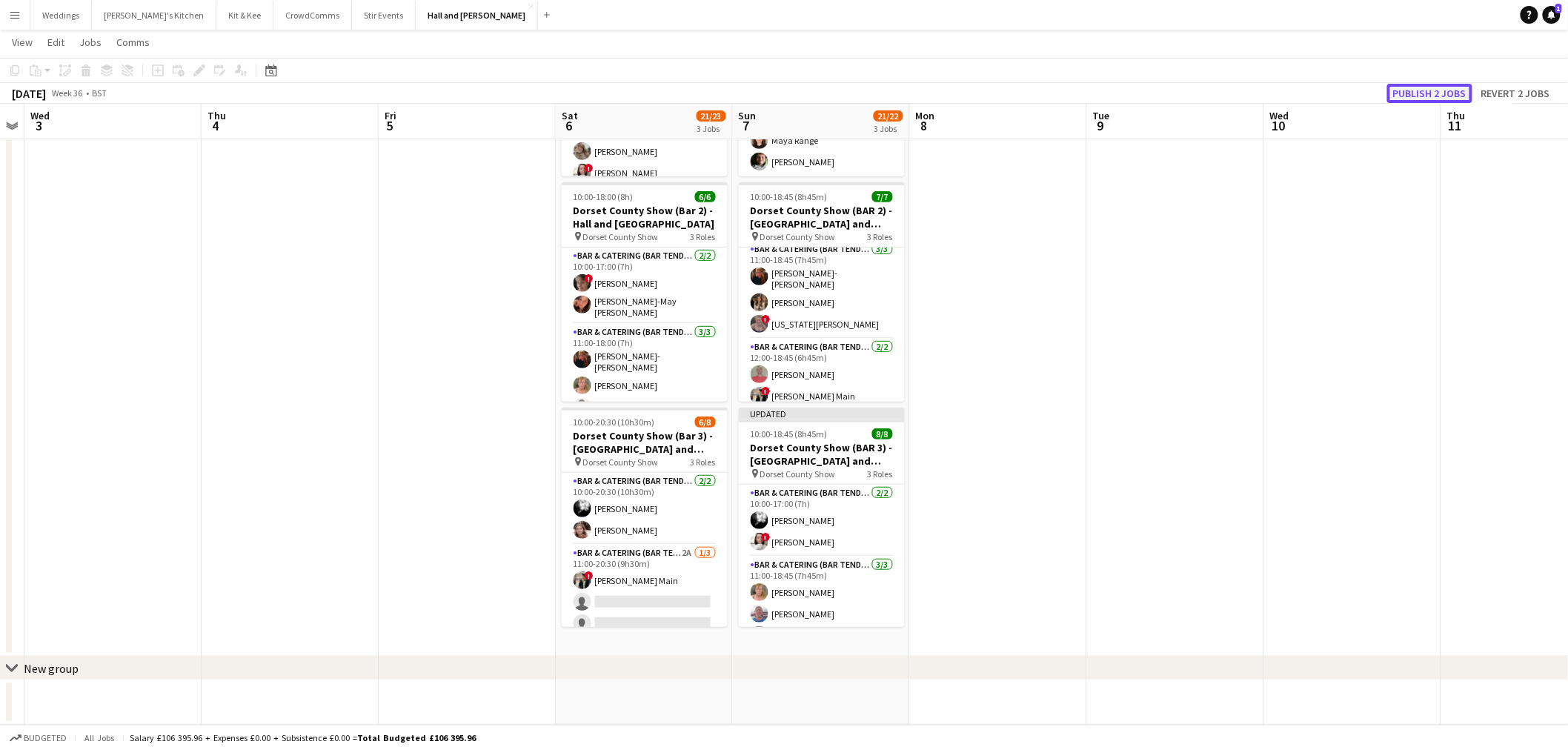
click at [1443, 84] on button "Publish 2 jobs" at bounding box center [1430, 93] width 85 height 19
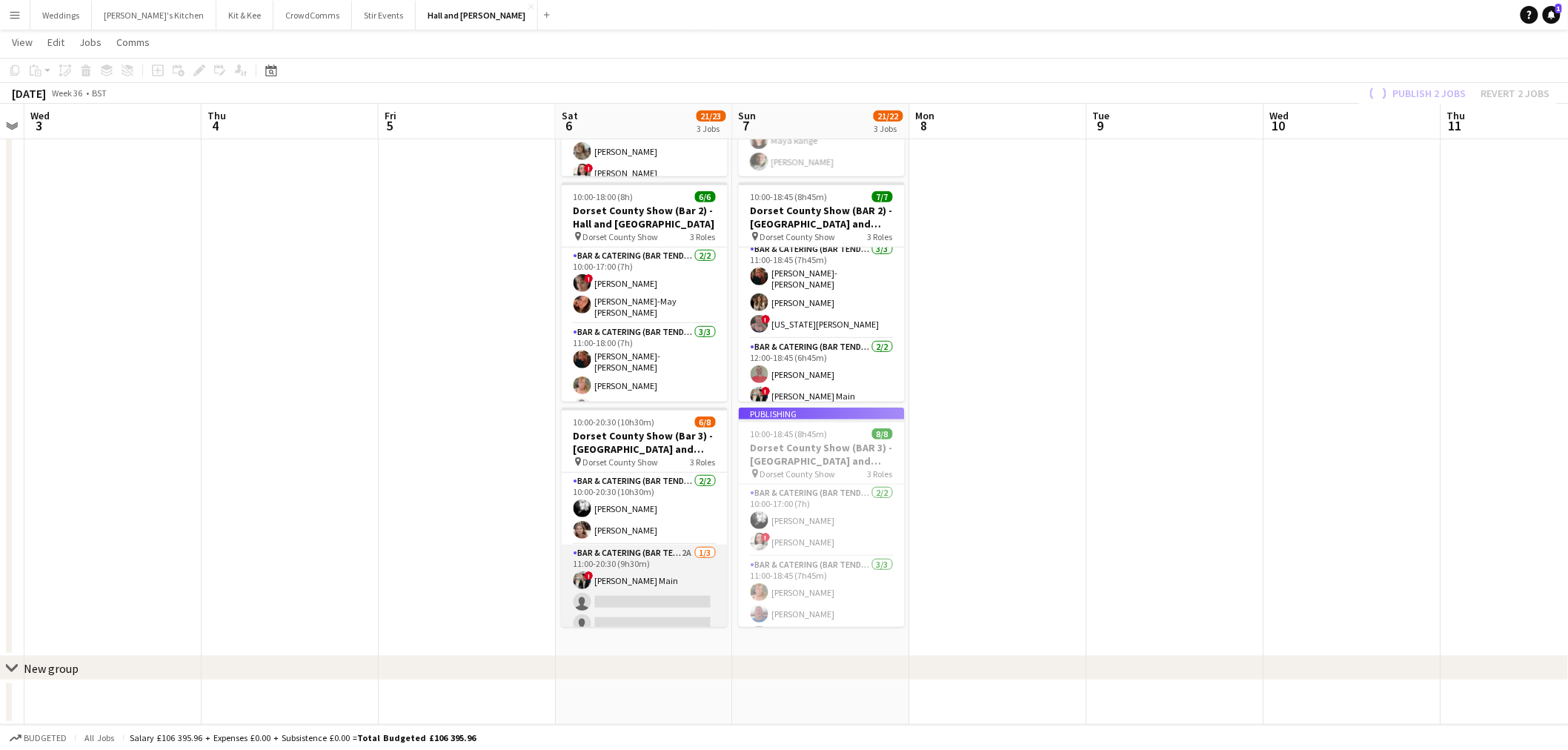
click at [668, 580] on app-card-role "Bar & Catering (Bar Tender) 2A [DATE] 11:00-20:30 (9h30m) ! [PERSON_NAME] Main …" at bounding box center [644, 591] width 166 height 94
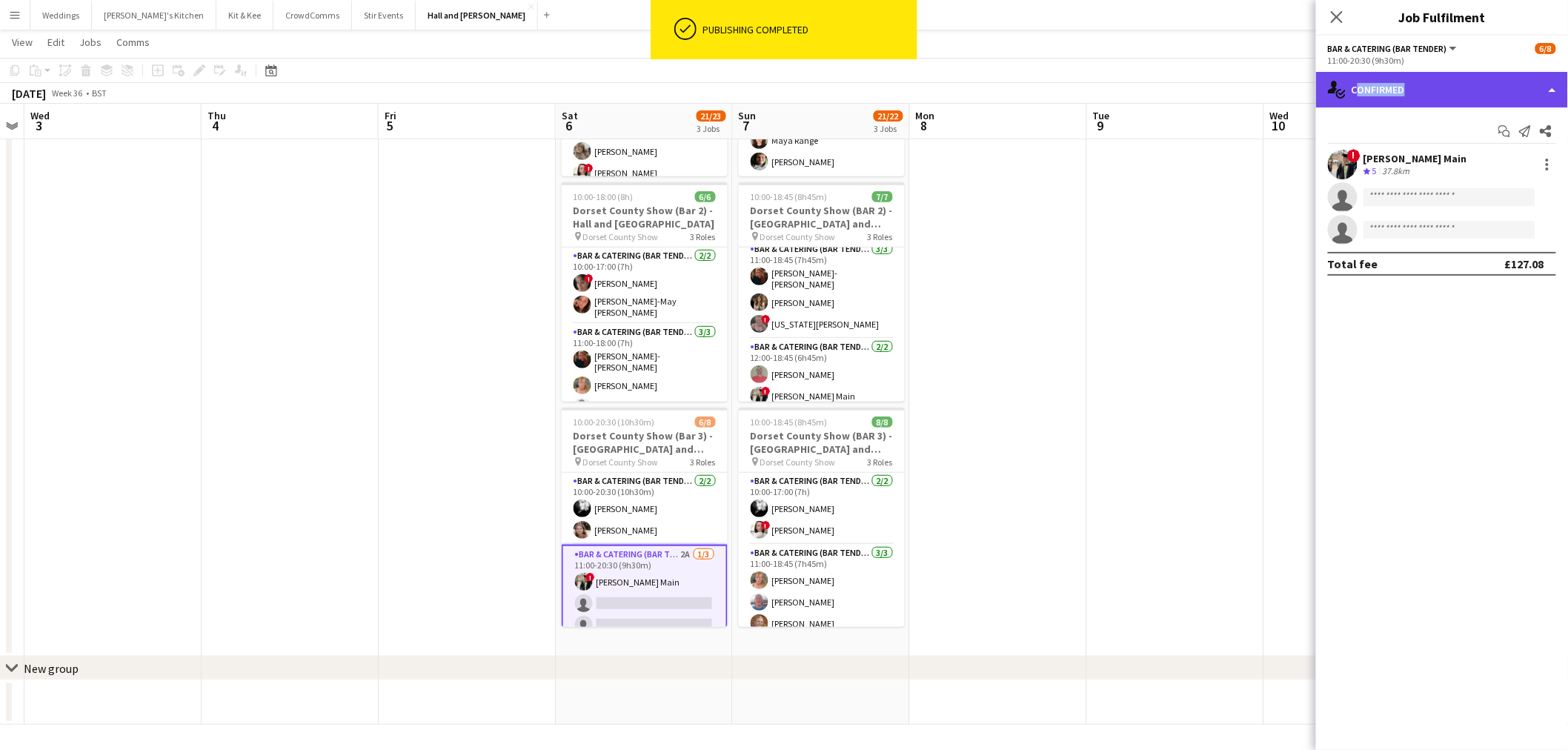
click at [1402, 80] on div "single-neutral-actions-check-2 Confirmed" at bounding box center [1442, 89] width 252 height 36
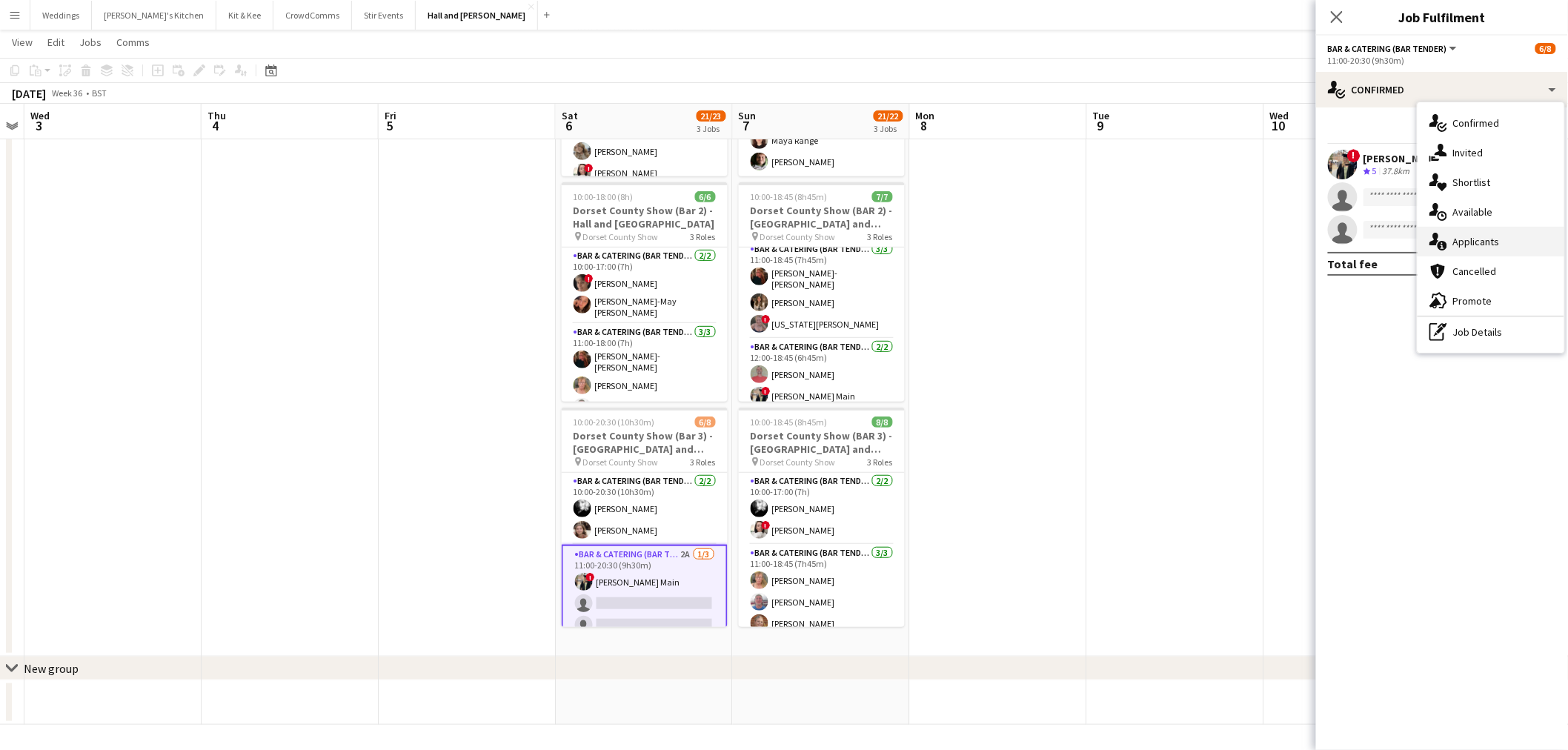
click at [1475, 234] on div "single-neutral-actions-information Applicants" at bounding box center [1490, 241] width 147 height 30
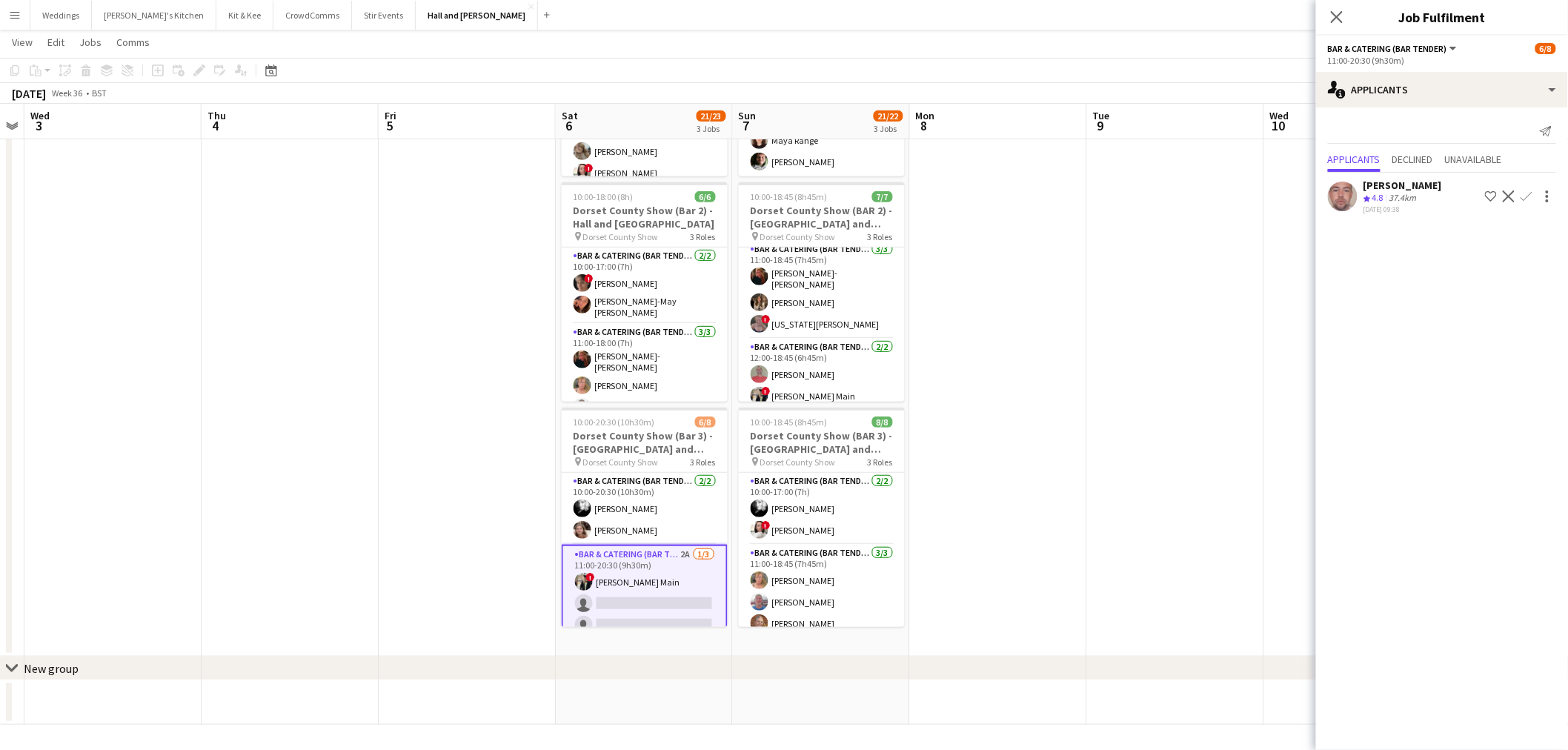
click at [1530, 193] on app-icon "Confirm" at bounding box center [1527, 196] width 12 height 12
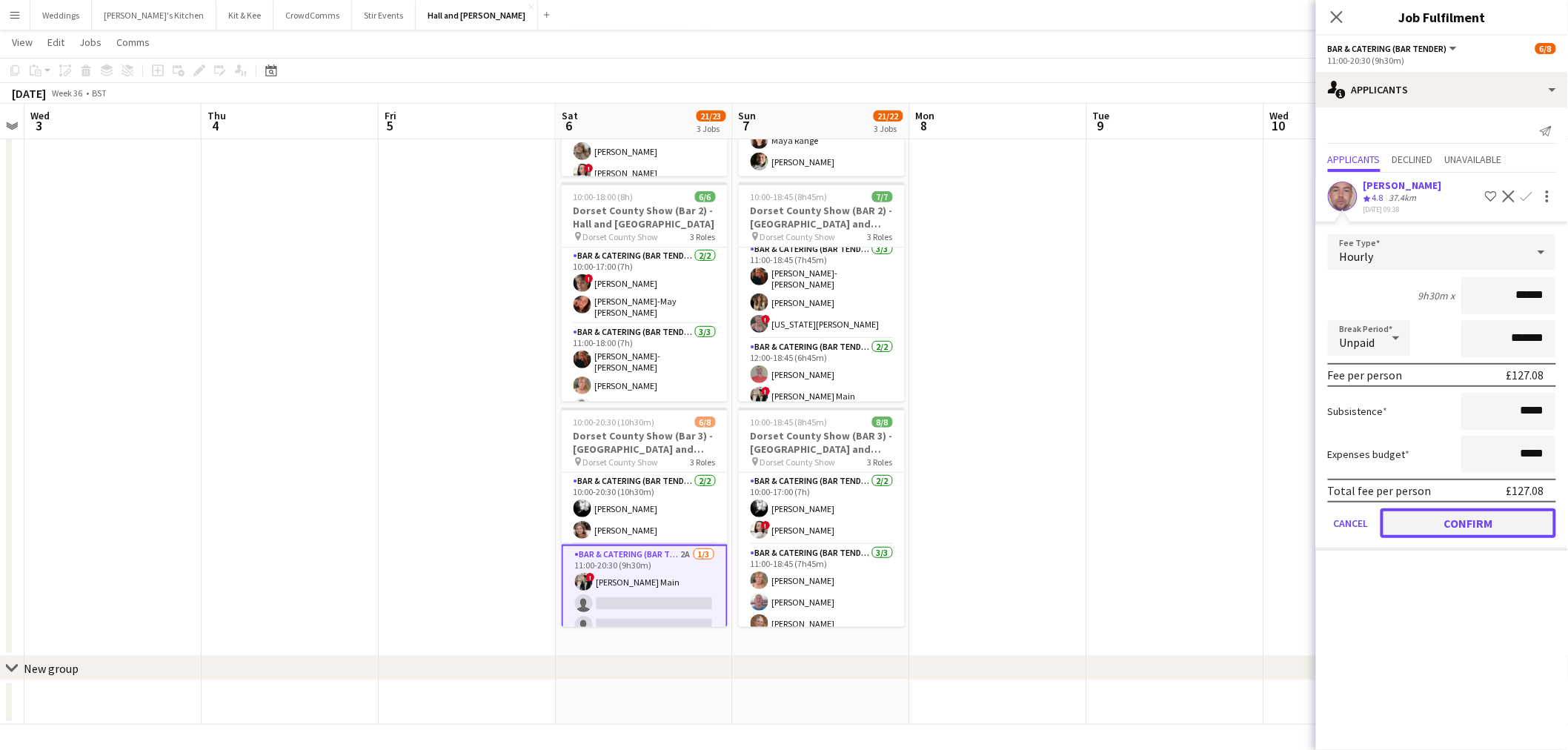
click at [1438, 508] on button "Confirm" at bounding box center [1468, 523] width 176 height 30
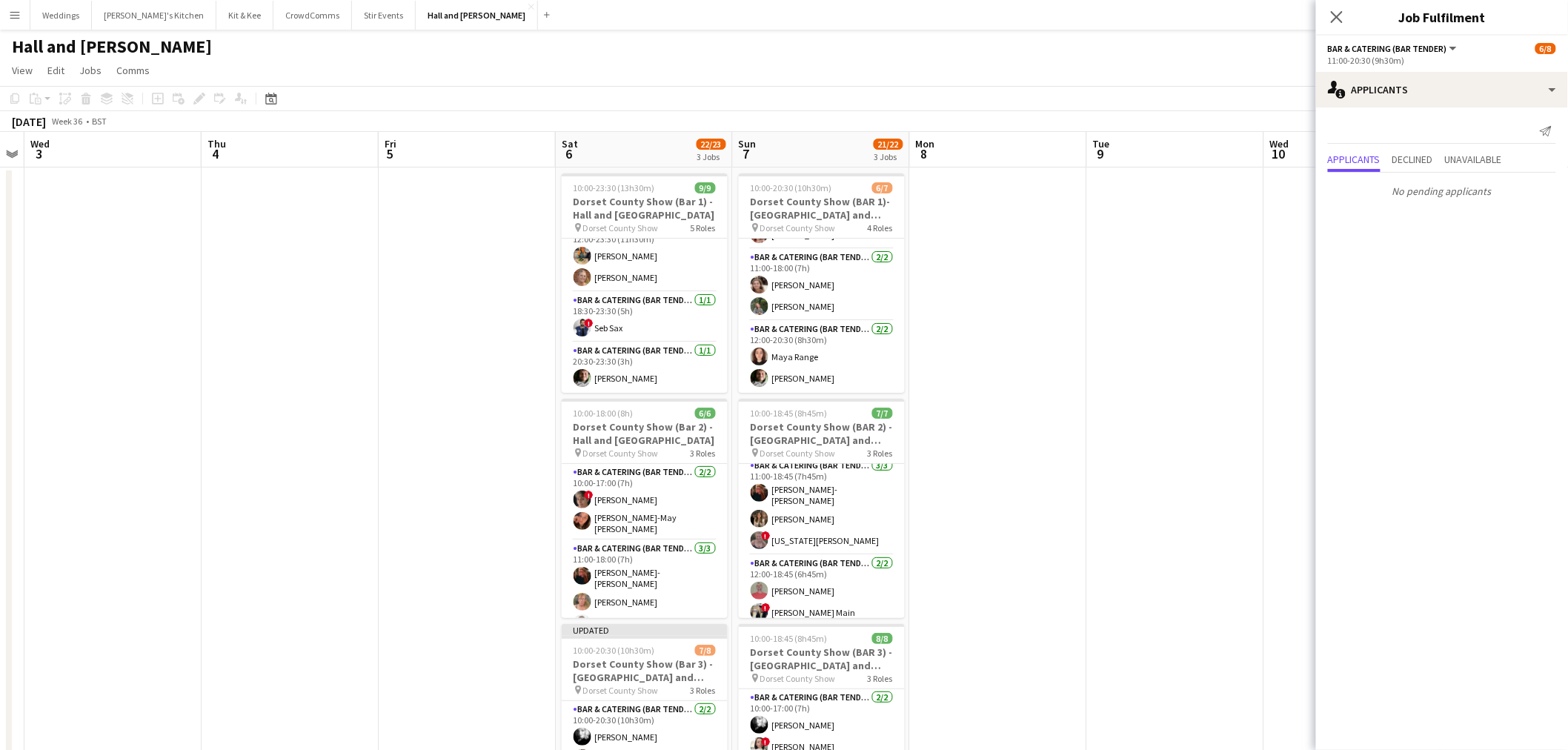
scroll to position [0, 0]
click at [1264, 370] on app-date-cell at bounding box center [1353, 520] width 177 height 705
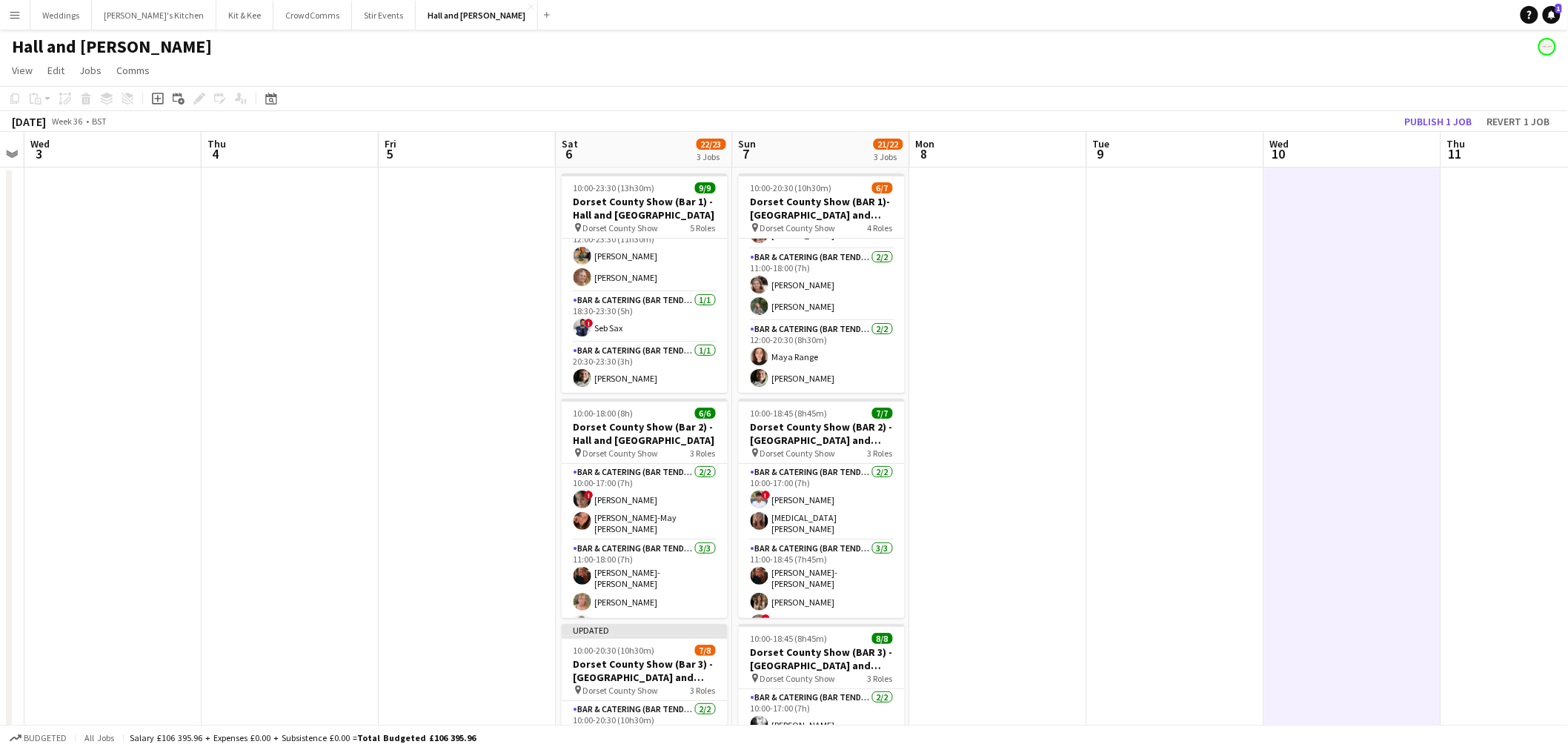
scroll to position [0, 510]
click at [1464, 117] on button "Publish 1 job" at bounding box center [1439, 121] width 79 height 19
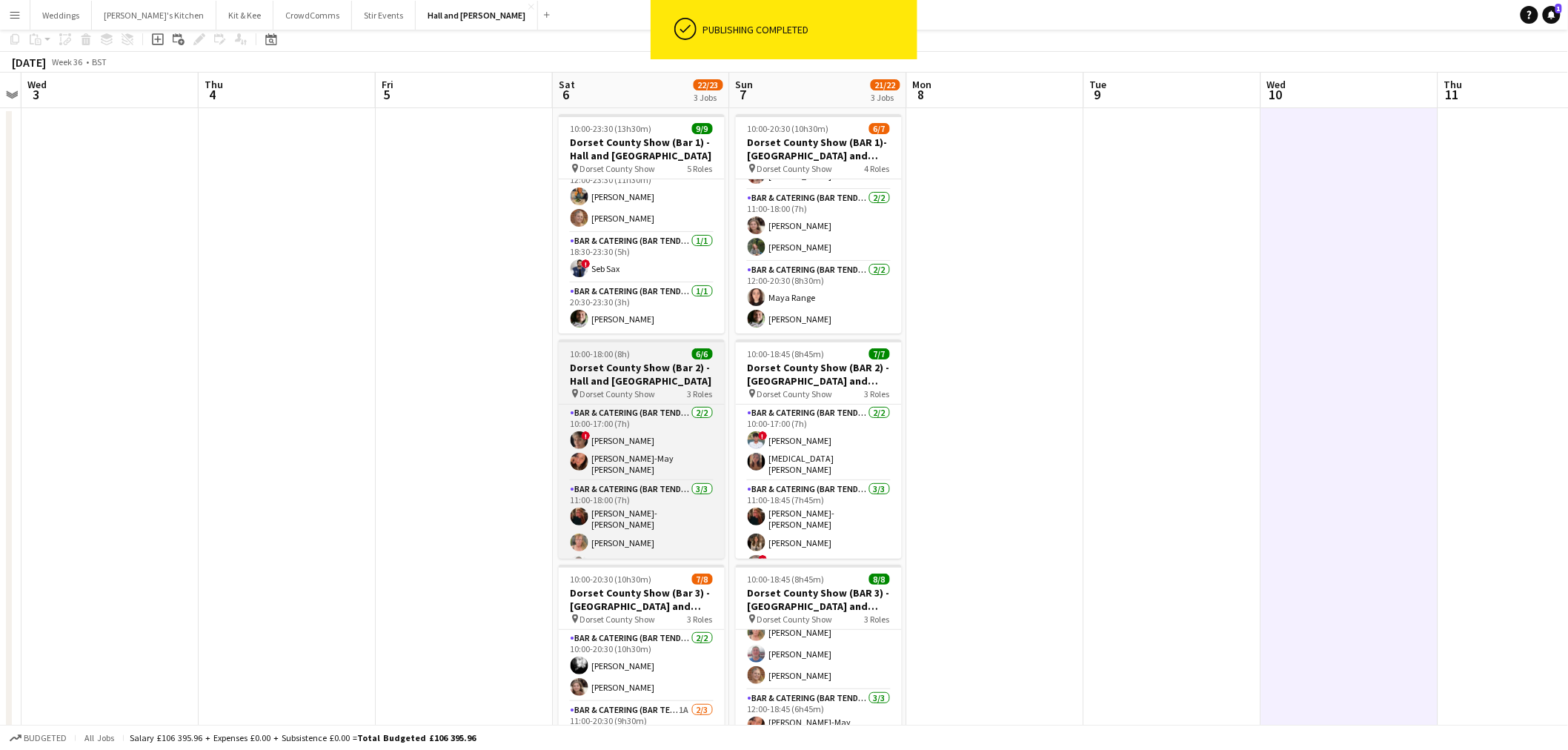
scroll to position [0, 0]
